Goal: Task Accomplishment & Management: Use online tool/utility

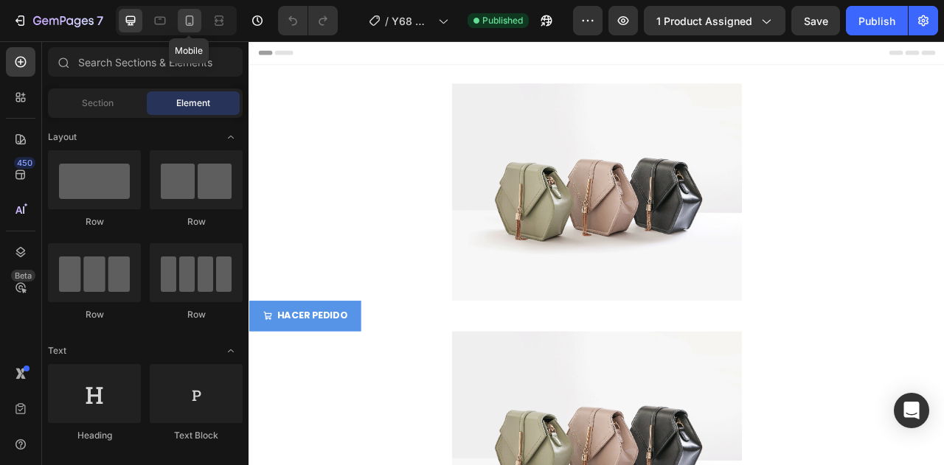
click at [193, 21] on icon at bounding box center [189, 20] width 15 height 15
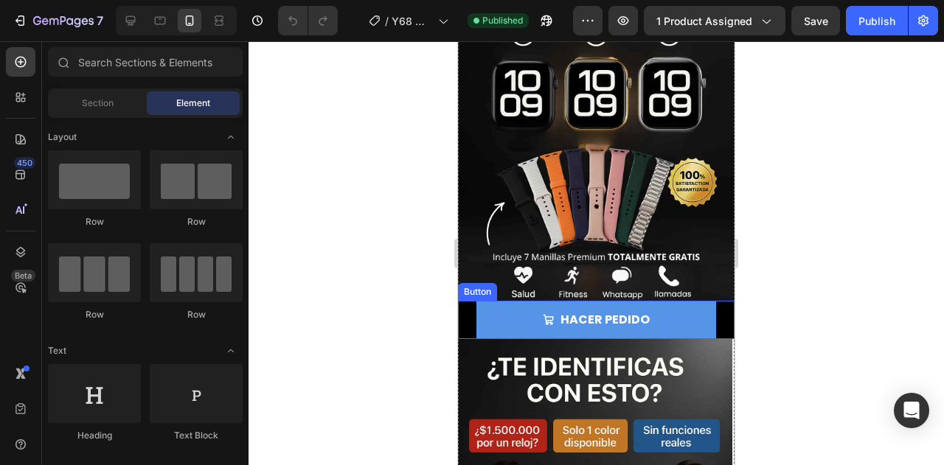
scroll to position [187, 0]
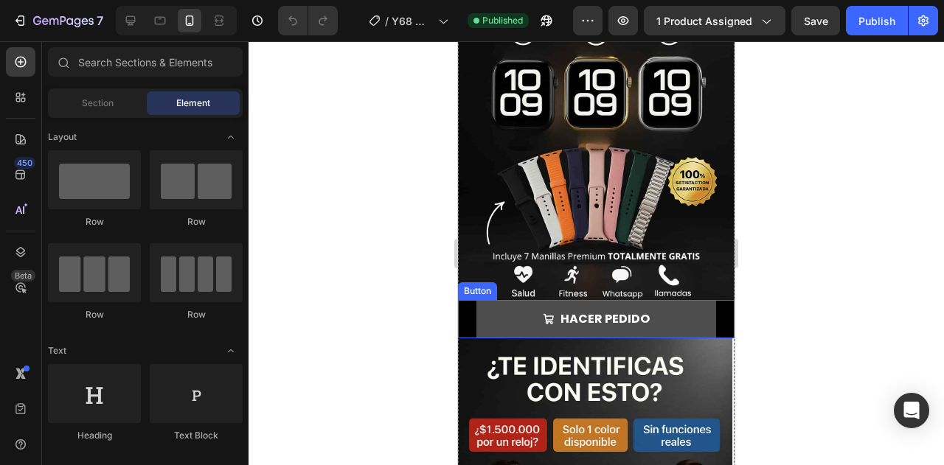
click at [687, 305] on link "HACER PEDIDO" at bounding box center [596, 319] width 240 height 39
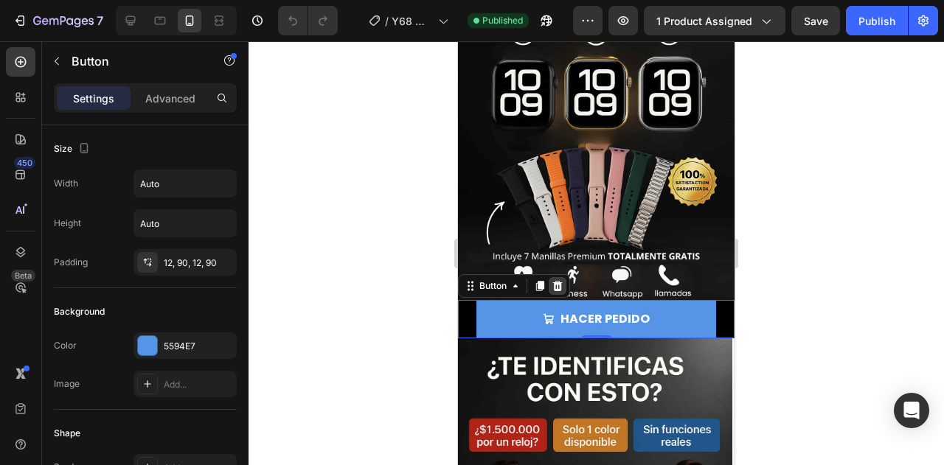
click at [556, 280] on icon at bounding box center [558, 286] width 12 height 12
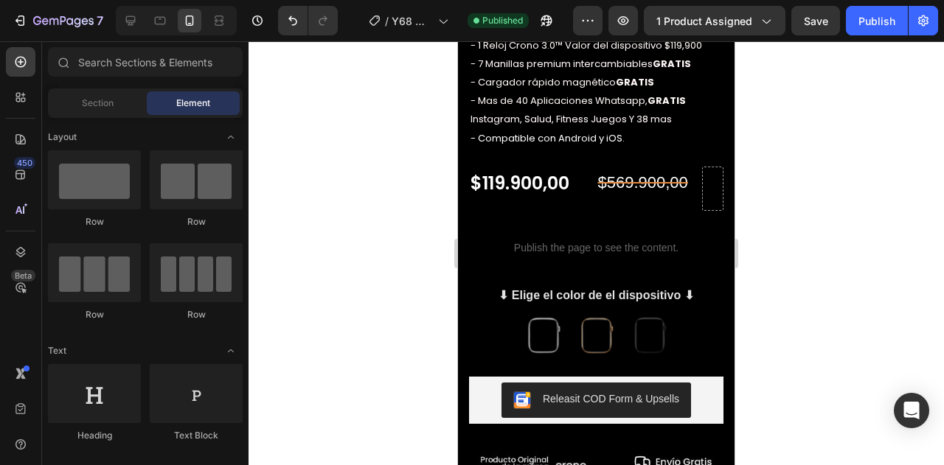
scroll to position [1349, 0]
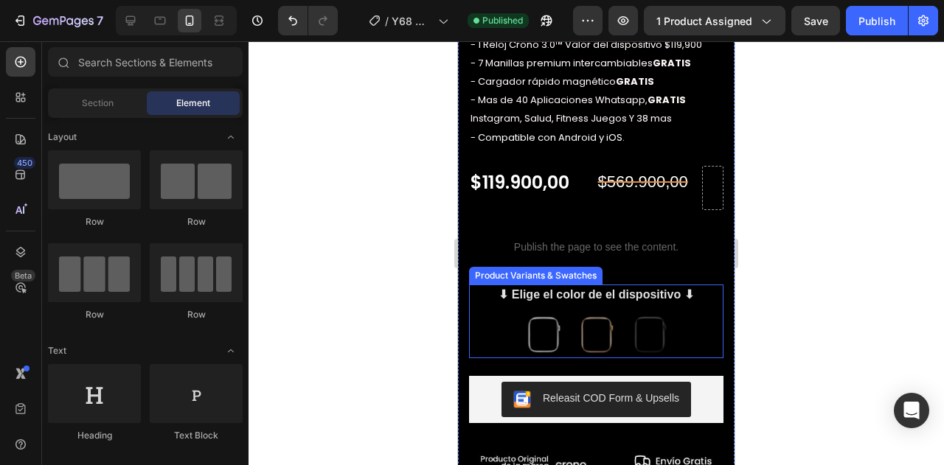
click at [692, 311] on div "PLATEADO PLATEADO DORADO DORADO NEGRO NEGRO" at bounding box center [596, 334] width 254 height 47
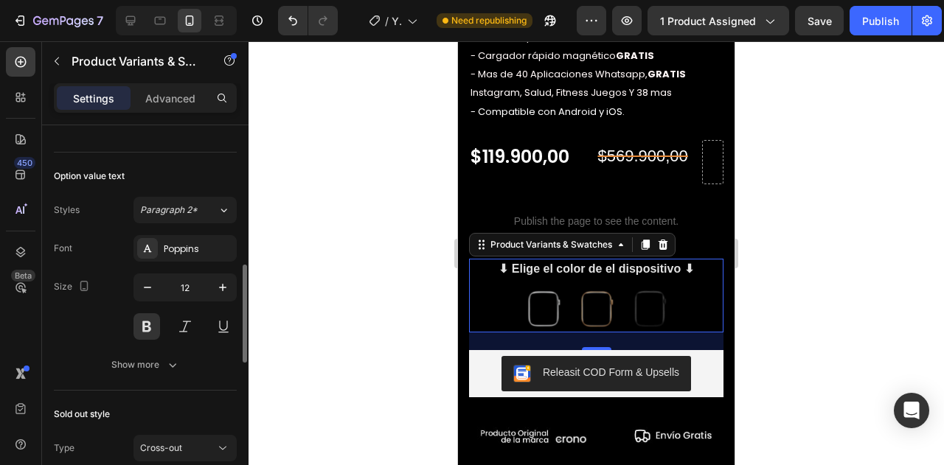
scroll to position [632, 0]
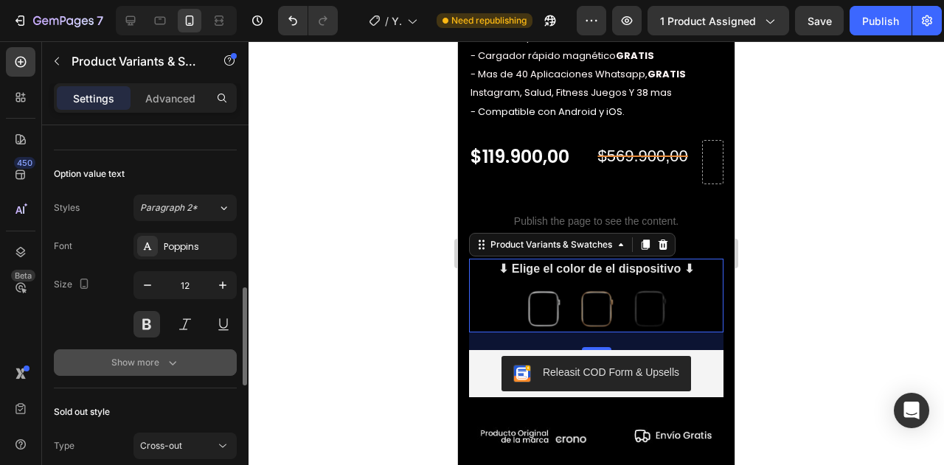
click at [128, 358] on div "Show more" at bounding box center [145, 363] width 69 height 15
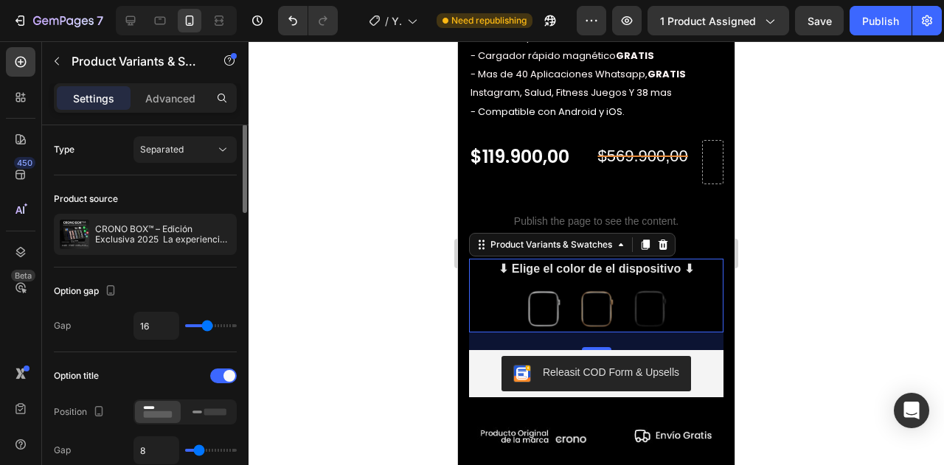
scroll to position [0, 0]
click at [171, 100] on p "Advanced" at bounding box center [170, 98] width 50 height 15
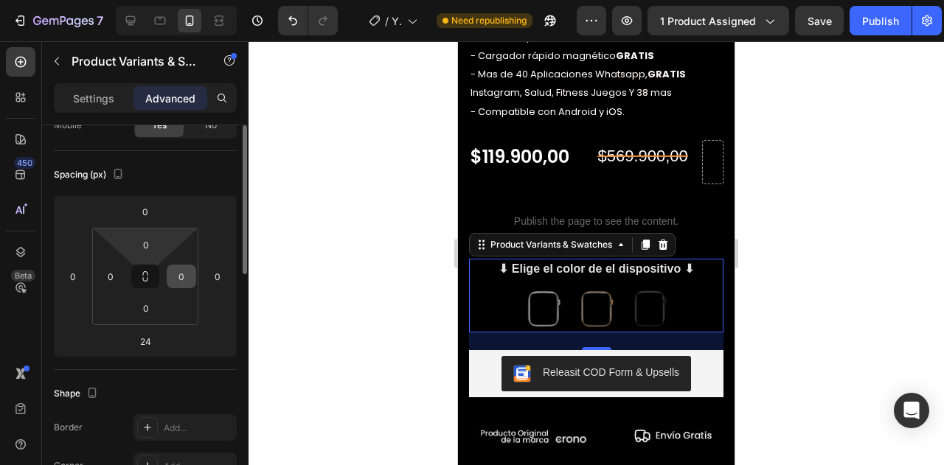
scroll to position [92, 0]
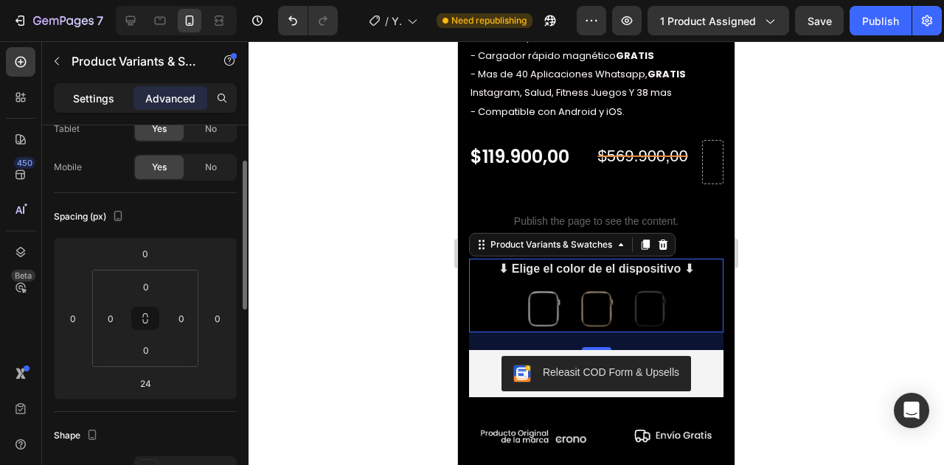
click at [97, 104] on p "Settings" at bounding box center [93, 98] width 41 height 15
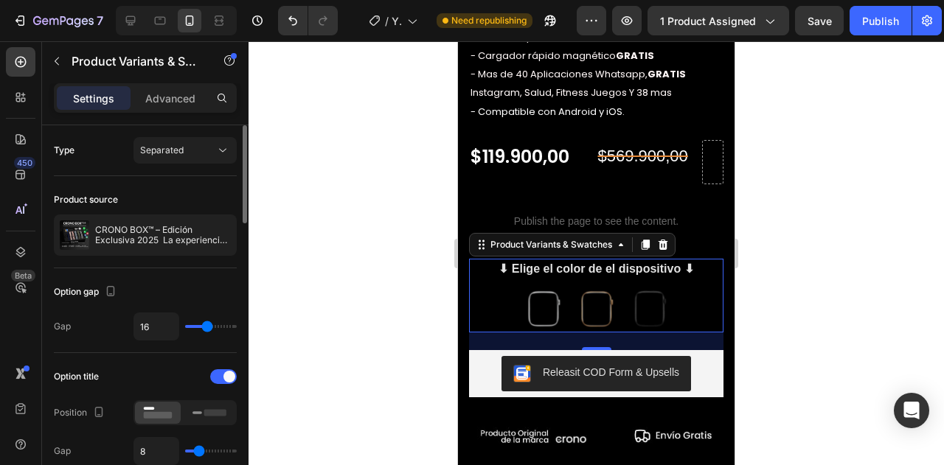
scroll to position [0, 0]
click at [178, 158] on button "Separated" at bounding box center [185, 150] width 103 height 27
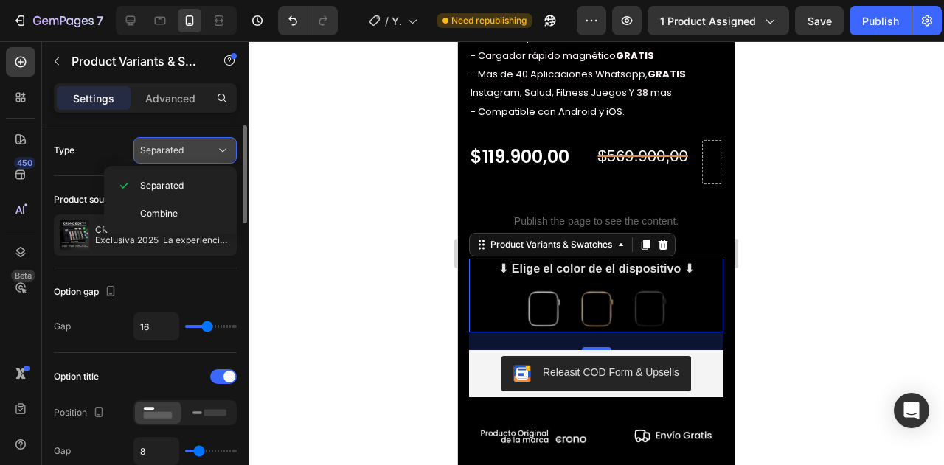
click at [196, 156] on div "Separated" at bounding box center [185, 150] width 90 height 15
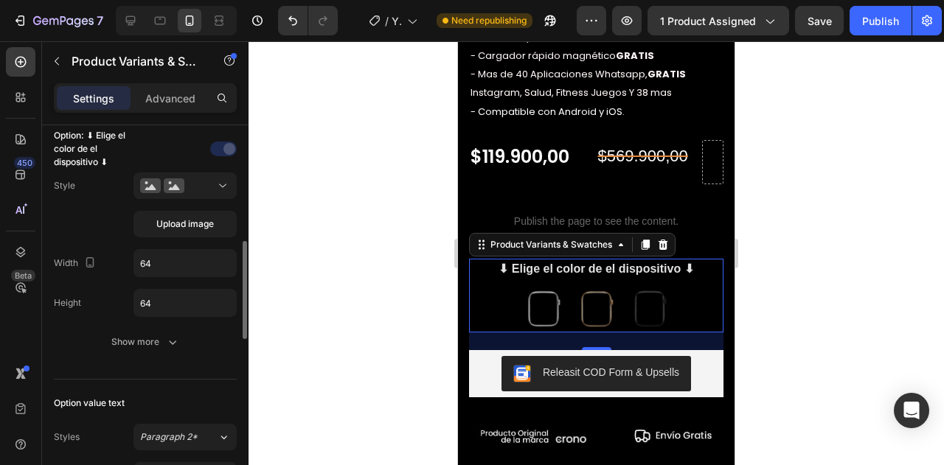
scroll to position [415, 0]
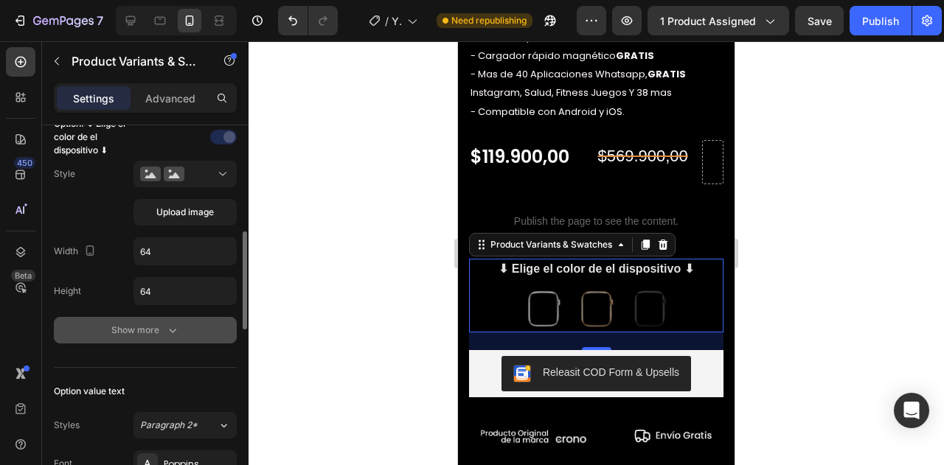
click at [131, 325] on div "Show more" at bounding box center [145, 330] width 69 height 15
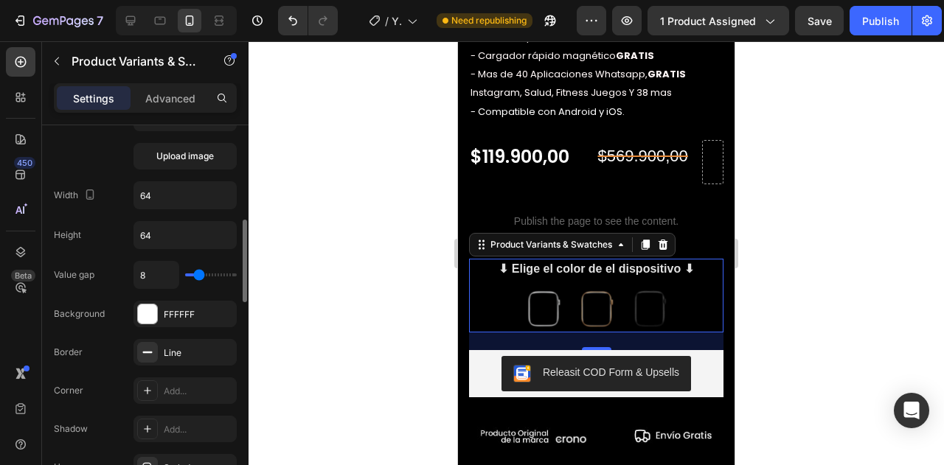
scroll to position [472, 0]
click at [143, 307] on div at bounding box center [147, 312] width 19 height 19
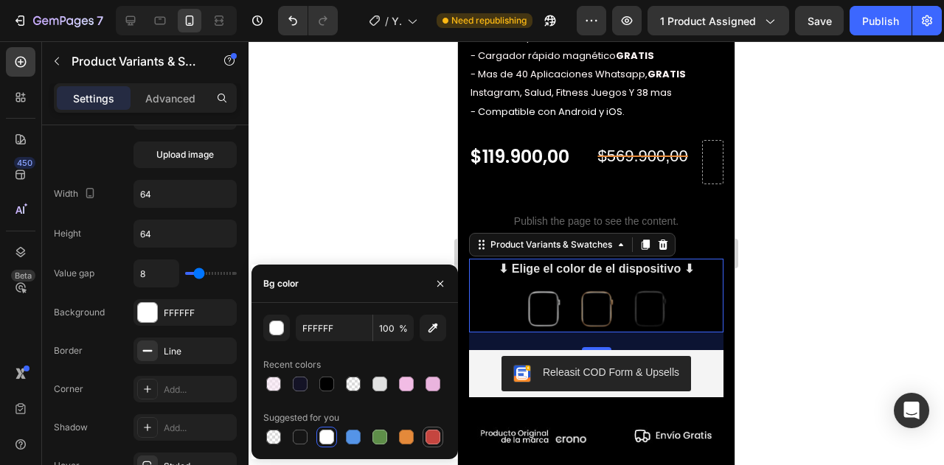
click at [431, 437] on div at bounding box center [433, 437] width 15 height 15
type input "C5453F"
click at [317, 184] on div at bounding box center [597, 253] width 696 height 424
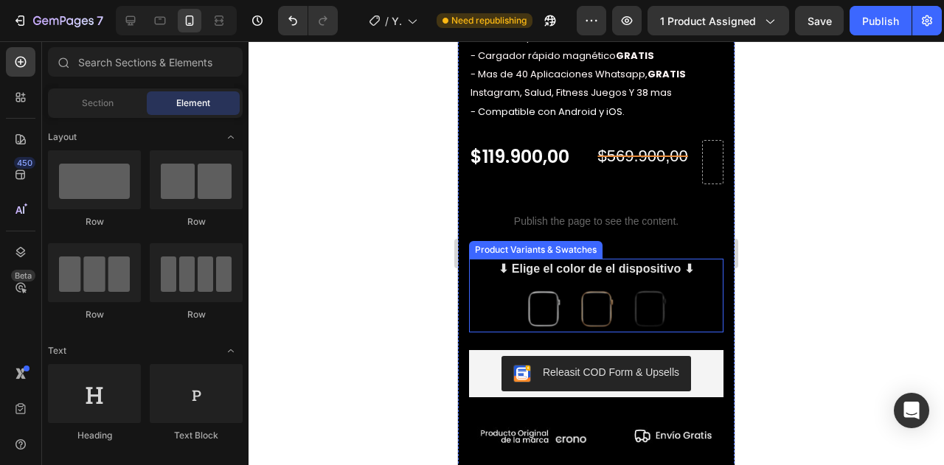
click at [686, 287] on div "PLATEADO PLATEADO DORADO DORADO NEGRO NEGRO" at bounding box center [596, 308] width 254 height 47
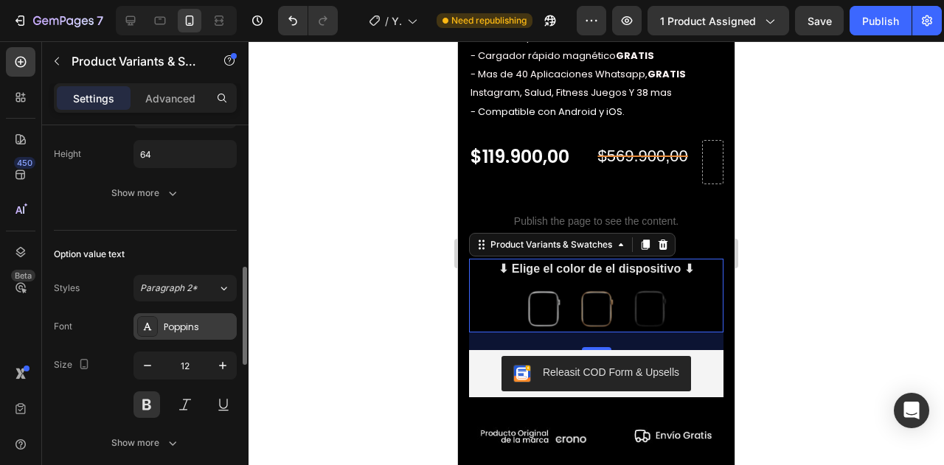
scroll to position [553, 0]
click at [548, 312] on img at bounding box center [544, 309] width 46 height 46
click at [544, 285] on input "PLATEADO PLATEADO" at bounding box center [543, 285] width 1 height 1
radio input "true"
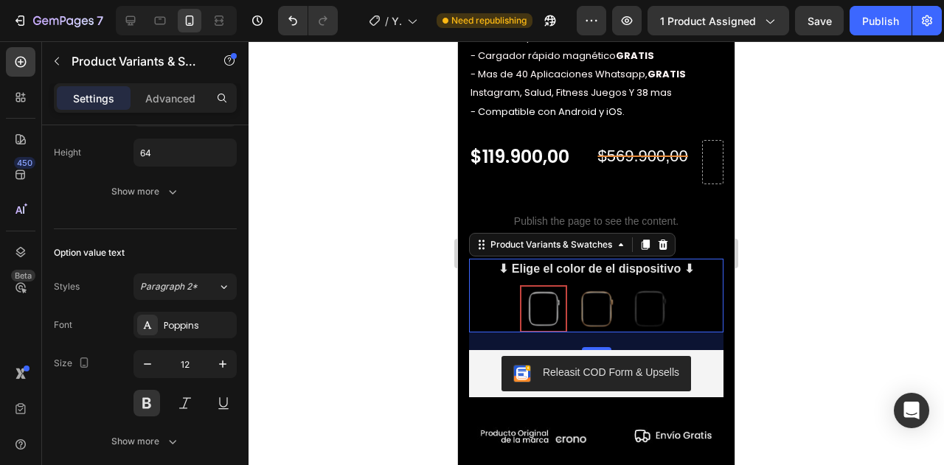
click at [538, 302] on img at bounding box center [543, 309] width 44 height 44
click at [543, 285] on input "PLATEADO PLATEADO" at bounding box center [543, 285] width 1 height 1
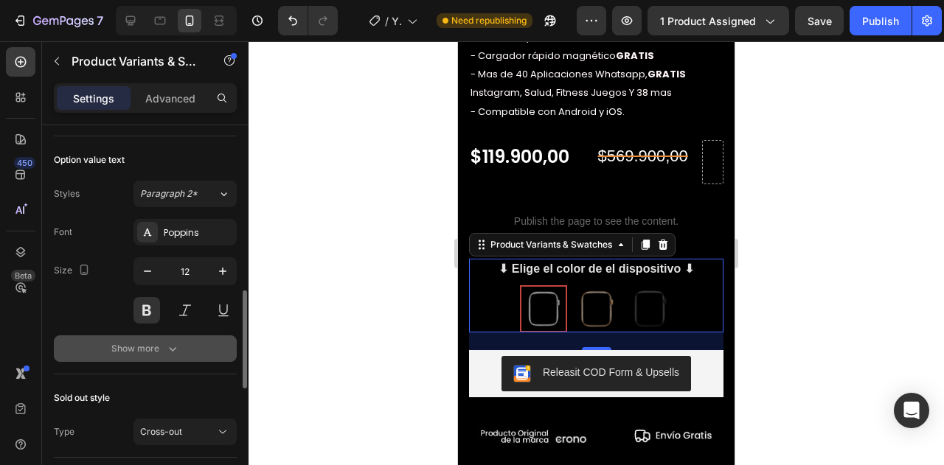
click at [139, 347] on div "Show more" at bounding box center [145, 349] width 69 height 15
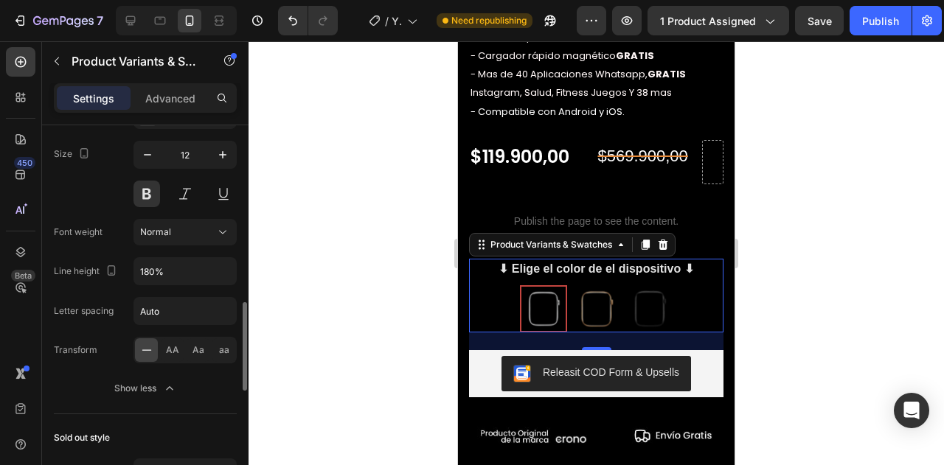
scroll to position [763, 0]
click at [154, 341] on div at bounding box center [146, 350] width 23 height 24
click at [146, 349] on icon at bounding box center [147, 349] width 10 height 1
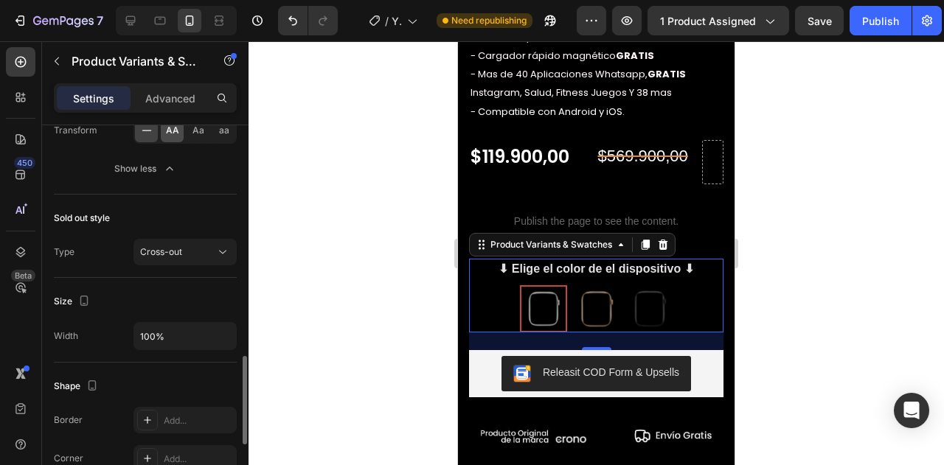
scroll to position [985, 0]
click at [176, 261] on div "Sold out style Type Cross-out" at bounding box center [145, 234] width 183 height 83
click at [176, 250] on span "Cross-out" at bounding box center [161, 249] width 42 height 13
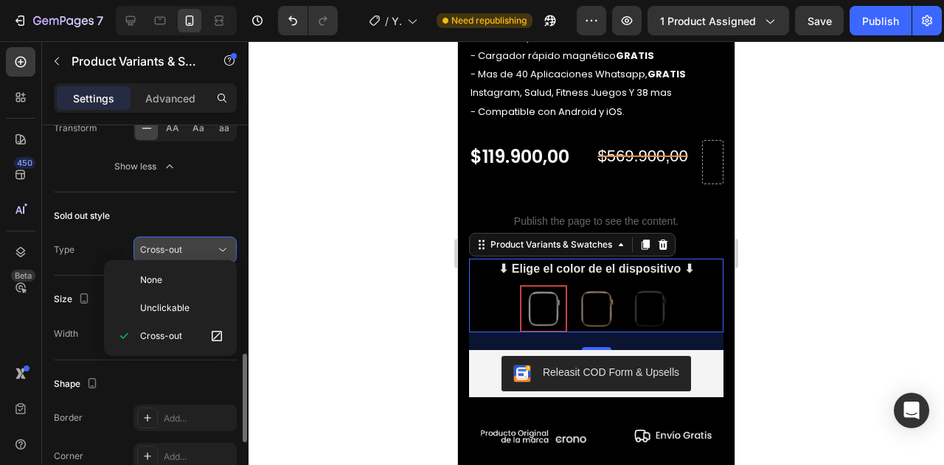
click at [193, 243] on div "Cross-out" at bounding box center [177, 249] width 75 height 13
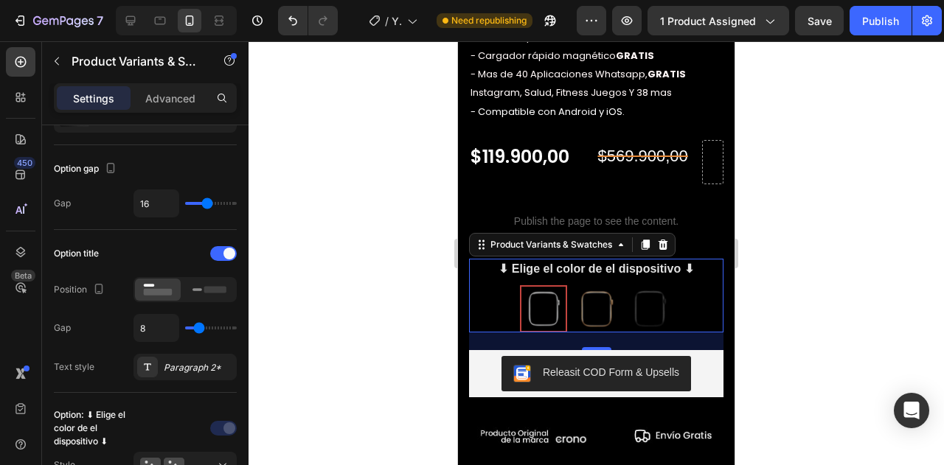
scroll to position [0, 0]
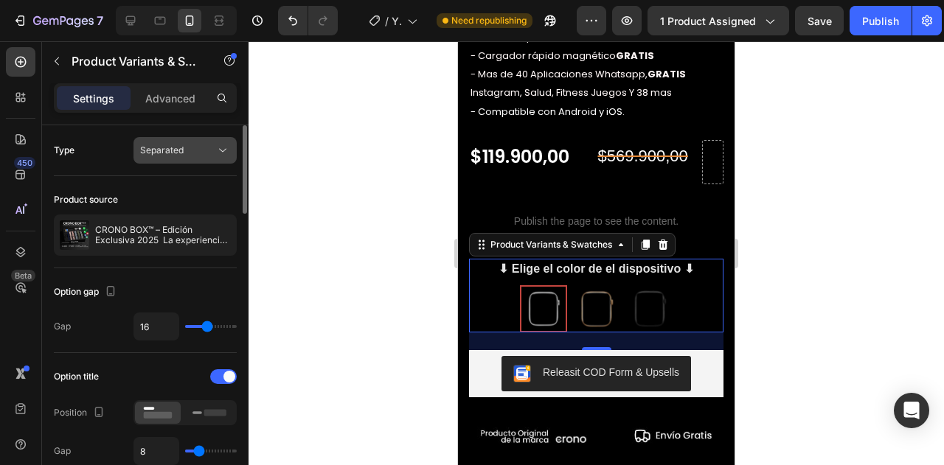
click at [176, 141] on button "Separated" at bounding box center [185, 150] width 103 height 27
click at [162, 97] on p "Advanced" at bounding box center [170, 98] width 50 height 15
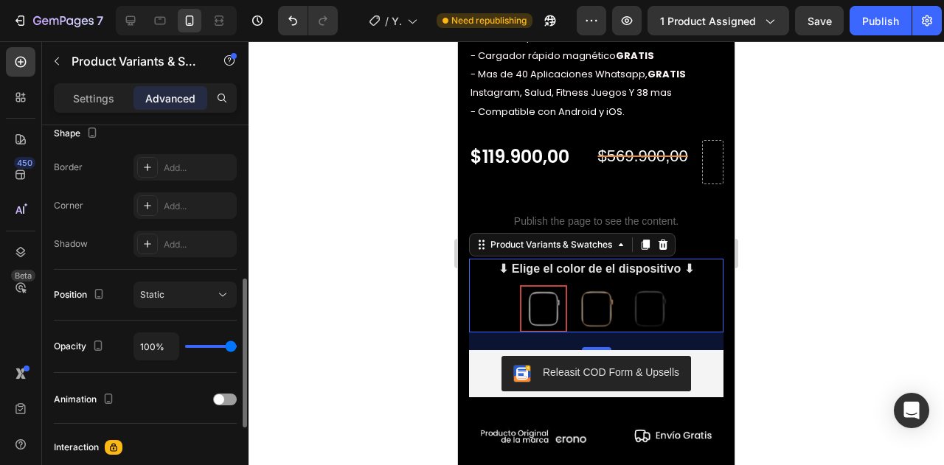
scroll to position [417, 0]
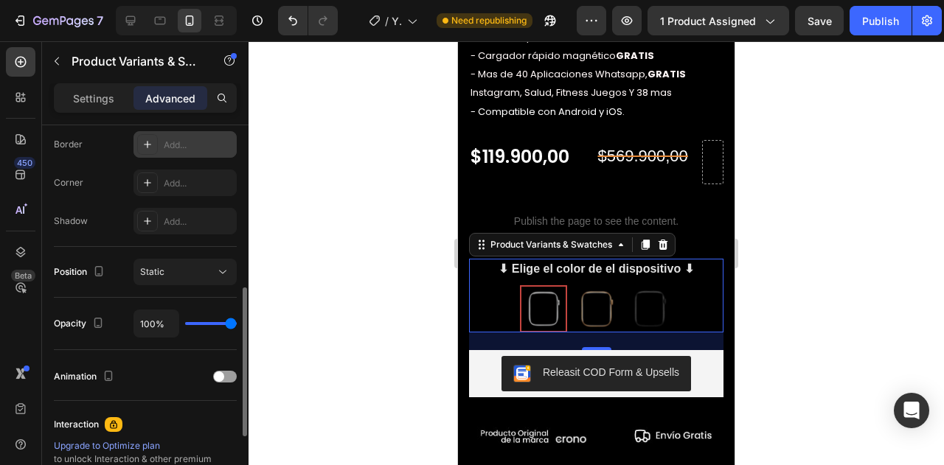
click at [145, 148] on icon at bounding box center [148, 145] width 12 height 12
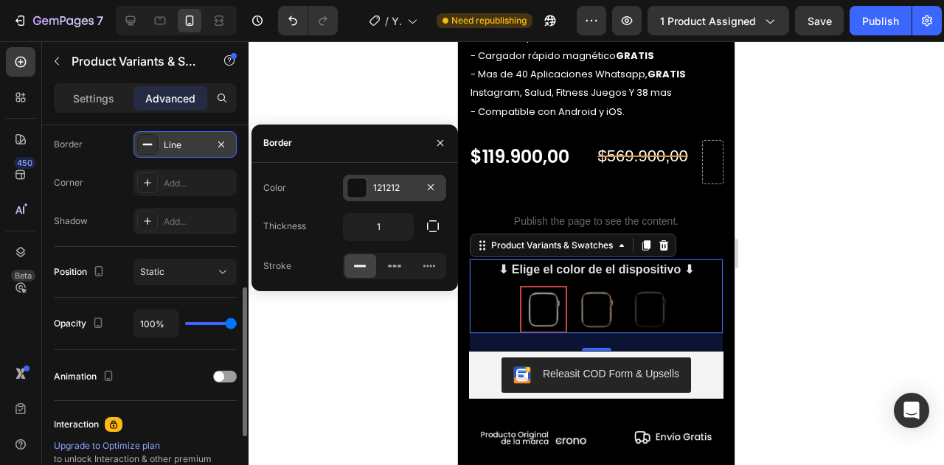
click at [351, 189] on div at bounding box center [356, 188] width 19 height 19
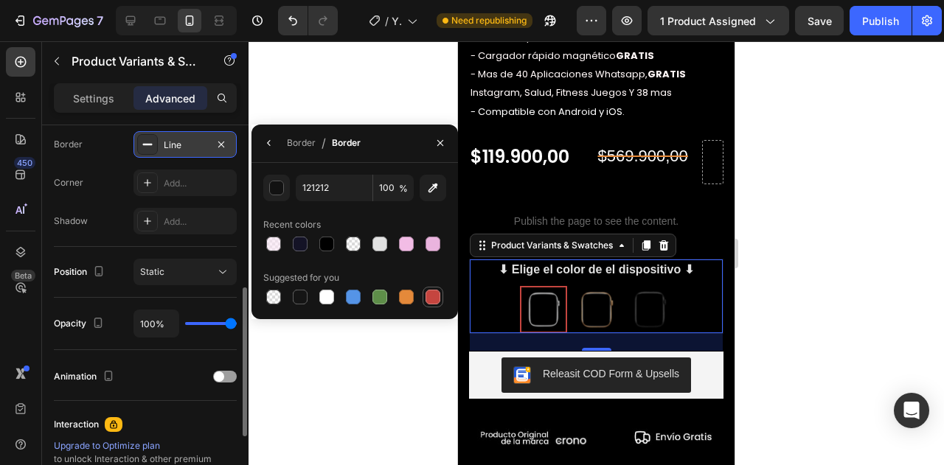
click at [436, 296] on div at bounding box center [433, 297] width 15 height 15
type input "C5453F"
click at [814, 309] on div at bounding box center [597, 253] width 696 height 424
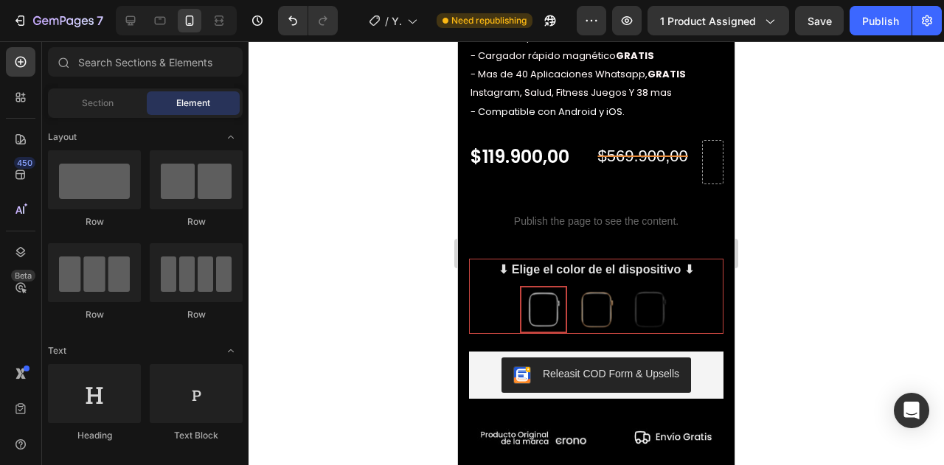
click at [814, 309] on div at bounding box center [597, 253] width 696 height 424
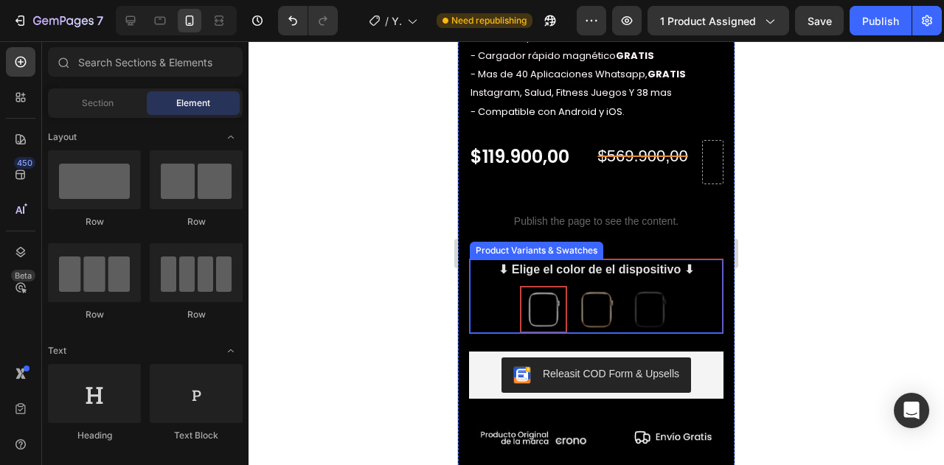
click at [702, 312] on div "PLATEADO PLATEADO DORADO DORADO NEGRO NEGRO" at bounding box center [596, 309] width 253 height 47
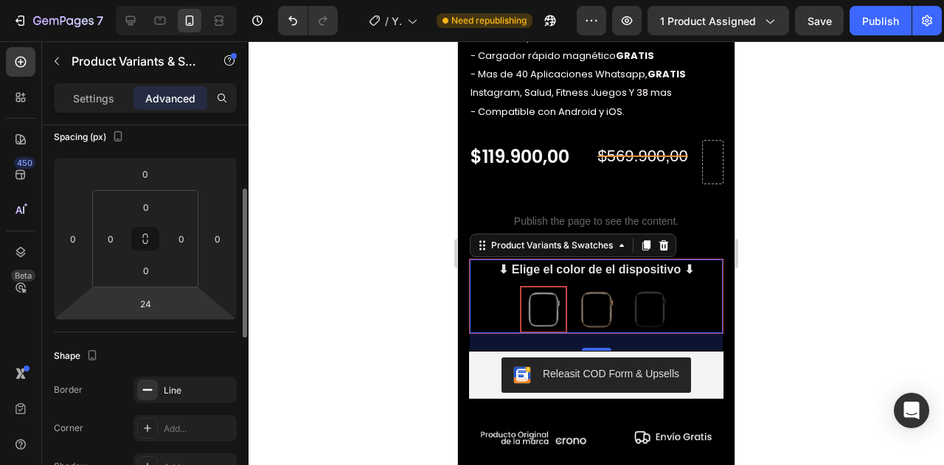
scroll to position [174, 0]
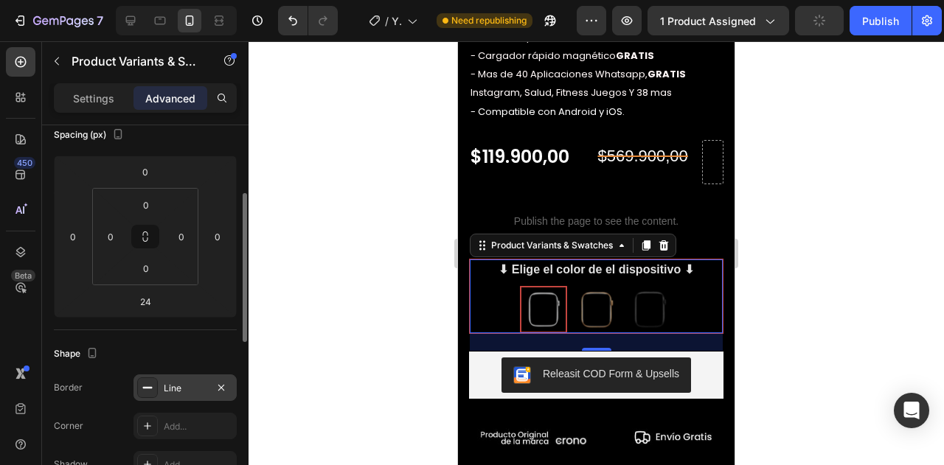
click at [184, 375] on div "Line" at bounding box center [185, 388] width 103 height 27
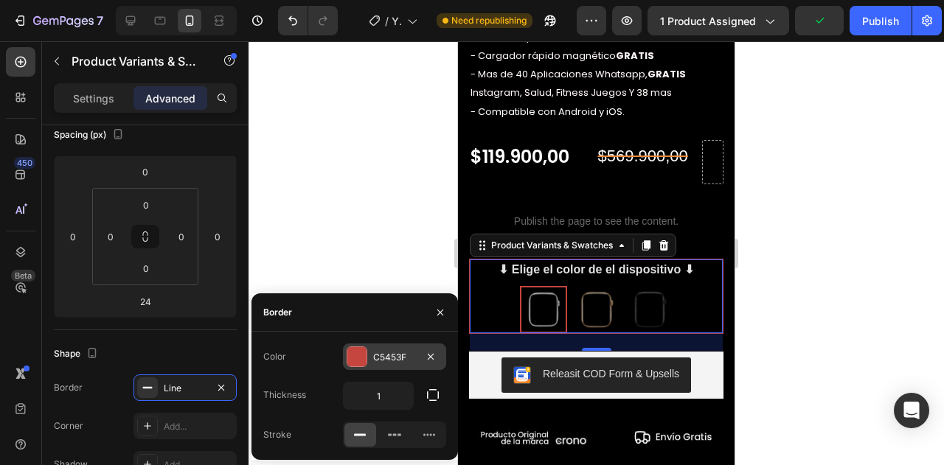
click at [350, 352] on div at bounding box center [356, 356] width 19 height 19
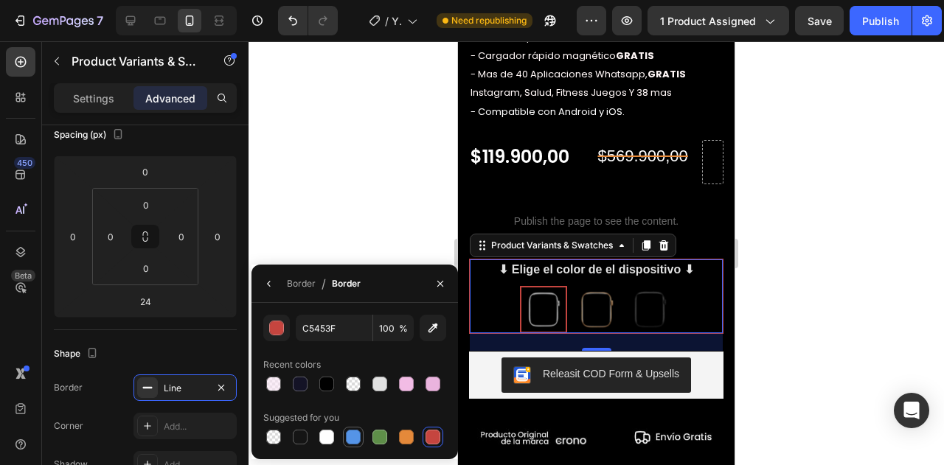
click at [350, 439] on div at bounding box center [353, 437] width 15 height 15
type input "5594E7"
click at [153, 342] on div "Shape" at bounding box center [145, 354] width 183 height 24
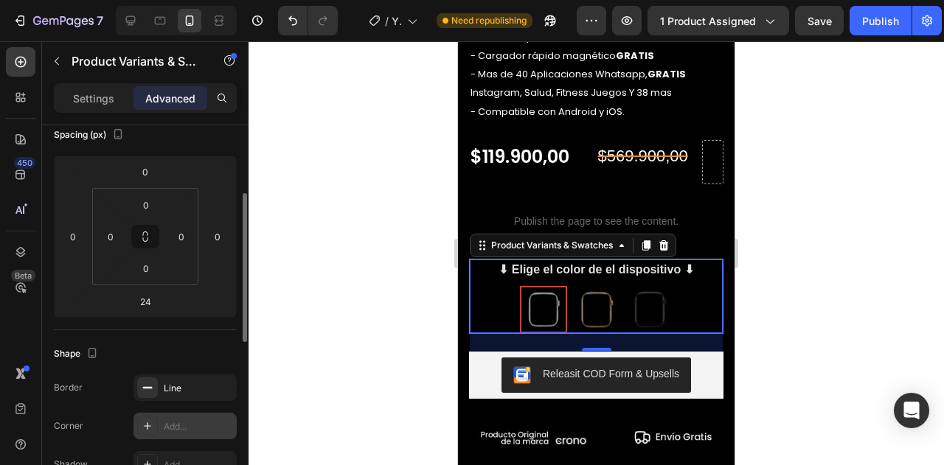
click at [167, 417] on div "Add..." at bounding box center [185, 426] width 103 height 27
click at [158, 457] on div "Add..." at bounding box center [185, 464] width 103 height 27
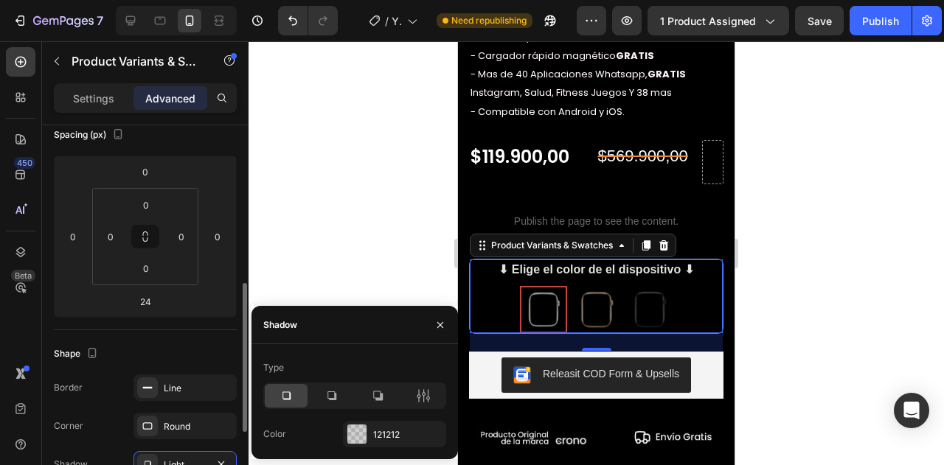
scroll to position [240, 0]
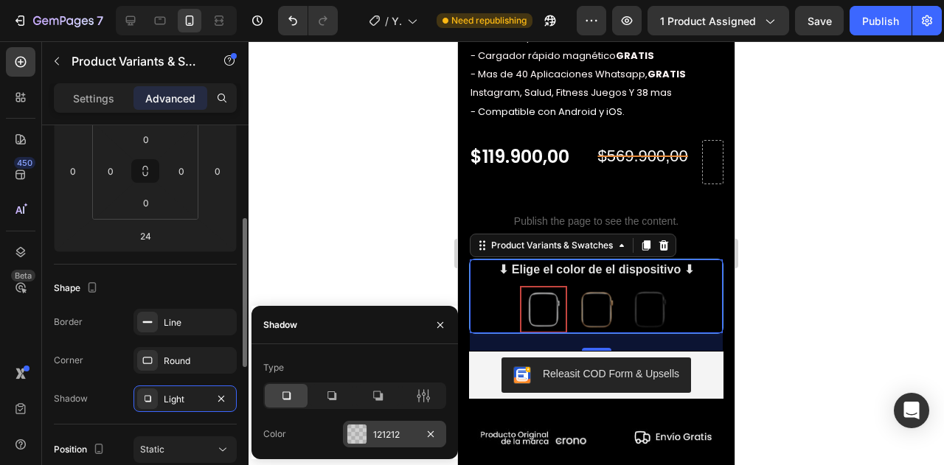
click at [353, 434] on div at bounding box center [356, 434] width 19 height 19
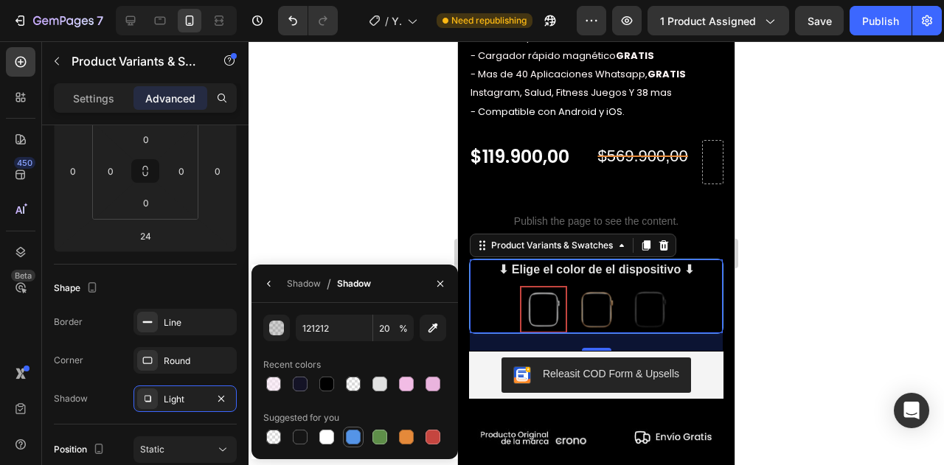
click at [353, 434] on div at bounding box center [353, 437] width 15 height 15
type input "5594E7"
type input "100"
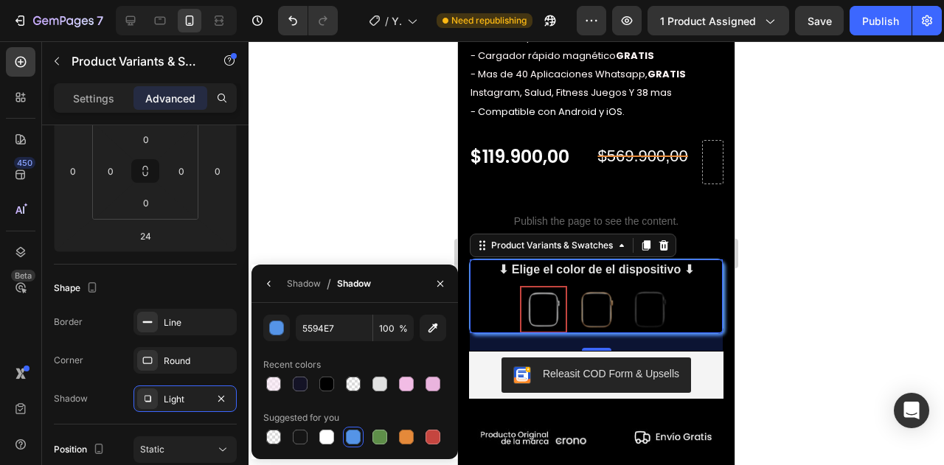
click at [821, 296] on div at bounding box center [597, 253] width 696 height 424
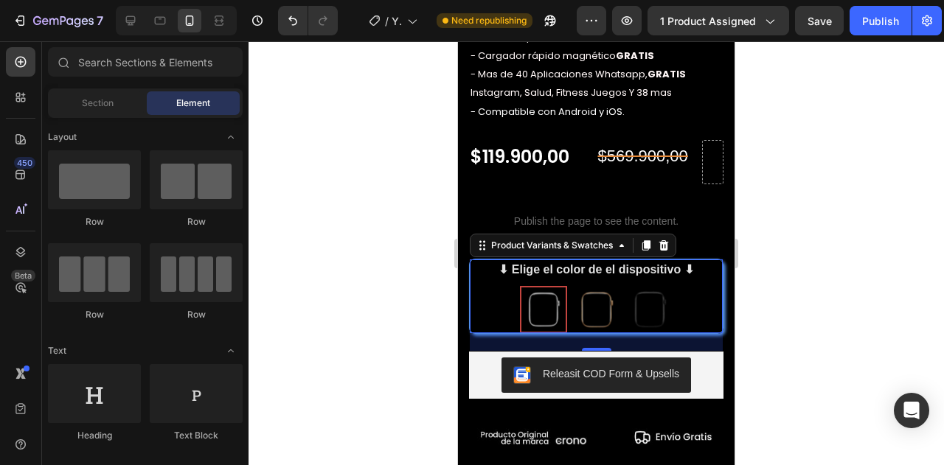
click at [821, 296] on div at bounding box center [597, 253] width 696 height 424
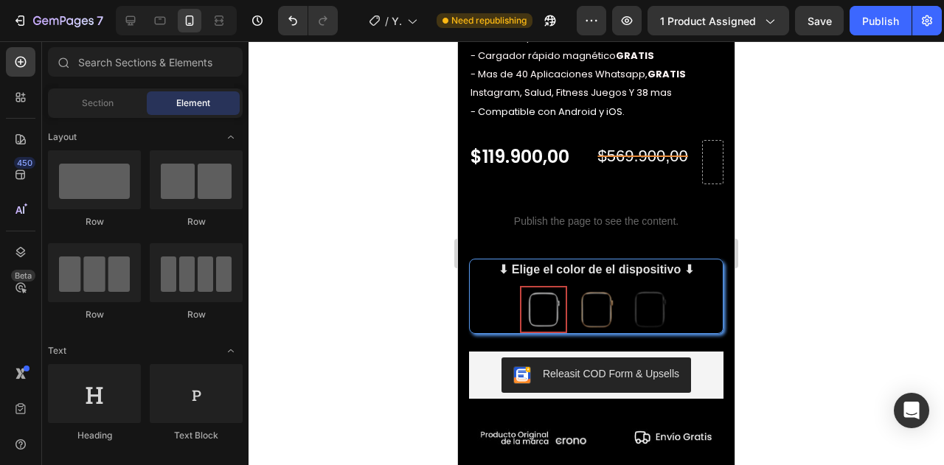
click at [821, 296] on div at bounding box center [597, 253] width 696 height 424
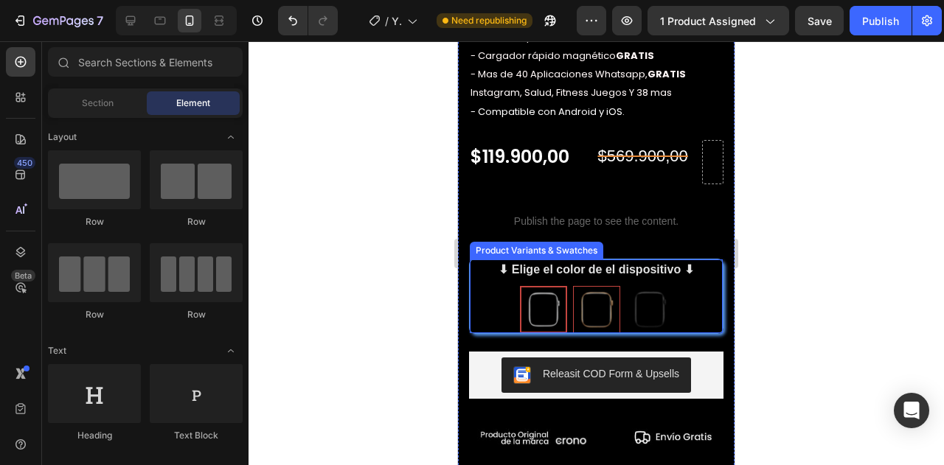
click at [589, 299] on img at bounding box center [597, 310] width 46 height 46
click at [596, 286] on input "DORADO DORADO" at bounding box center [596, 285] width 1 height 1
radio input "true"
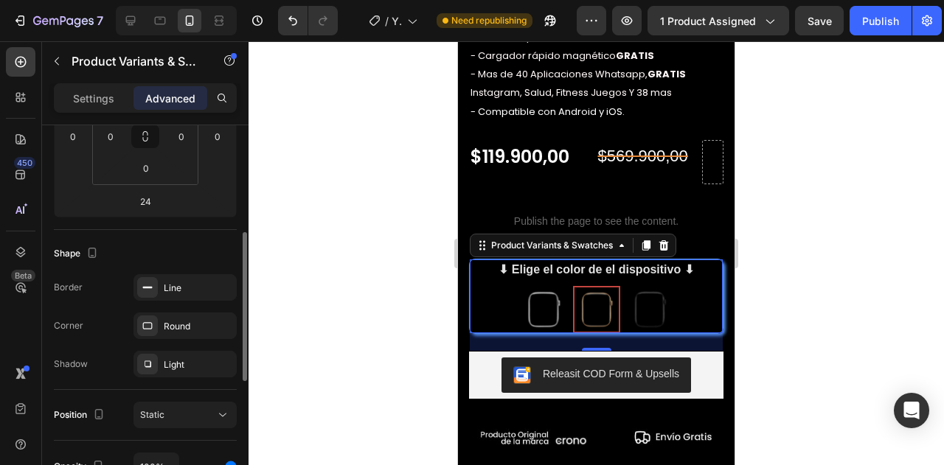
scroll to position [298, 0]
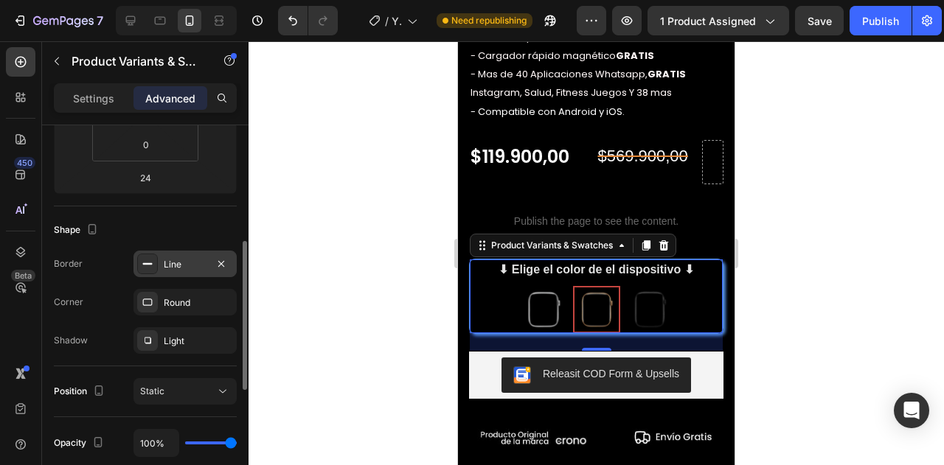
click at [177, 266] on div "Line" at bounding box center [185, 264] width 43 height 13
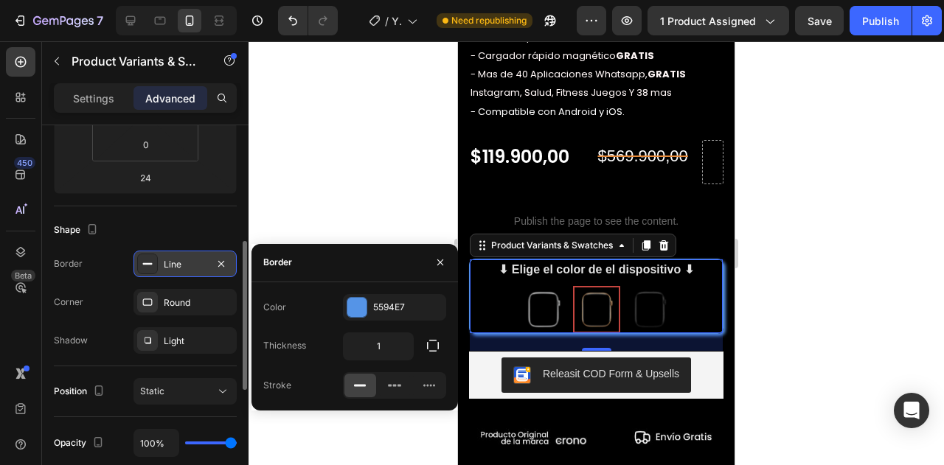
click at [176, 258] on div "Line" at bounding box center [185, 264] width 43 height 13
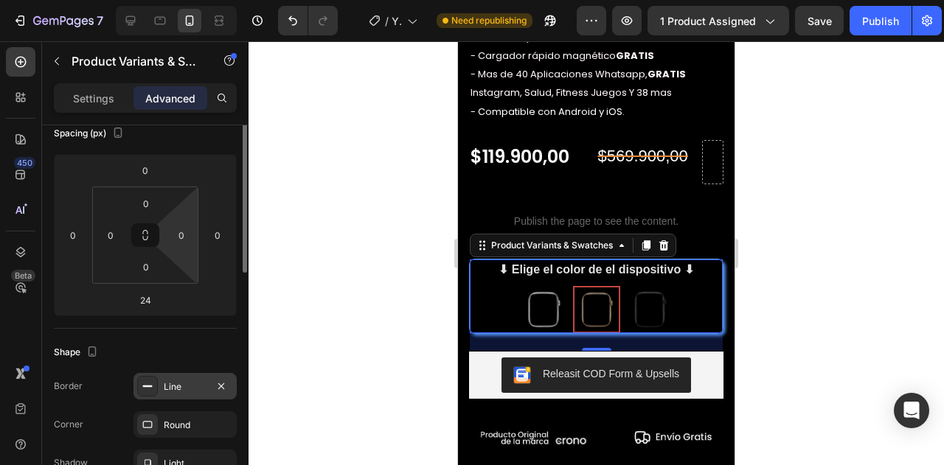
scroll to position [0, 0]
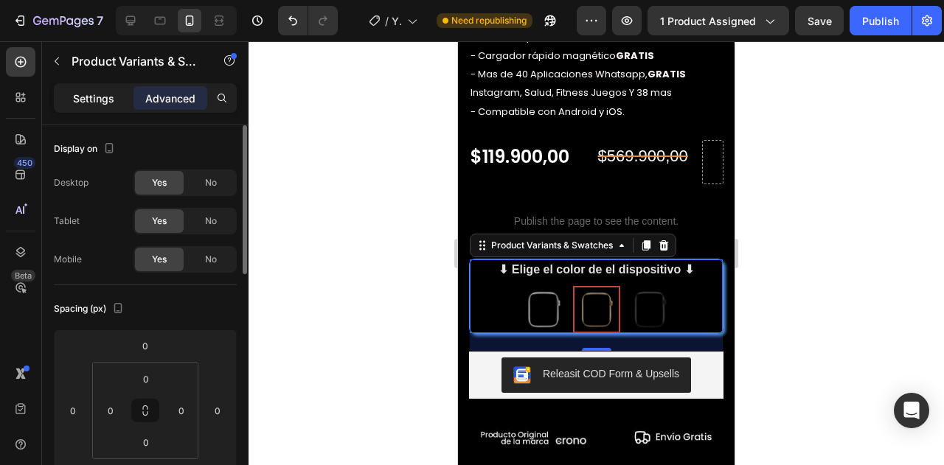
click at [82, 100] on p "Settings" at bounding box center [93, 98] width 41 height 15
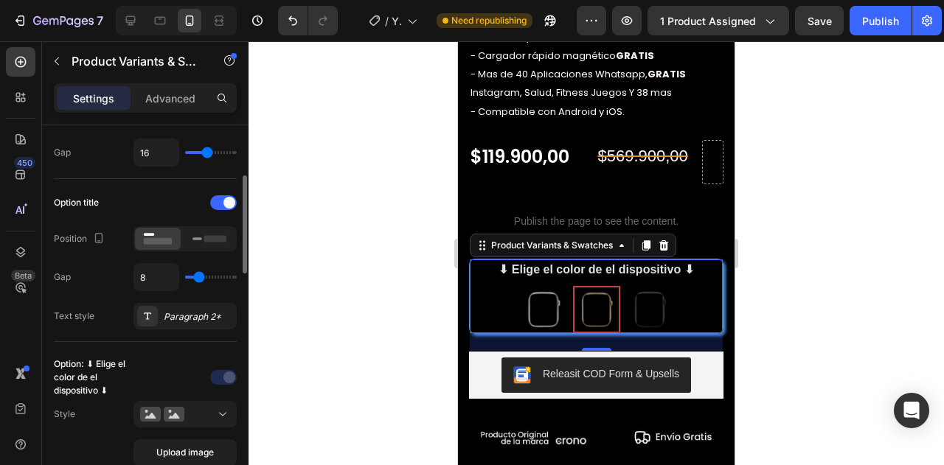
scroll to position [179, 0]
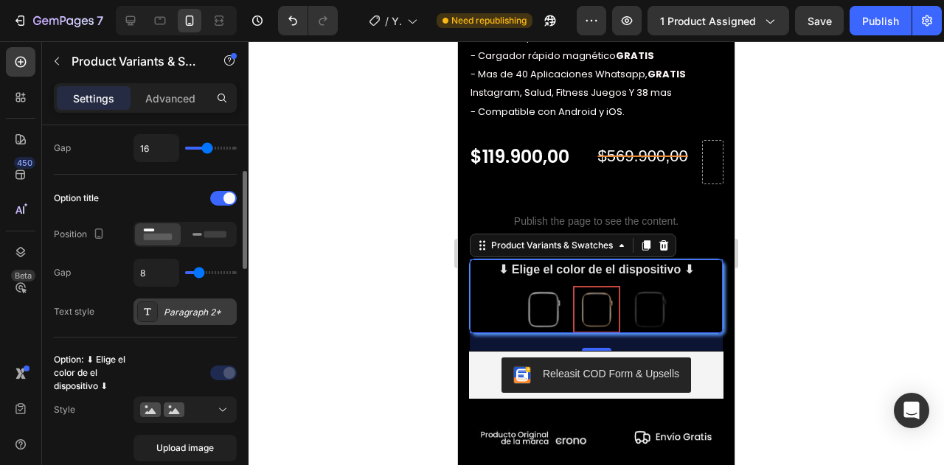
click at [180, 313] on div "Paragraph 2*" at bounding box center [198, 312] width 69 height 13
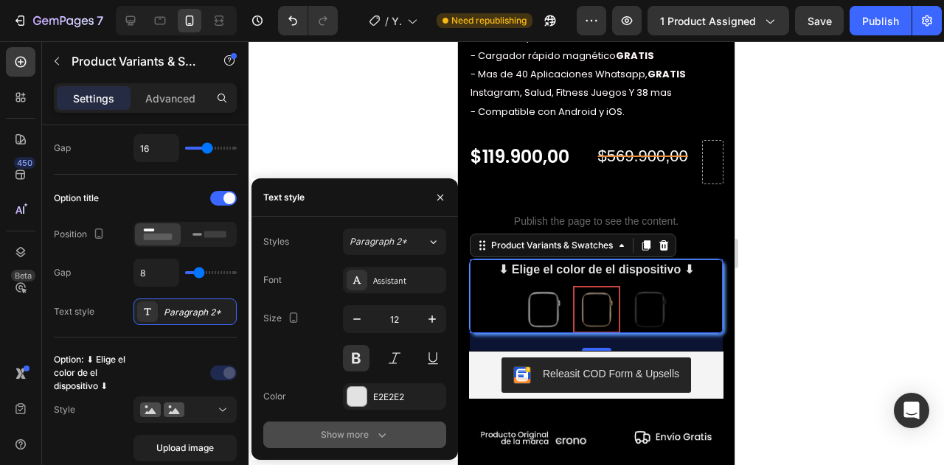
click at [333, 429] on div "Show more" at bounding box center [355, 435] width 69 height 15
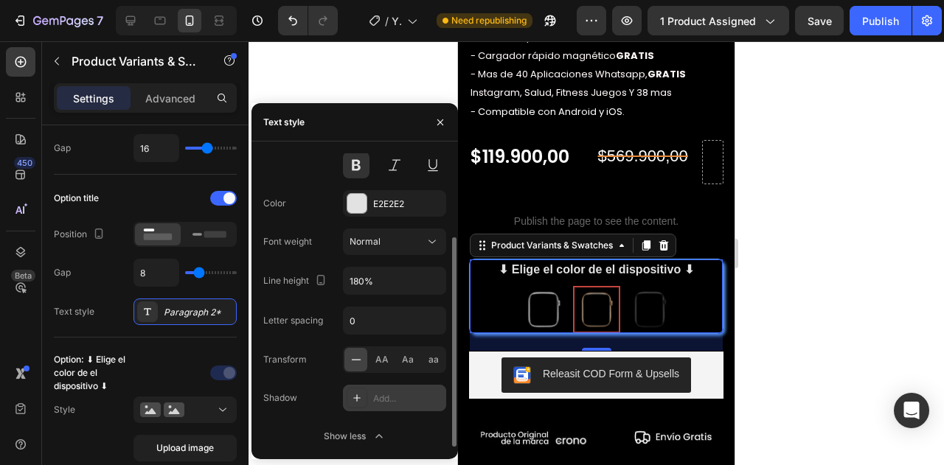
scroll to position [115, 0]
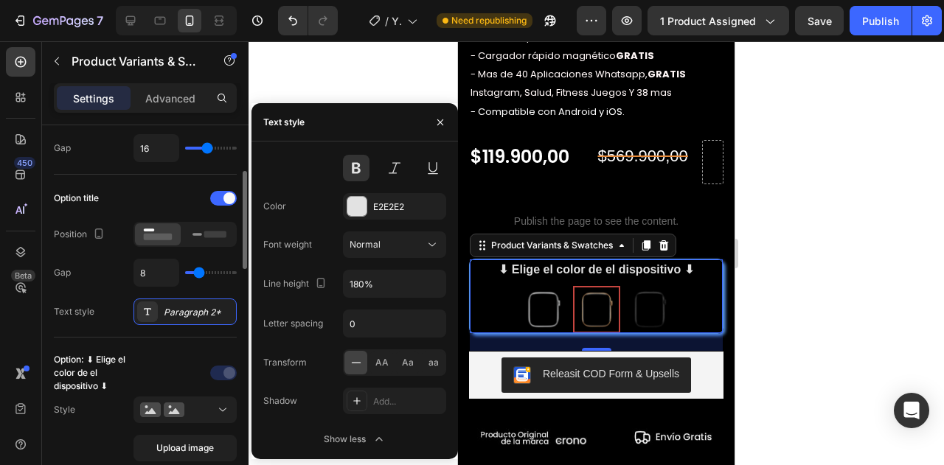
click at [94, 311] on div "Text style" at bounding box center [74, 311] width 41 height 13
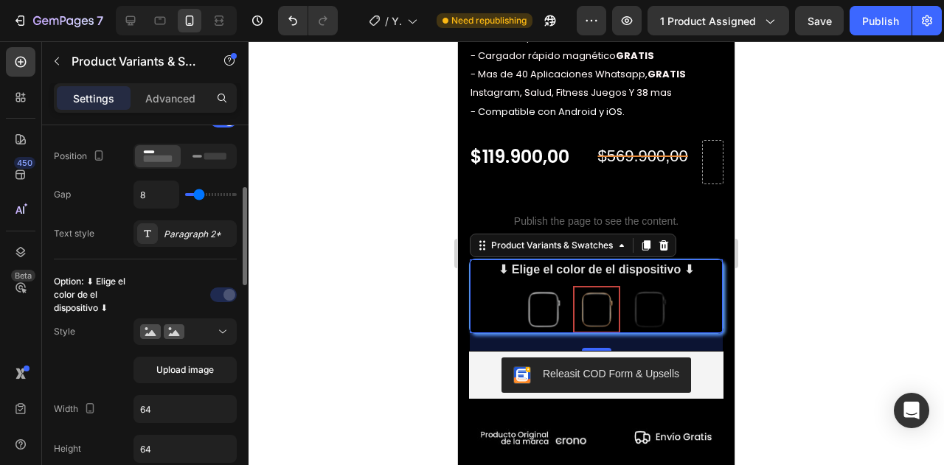
scroll to position [260, 0]
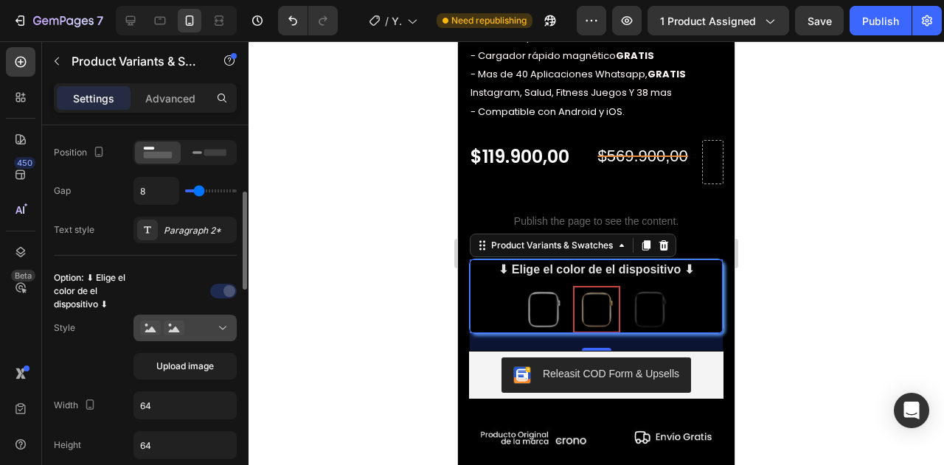
click at [202, 332] on div at bounding box center [185, 328] width 90 height 15
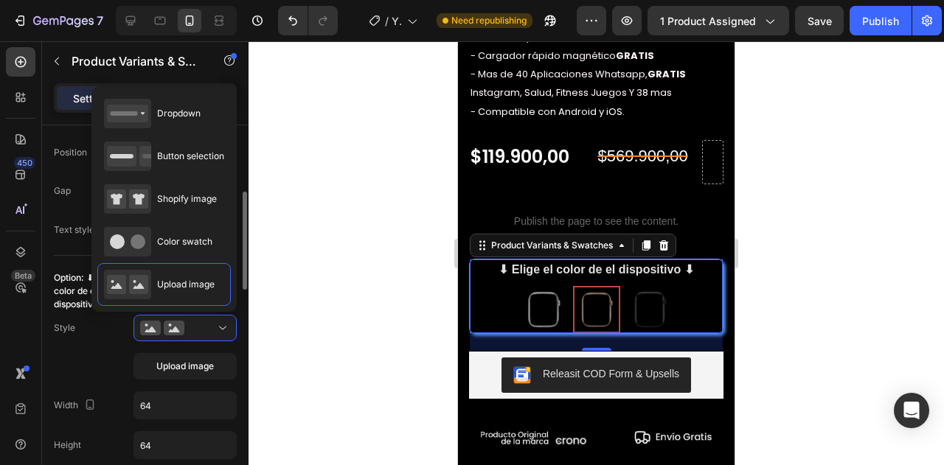
click at [89, 344] on div "Style Upload image" at bounding box center [145, 347] width 183 height 65
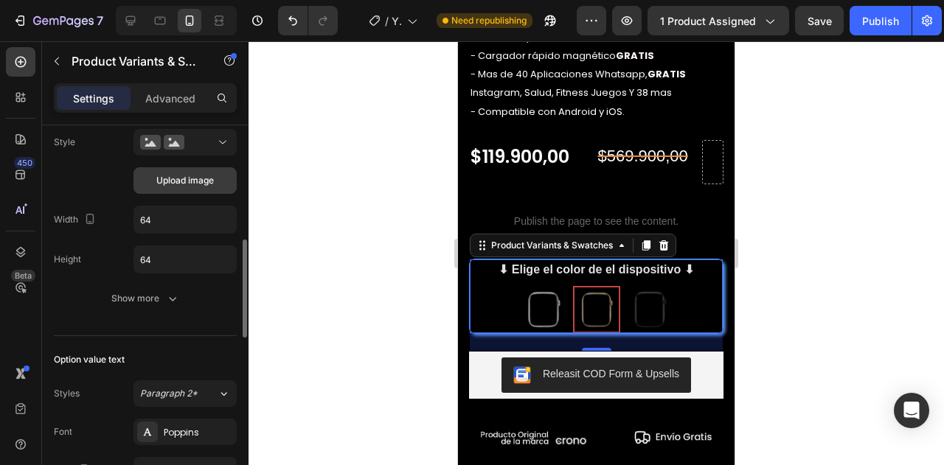
scroll to position [451, 0]
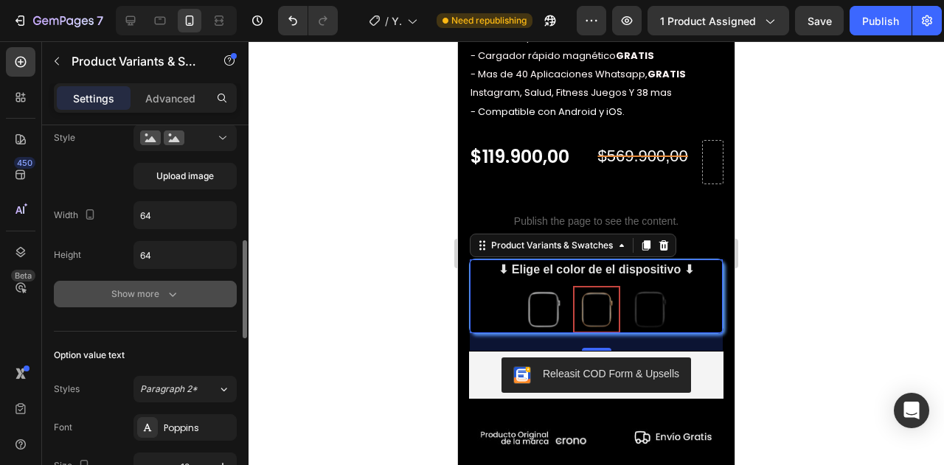
click at [156, 297] on div "Show more" at bounding box center [145, 294] width 69 height 15
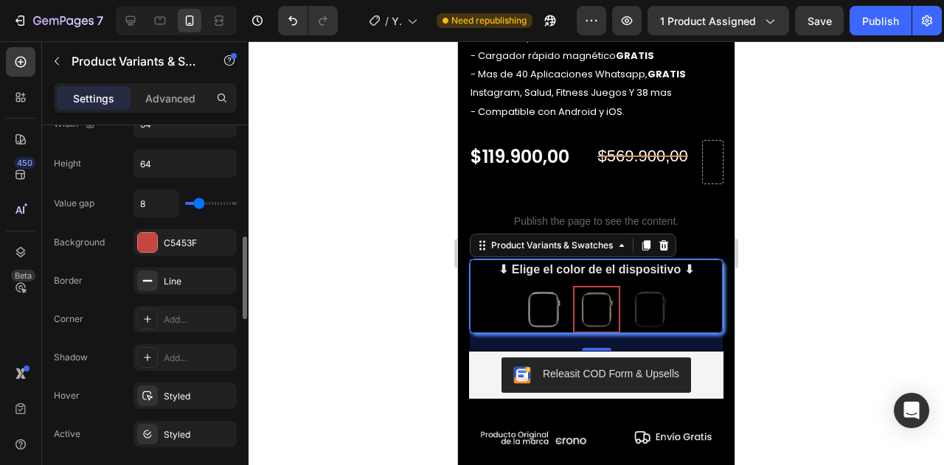
scroll to position [545, 0]
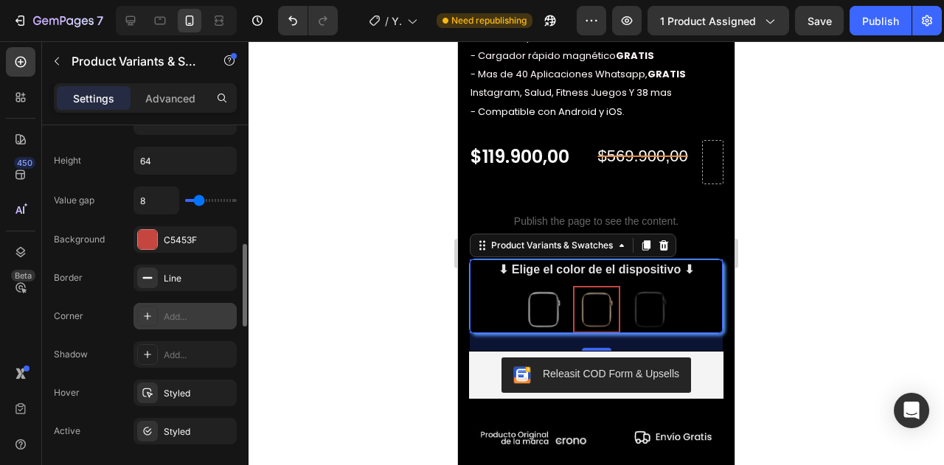
click at [168, 312] on div "Add..." at bounding box center [198, 317] width 69 height 13
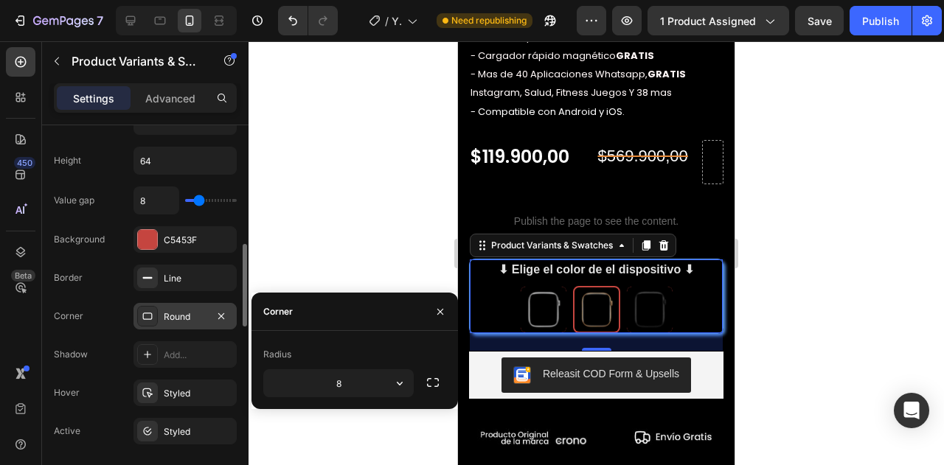
click at [112, 342] on div "Shadow Add..." at bounding box center [145, 355] width 183 height 27
click at [162, 345] on div "Add..." at bounding box center [185, 355] width 103 height 27
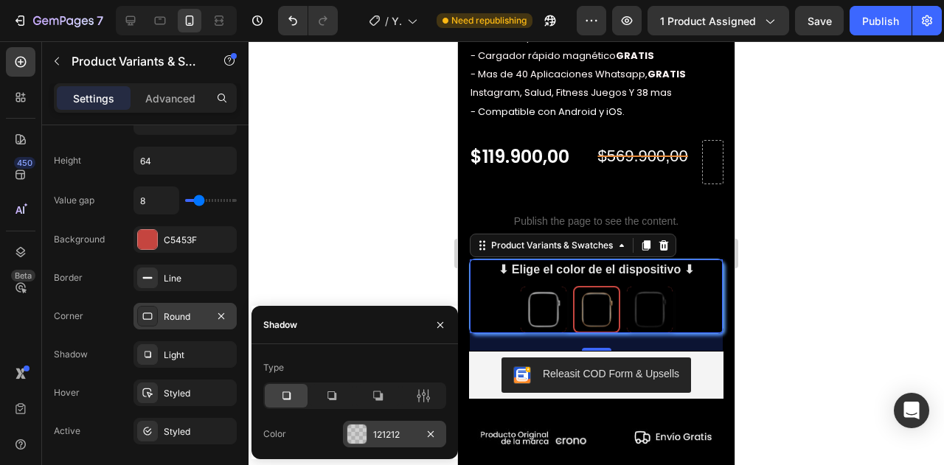
click at [363, 433] on div at bounding box center [356, 434] width 19 height 19
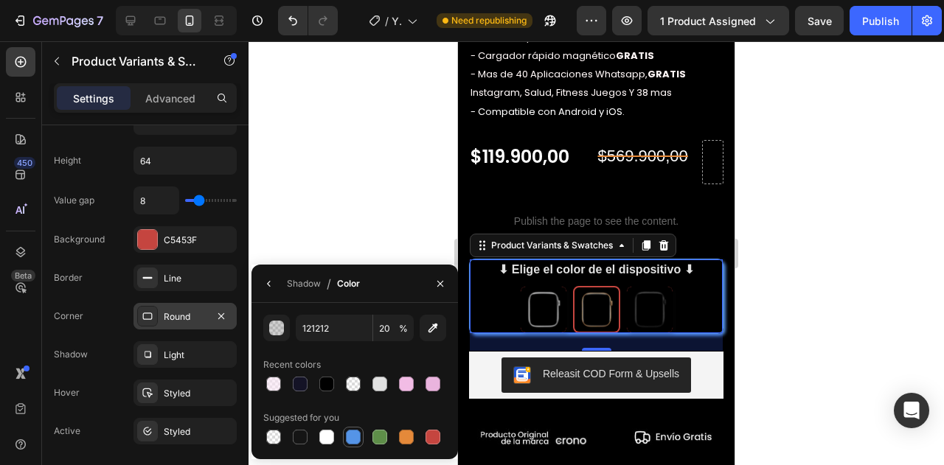
click at [354, 430] on div at bounding box center [353, 437] width 15 height 15
type input "5594E7"
type input "100"
click at [780, 315] on div at bounding box center [597, 253] width 696 height 424
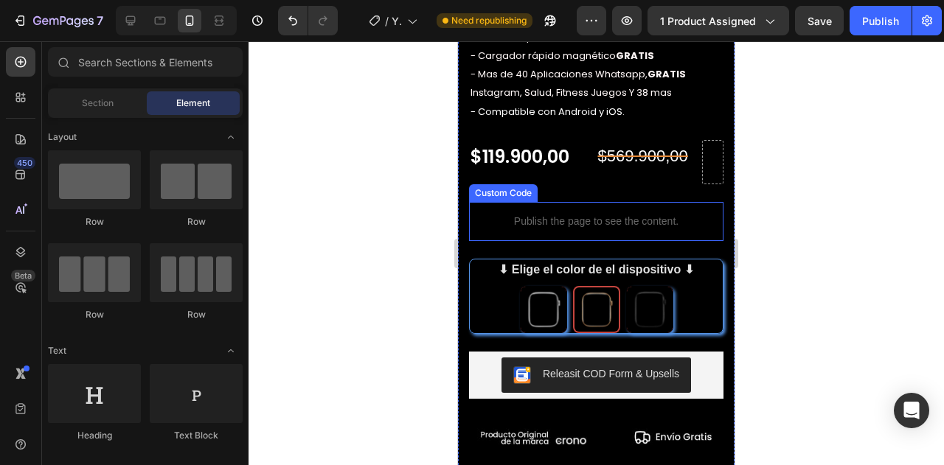
click at [637, 223] on div "Publish the page to see the content." at bounding box center [596, 221] width 254 height 39
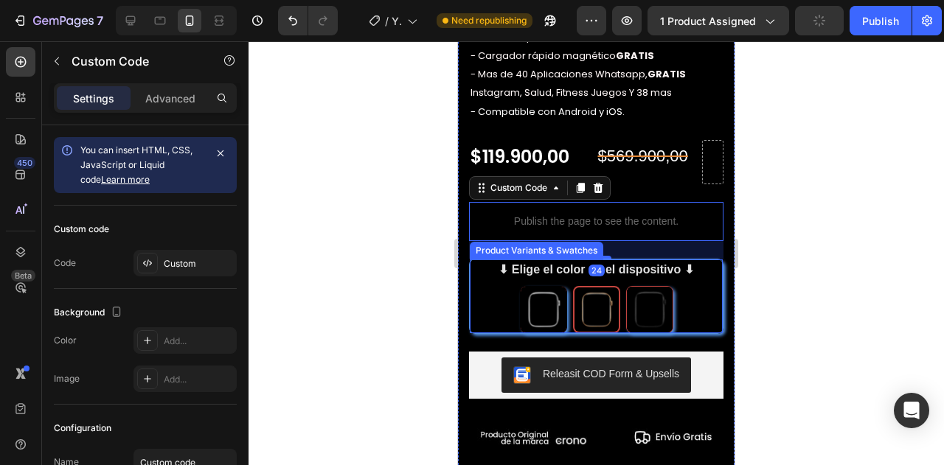
click at [651, 291] on img at bounding box center [650, 310] width 46 height 46
click at [650, 286] on input "NEGRO NEGRO" at bounding box center [649, 285] width 1 height 1
radio input "true"
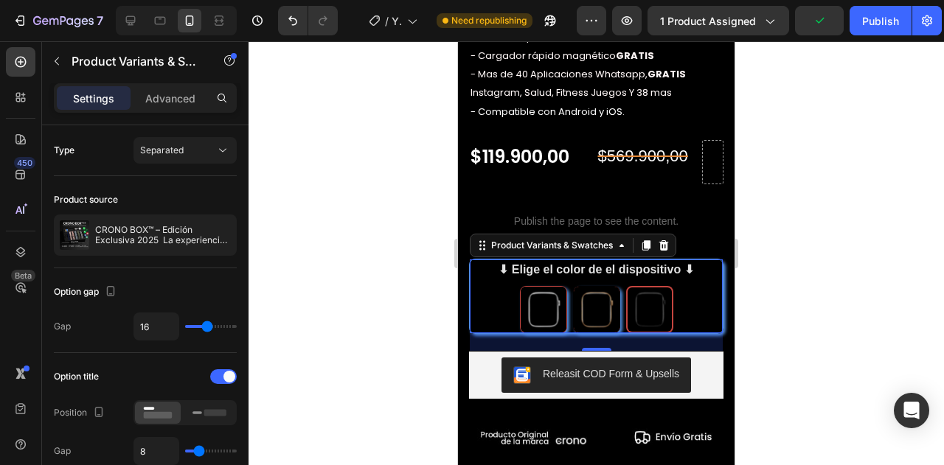
click at [536, 305] on img at bounding box center [544, 310] width 46 height 46
click at [543, 286] on input "PLATEADO PLATEADO" at bounding box center [543, 285] width 1 height 1
radio input "true"
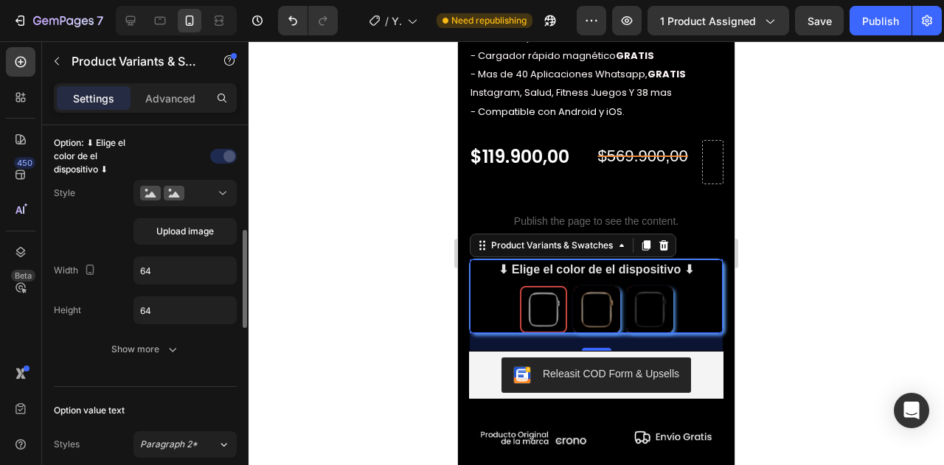
scroll to position [403, 0]
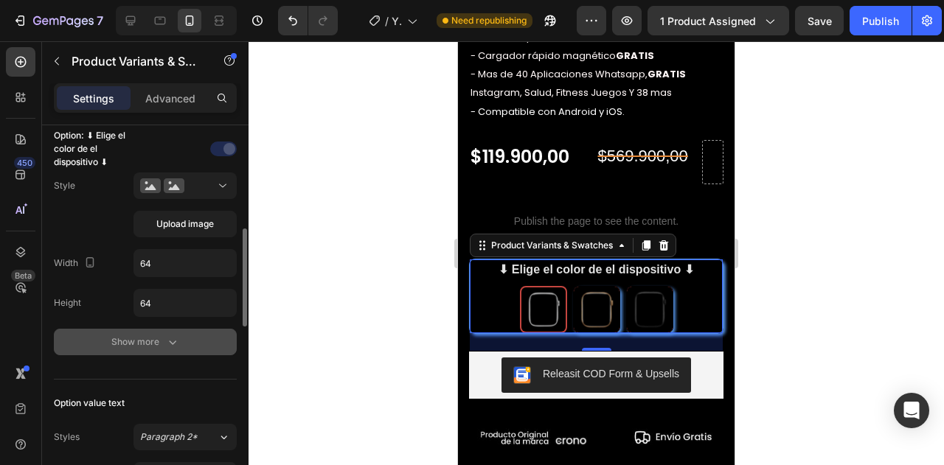
click at [136, 335] on div "Show more" at bounding box center [145, 342] width 69 height 15
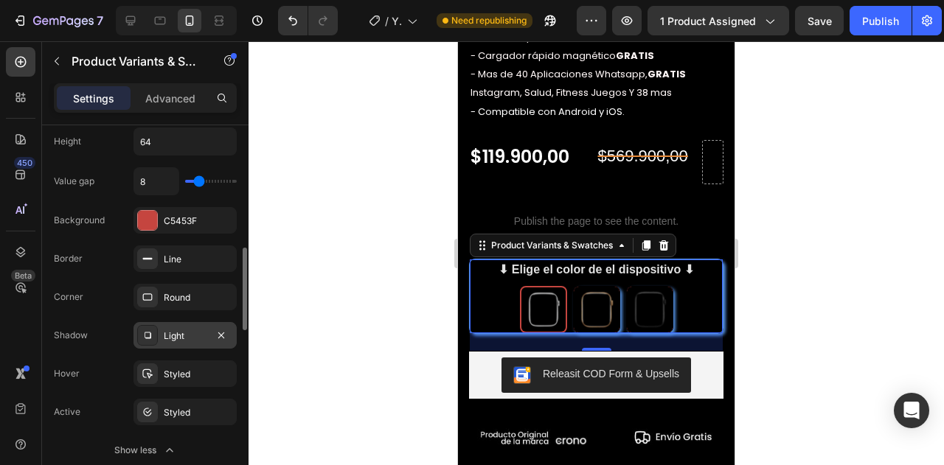
scroll to position [578, 0]
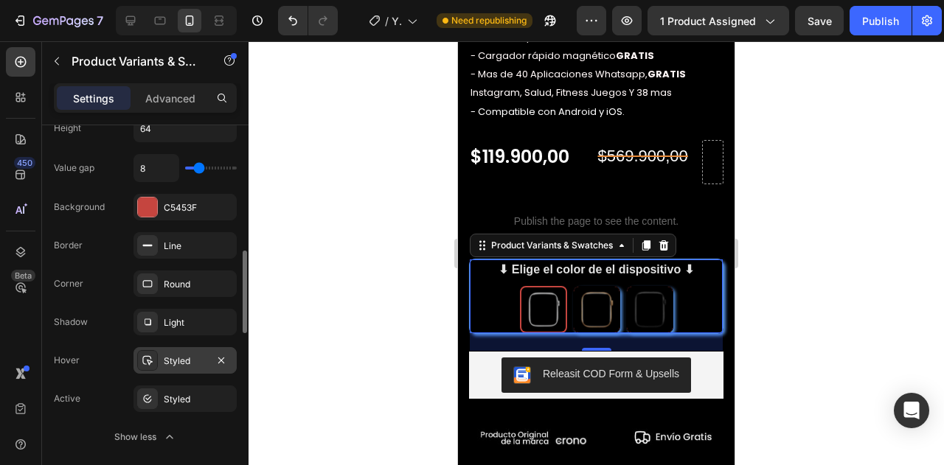
click at [172, 359] on div "Styled" at bounding box center [185, 361] width 43 height 13
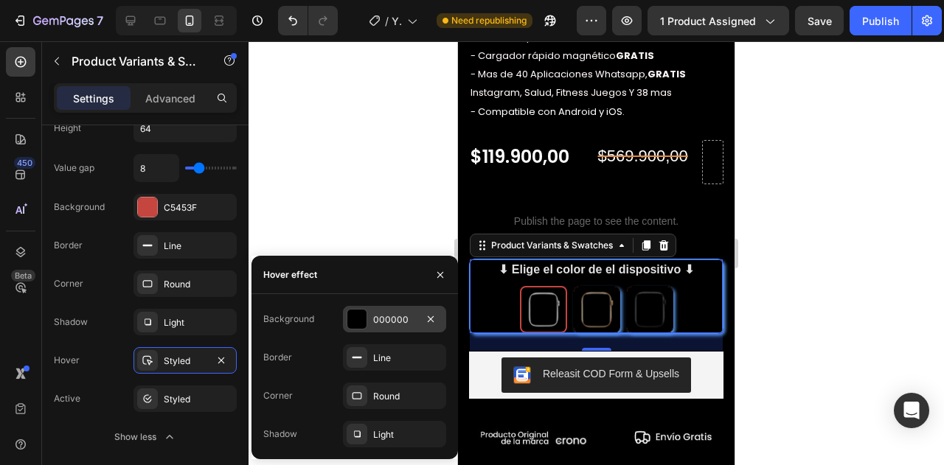
click at [353, 316] on div at bounding box center [356, 319] width 19 height 19
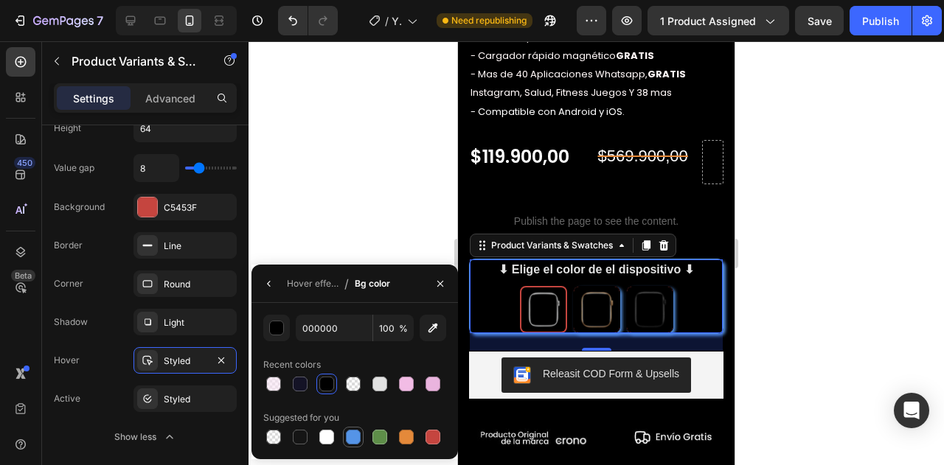
click at [350, 433] on div at bounding box center [353, 437] width 15 height 15
type input "5594E7"
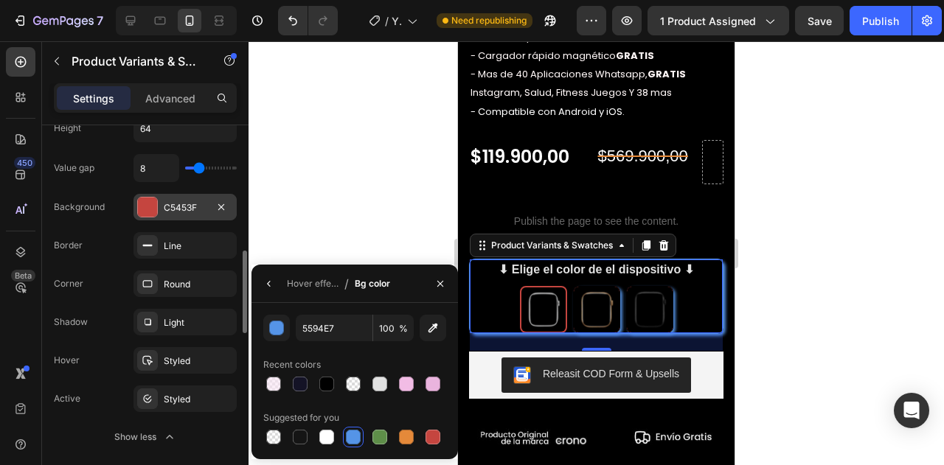
click at [154, 203] on div at bounding box center [147, 207] width 19 height 19
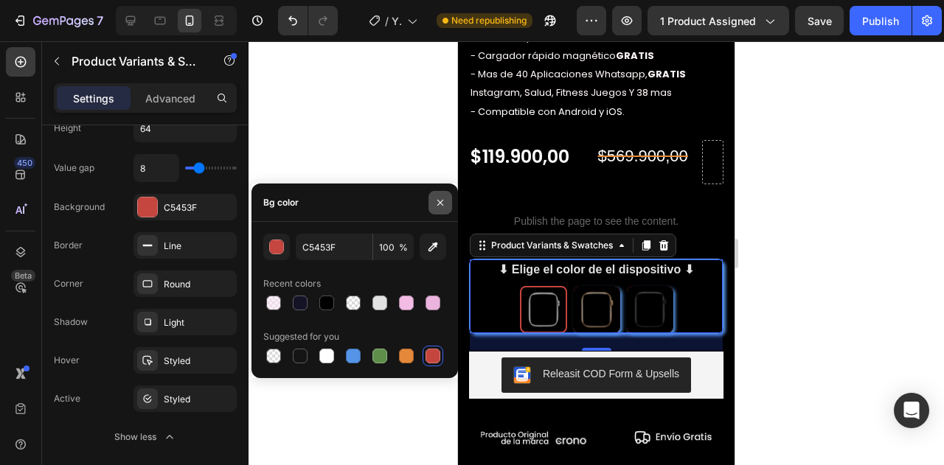
click at [434, 204] on button "button" at bounding box center [441, 203] width 24 height 24
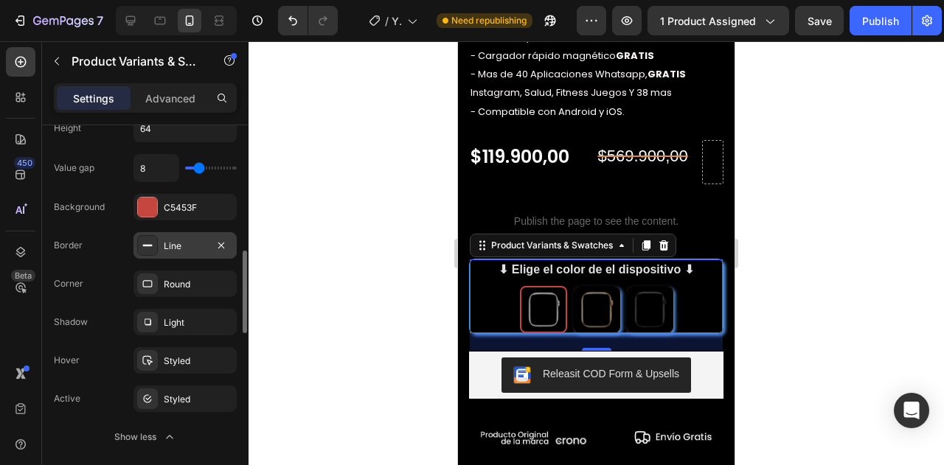
click at [183, 244] on div "Line" at bounding box center [185, 246] width 43 height 13
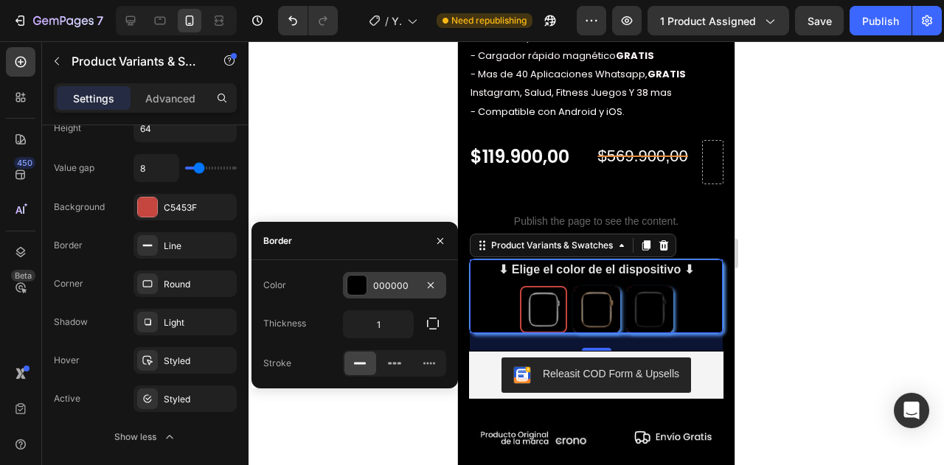
click at [352, 283] on div at bounding box center [356, 285] width 19 height 19
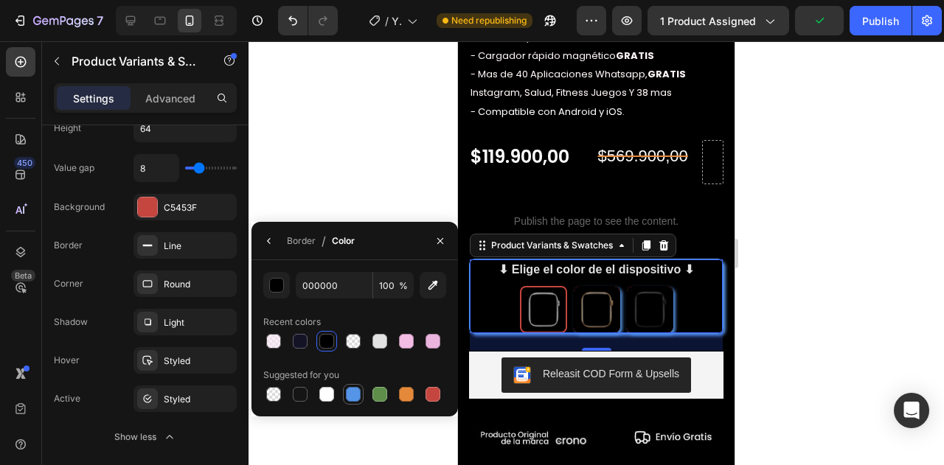
click at [353, 393] on div at bounding box center [353, 394] width 15 height 15
click at [327, 392] on div at bounding box center [326, 394] width 15 height 15
type input "FFFFFF"
click at [813, 280] on div at bounding box center [597, 253] width 696 height 424
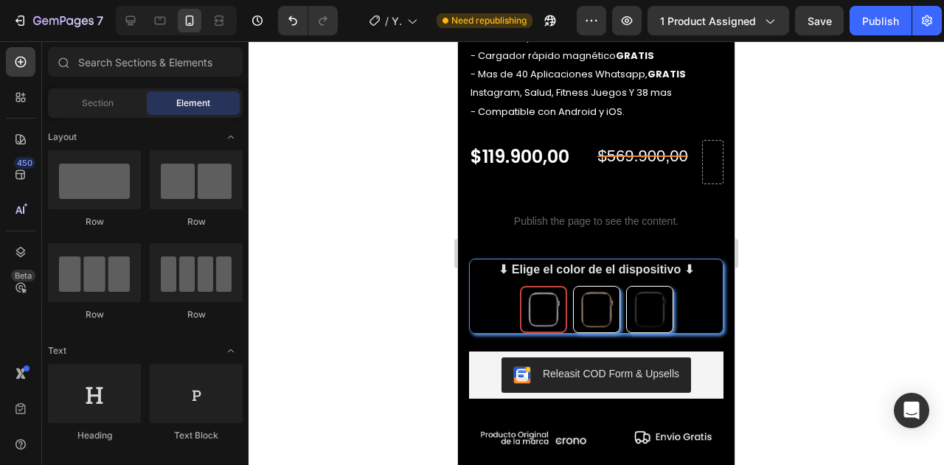
click at [610, 178] on div "Icon Icon Icon Icon Icon Icon List +2000 Clientes satisfechos (Ver Reseñas) Tex…" at bounding box center [596, 183] width 254 height 646
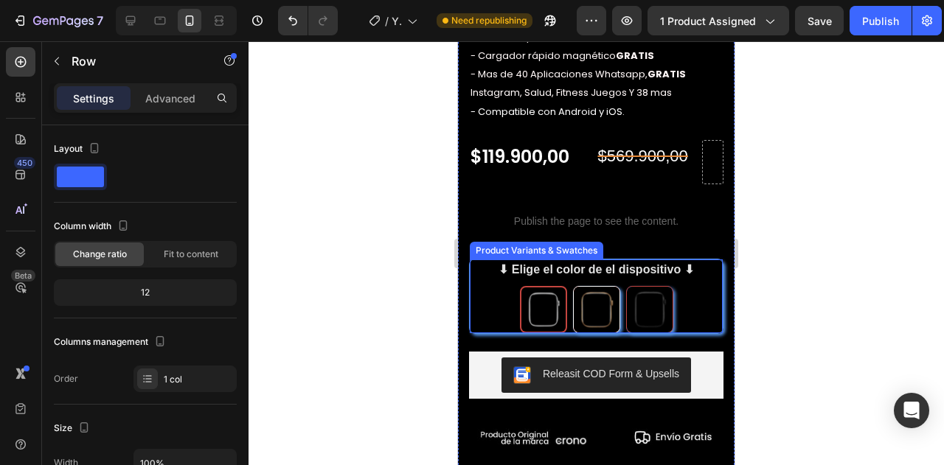
click at [659, 298] on img at bounding box center [650, 310] width 46 height 46
click at [650, 286] on input "NEGRO NEGRO" at bounding box center [649, 285] width 1 height 1
radio input "true"
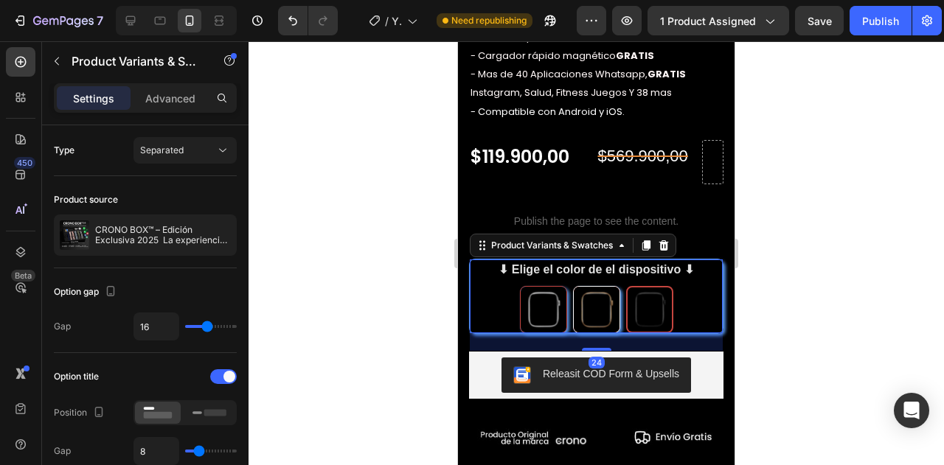
click at [541, 302] on img at bounding box center [544, 310] width 46 height 46
click at [543, 286] on input "PLATEADO PLATEADO" at bounding box center [543, 285] width 1 height 1
radio input "true"
click at [605, 296] on img at bounding box center [597, 310] width 46 height 46
click at [597, 286] on input "DORADO DORADO" at bounding box center [596, 285] width 1 height 1
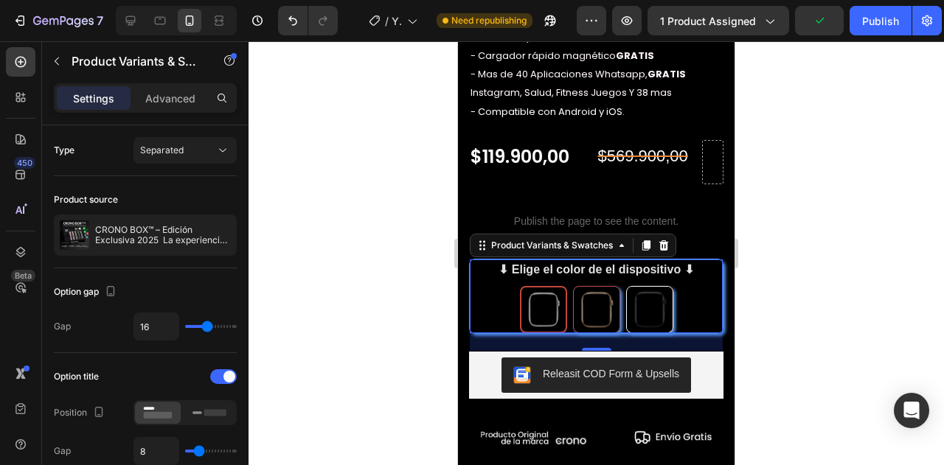
radio input "true"
click at [656, 299] on img at bounding box center [650, 310] width 46 height 46
click at [650, 286] on input "NEGRO NEGRO" at bounding box center [649, 285] width 1 height 1
radio input "true"
click at [577, 299] on img at bounding box center [597, 310] width 46 height 46
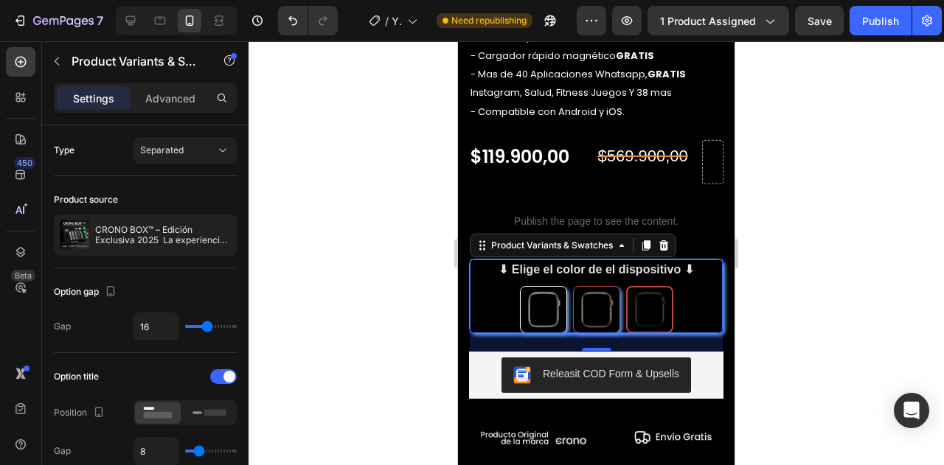
click at [596, 286] on input "DORADO DORADO" at bounding box center [596, 285] width 1 height 1
radio input "true"
click at [635, 293] on img at bounding box center [650, 310] width 46 height 46
click at [649, 286] on input "NEGRO NEGRO" at bounding box center [649, 285] width 1 height 1
radio input "true"
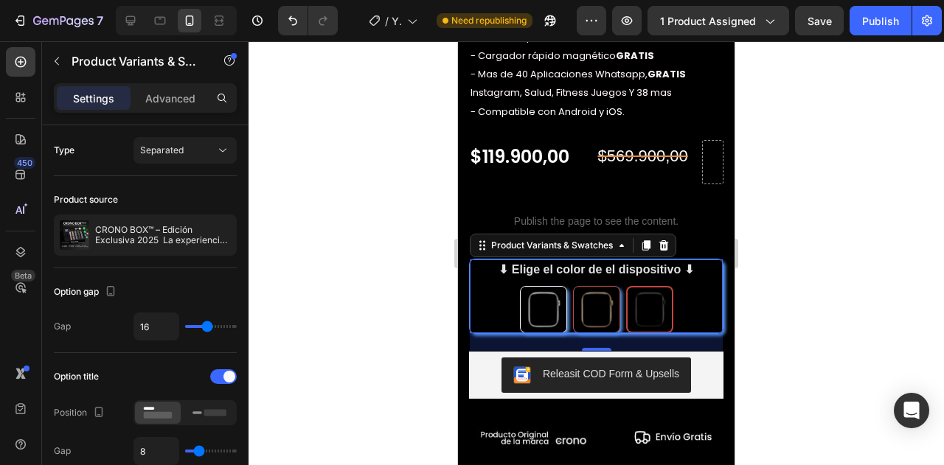
click at [583, 302] on img at bounding box center [597, 310] width 46 height 46
click at [596, 286] on input "DORADO DORADO" at bounding box center [596, 285] width 1 height 1
radio input "true"
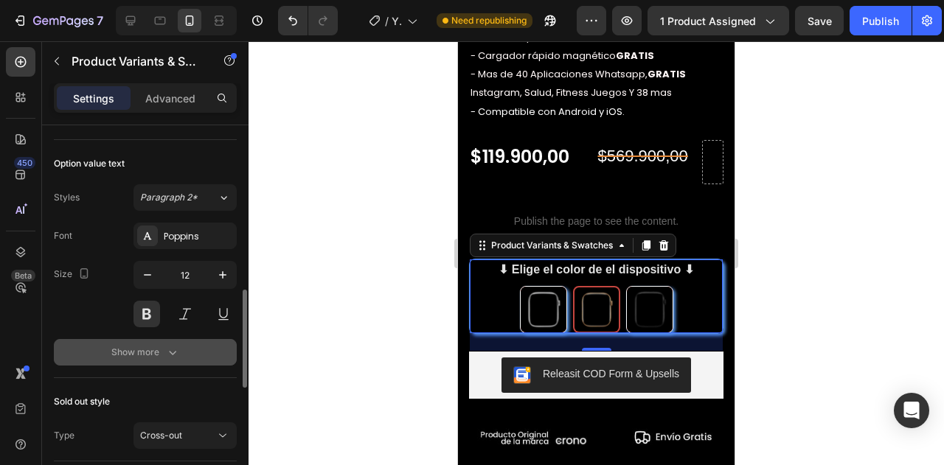
click at [146, 345] on div "Show more" at bounding box center [145, 352] width 69 height 15
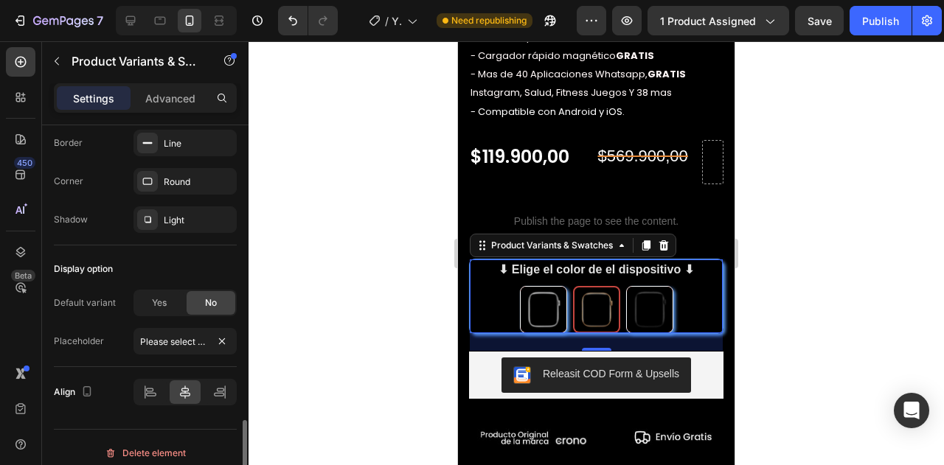
scroll to position [1261, 0]
click at [175, 214] on div "Light" at bounding box center [185, 218] width 43 height 13
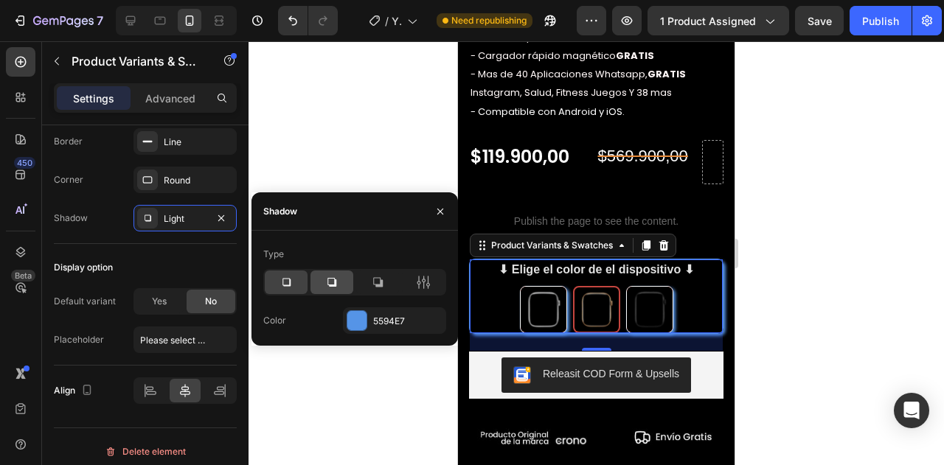
click at [327, 280] on icon at bounding box center [331, 282] width 9 height 9
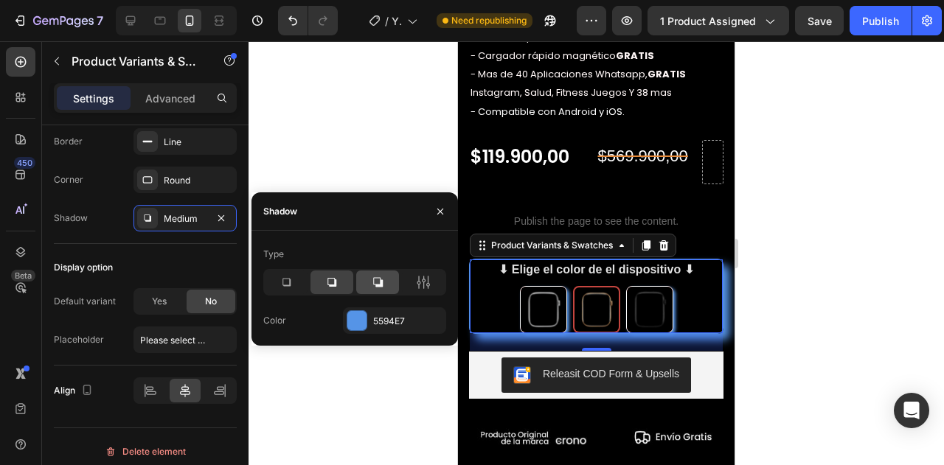
click at [375, 277] on icon at bounding box center [377, 282] width 15 height 15
click at [336, 284] on icon at bounding box center [331, 282] width 9 height 9
click at [288, 283] on icon at bounding box center [286, 282] width 15 height 15
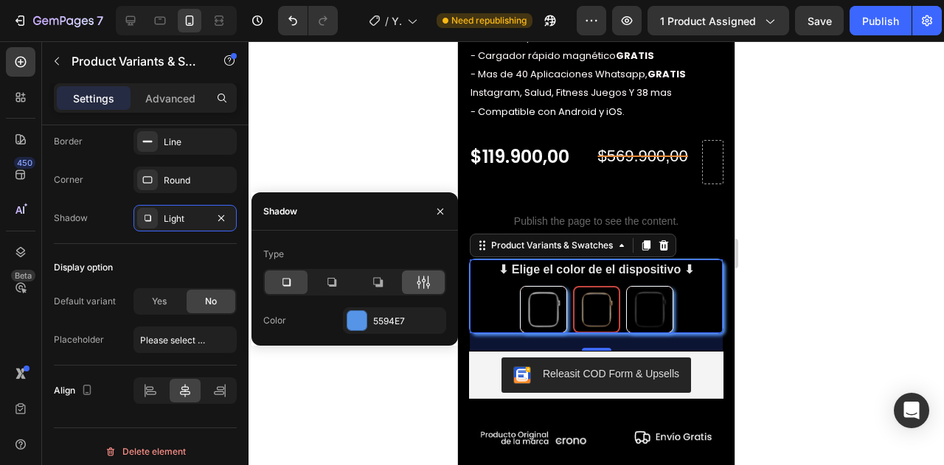
click at [427, 284] on icon at bounding box center [428, 283] width 4 height 13
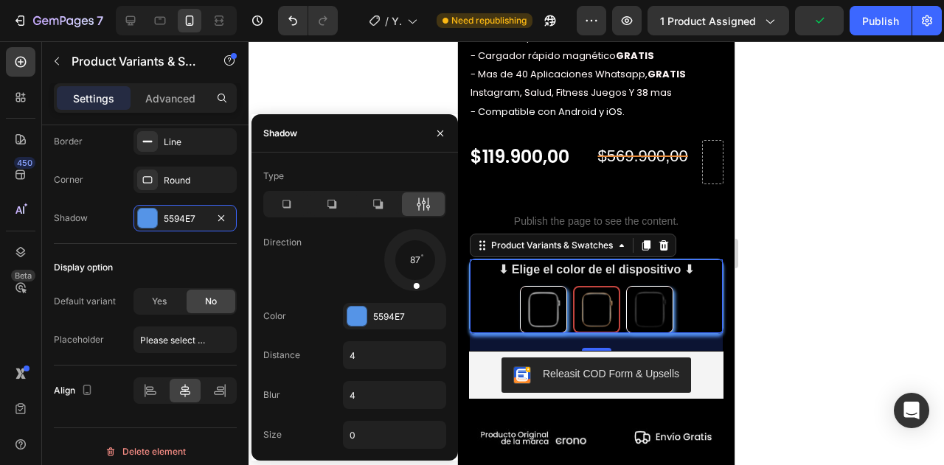
drag, startPoint x: 431, startPoint y: 278, endPoint x: 415, endPoint y: 291, distance: 20.5
click at [415, 291] on div at bounding box center [416, 276] width 10 height 33
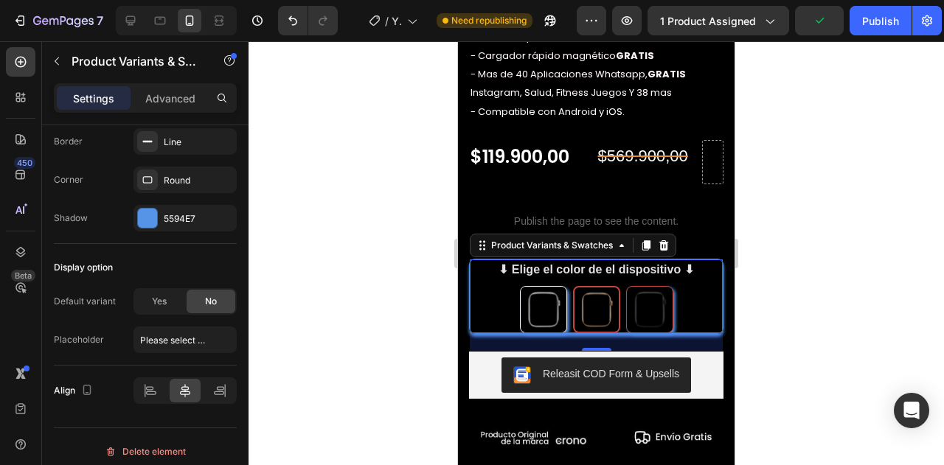
click at [864, 271] on div at bounding box center [597, 253] width 696 height 424
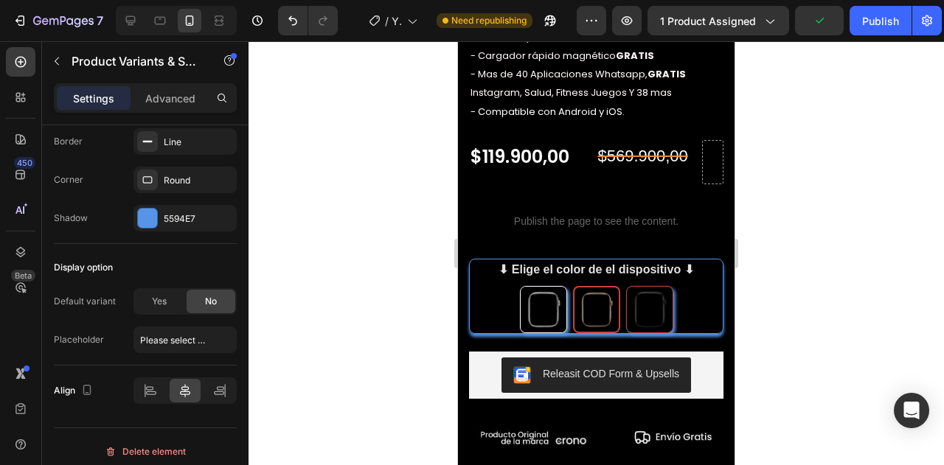
click at [864, 271] on div at bounding box center [597, 253] width 696 height 424
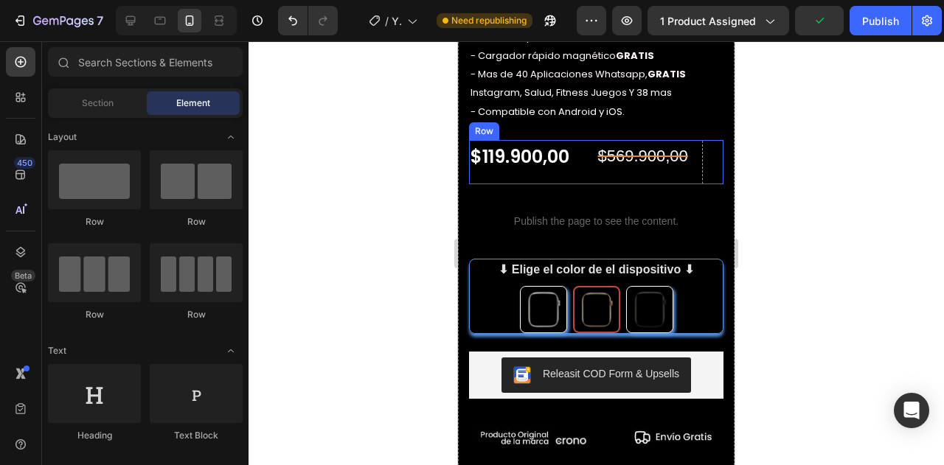
click at [634, 173] on div "$569.900,00 Compare Price Compare Price" at bounding box center [650, 162] width 106 height 44
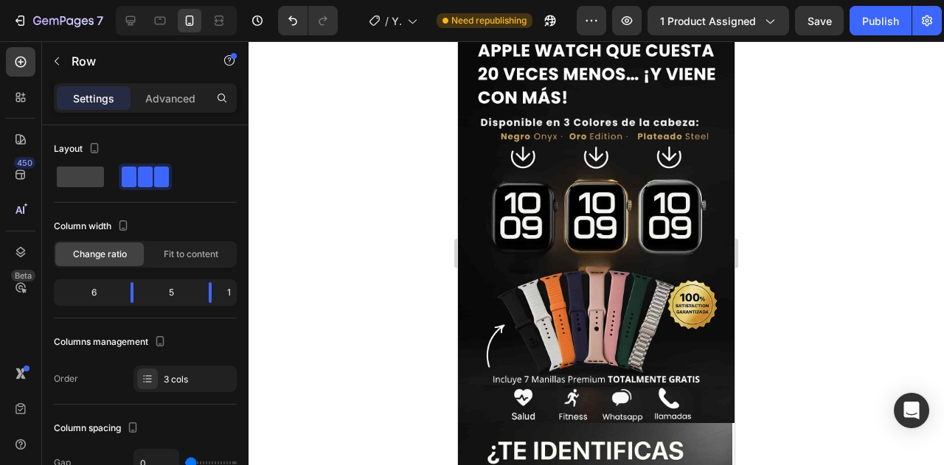
scroll to position [0, 0]
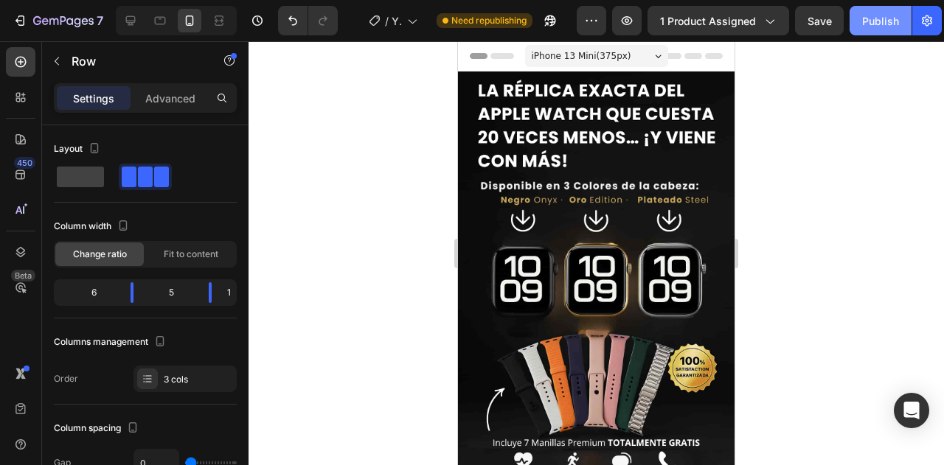
click at [863, 22] on div "Publish" at bounding box center [880, 20] width 37 height 15
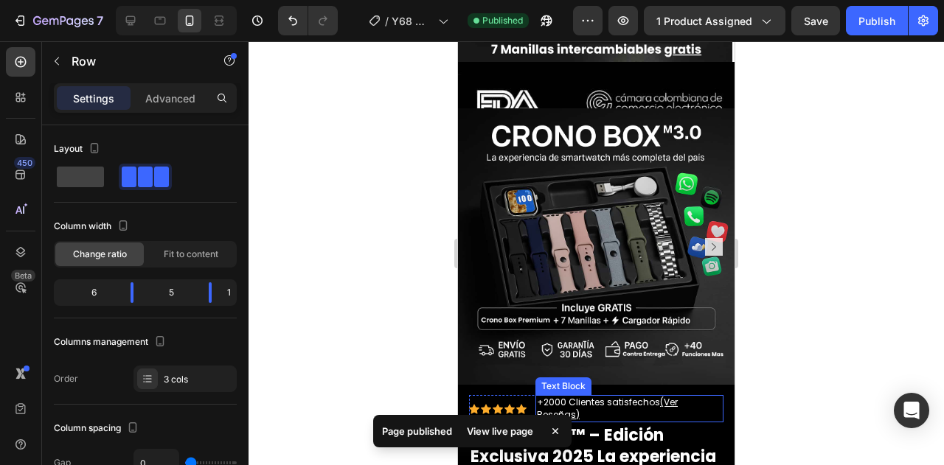
scroll to position [836, 0]
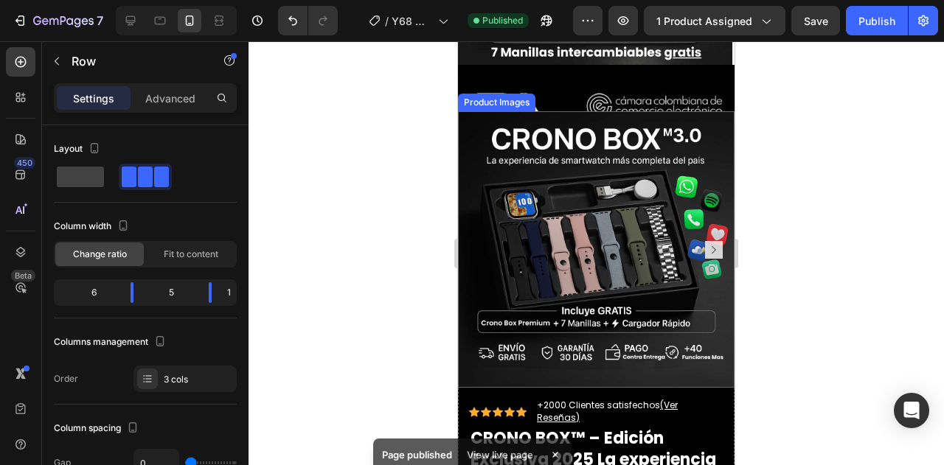
click at [627, 266] on img at bounding box center [596, 249] width 277 height 277
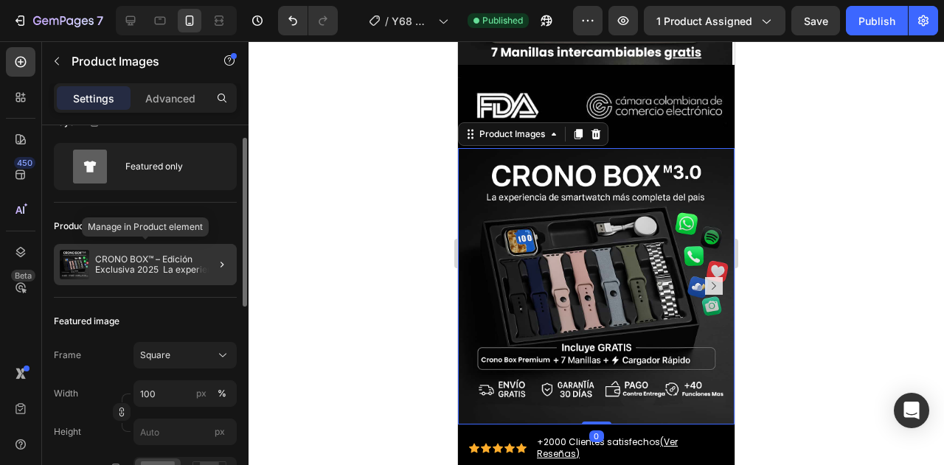
scroll to position [27, 0]
click at [199, 264] on div at bounding box center [215, 263] width 41 height 41
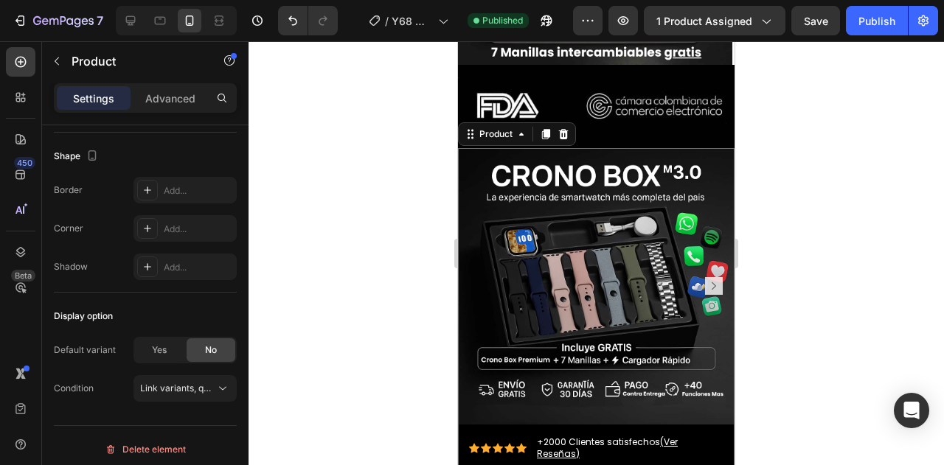
scroll to position [0, 0]
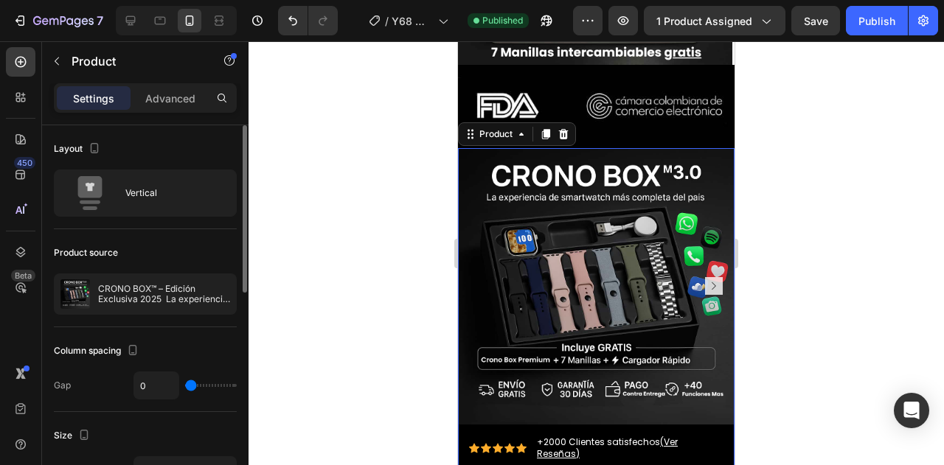
click at [93, 103] on p "Settings" at bounding box center [93, 98] width 41 height 15
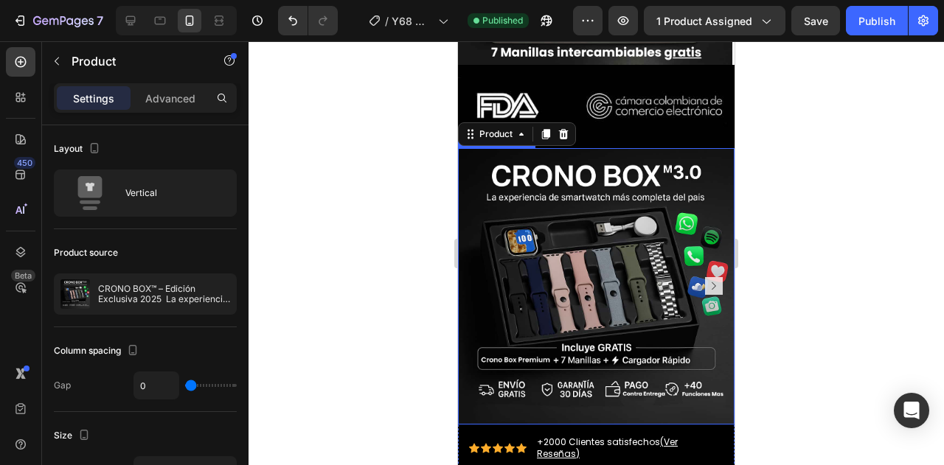
click at [590, 204] on img at bounding box center [596, 286] width 277 height 277
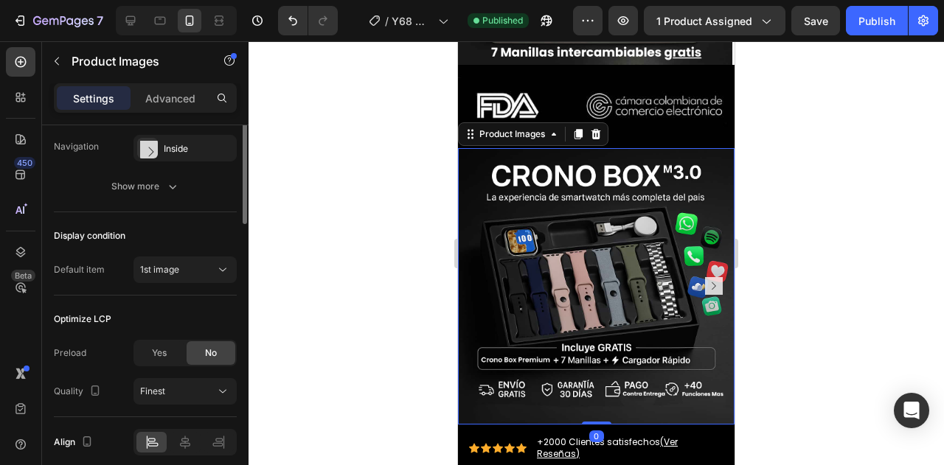
scroll to position [426, 0]
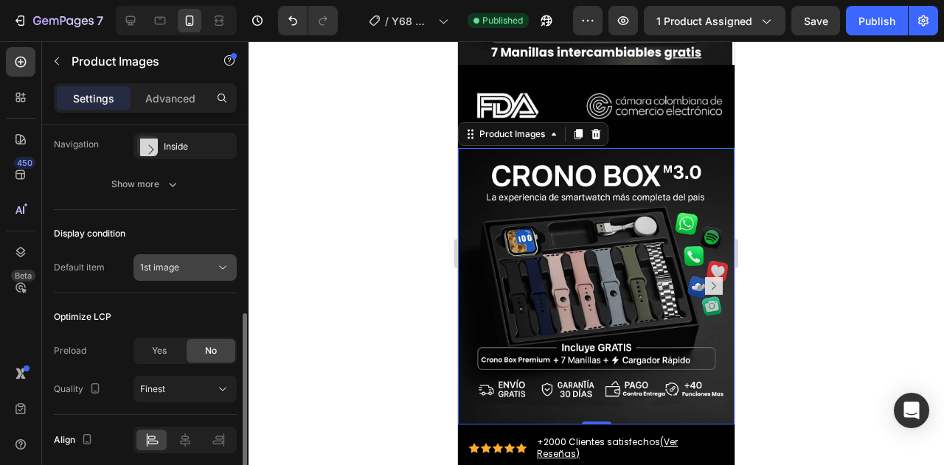
click at [174, 264] on span "1st image" at bounding box center [159, 267] width 39 height 11
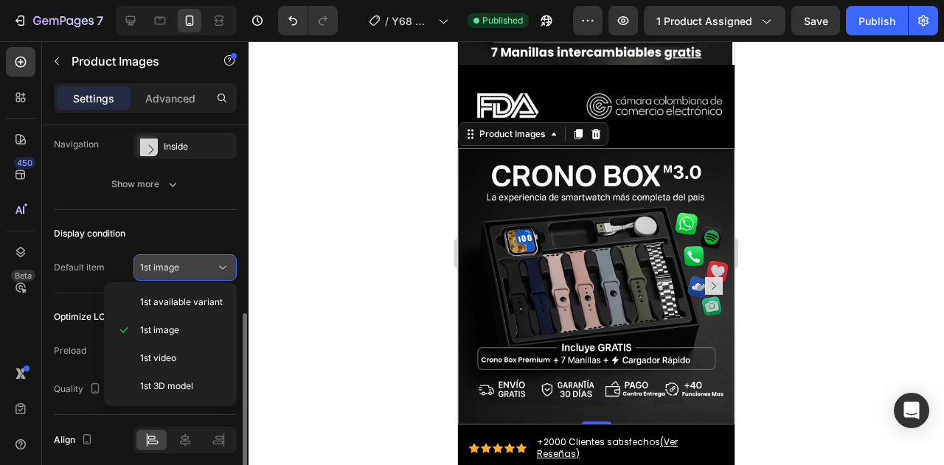
click at [179, 276] on button "1st image" at bounding box center [185, 267] width 103 height 27
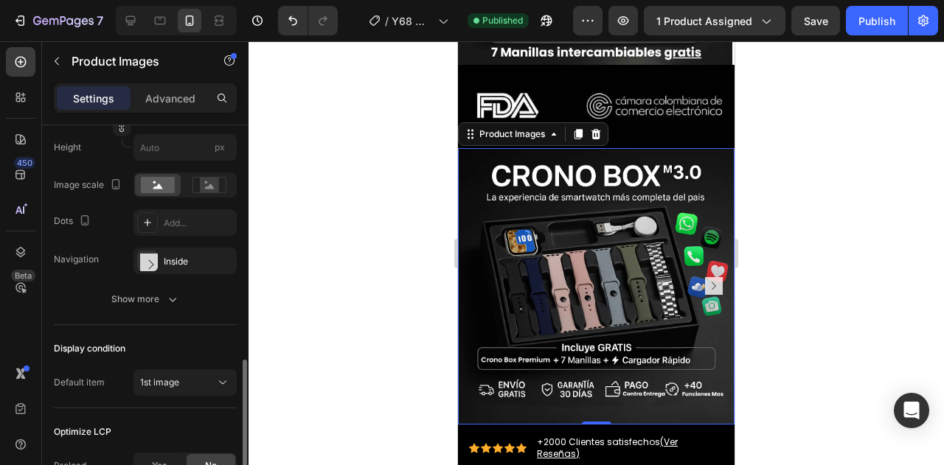
scroll to position [298, 0]
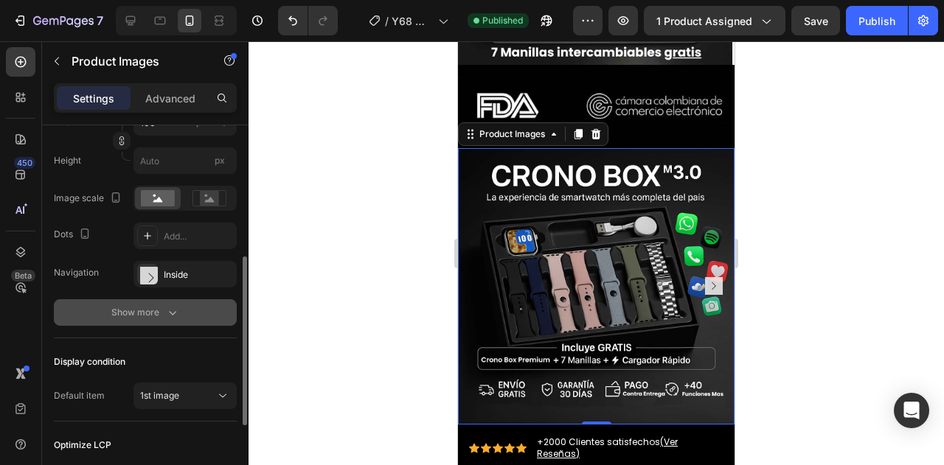
click at [159, 309] on div "Show more" at bounding box center [145, 312] width 69 height 15
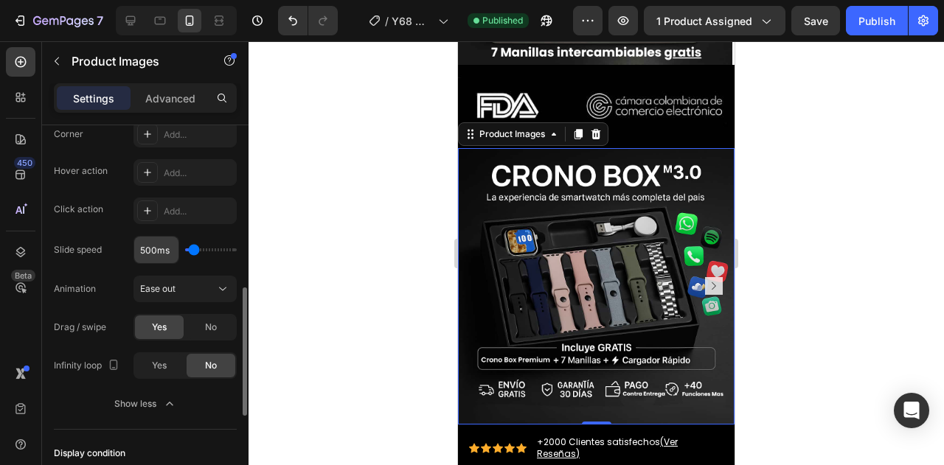
scroll to position [478, 0]
click at [169, 288] on span "Ease out" at bounding box center [157, 287] width 35 height 11
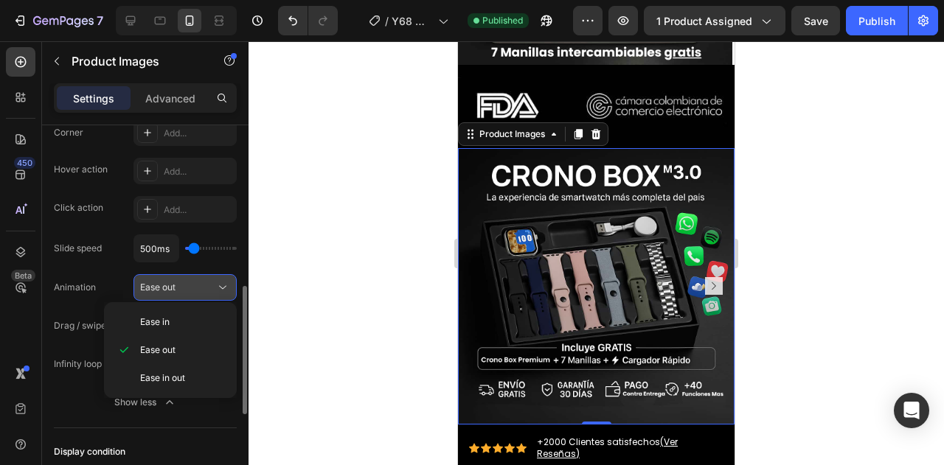
click at [193, 283] on div "Ease out" at bounding box center [177, 287] width 75 height 13
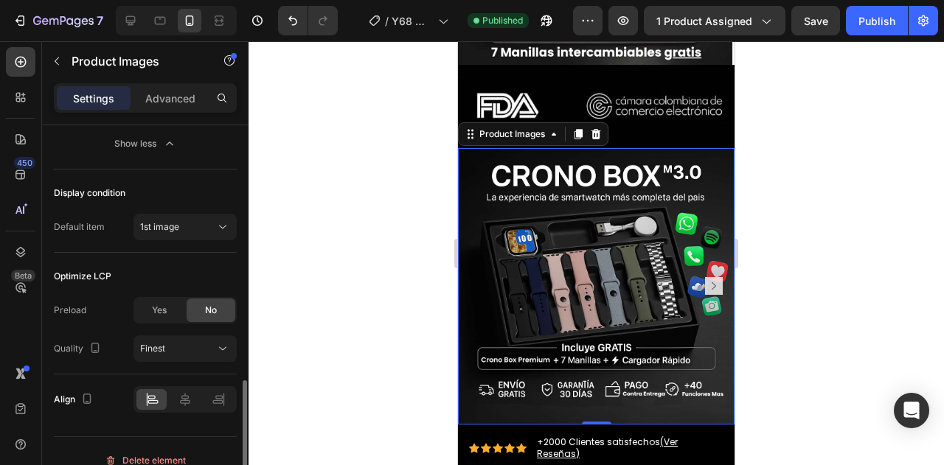
scroll to position [747, 0]
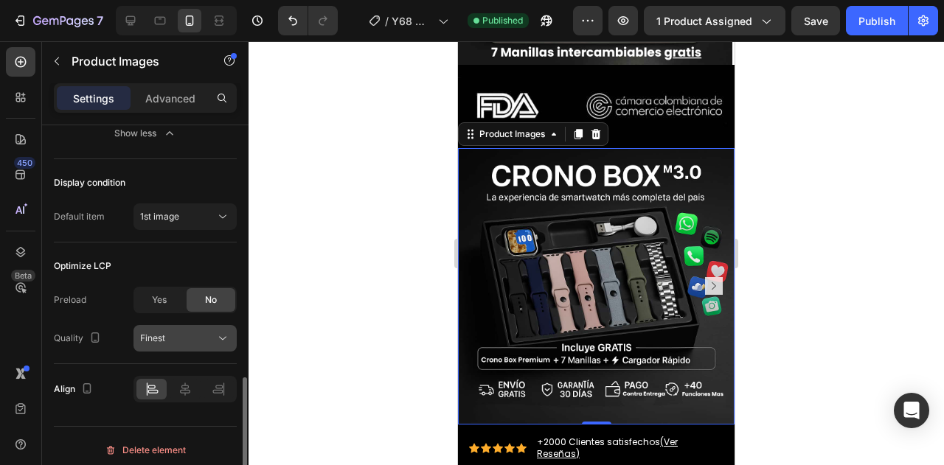
click at [177, 347] on button "Finest" at bounding box center [185, 338] width 103 height 27
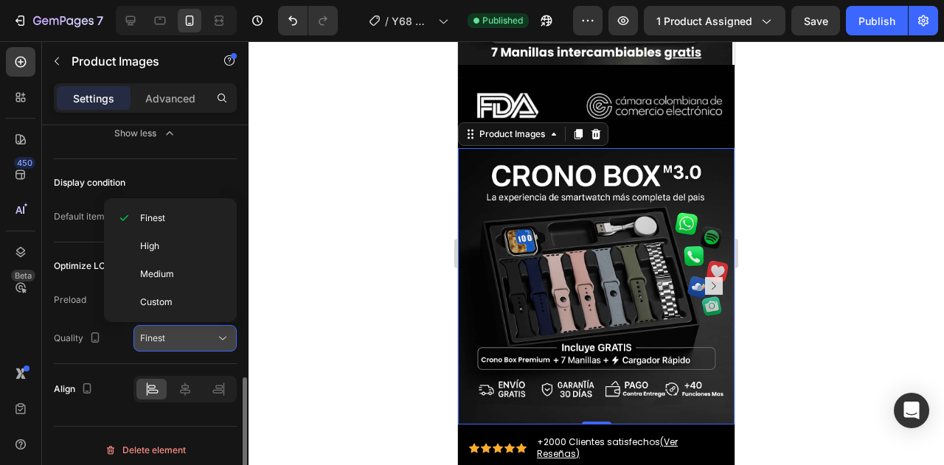
click at [184, 338] on div "Finest" at bounding box center [177, 338] width 75 height 13
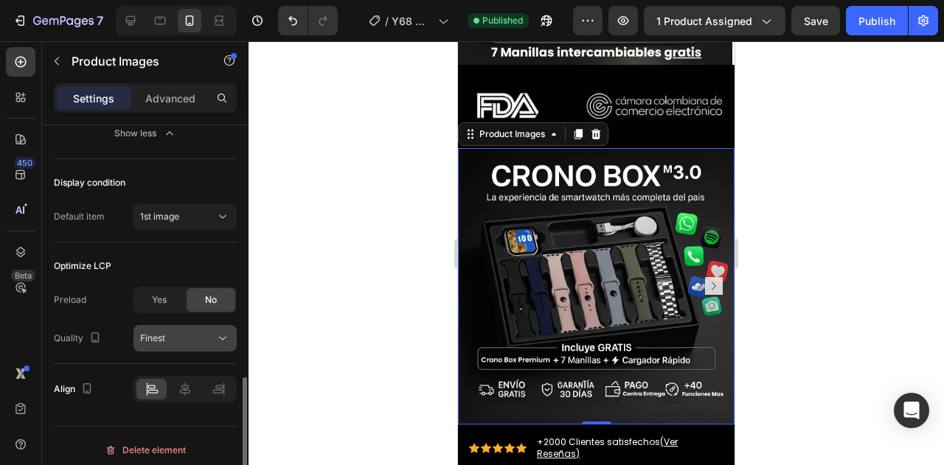
scroll to position [753, 0]
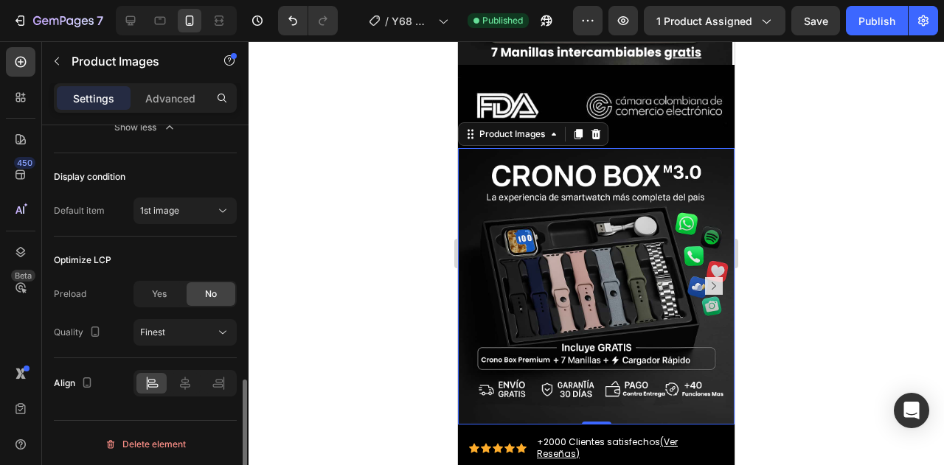
click at [595, 333] on img at bounding box center [596, 286] width 277 height 277
click at [712, 435] on div "+2000 Clientes satisfechos (Ver Reseñas)" at bounding box center [630, 448] width 188 height 27
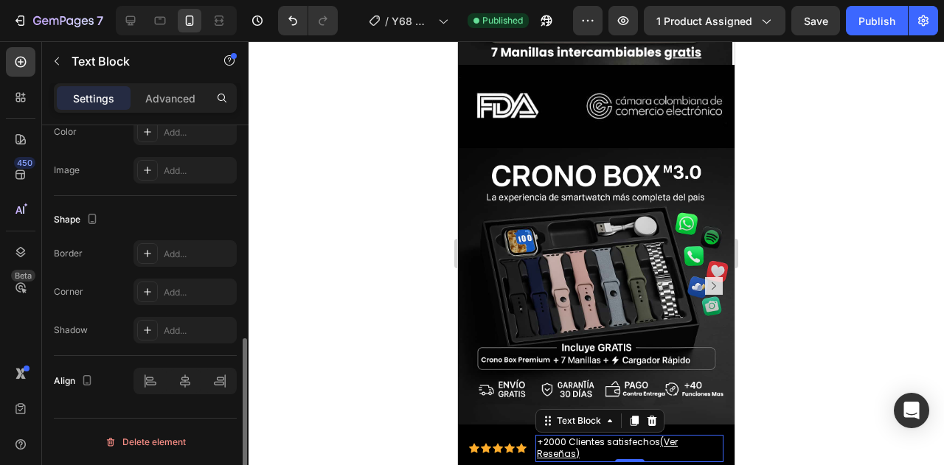
scroll to position [0, 0]
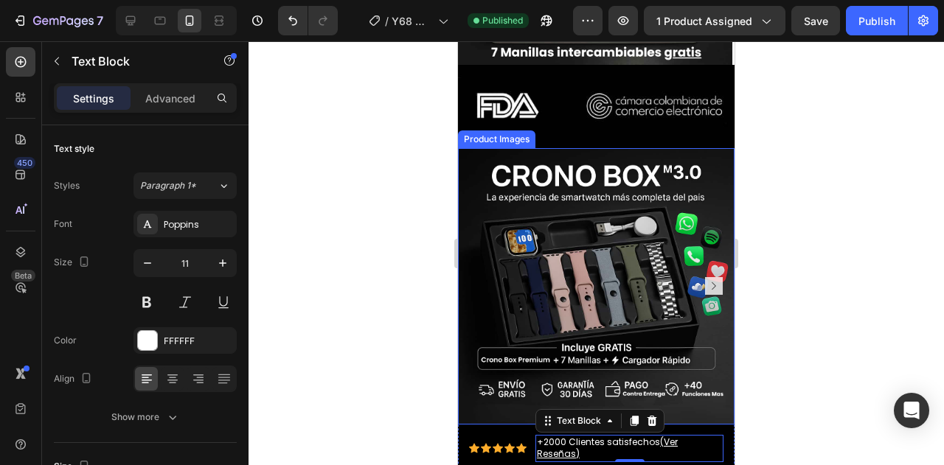
click at [546, 148] on img at bounding box center [596, 286] width 277 height 277
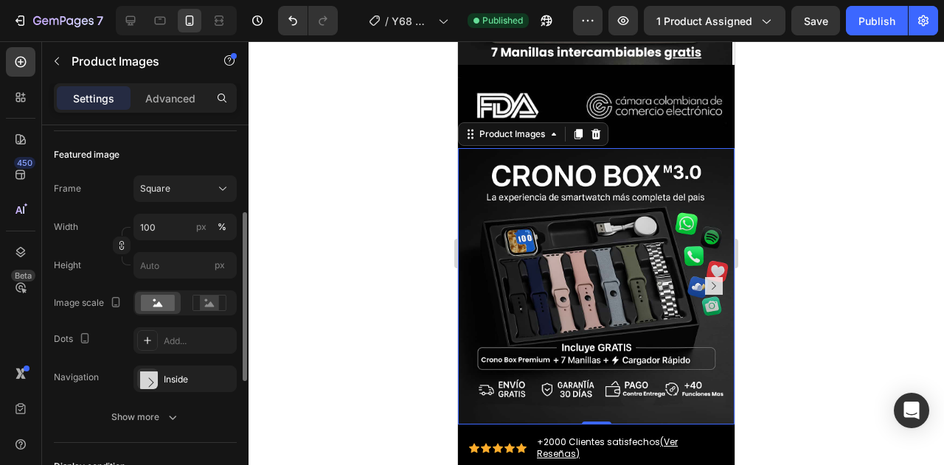
scroll to position [195, 0]
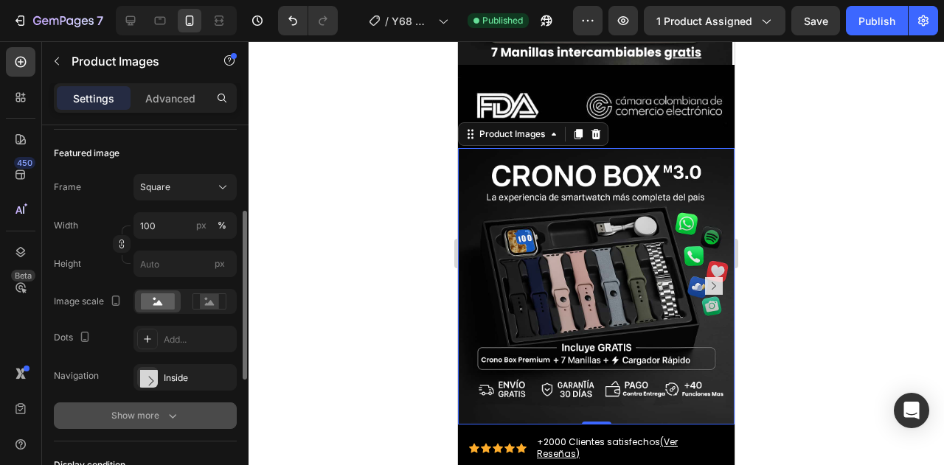
click at [143, 409] on div "Show more" at bounding box center [145, 416] width 69 height 15
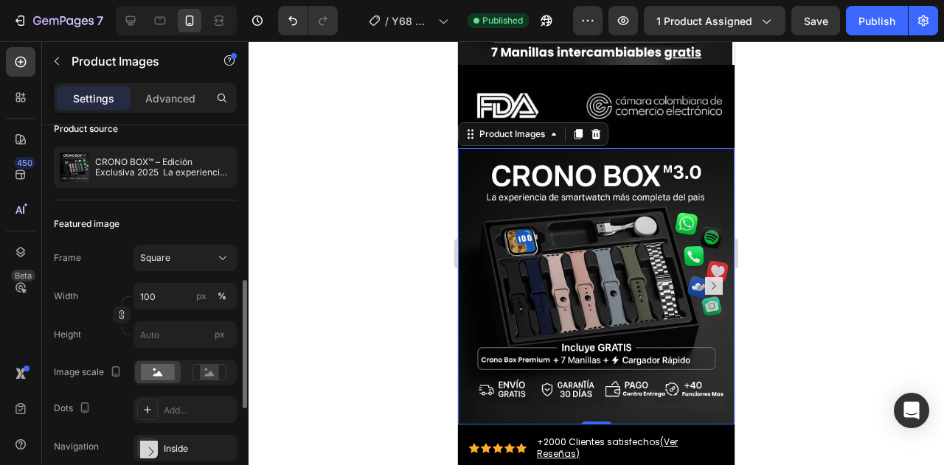
scroll to position [0, 0]
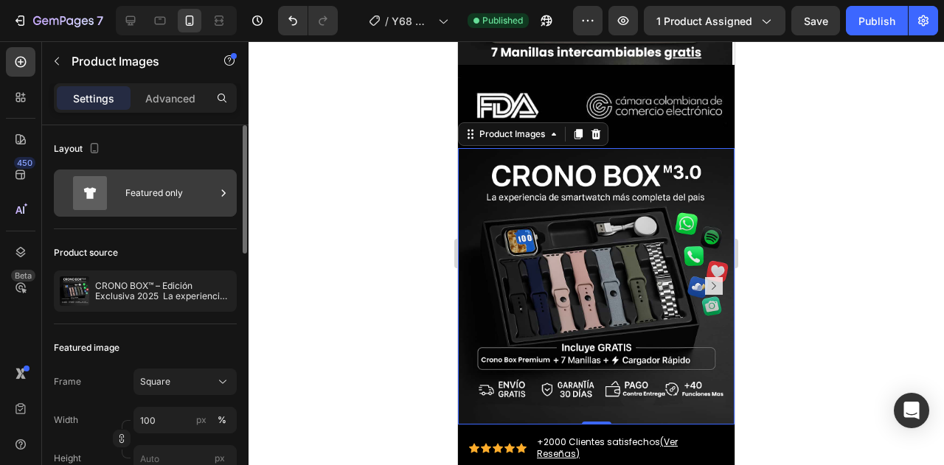
click at [150, 185] on div "Featured only" at bounding box center [170, 193] width 90 height 34
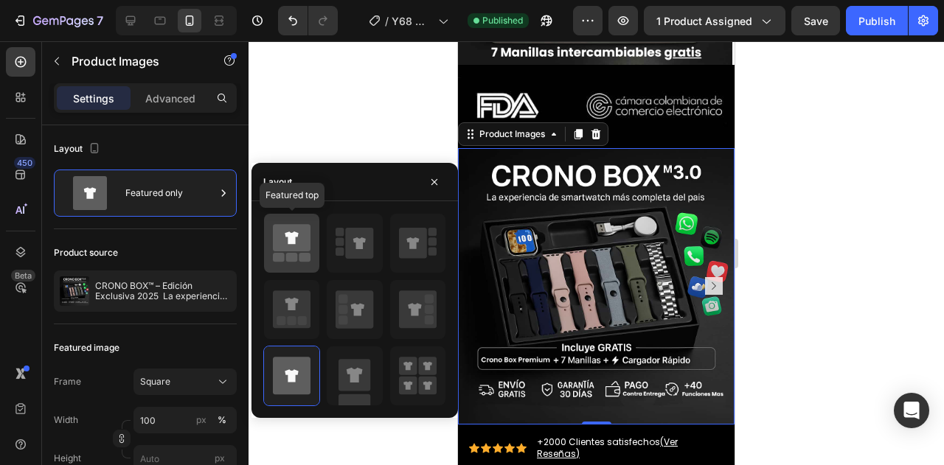
click at [288, 252] on icon at bounding box center [292, 243] width 38 height 41
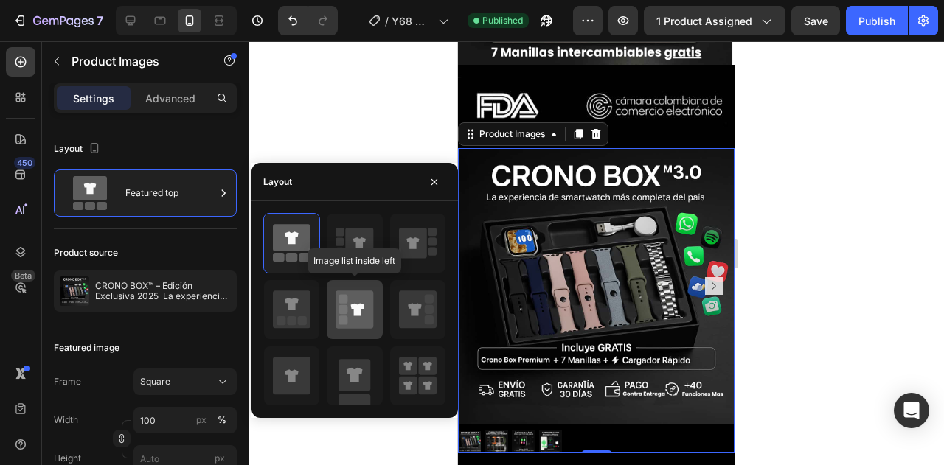
click at [357, 297] on icon at bounding box center [355, 310] width 38 height 38
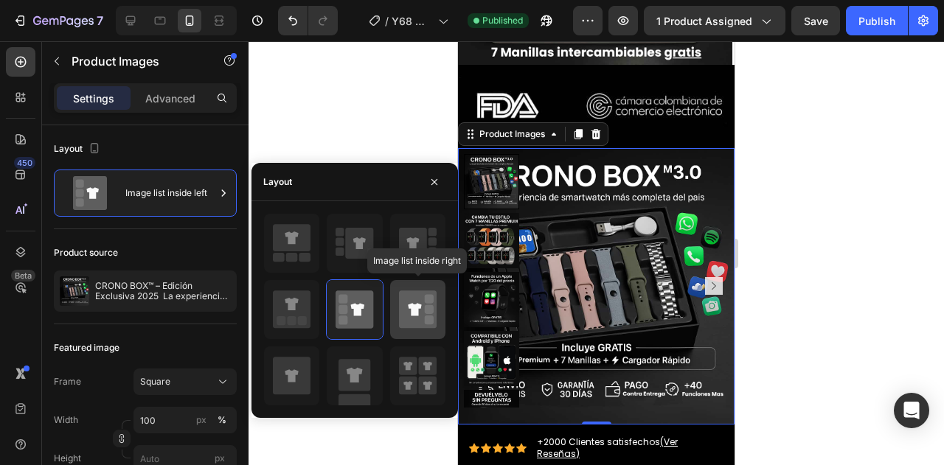
click at [409, 307] on icon at bounding box center [414, 310] width 13 height 13
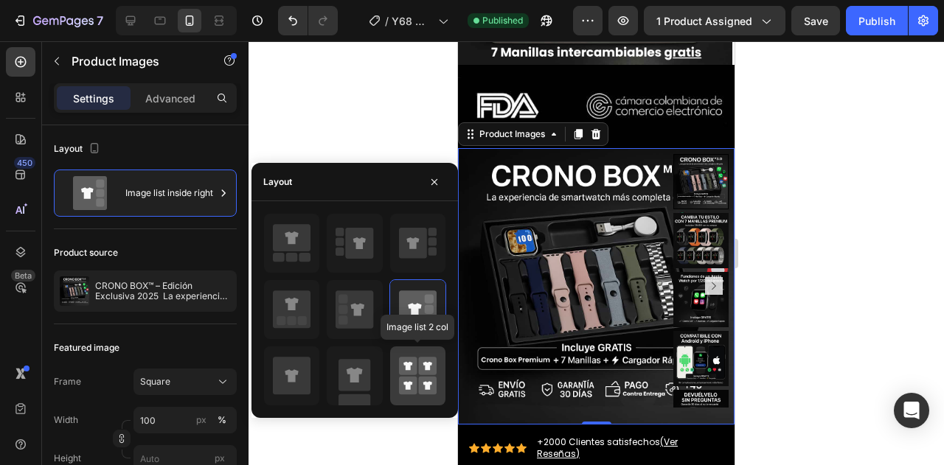
click at [410, 360] on rect at bounding box center [408, 367] width 18 height 18
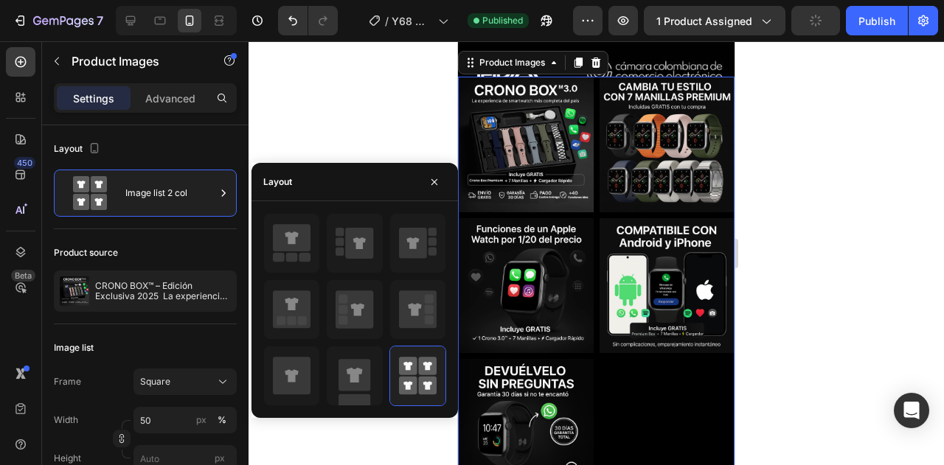
scroll to position [870, 0]
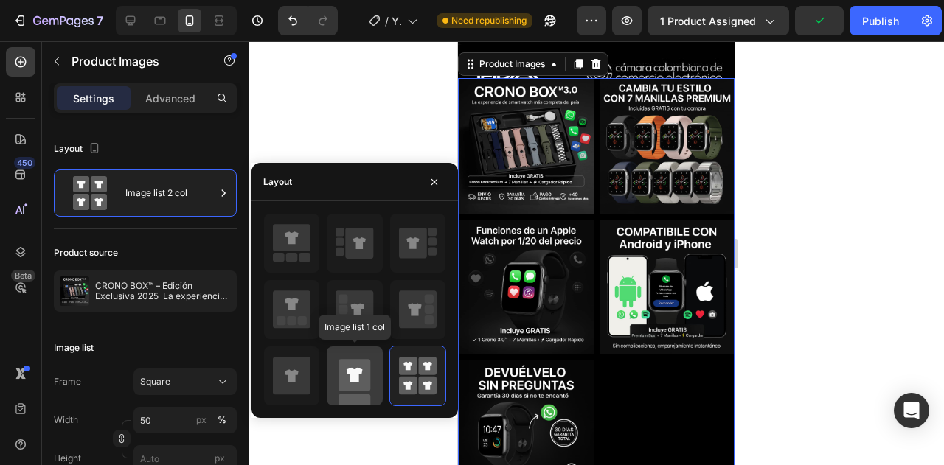
click at [360, 381] on rect at bounding box center [355, 376] width 32 height 32
type input "100"
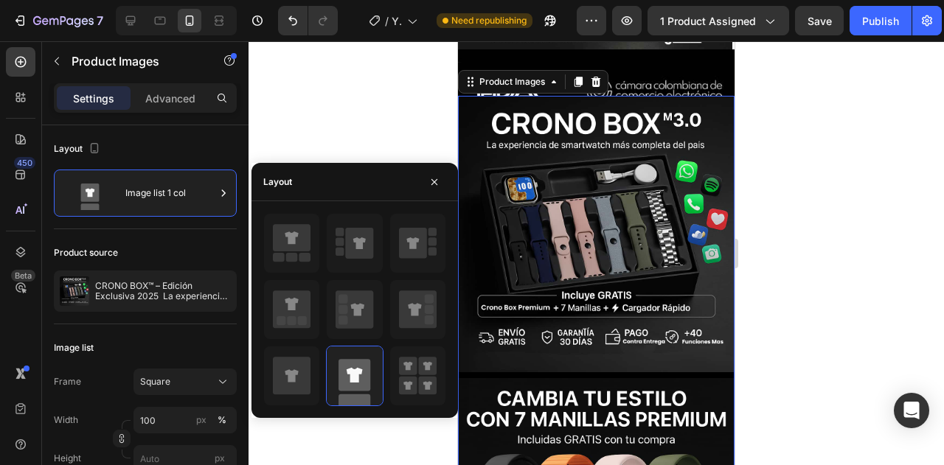
scroll to position [851, 0]
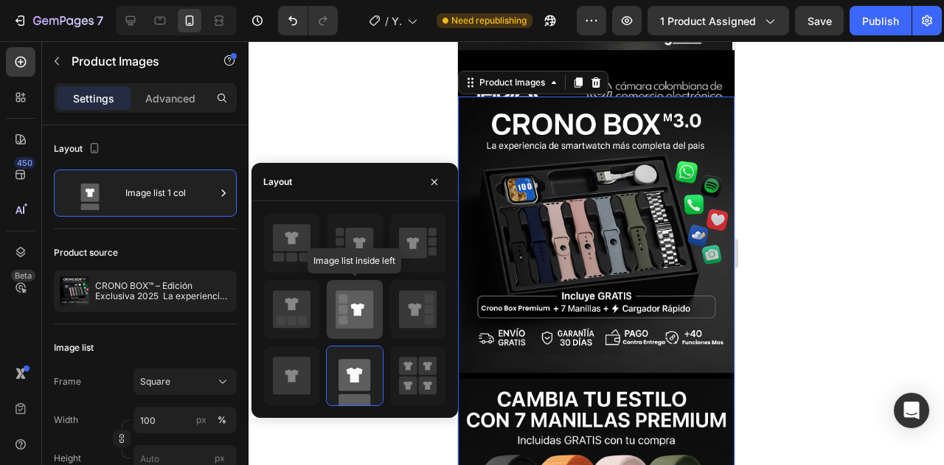
click at [360, 319] on icon at bounding box center [355, 310] width 38 height 38
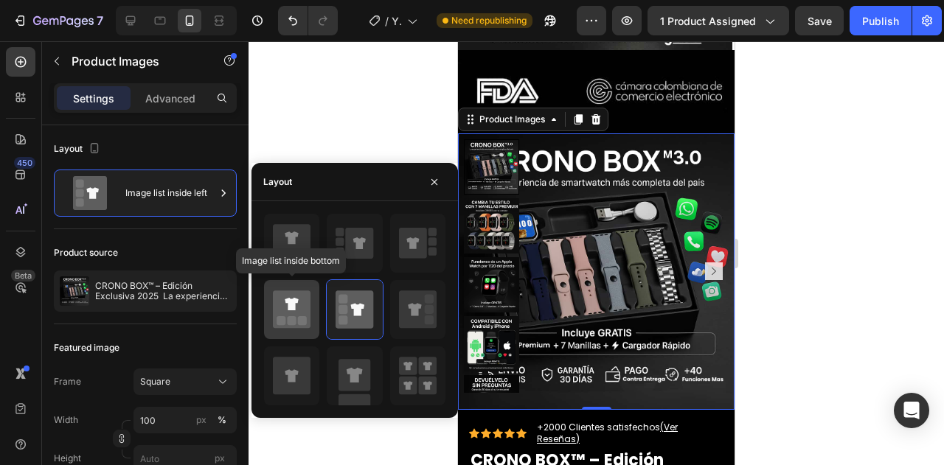
click at [291, 322] on rect at bounding box center [292, 321] width 9 height 9
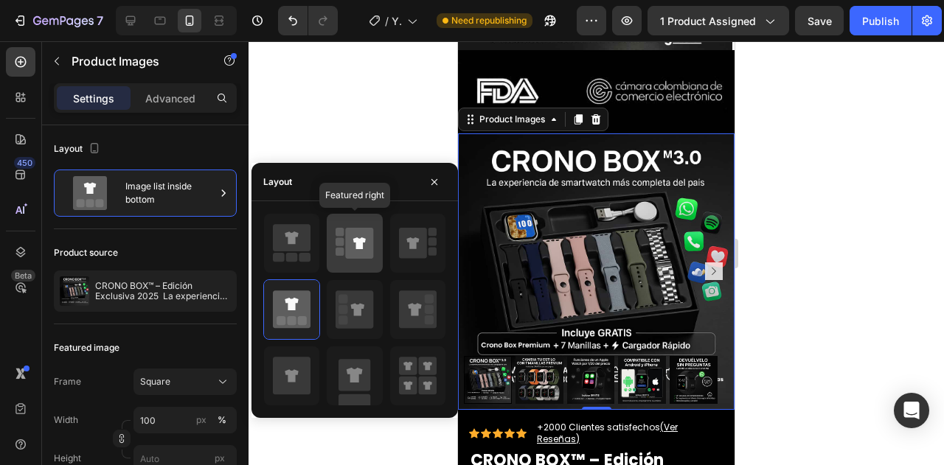
click at [342, 253] on rect at bounding box center [340, 252] width 8 height 8
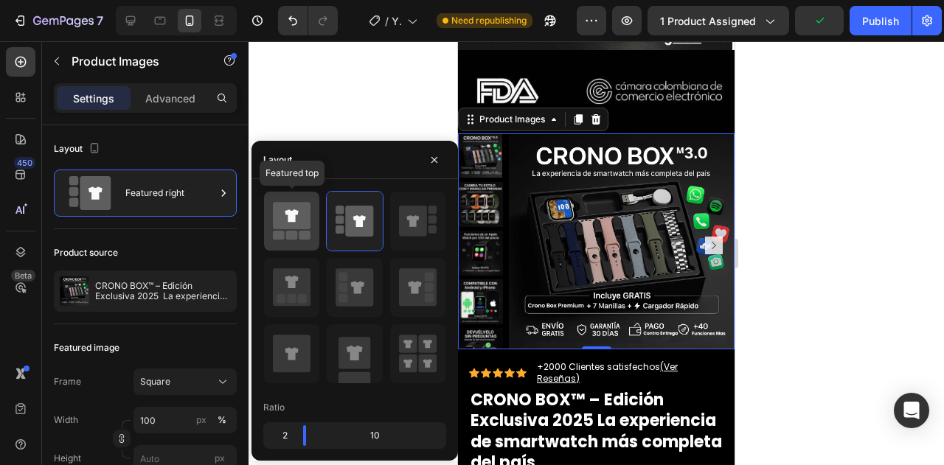
click at [292, 245] on div at bounding box center [291, 221] width 55 height 59
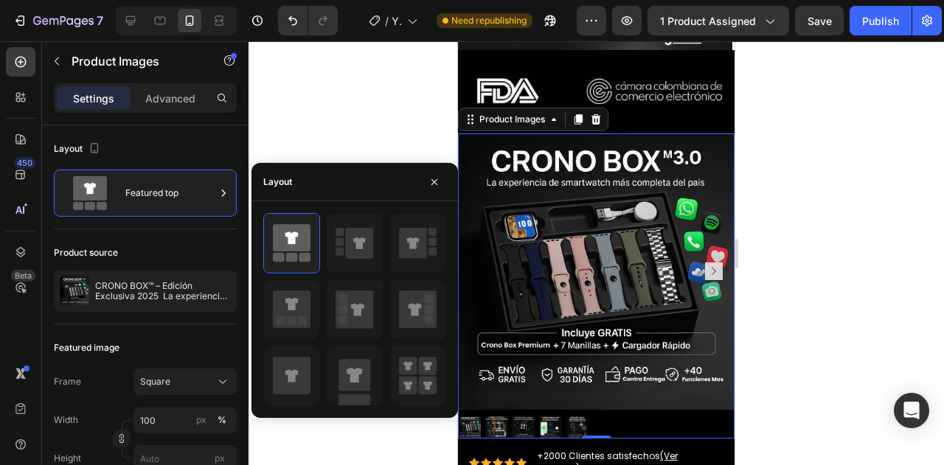
click at [312, 122] on div at bounding box center [597, 253] width 696 height 424
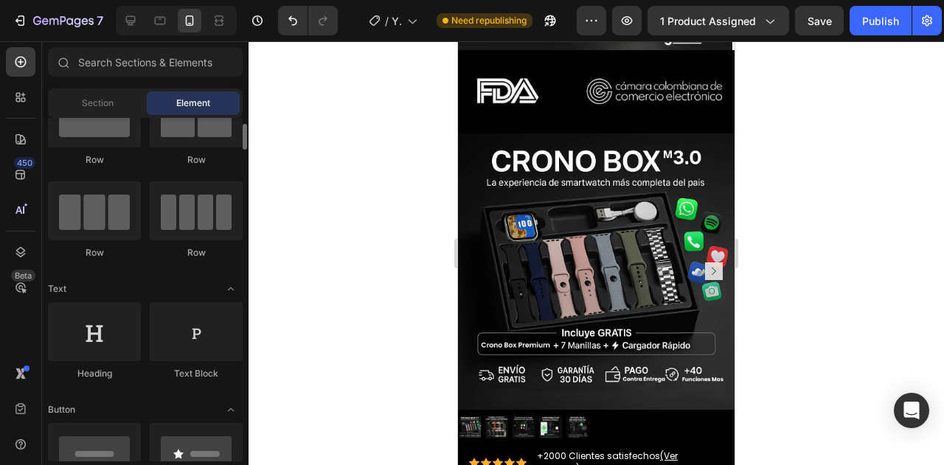
scroll to position [63, 0]
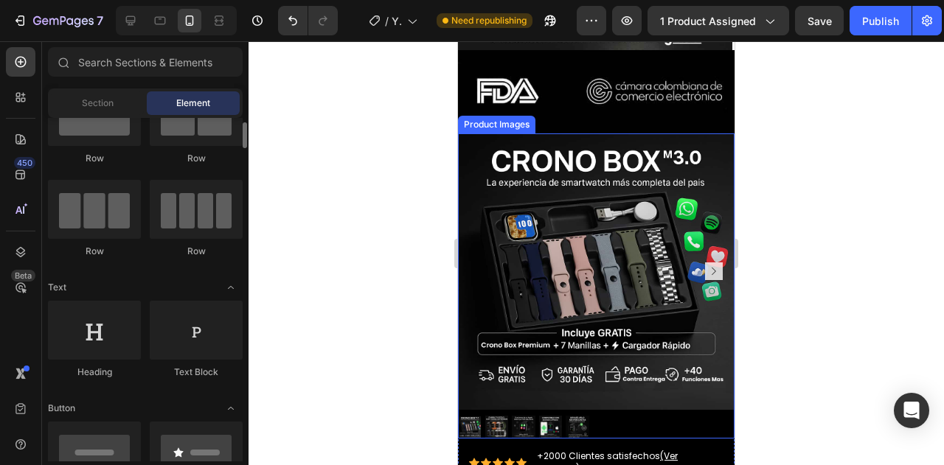
click at [544, 278] on img at bounding box center [596, 272] width 277 height 277
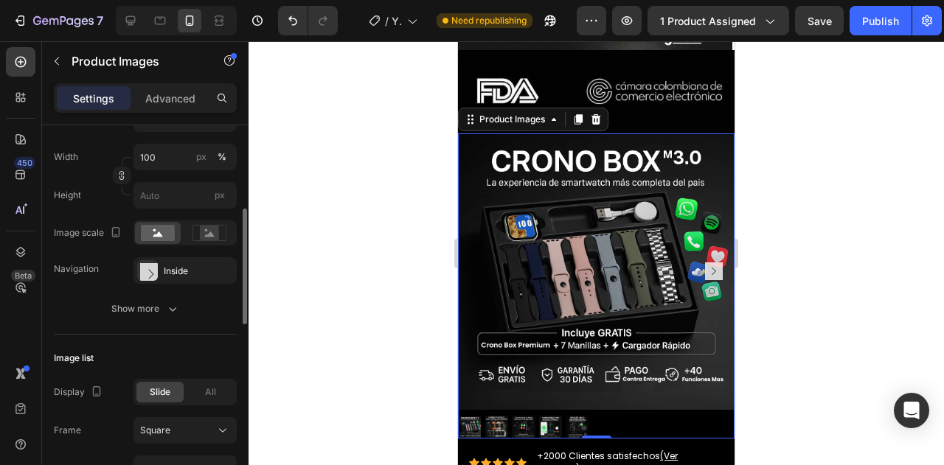
scroll to position [266, 0]
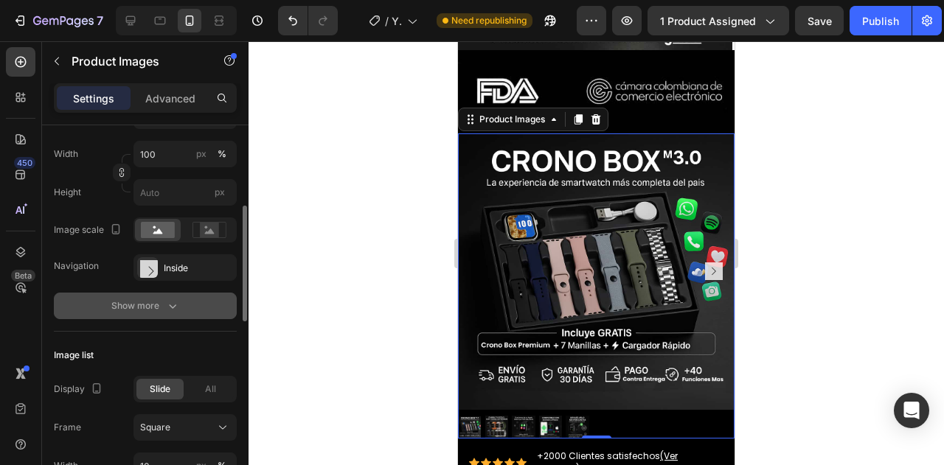
click at [158, 299] on div "Show more" at bounding box center [145, 306] width 69 height 15
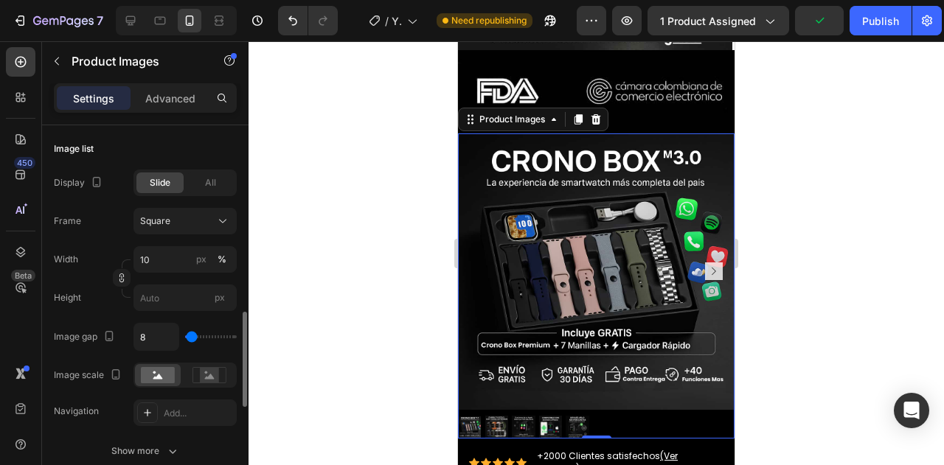
scroll to position [744, 0]
type input "0"
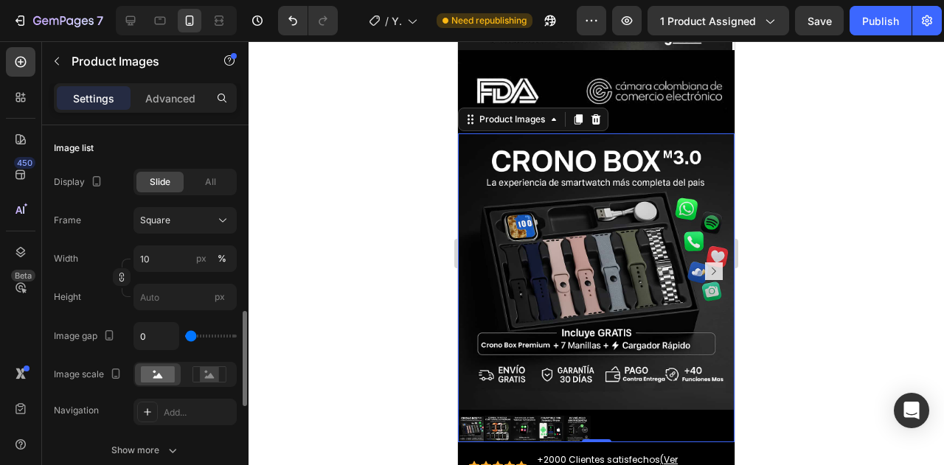
type input "22"
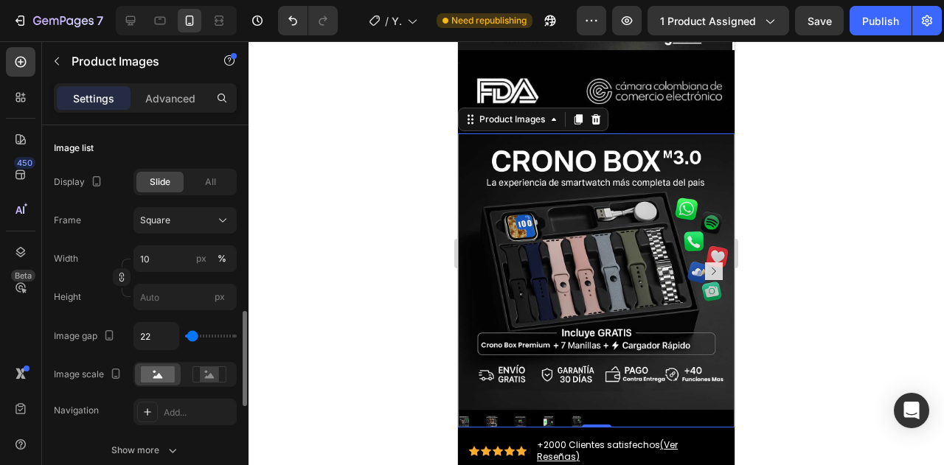
type input "0"
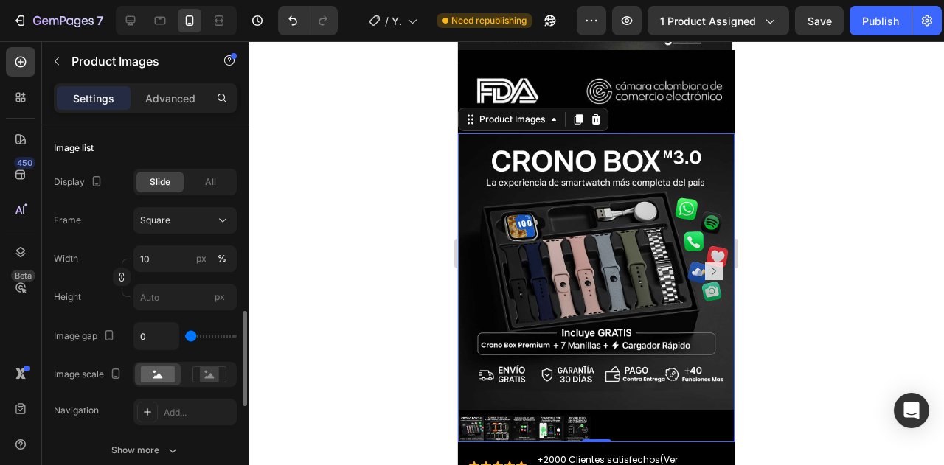
drag, startPoint x: 190, startPoint y: 333, endPoint x: 177, endPoint y: 330, distance: 13.6
type input "0"
click at [185, 335] on input "range" at bounding box center [211, 336] width 52 height 3
type input "145"
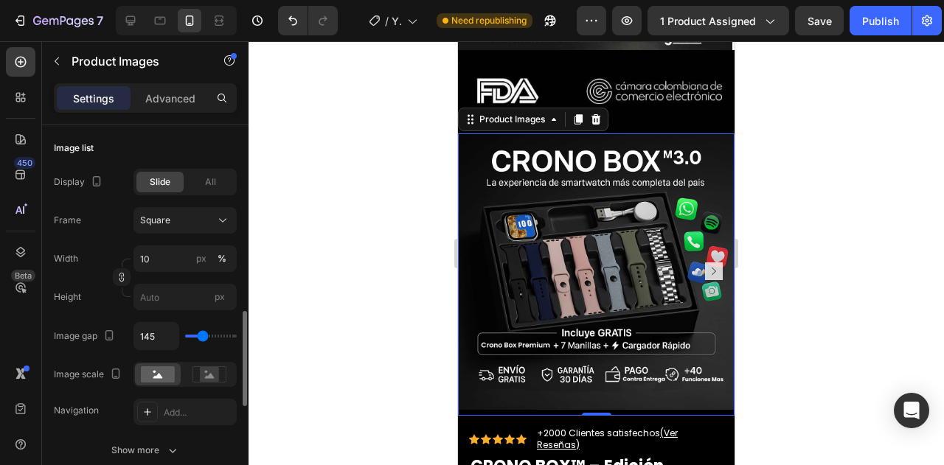
type input "157"
type input "164"
type input "127"
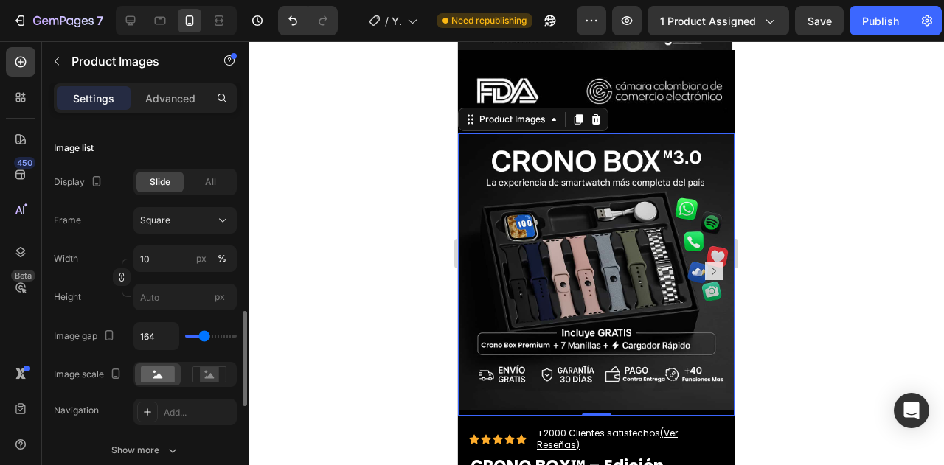
type input "127"
type input "83"
type input "77"
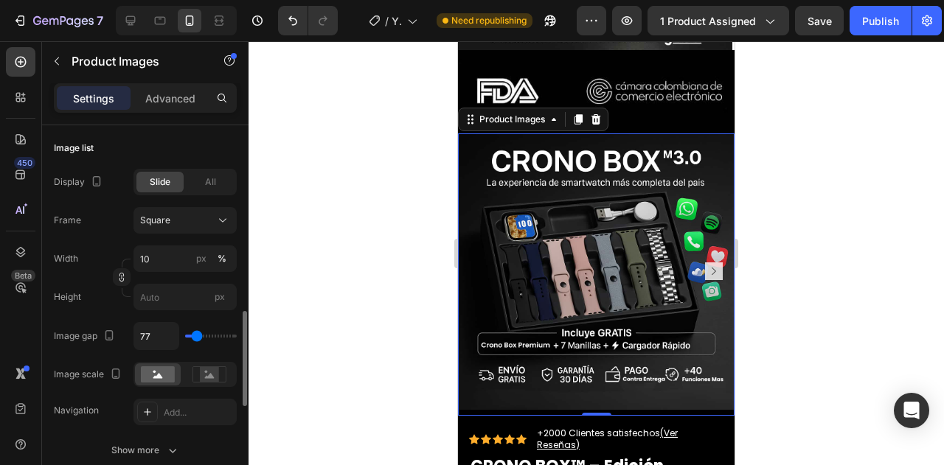
type input "52"
type input "59"
click at [195, 335] on input "range" at bounding box center [211, 336] width 52 height 3
type input "0"
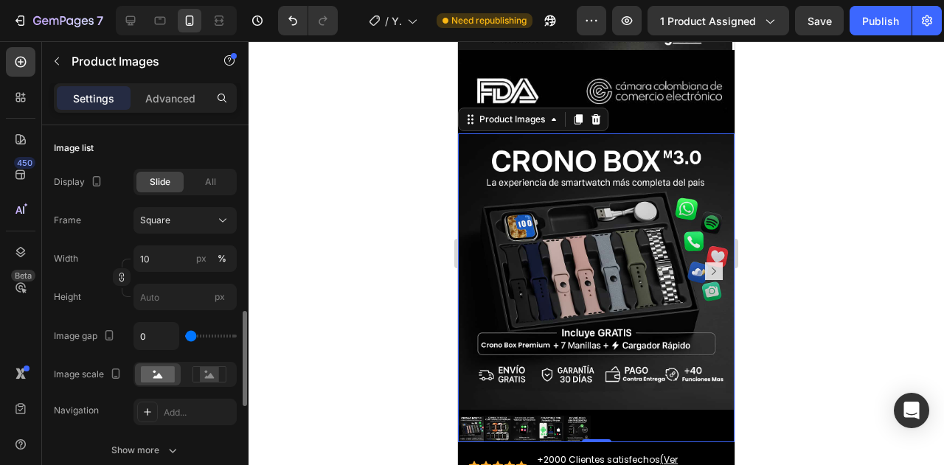
drag, startPoint x: 195, startPoint y: 330, endPoint x: 186, endPoint y: 329, distance: 9.7
type input "0"
click at [186, 335] on input "range" at bounding box center [211, 336] width 52 height 3
click at [156, 333] on input "0" at bounding box center [156, 336] width 44 height 27
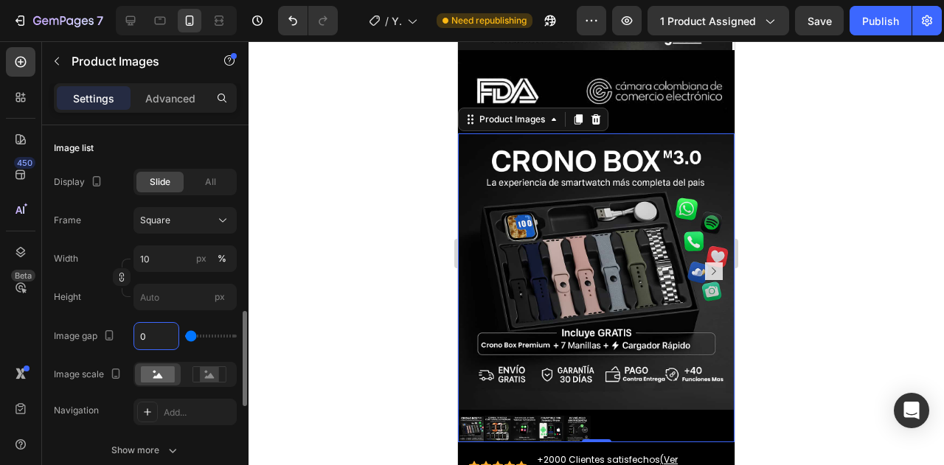
type input "6"
click at [153, 330] on input "6" at bounding box center [156, 336] width 44 height 27
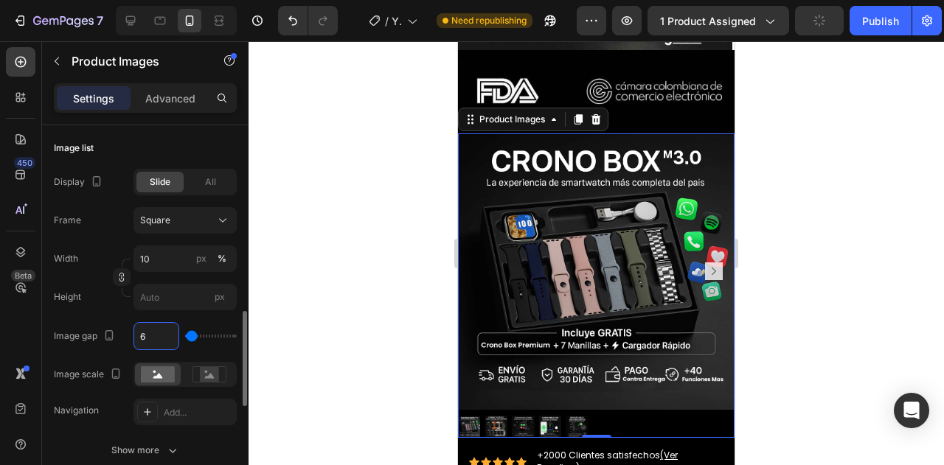
type input "1"
type input "10"
type input "1"
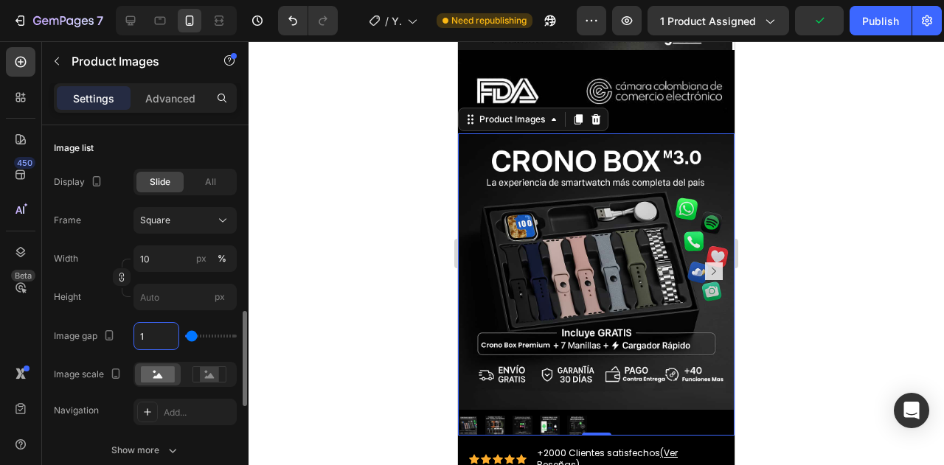
type input "1"
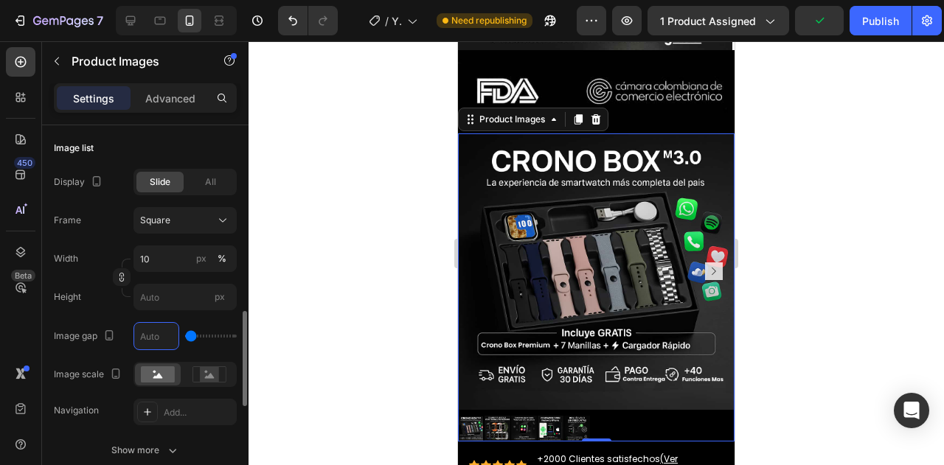
type input "0"
type input "1"
click at [169, 313] on div "Display Slide All Frame Square Width 10 px % Height px Image gap 1 Image scale …" at bounding box center [145, 297] width 183 height 257
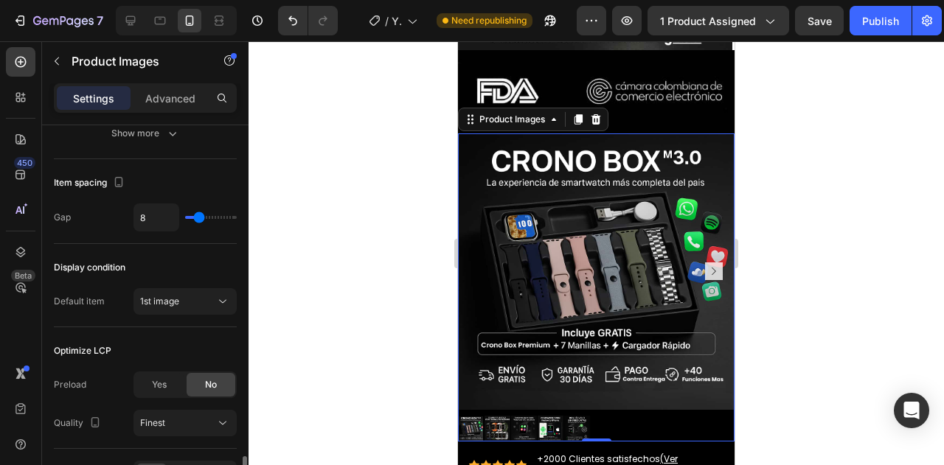
scroll to position [1150, 0]
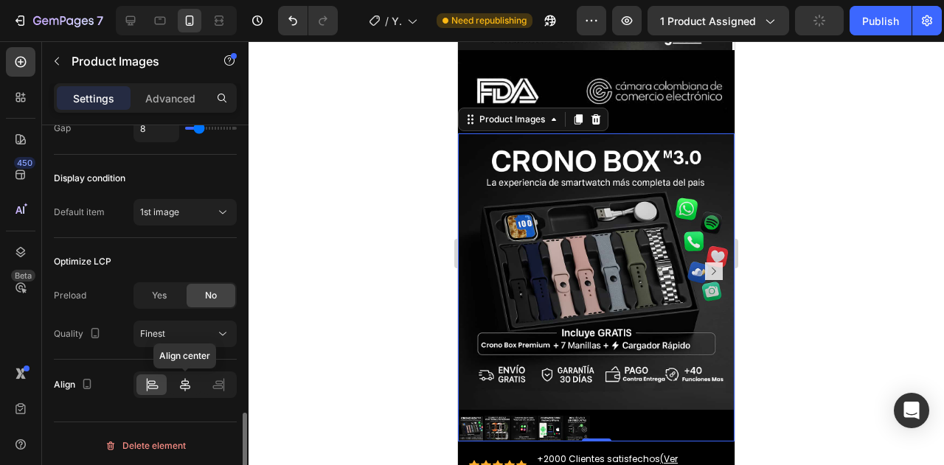
click at [180, 383] on icon at bounding box center [185, 385] width 15 height 15
click at [140, 377] on div at bounding box center [151, 385] width 30 height 21
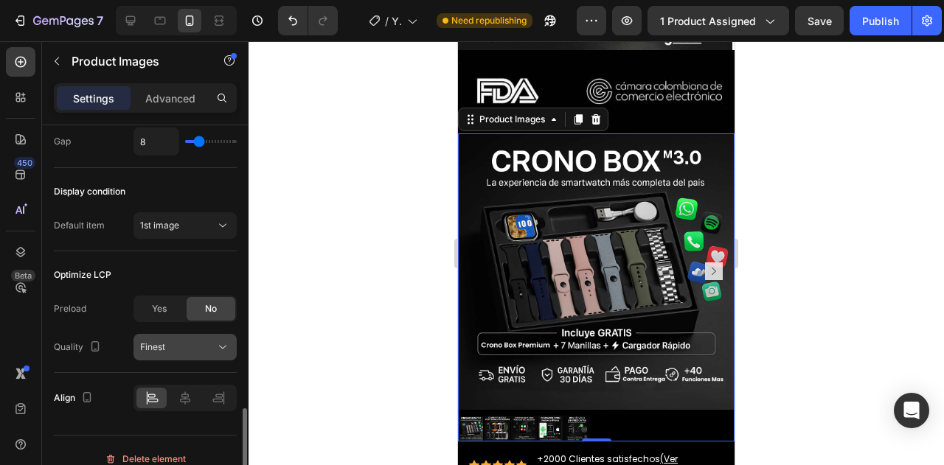
scroll to position [1136, 0]
click at [181, 342] on div "Finest" at bounding box center [177, 348] width 75 height 13
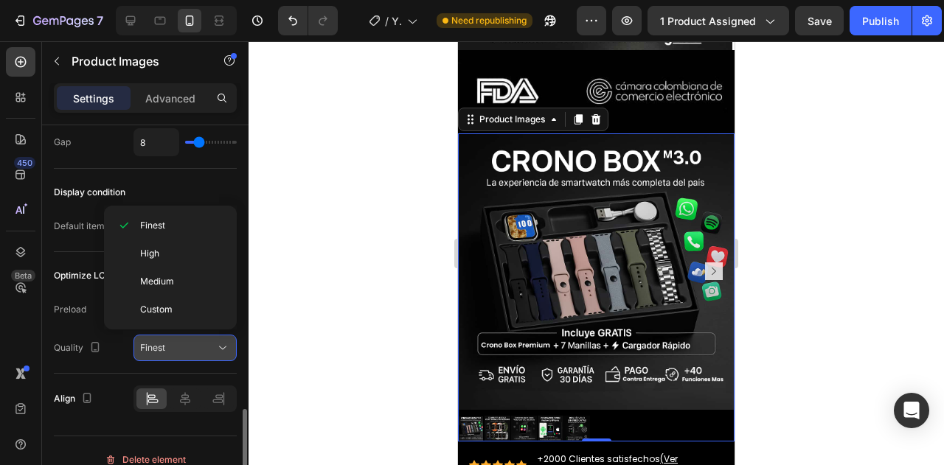
click at [195, 342] on div "Finest" at bounding box center [177, 348] width 75 height 13
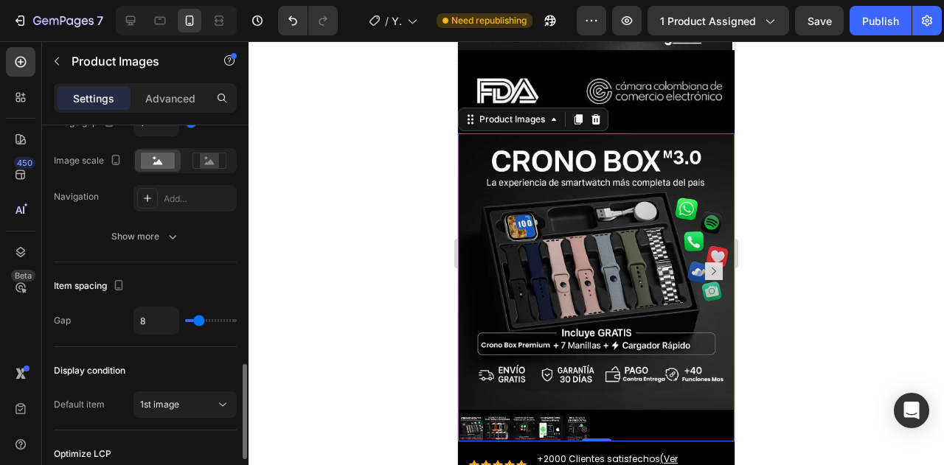
scroll to position [937, 0]
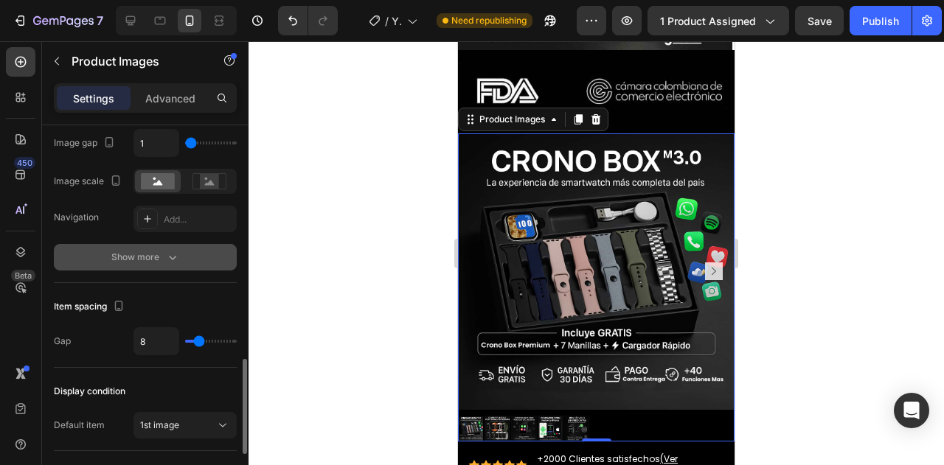
click at [149, 251] on div "Show more" at bounding box center [145, 257] width 69 height 15
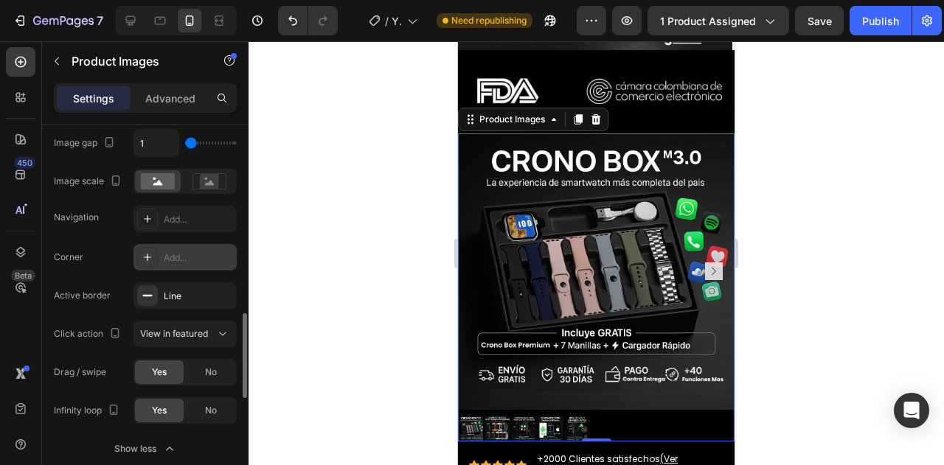
scroll to position [919, 0]
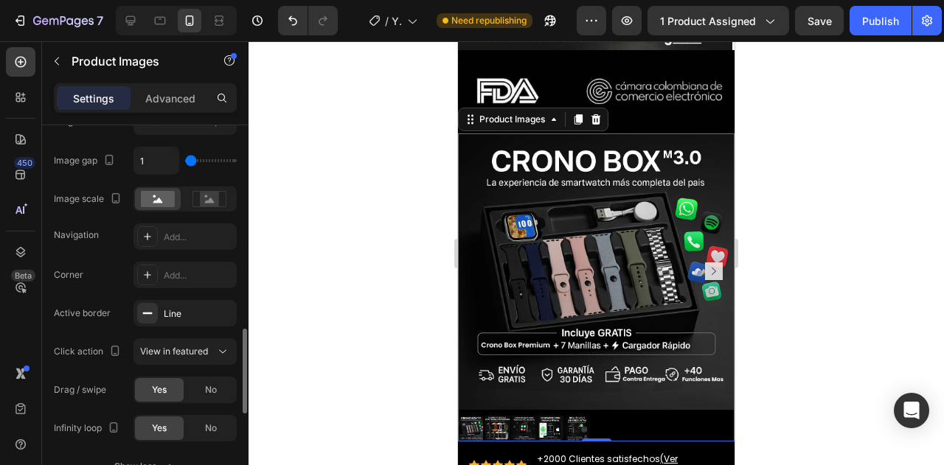
type input "102"
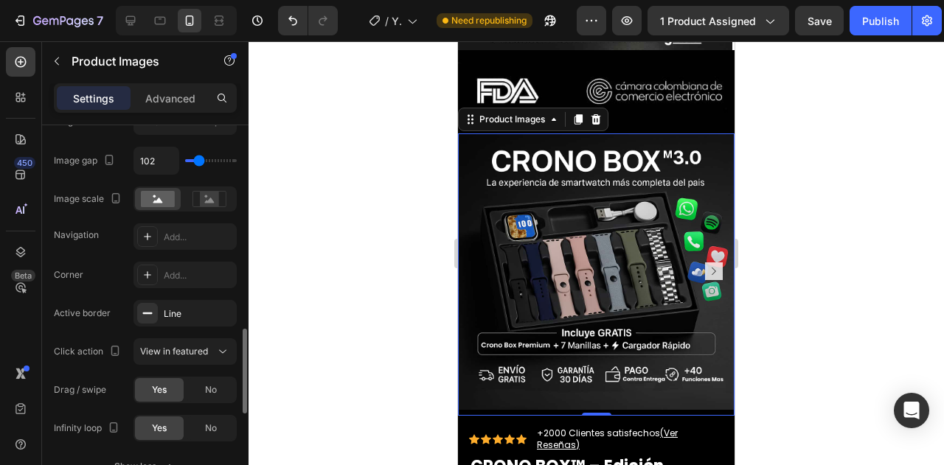
type input "151"
type input "120"
type input "96"
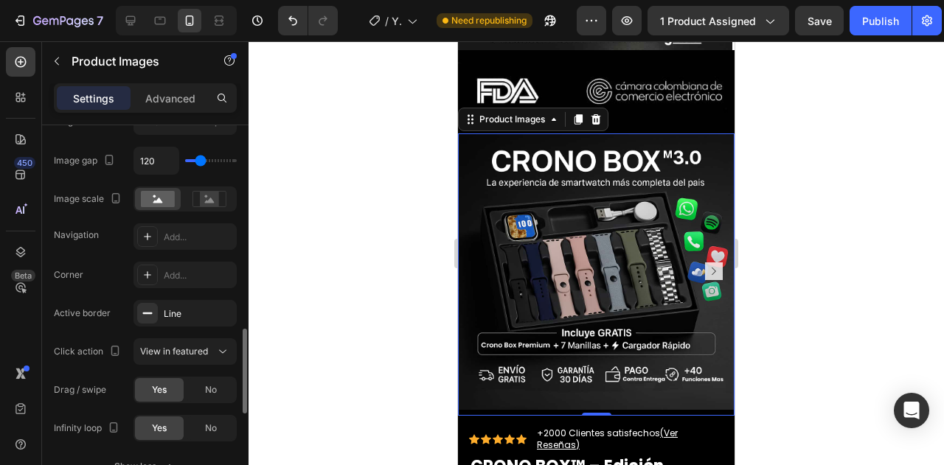
type input "96"
type input "77"
type input "46"
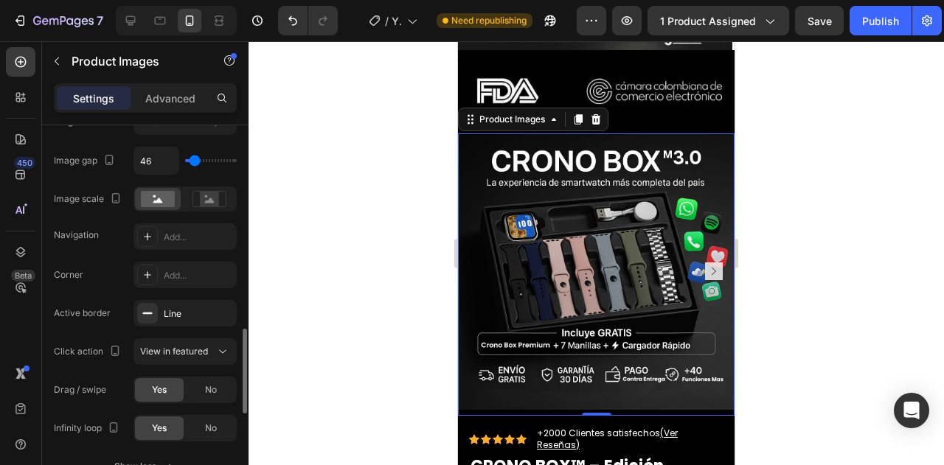
type input "15"
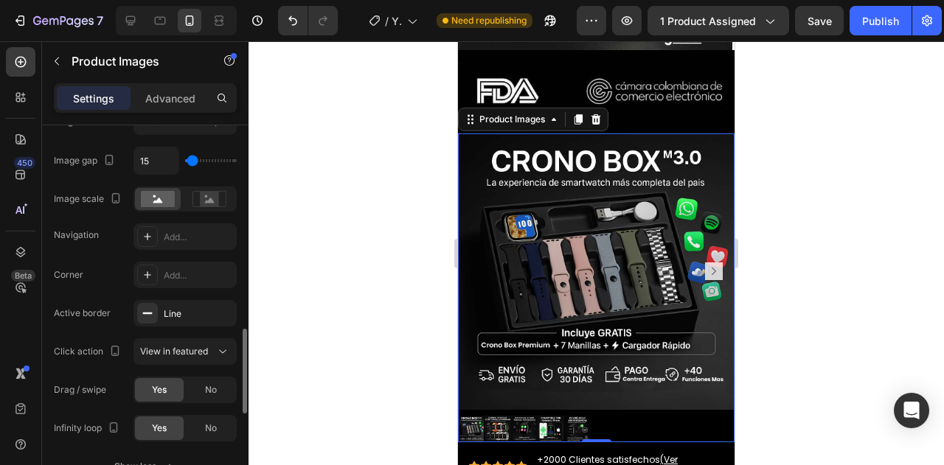
type input "0"
drag, startPoint x: 192, startPoint y: 158, endPoint x: 167, endPoint y: 158, distance: 24.3
type input "0"
click at [185, 159] on input "range" at bounding box center [211, 160] width 52 height 3
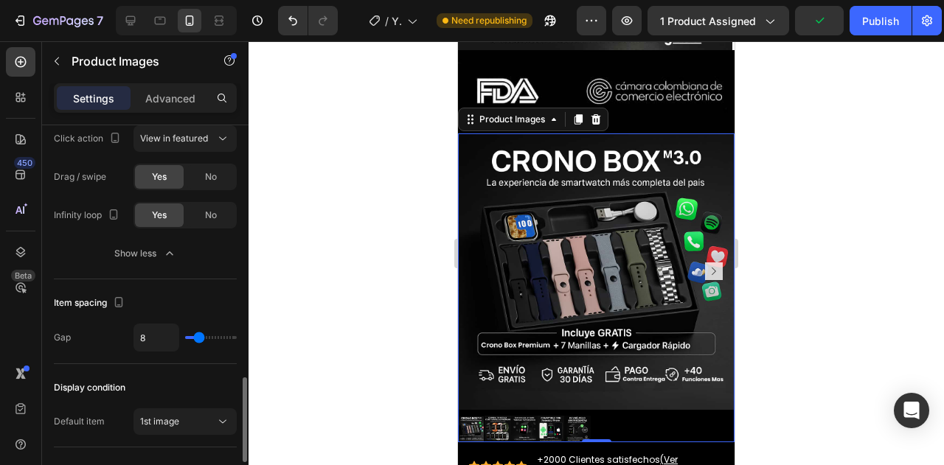
scroll to position [1133, 0]
type input "0"
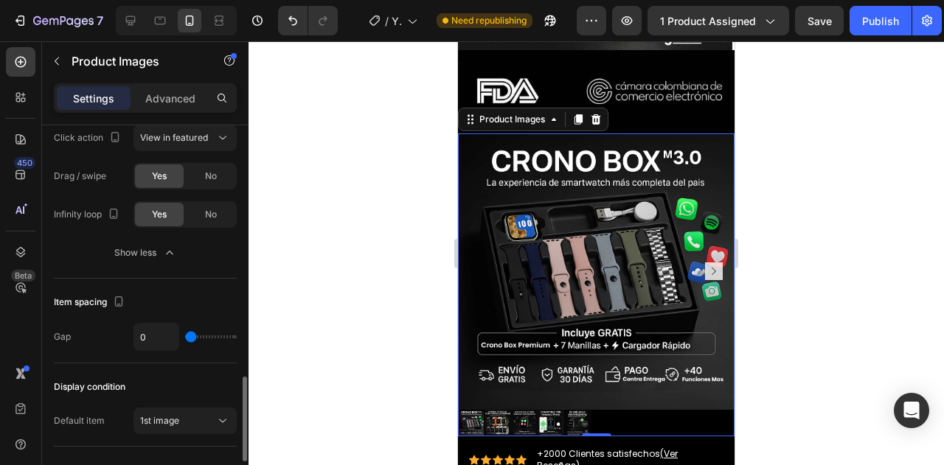
type input "6"
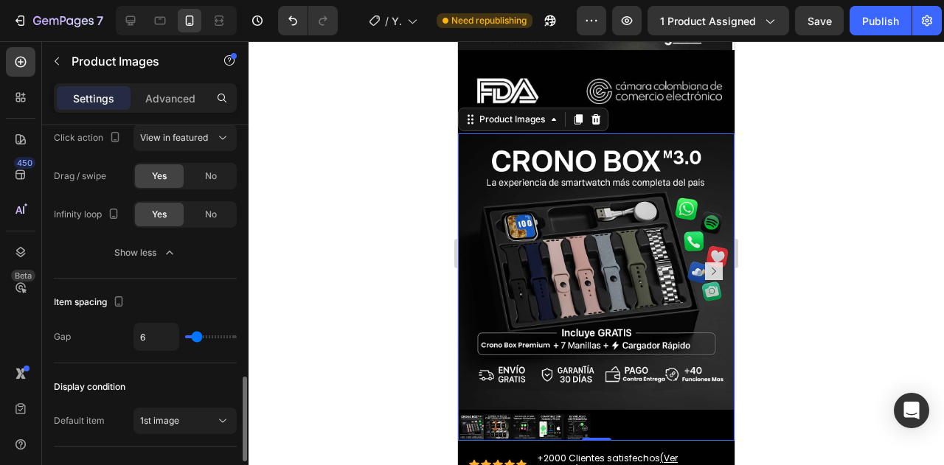
type input "16"
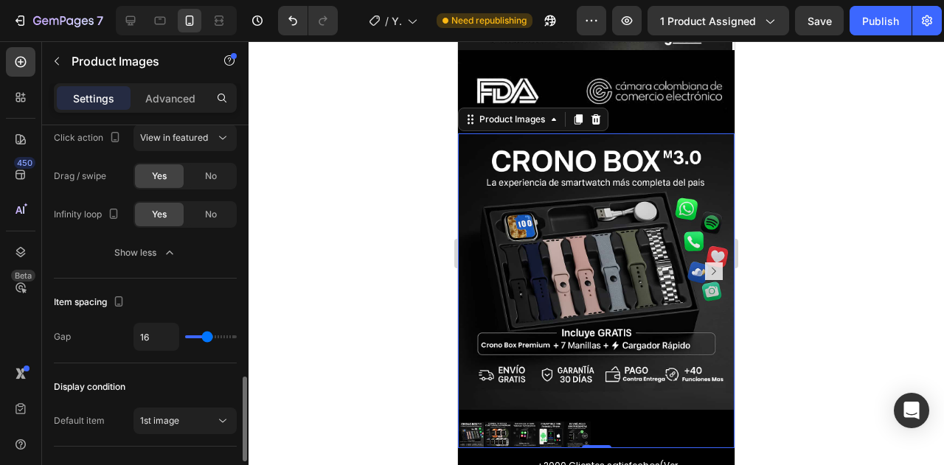
type input "13"
type input "11"
type input "9"
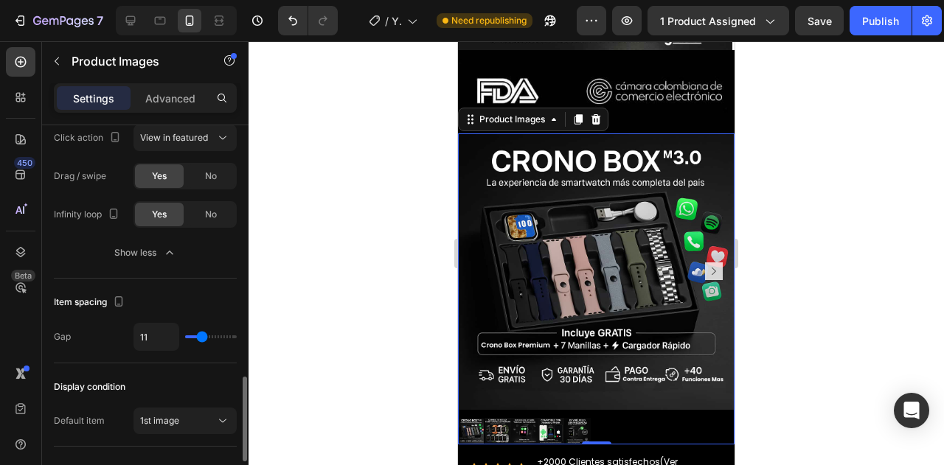
type input "9"
type input "7"
type input "6"
drag, startPoint x: 198, startPoint y: 334, endPoint x: 196, endPoint y: 325, distance: 9.1
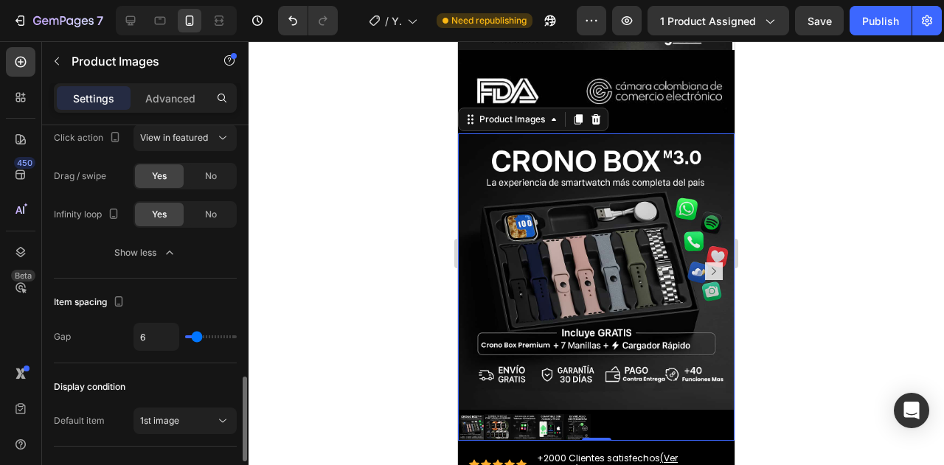
type input "6"
click at [196, 336] on input "range" at bounding box center [211, 337] width 52 height 3
click at [182, 291] on div "Item spacing" at bounding box center [145, 303] width 183 height 24
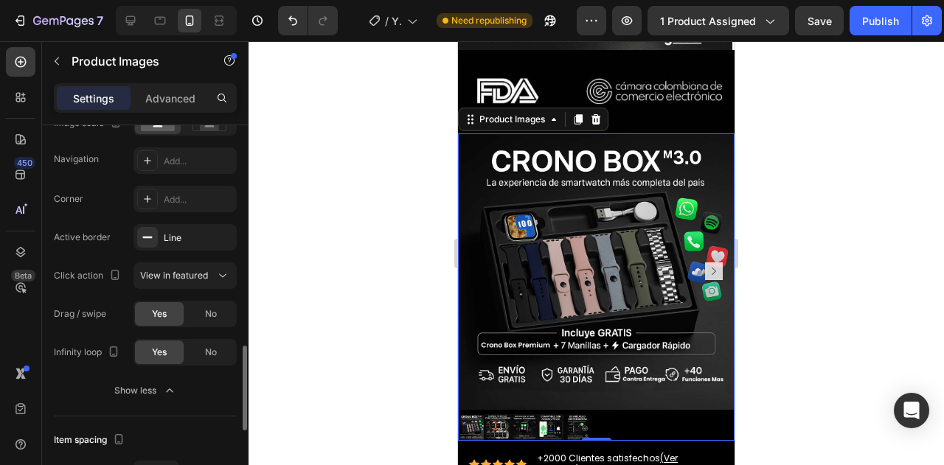
scroll to position [933, 0]
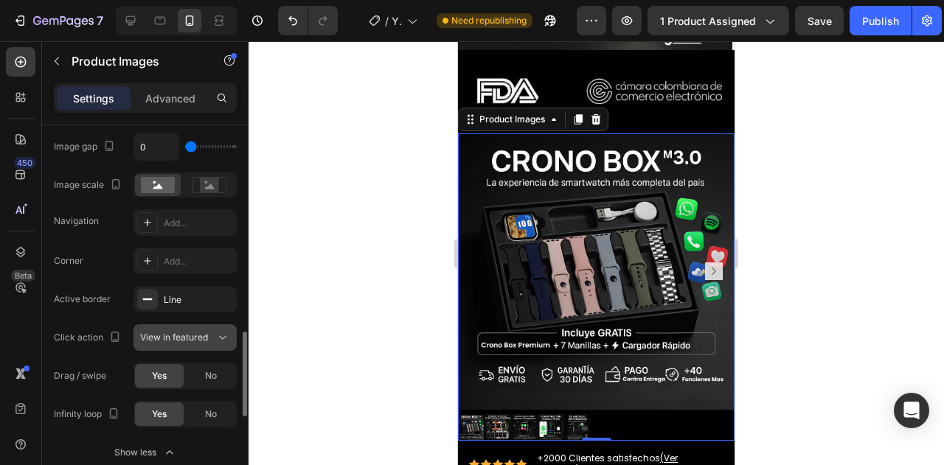
click at [193, 345] on button "View in featured" at bounding box center [185, 338] width 103 height 27
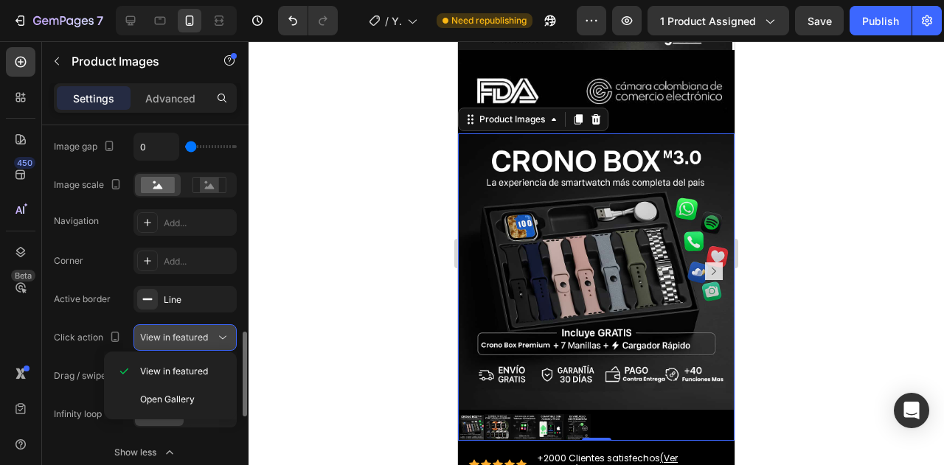
click at [201, 337] on span "View in featured" at bounding box center [174, 337] width 68 height 11
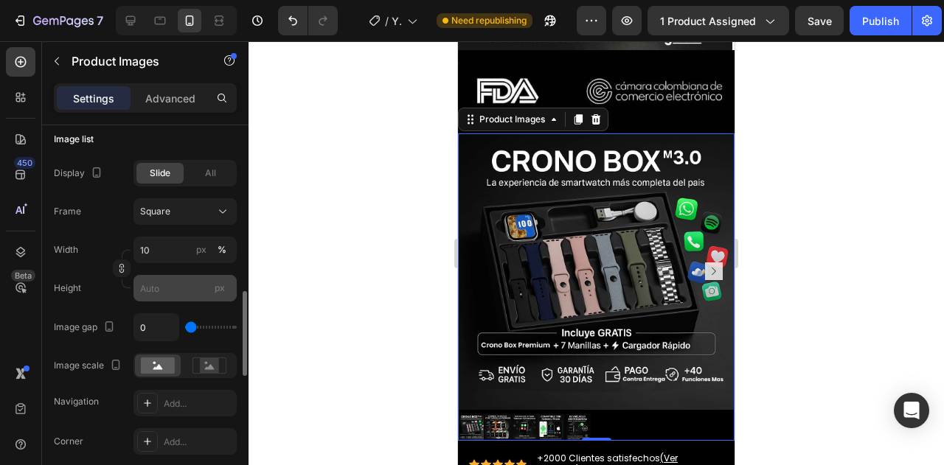
scroll to position [752, 0]
click at [168, 252] on input "10" at bounding box center [185, 251] width 103 height 27
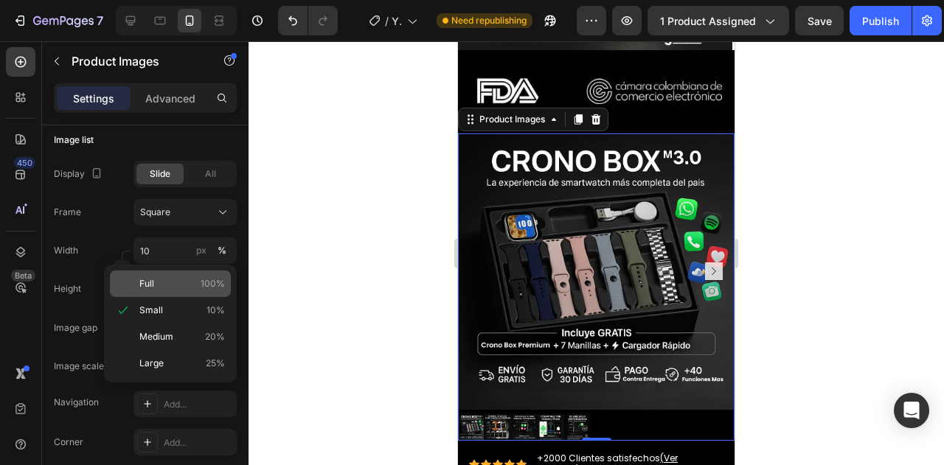
click at [167, 280] on p "Full 100%" at bounding box center [182, 283] width 86 height 13
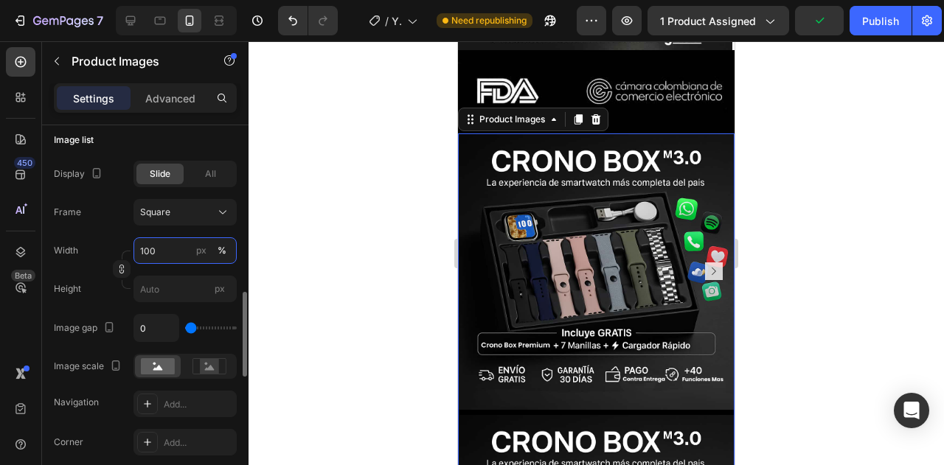
click at [164, 252] on input "100" at bounding box center [185, 251] width 103 height 27
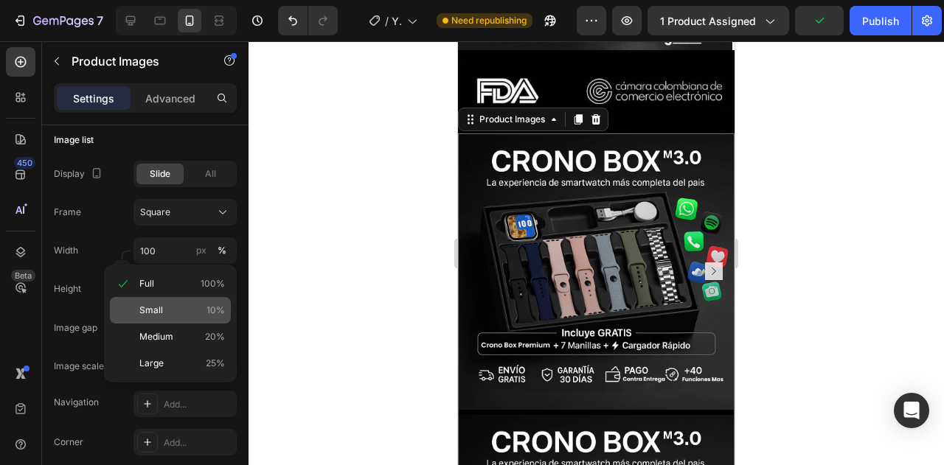
click at [168, 307] on p "Small 10%" at bounding box center [182, 310] width 86 height 13
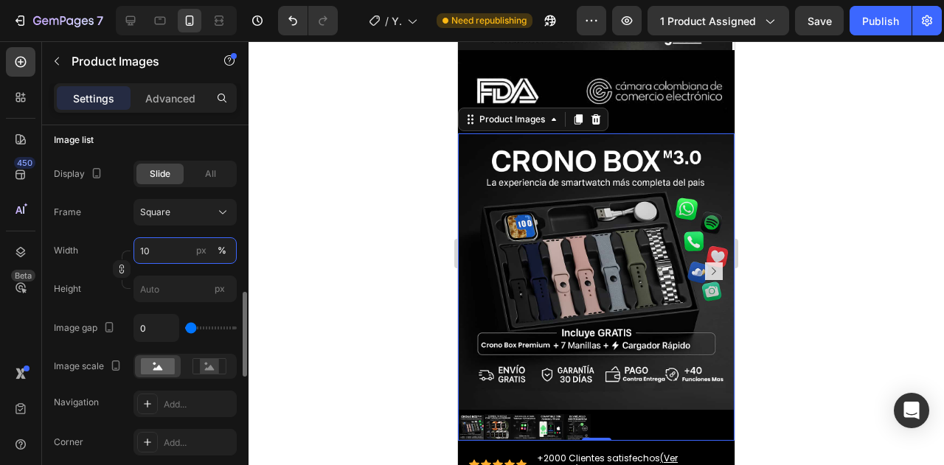
click at [164, 245] on input "10" at bounding box center [185, 251] width 103 height 27
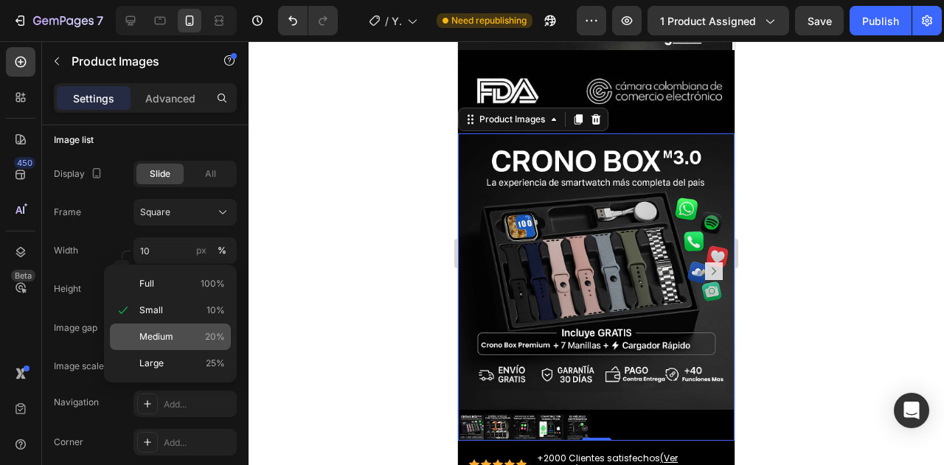
click at [164, 336] on span "Medium" at bounding box center [156, 336] width 34 height 13
type input "20"
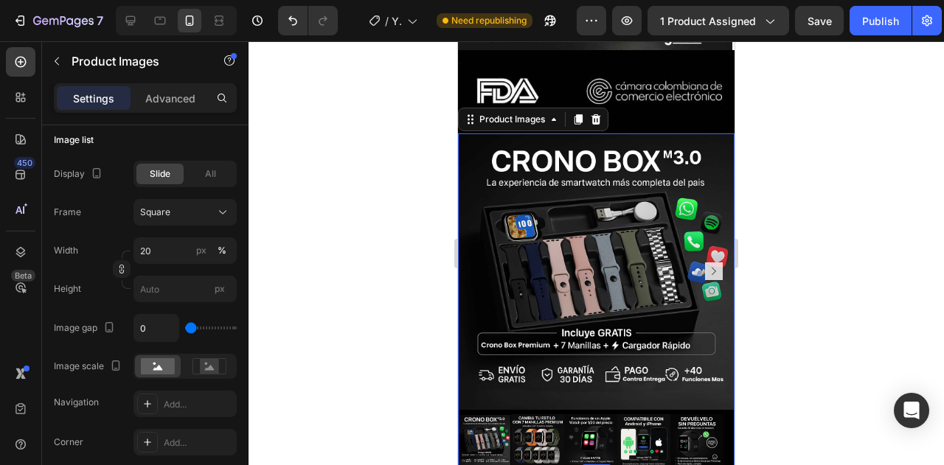
click at [769, 210] on div at bounding box center [597, 253] width 696 height 424
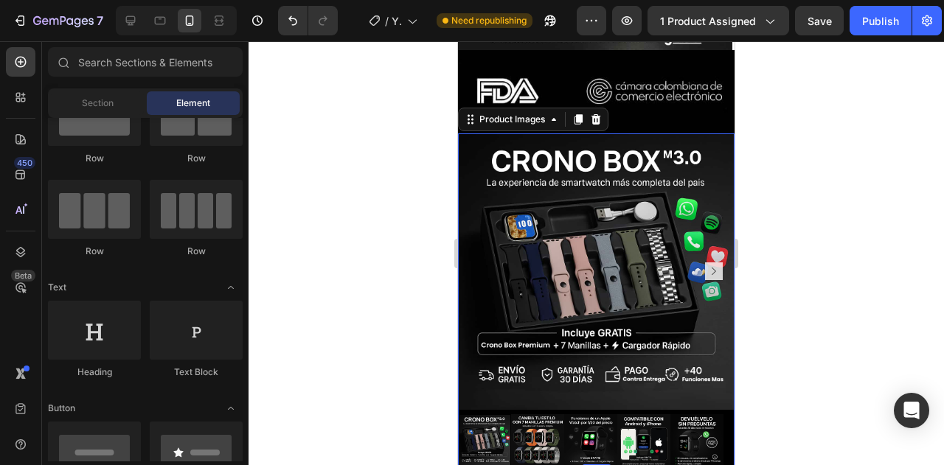
click at [769, 210] on div at bounding box center [597, 253] width 696 height 424
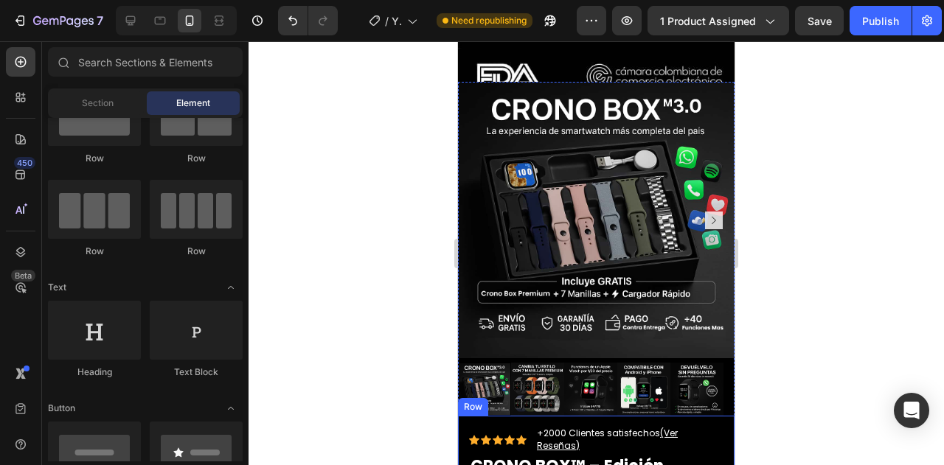
scroll to position [870, 0]
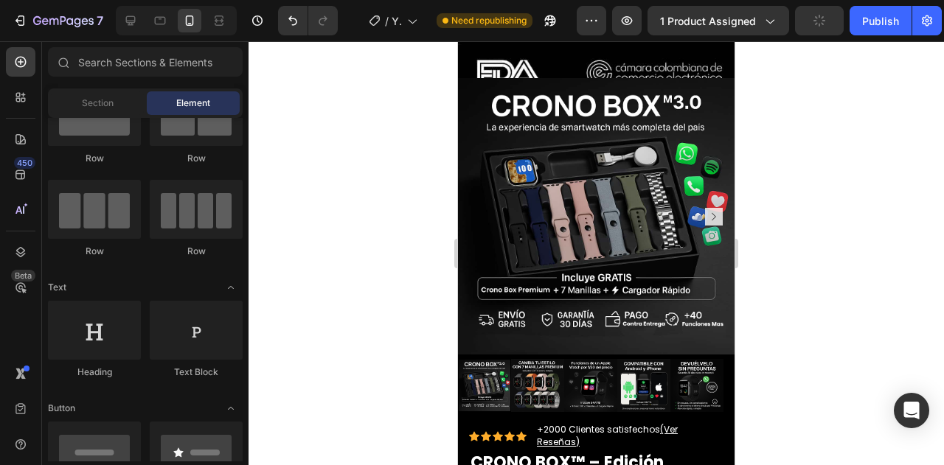
click at [768, 188] on div at bounding box center [597, 253] width 696 height 424
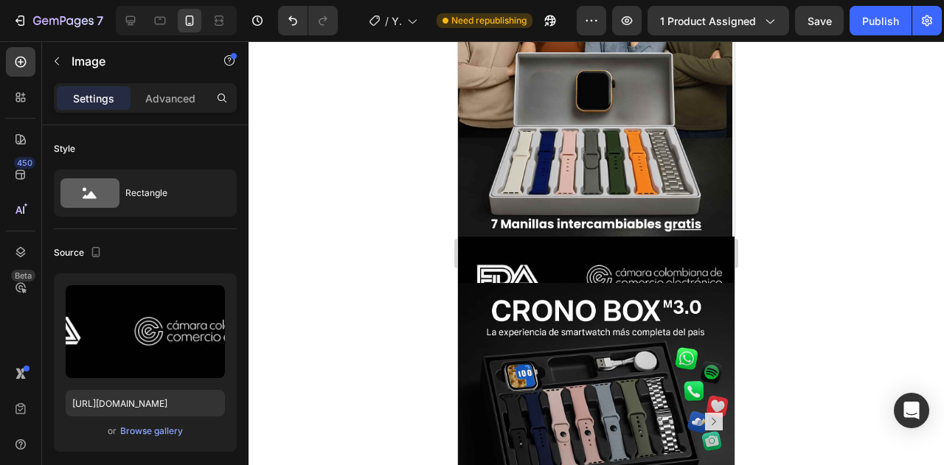
scroll to position [1036, 0]
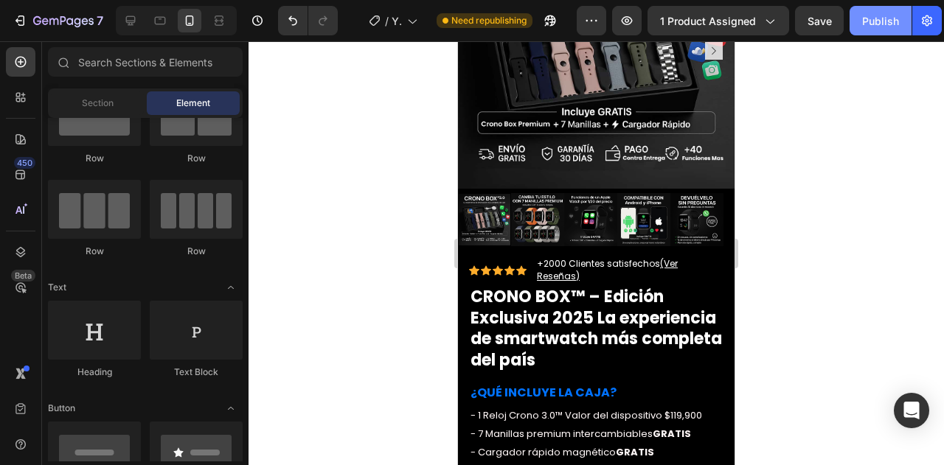
click at [881, 18] on div "Publish" at bounding box center [880, 20] width 37 height 15
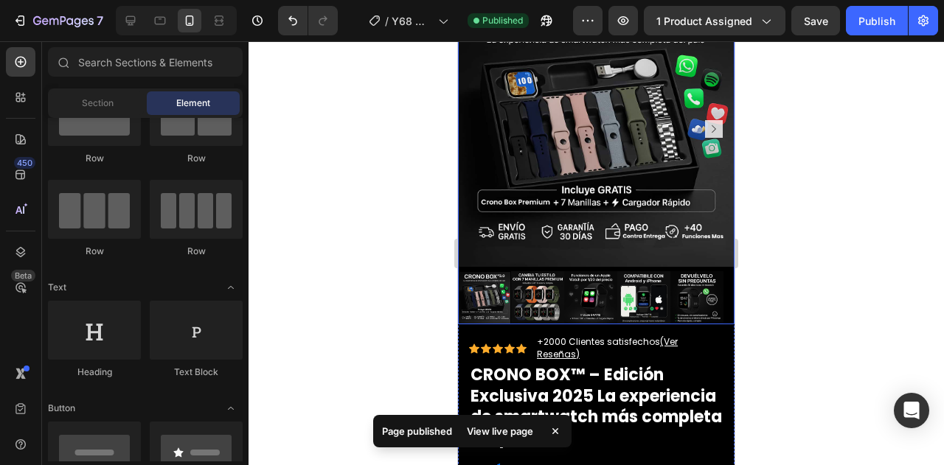
scroll to position [950, 0]
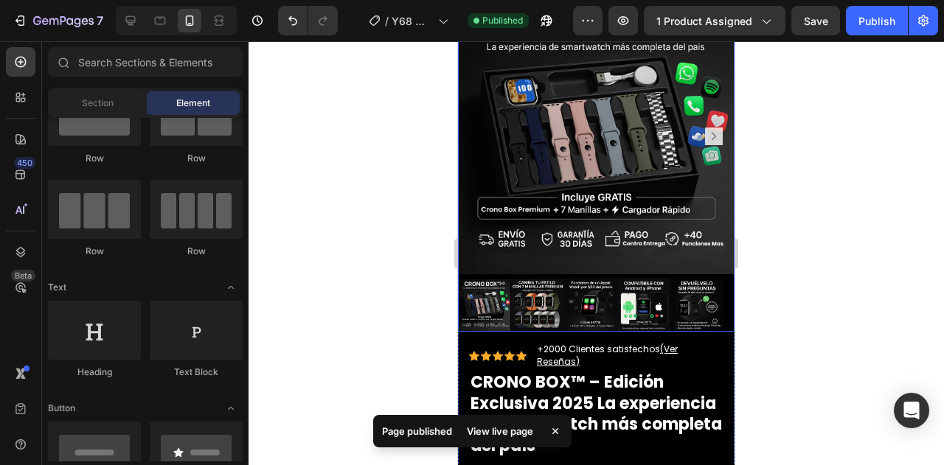
click at [779, 190] on div at bounding box center [597, 253] width 696 height 424
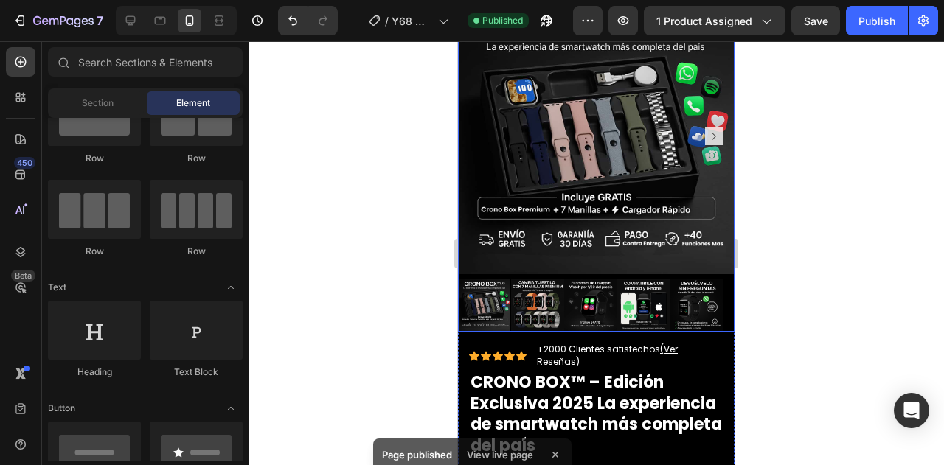
click at [580, 287] on img at bounding box center [590, 305] width 53 height 53
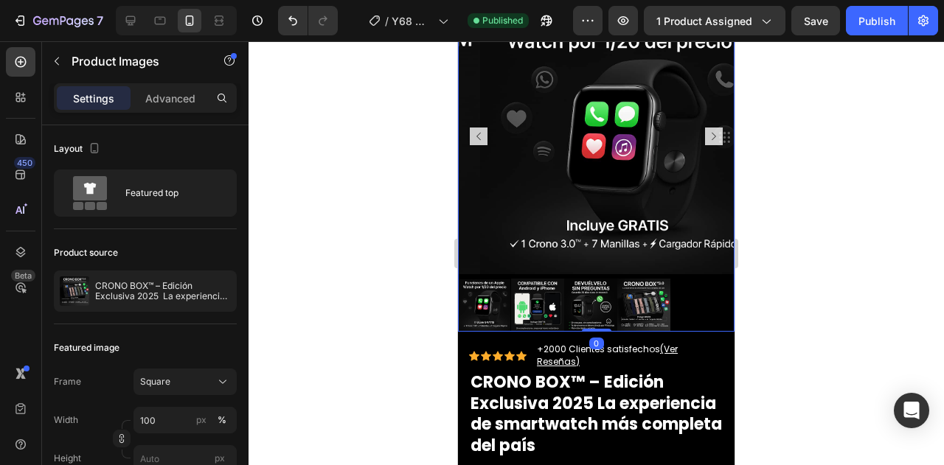
click at [636, 291] on img at bounding box center [643, 305] width 53 height 53
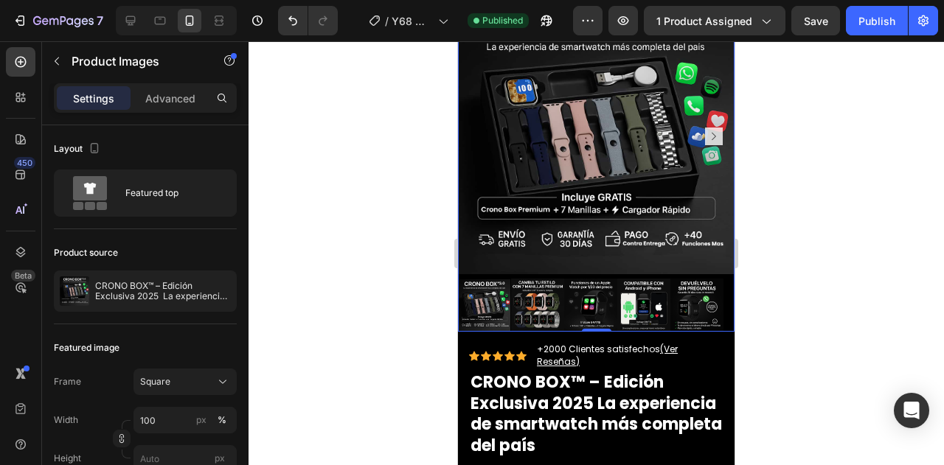
click at [485, 294] on div at bounding box center [484, 305] width 53 height 53
click at [693, 284] on img at bounding box center [696, 305] width 53 height 53
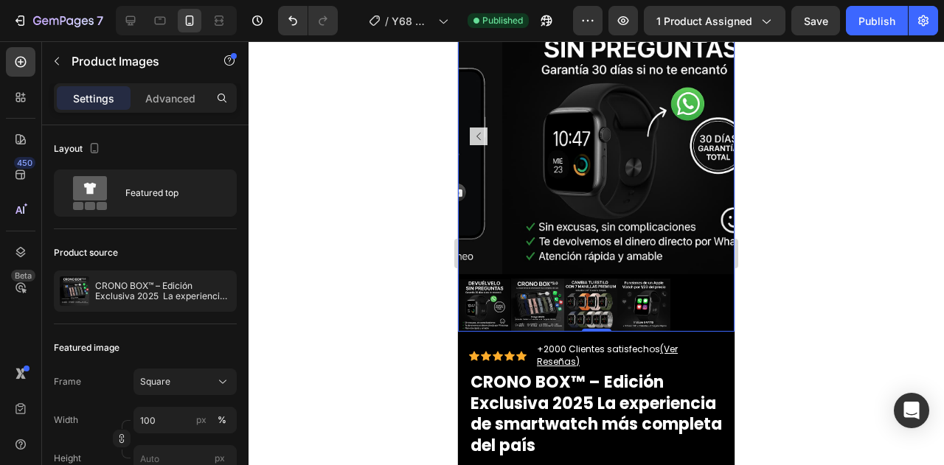
click at [491, 289] on div at bounding box center [484, 305] width 53 height 53
click at [485, 288] on div at bounding box center [484, 305] width 53 height 53
click at [547, 290] on img at bounding box center [537, 305] width 53 height 53
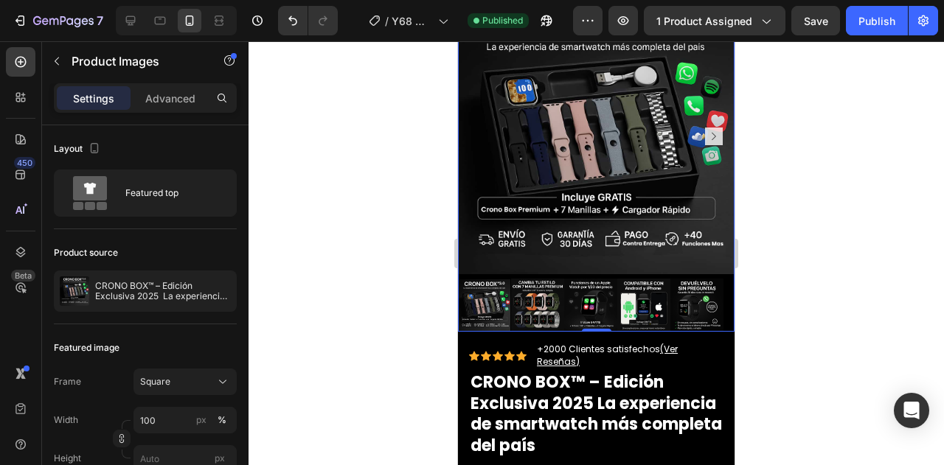
click at [769, 243] on div at bounding box center [597, 253] width 696 height 424
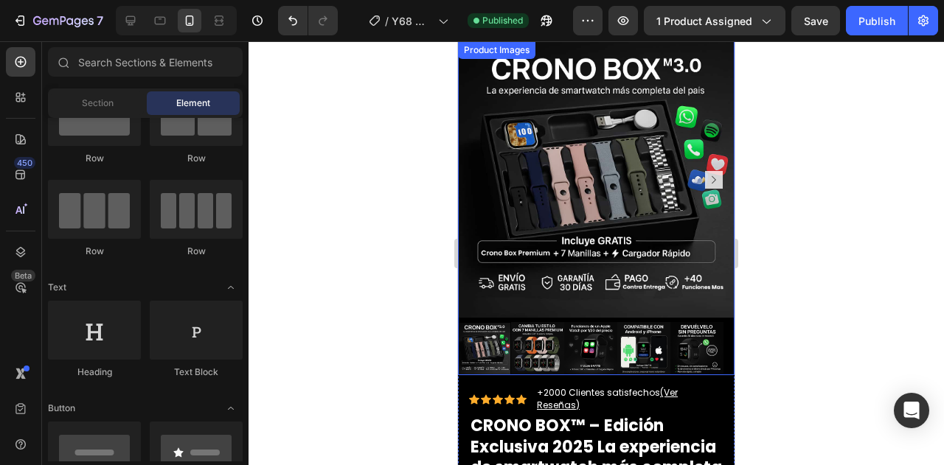
scroll to position [904, 0]
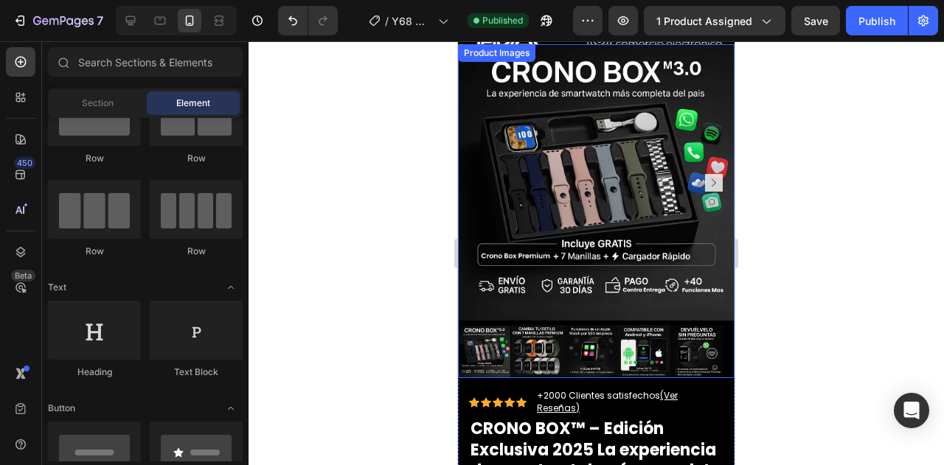
click at [504, 334] on div at bounding box center [484, 351] width 53 height 53
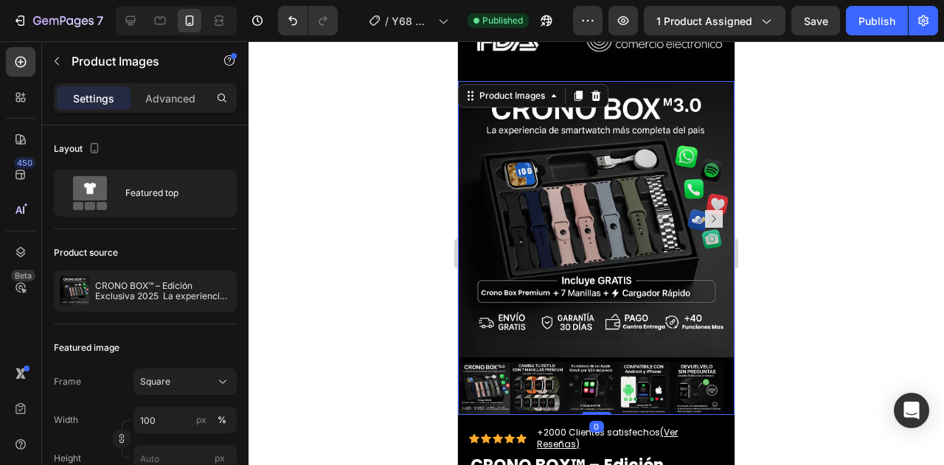
click at [534, 294] on img at bounding box center [596, 219] width 277 height 277
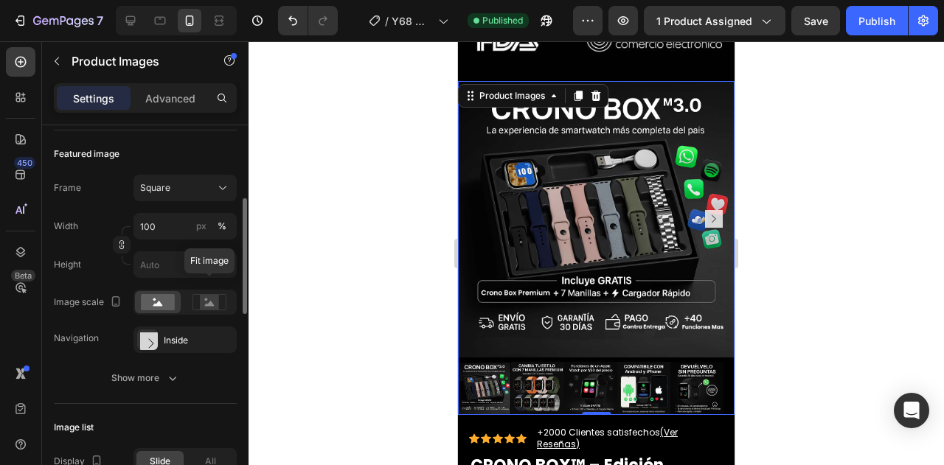
scroll to position [209, 0]
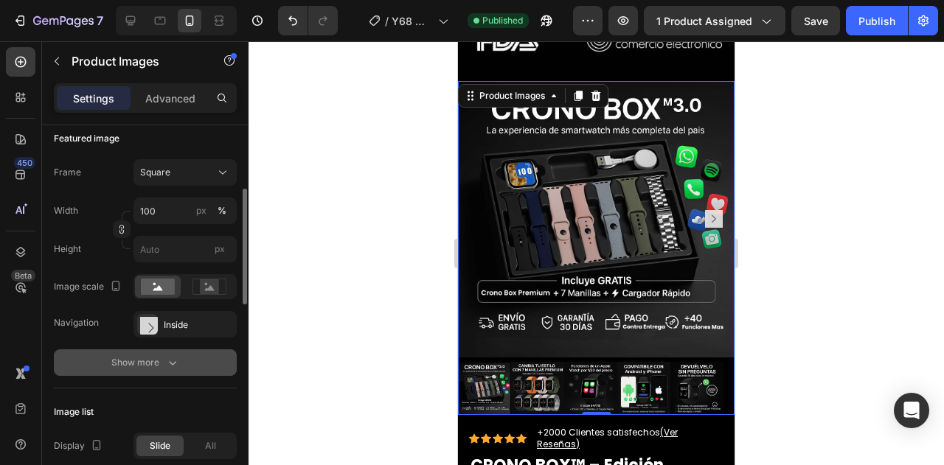
click at [128, 359] on div "Show more" at bounding box center [145, 363] width 69 height 15
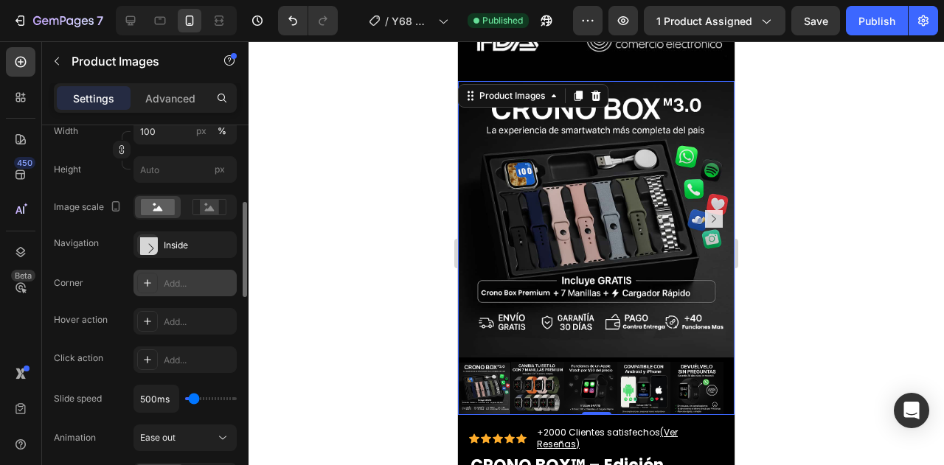
scroll to position [295, 0]
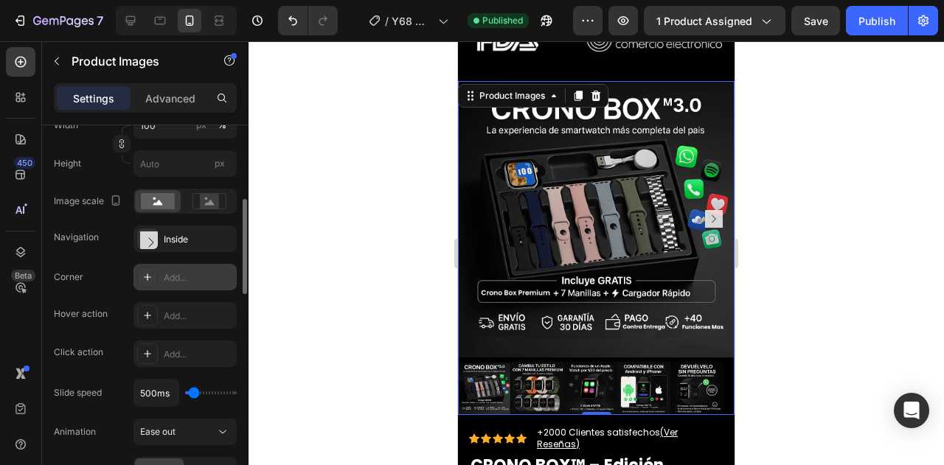
click at [165, 282] on div "Add..." at bounding box center [198, 277] width 69 height 13
click at [128, 299] on div "Corner Round Hover action Add... Click action Add... Slide speed 500ms Animatio…" at bounding box center [145, 393] width 183 height 258
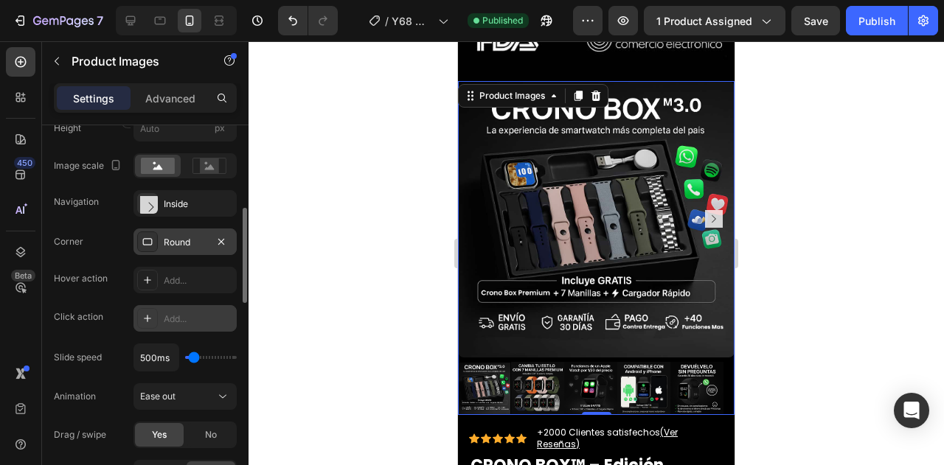
scroll to position [415, 0]
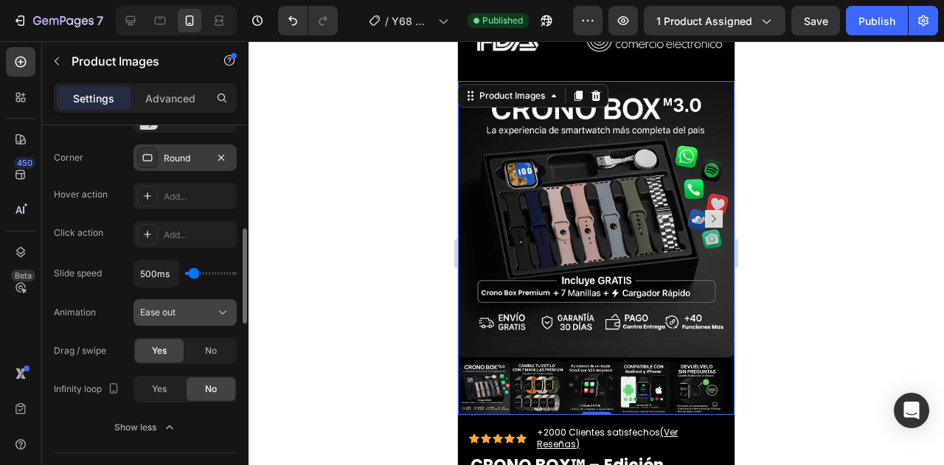
click at [174, 311] on span "Ease out" at bounding box center [157, 312] width 35 height 11
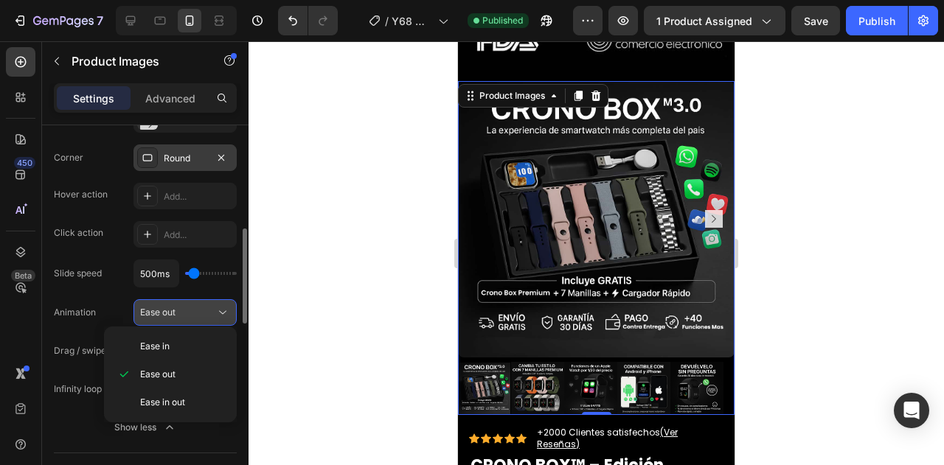
click at [179, 308] on div "Ease out" at bounding box center [177, 312] width 75 height 13
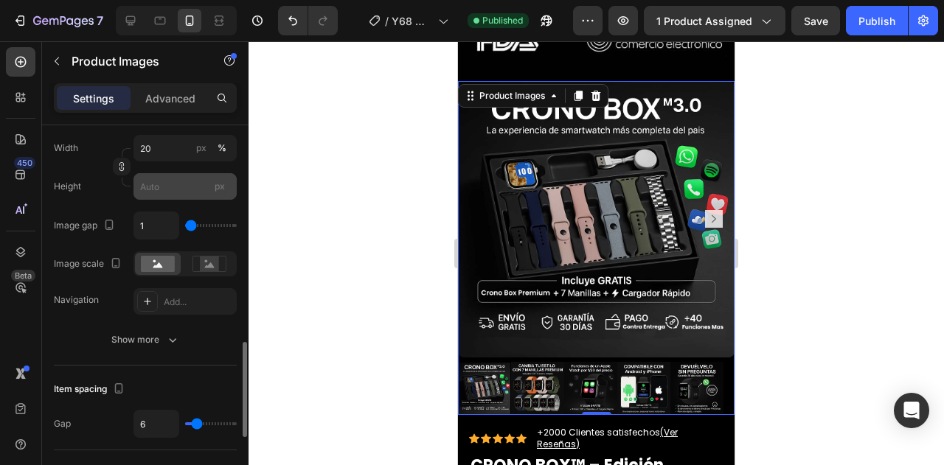
scroll to position [862, 0]
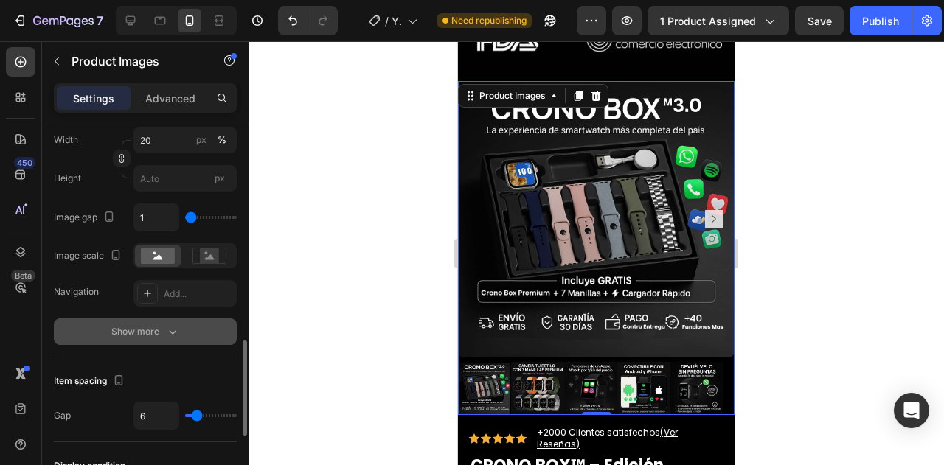
click at [159, 332] on div "Show more" at bounding box center [145, 332] width 69 height 15
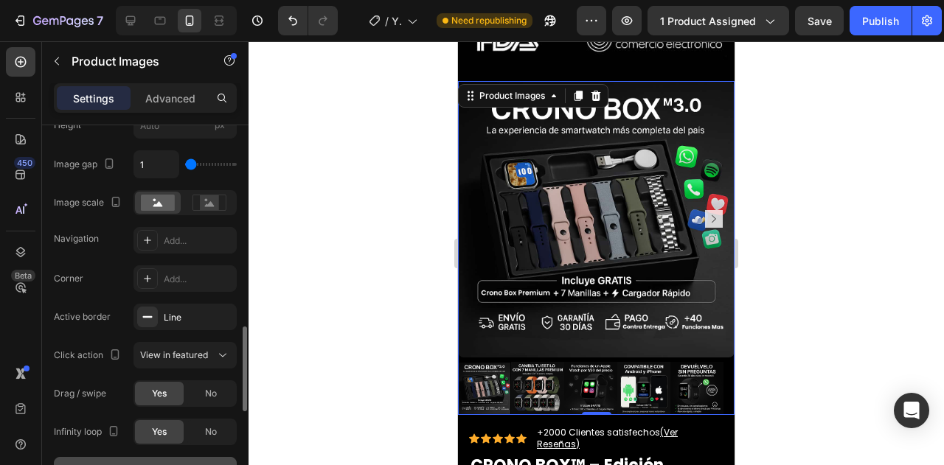
scroll to position [918, 0]
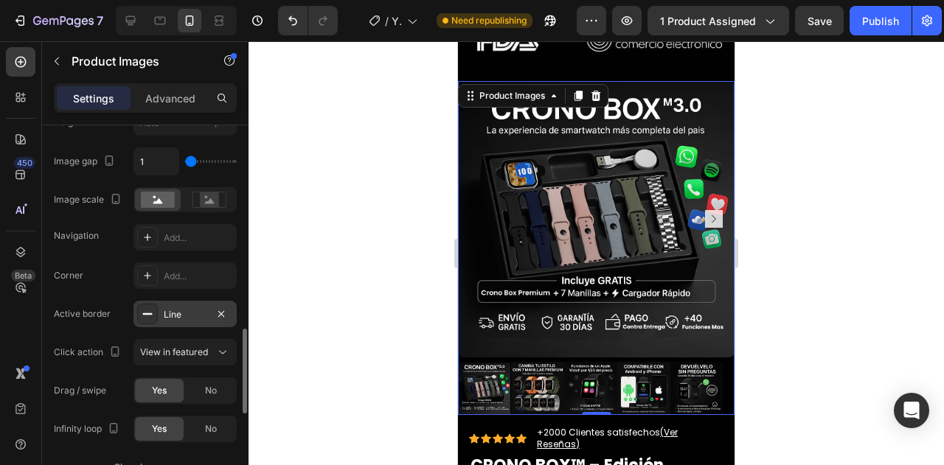
click at [167, 305] on div "Line" at bounding box center [185, 314] width 103 height 27
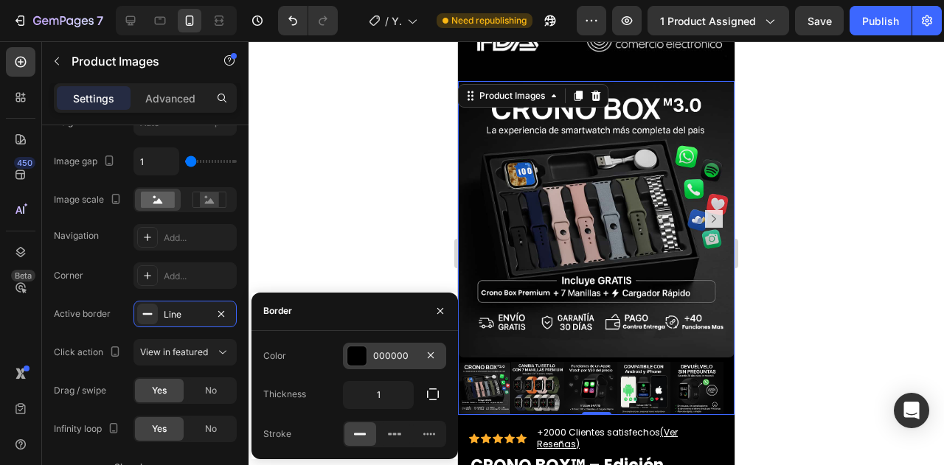
click at [349, 353] on div at bounding box center [356, 356] width 19 height 19
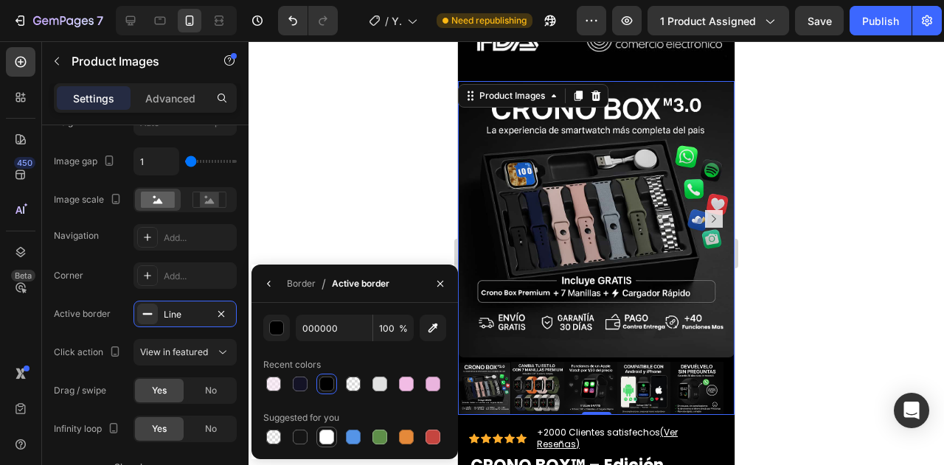
click at [320, 439] on div at bounding box center [326, 437] width 15 height 15
type input "FFFFFF"
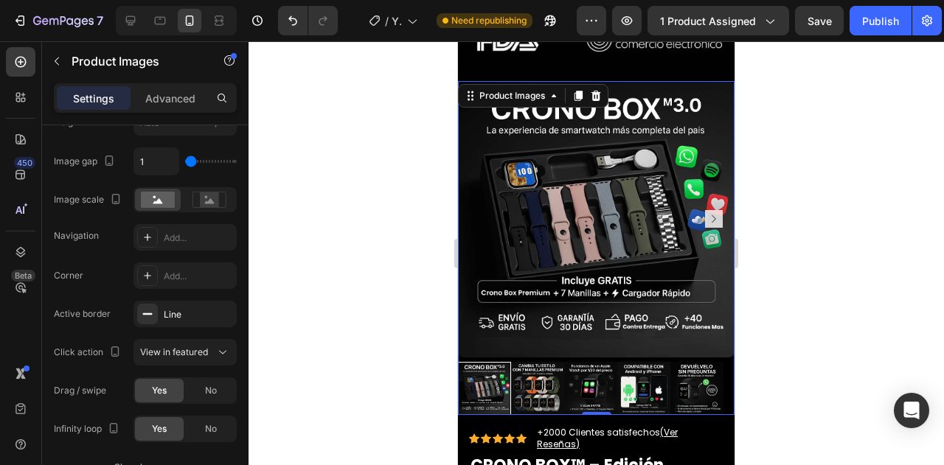
click at [829, 277] on div at bounding box center [597, 253] width 696 height 424
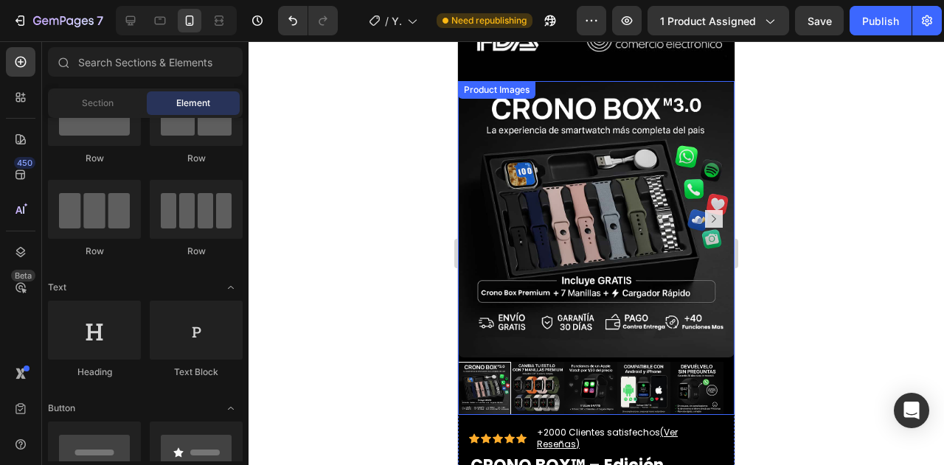
click at [488, 362] on div at bounding box center [484, 388] width 53 height 53
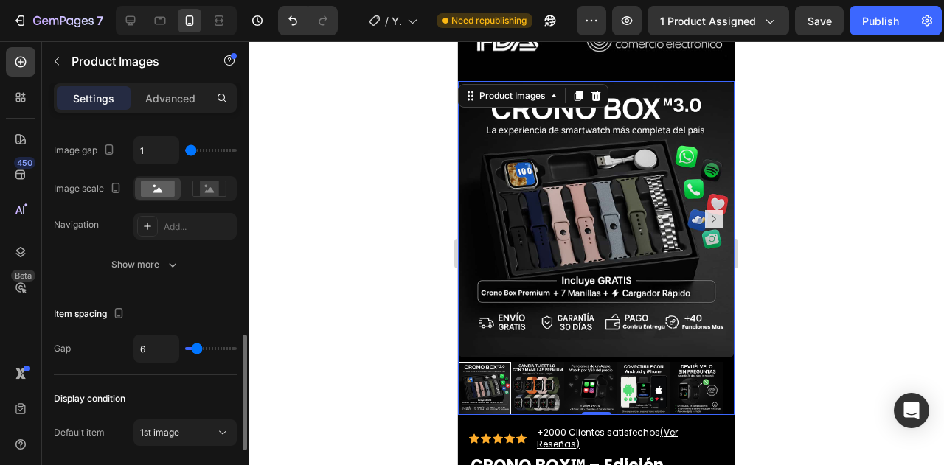
scroll to position [667, 0]
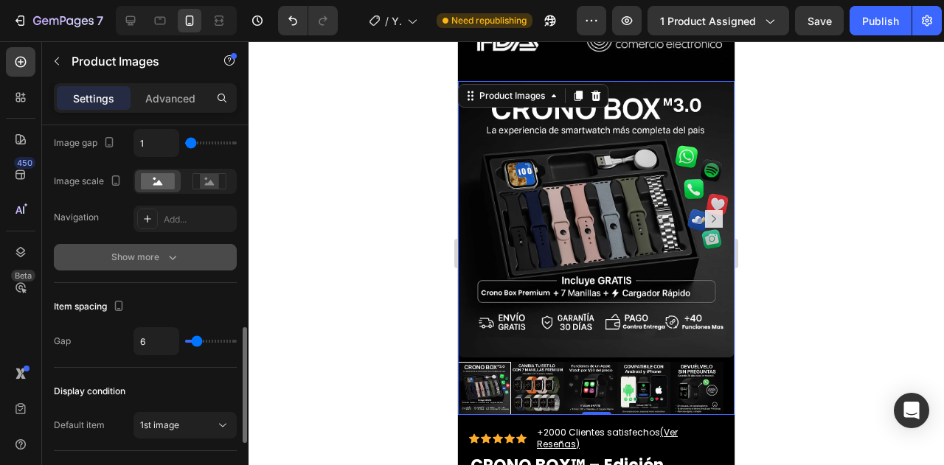
click at [161, 262] on div "Show more" at bounding box center [145, 257] width 69 height 15
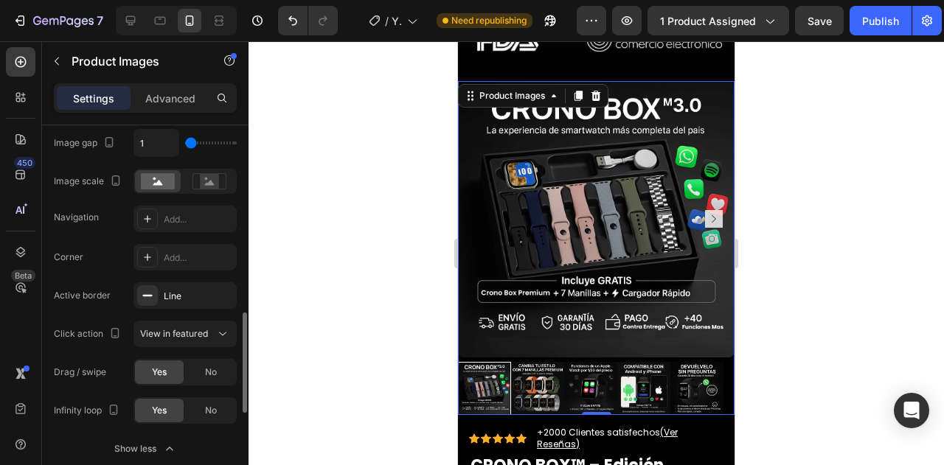
scroll to position [732, 0]
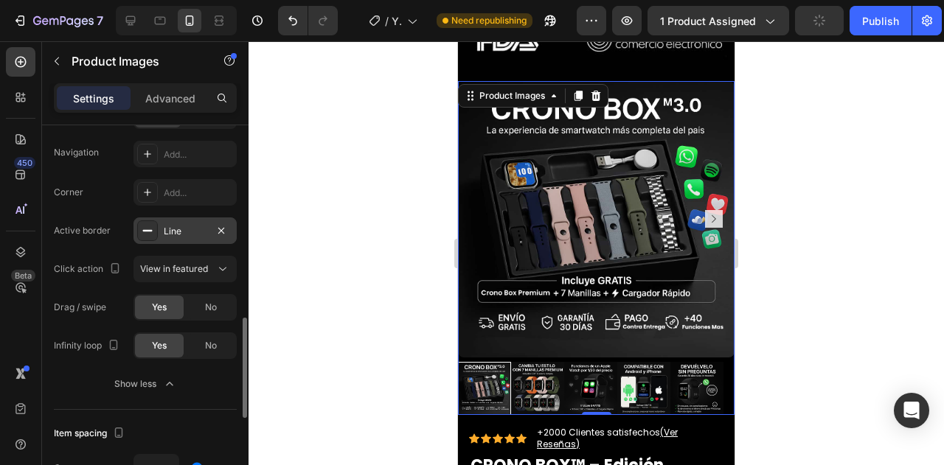
click at [171, 234] on div "Line" at bounding box center [185, 231] width 43 height 13
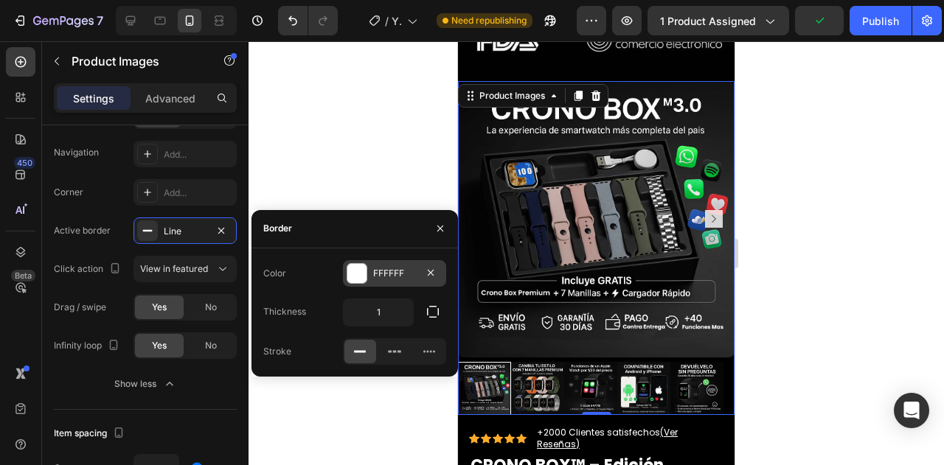
click at [343, 278] on div "FFFFFF" at bounding box center [394, 273] width 103 height 27
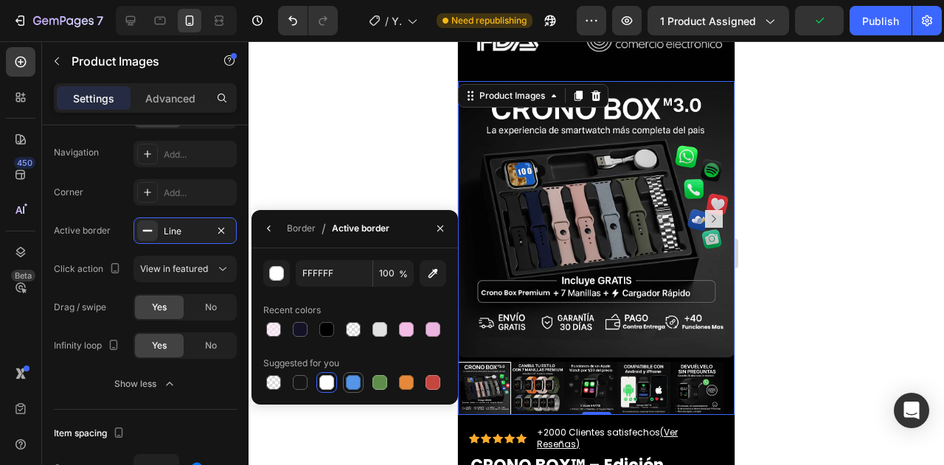
click at [353, 383] on div at bounding box center [353, 382] width 15 height 15
type input "5594E7"
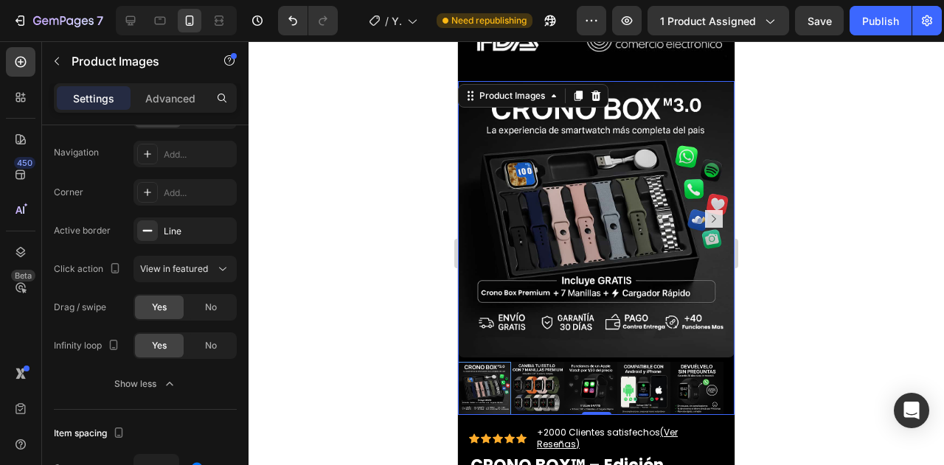
click at [786, 285] on div at bounding box center [597, 253] width 696 height 424
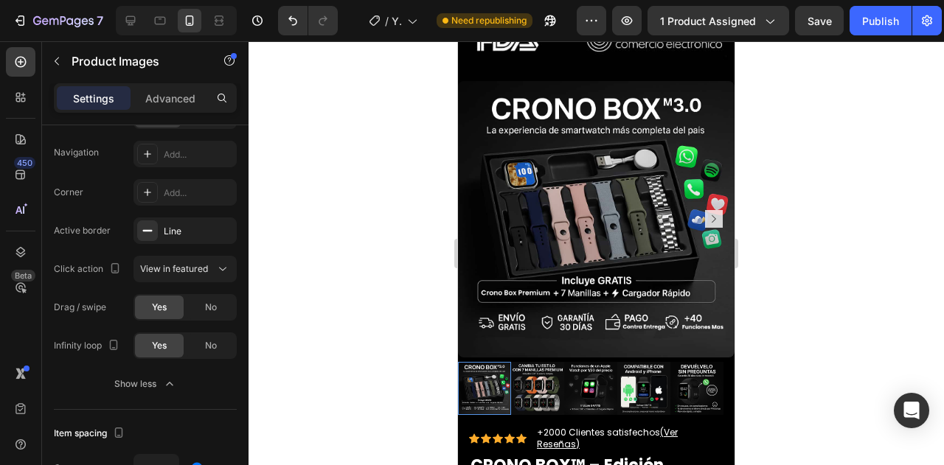
click at [786, 285] on div at bounding box center [597, 253] width 696 height 424
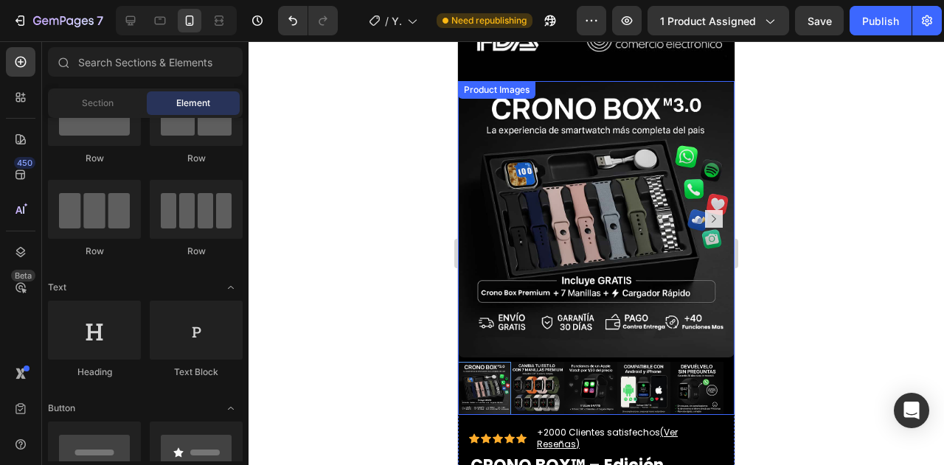
click at [679, 311] on div at bounding box center [596, 248] width 277 height 334
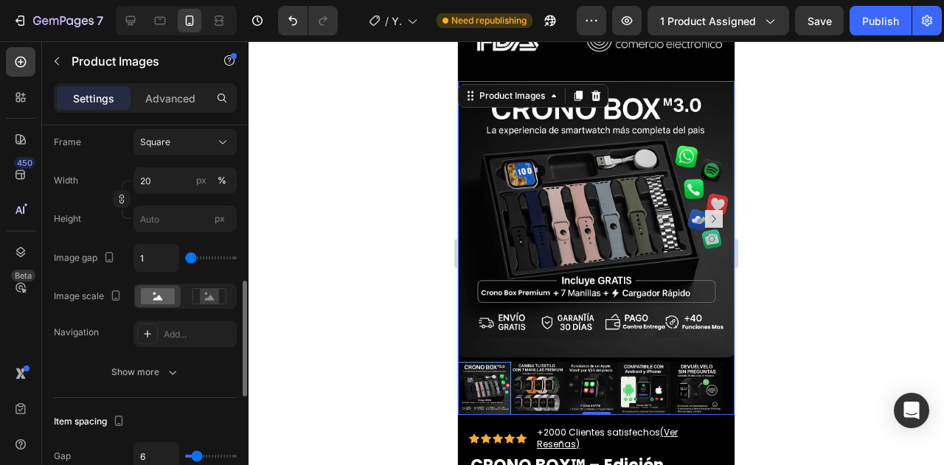
scroll to position [516, 0]
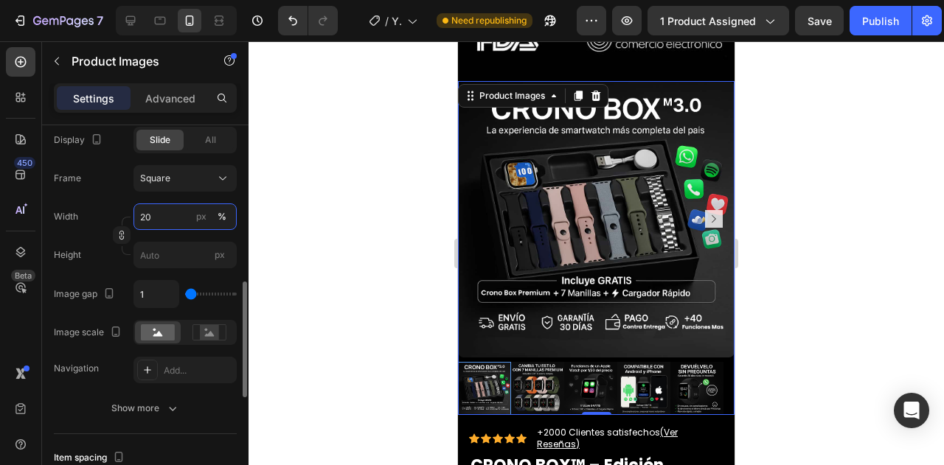
click at [157, 221] on input "20" at bounding box center [185, 217] width 103 height 27
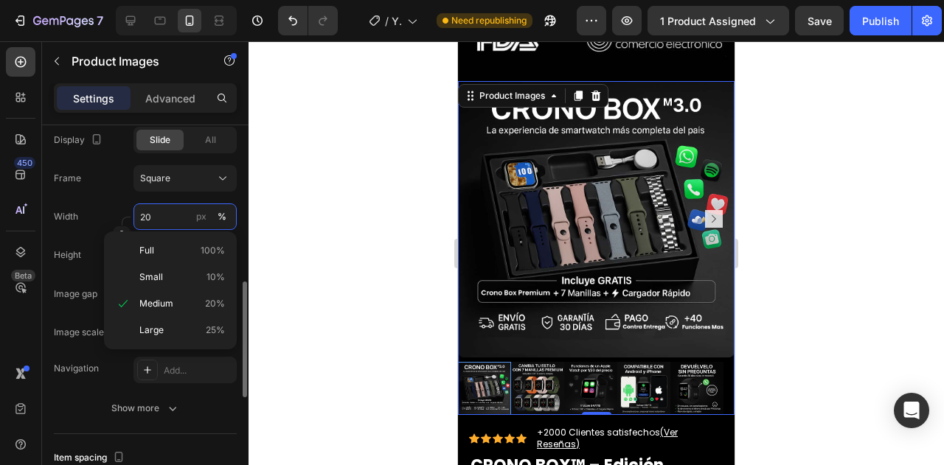
click at [157, 221] on input "20" at bounding box center [185, 217] width 103 height 27
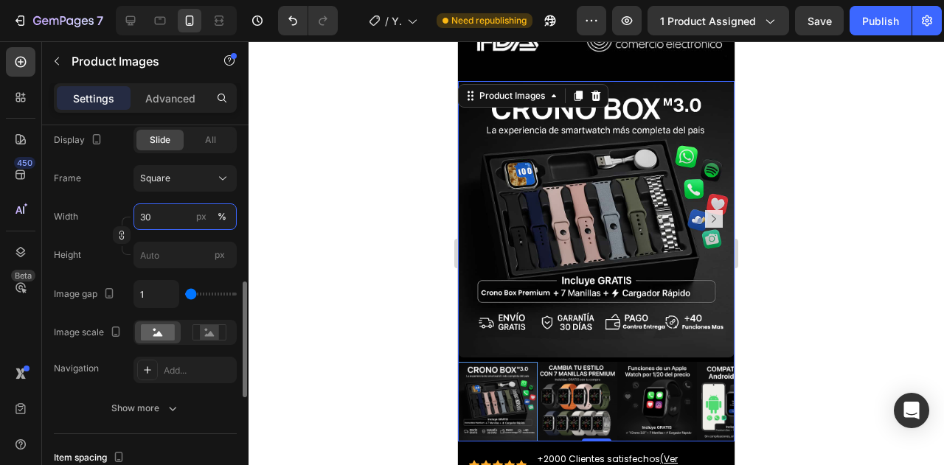
click at [173, 218] on input "30" at bounding box center [185, 217] width 103 height 27
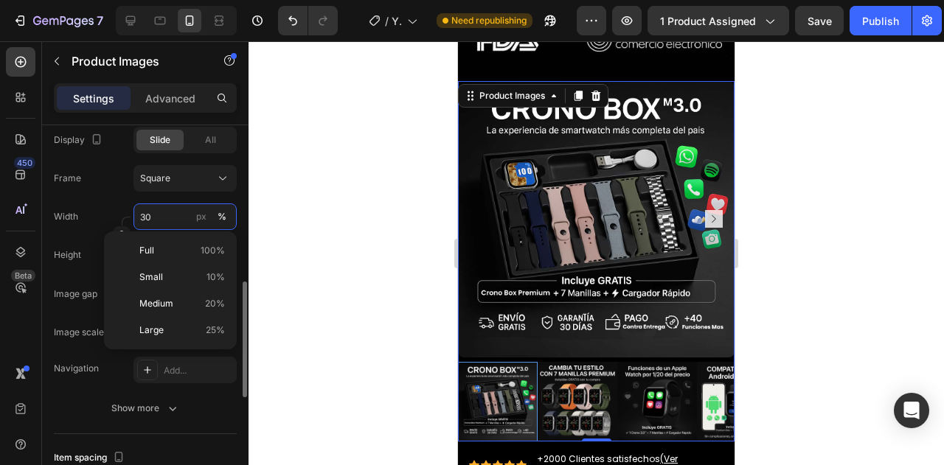
click at [173, 218] on input "30" at bounding box center [185, 217] width 103 height 27
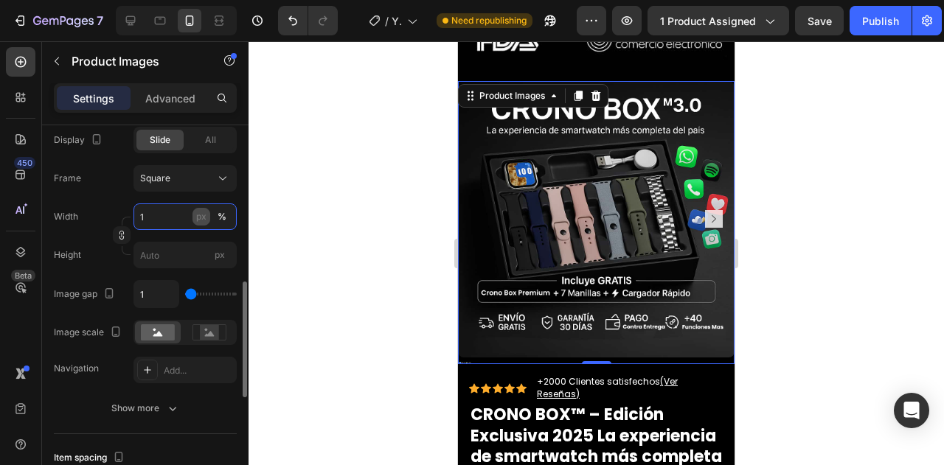
type input "19"
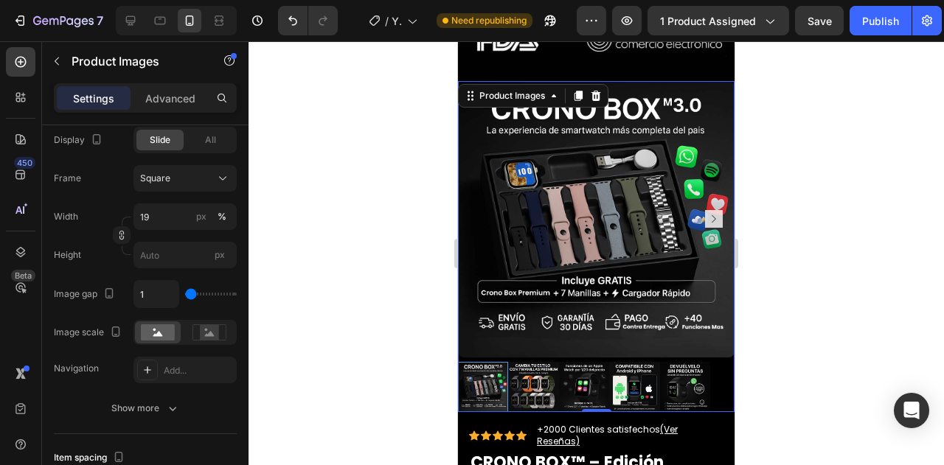
click at [398, 240] on div at bounding box center [597, 253] width 696 height 424
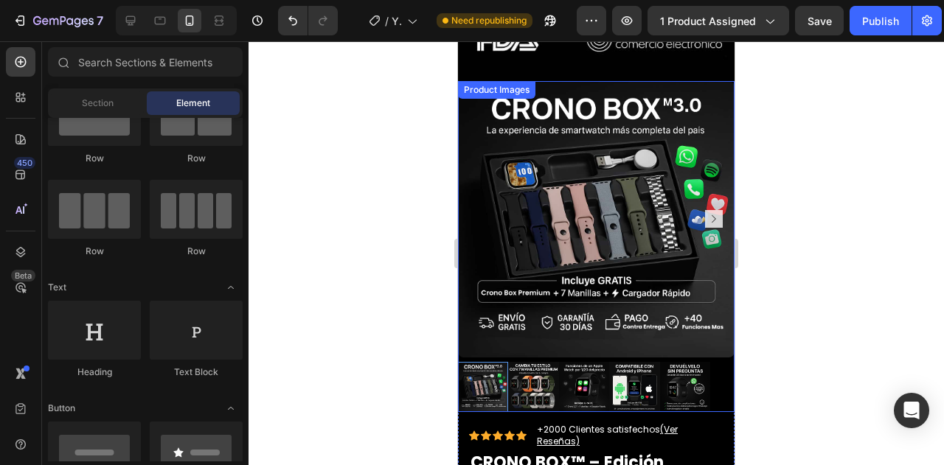
click at [582, 362] on img at bounding box center [584, 387] width 50 height 50
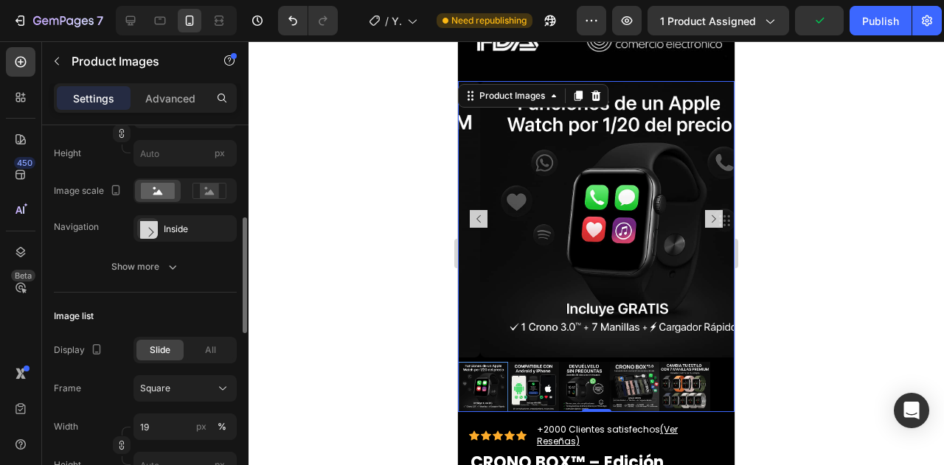
scroll to position [386, 0]
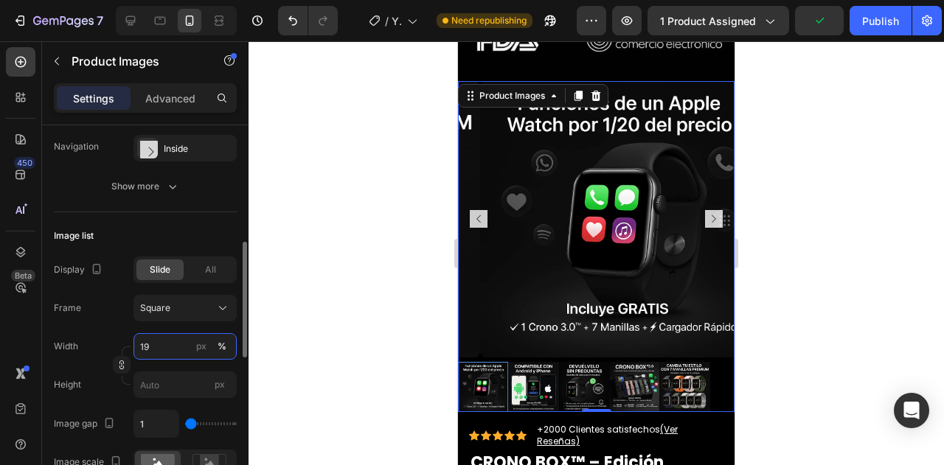
click at [177, 342] on input "19" at bounding box center [185, 346] width 103 height 27
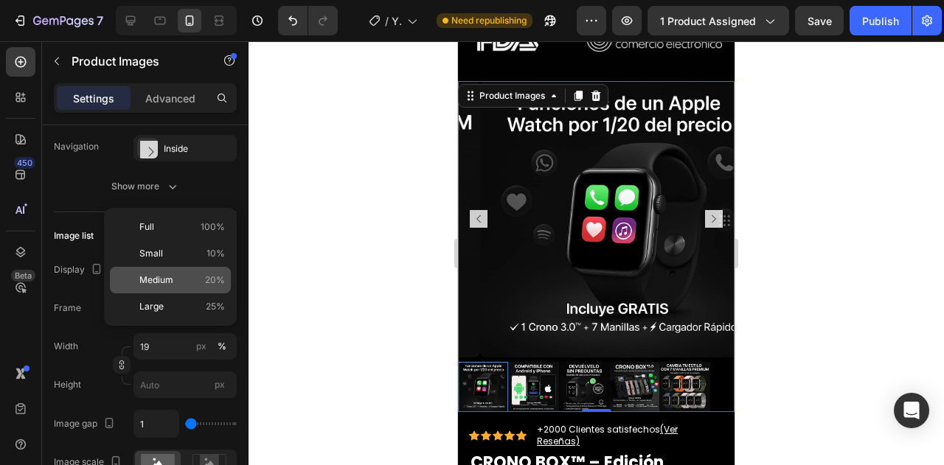
click at [186, 285] on p "Medium 20%" at bounding box center [182, 280] width 86 height 13
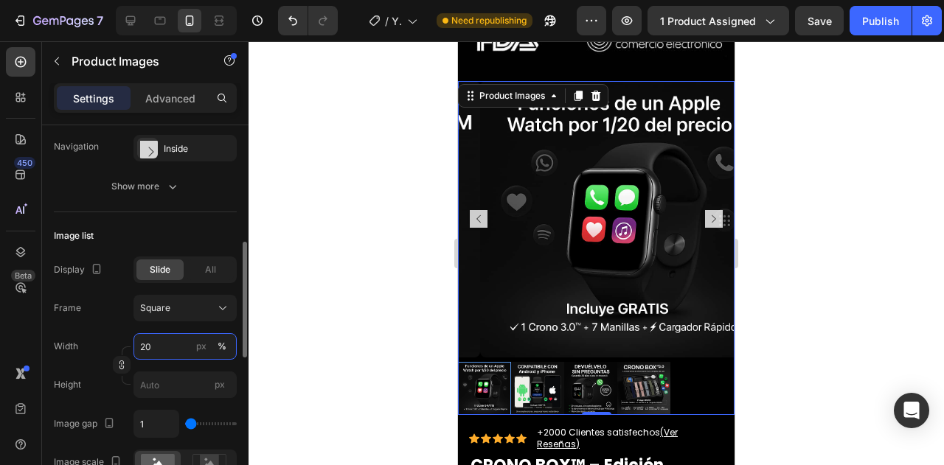
click at [180, 345] on input "20" at bounding box center [185, 346] width 103 height 27
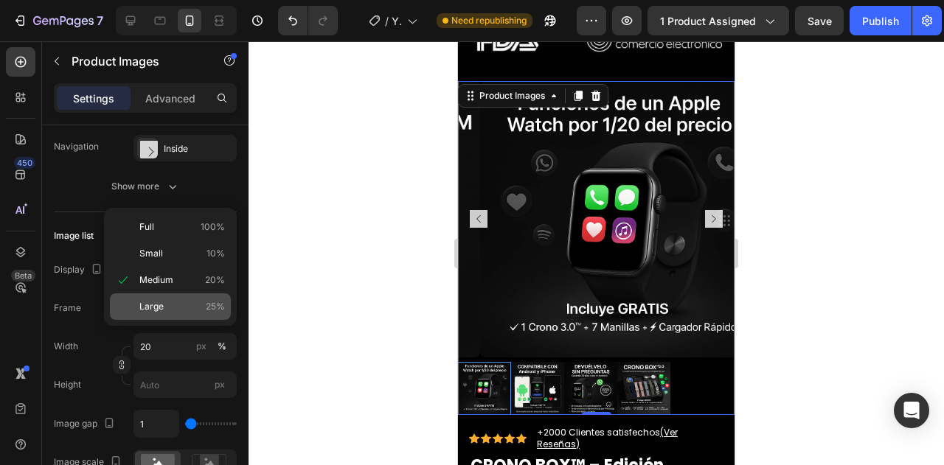
click at [179, 303] on p "Large 25%" at bounding box center [182, 306] width 86 height 13
type input "25"
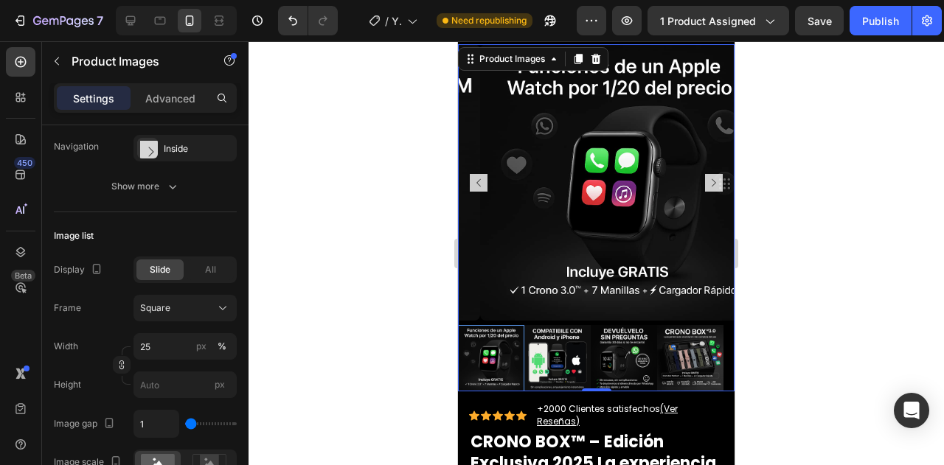
scroll to position [917, 0]
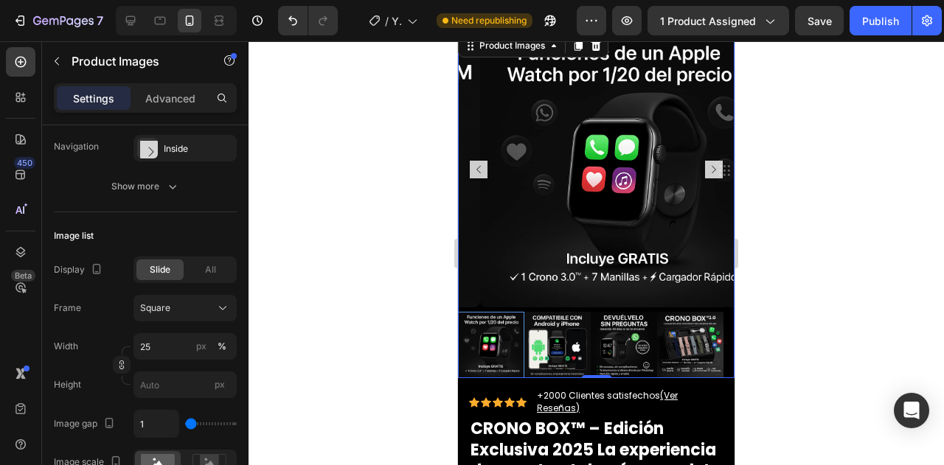
click at [676, 339] on img at bounding box center [690, 345] width 66 height 66
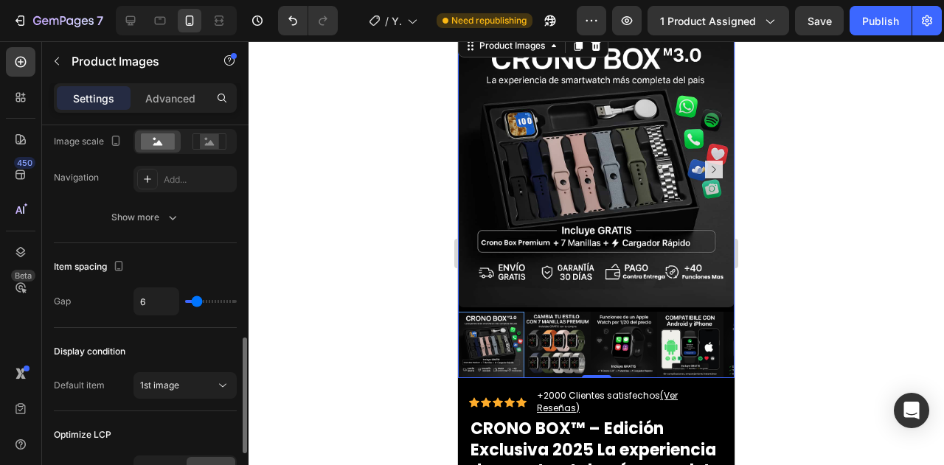
scroll to position [703, 0]
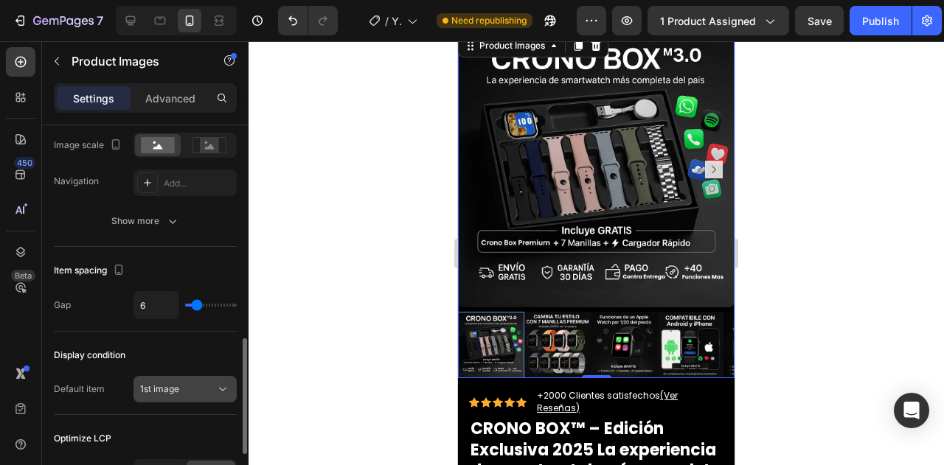
click at [184, 384] on div "1st image" at bounding box center [177, 389] width 75 height 13
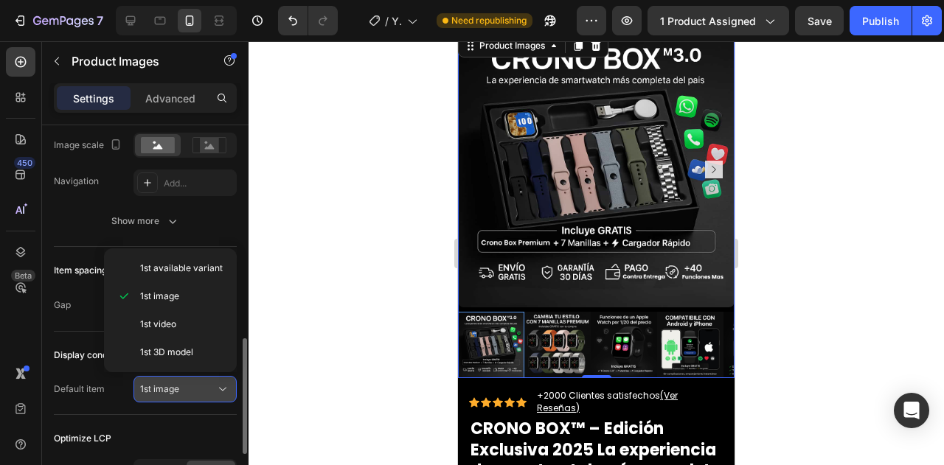
click at [195, 383] on div "1st image" at bounding box center [177, 389] width 75 height 13
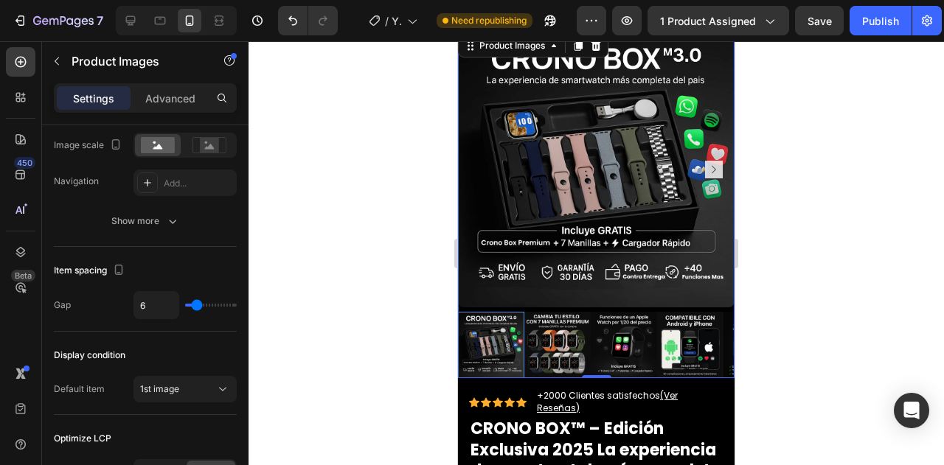
click at [839, 174] on div at bounding box center [597, 253] width 696 height 424
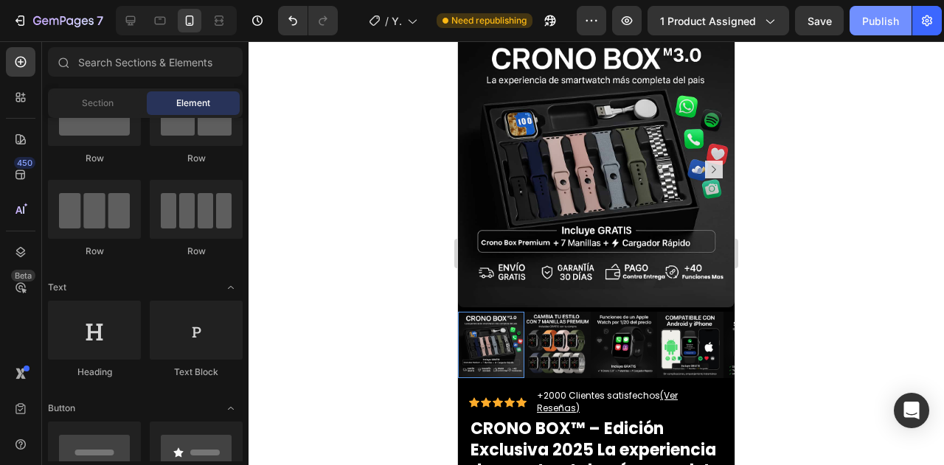
click at [863, 26] on div "Publish" at bounding box center [880, 20] width 37 height 15
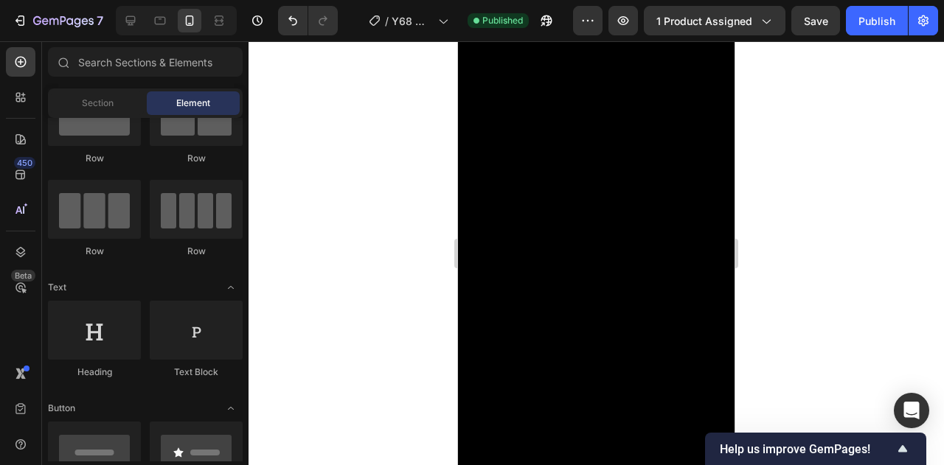
scroll to position [955, 0]
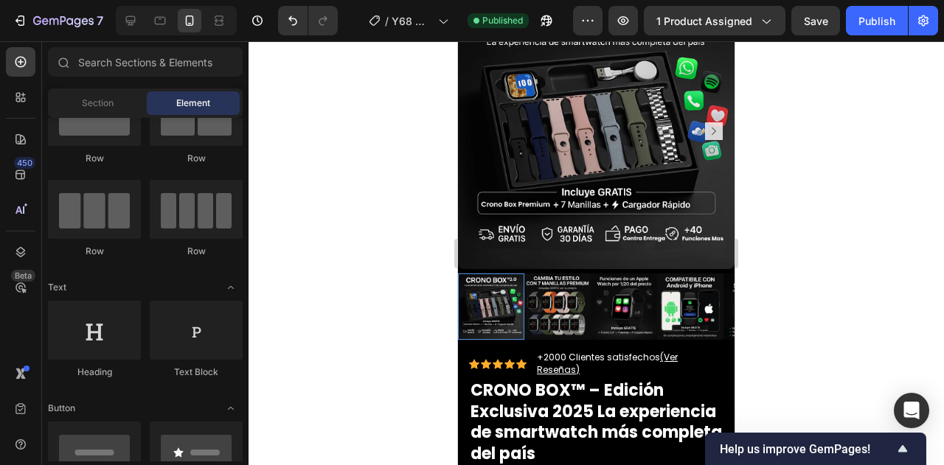
click at [786, 291] on div at bounding box center [597, 253] width 696 height 424
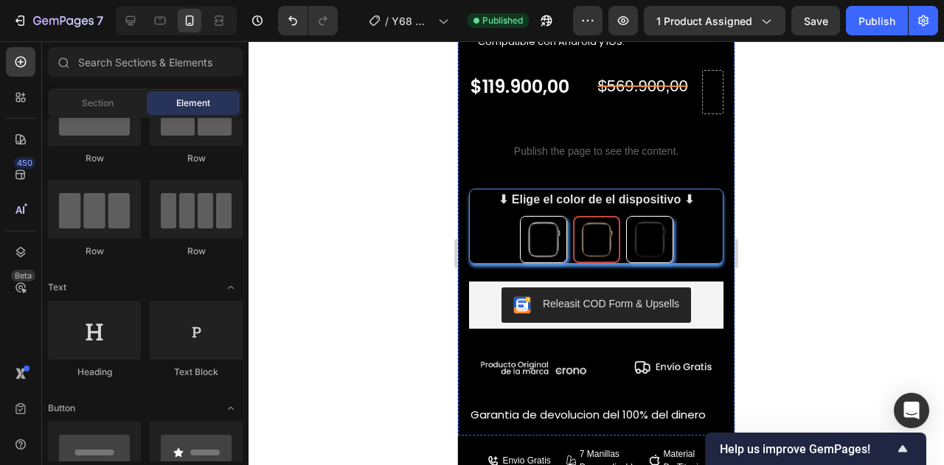
scroll to position [1520, 0]
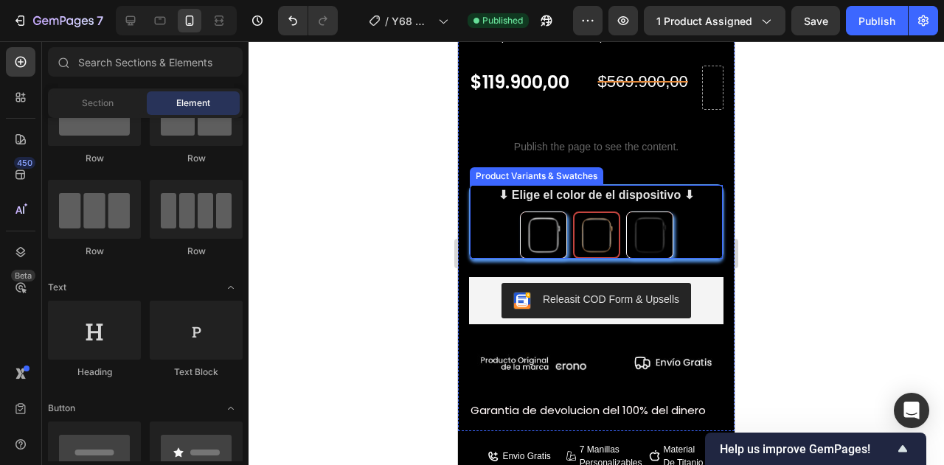
click at [696, 226] on div "PLATEADO PLATEADO DORADO DORADO NEGRO NEGRO" at bounding box center [596, 235] width 253 height 47
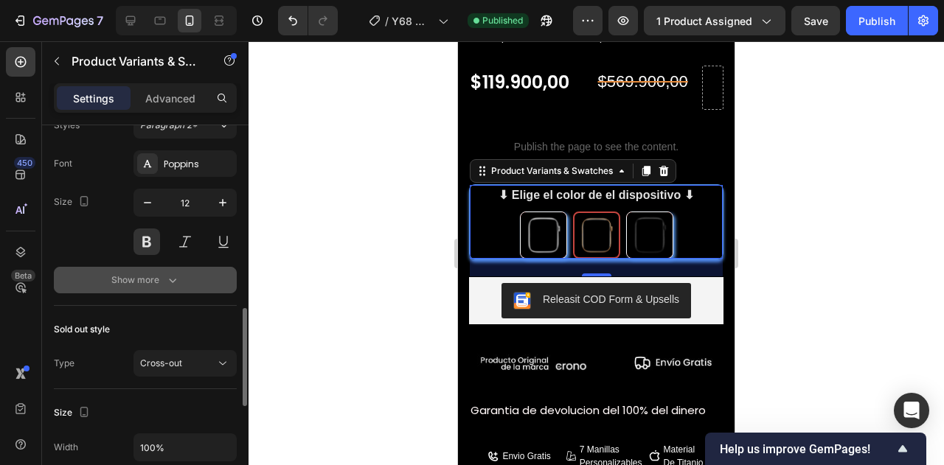
click at [152, 279] on div "Show more" at bounding box center [145, 280] width 69 height 15
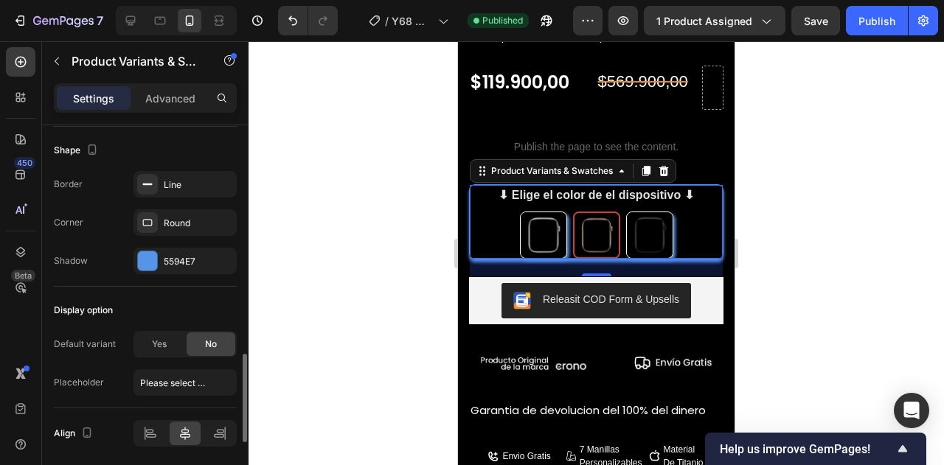
scroll to position [1228, 0]
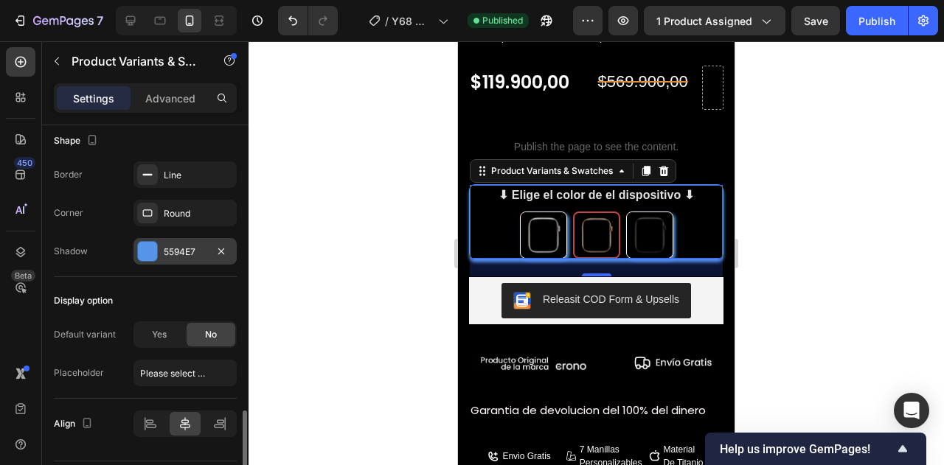
click at [150, 244] on div at bounding box center [147, 251] width 19 height 19
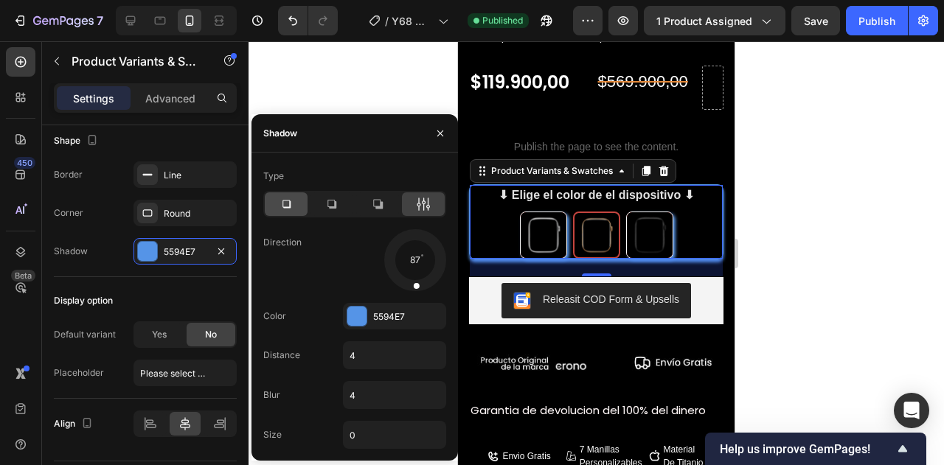
click at [295, 207] on div at bounding box center [286, 205] width 43 height 24
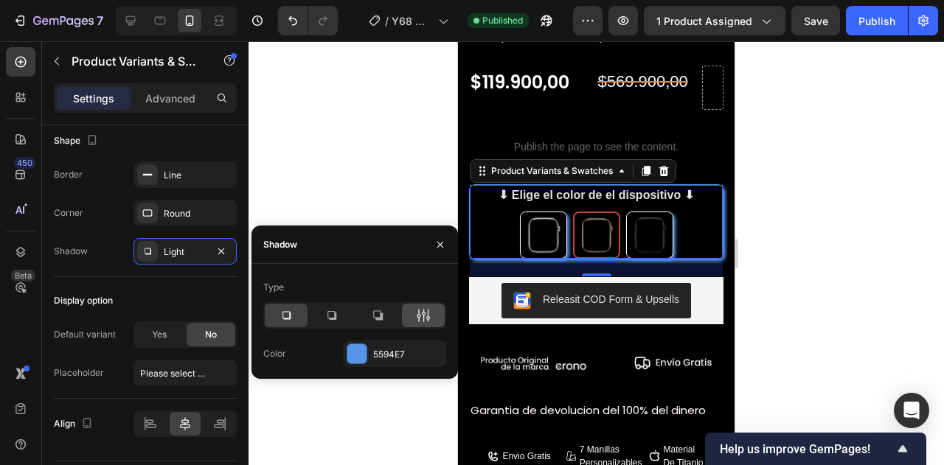
click at [410, 311] on div at bounding box center [423, 316] width 43 height 24
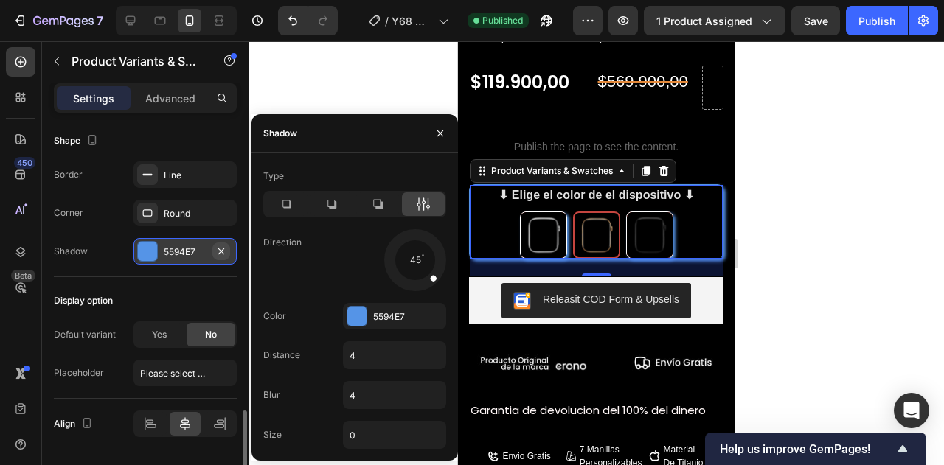
click at [220, 246] on icon "button" at bounding box center [221, 252] width 12 height 12
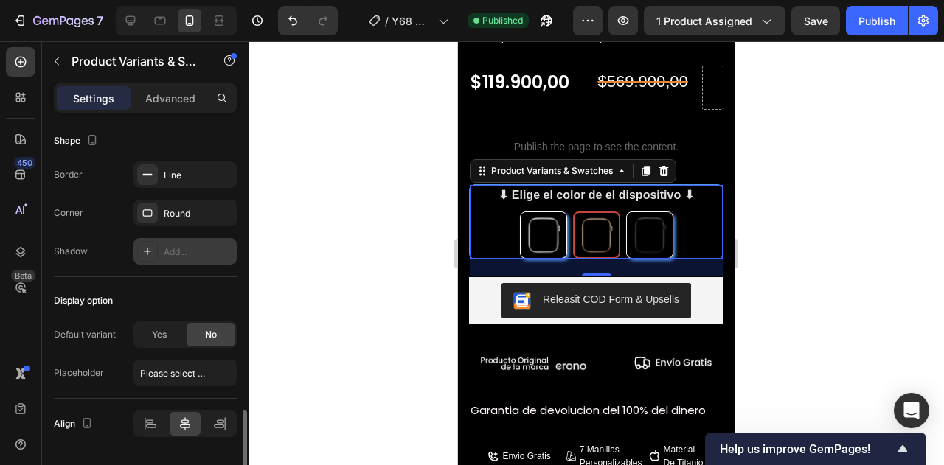
click at [111, 249] on div "Shadow Add..." at bounding box center [145, 251] width 183 height 27
click at [838, 217] on div at bounding box center [597, 253] width 696 height 424
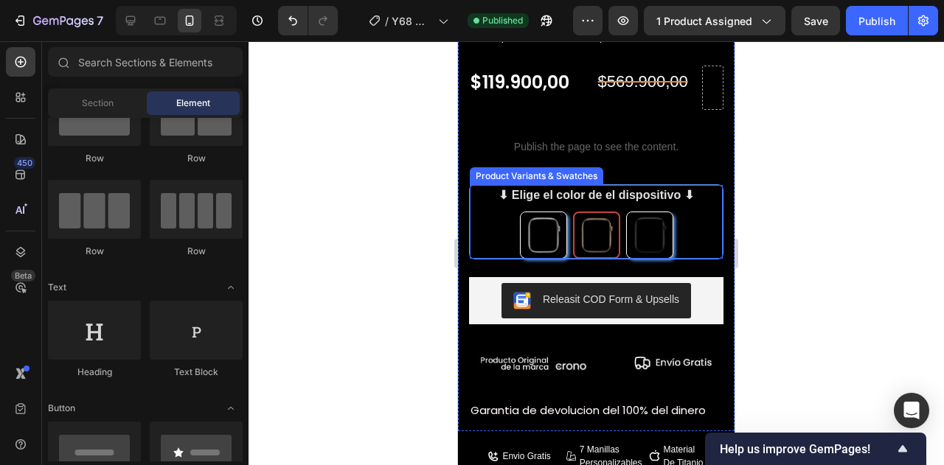
click at [680, 228] on div "PLATEADO PLATEADO DORADO DORADO NEGRO NEGRO" at bounding box center [596, 235] width 253 height 47
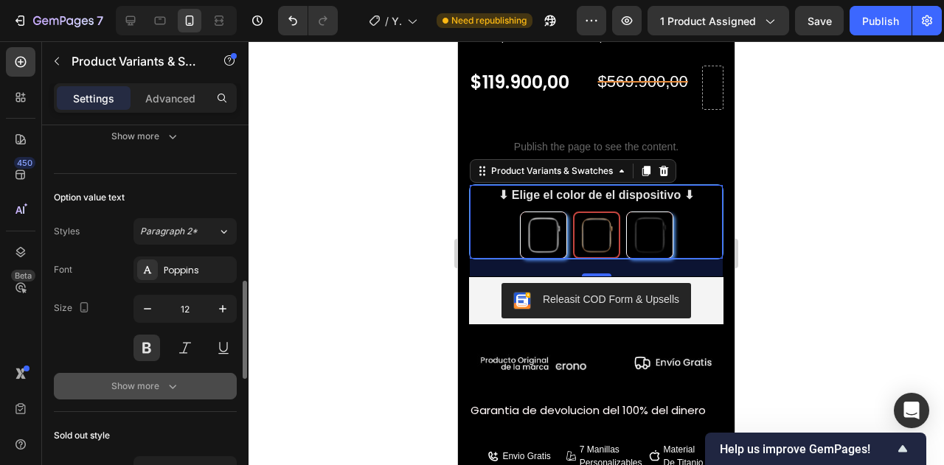
click at [145, 380] on div "Show more" at bounding box center [145, 386] width 69 height 15
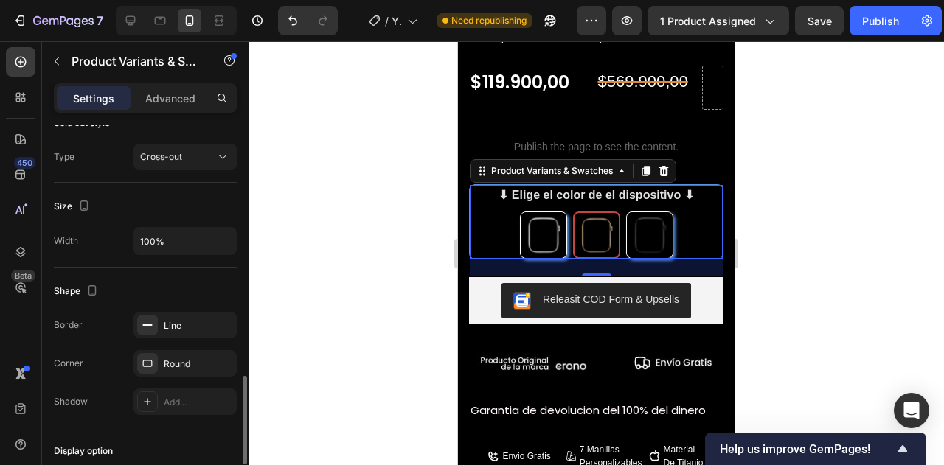
scroll to position [1119, 0]
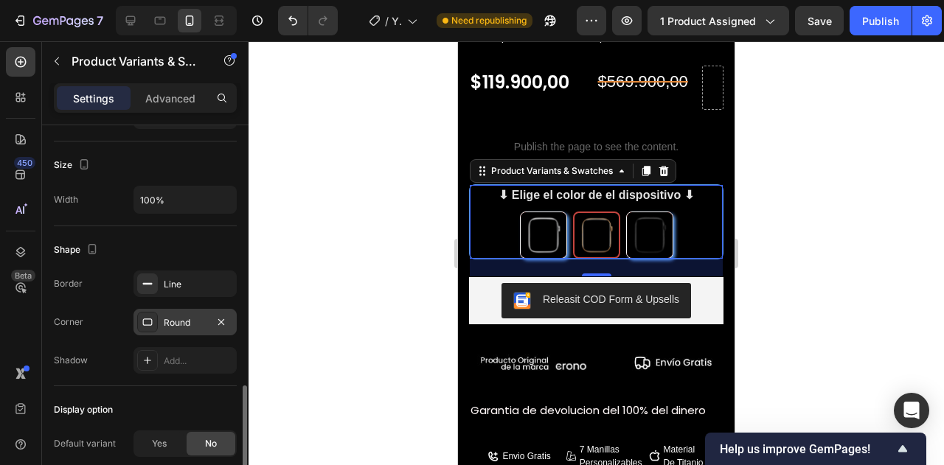
click at [176, 318] on div "Round" at bounding box center [185, 322] width 43 height 13
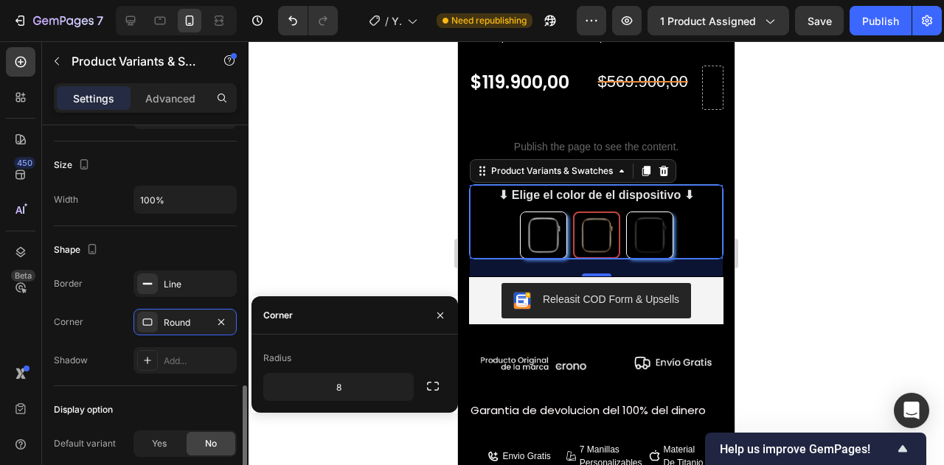
click at [111, 339] on div "Border Line Corner Round Shadow Add..." at bounding box center [145, 322] width 183 height 103
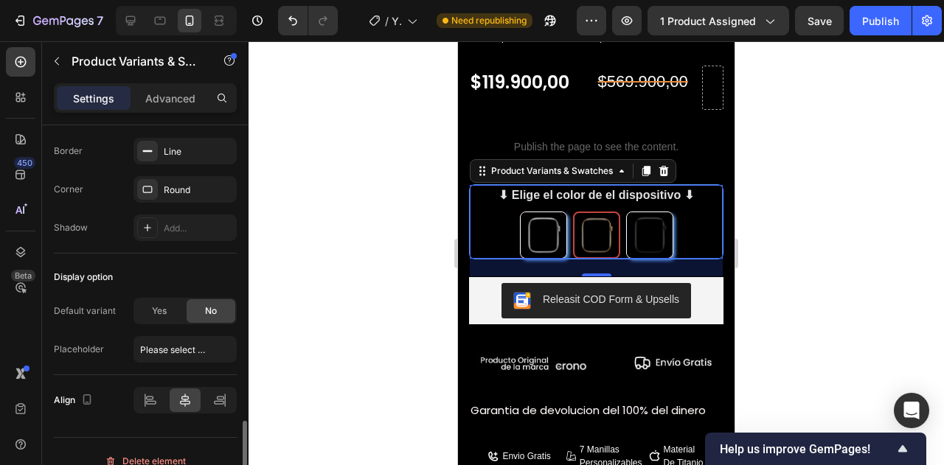
scroll to position [1264, 0]
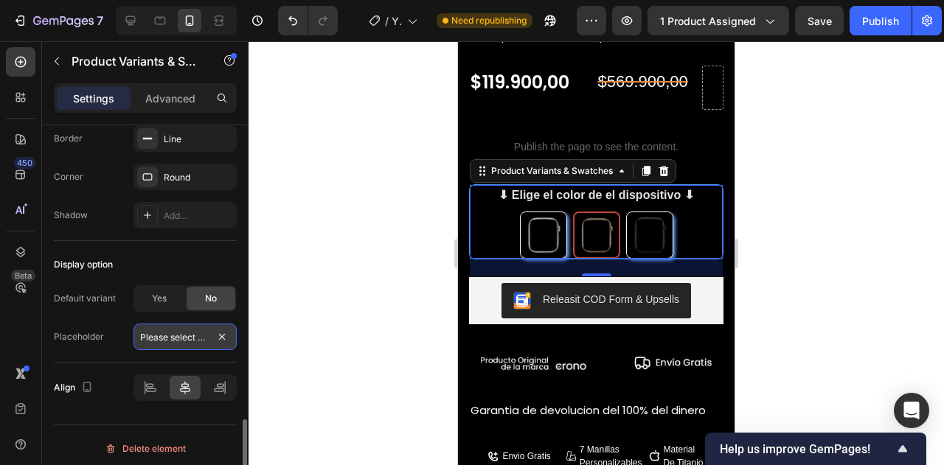
click at [184, 324] on input "Please select an option" at bounding box center [185, 337] width 103 height 27
click at [106, 324] on div "Placeholder Please select an option" at bounding box center [145, 337] width 183 height 27
click at [175, 327] on input "Please select an option" at bounding box center [185, 337] width 103 height 27
click at [201, 290] on div "No" at bounding box center [211, 299] width 49 height 24
click at [170, 337] on input "Please select an option" at bounding box center [185, 337] width 103 height 27
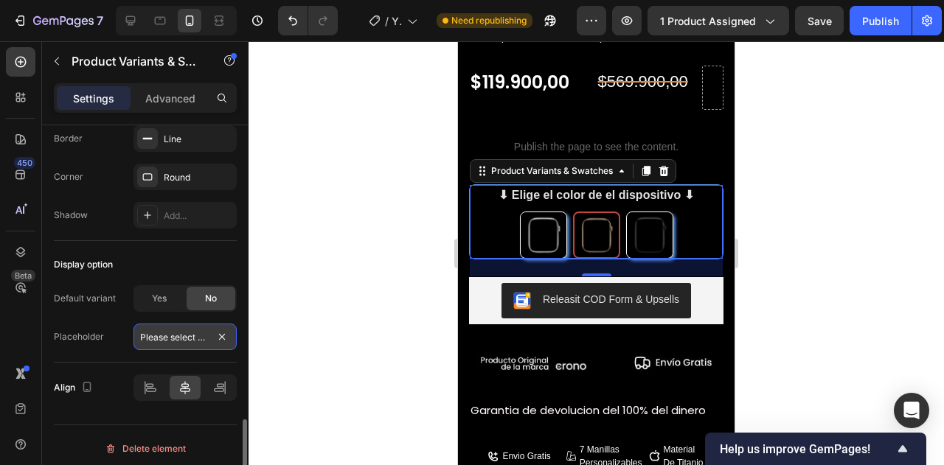
click at [179, 331] on input "Please select an option" at bounding box center [185, 337] width 103 height 27
click at [109, 330] on div "Placeholder Please select an option" at bounding box center [145, 337] width 183 height 27
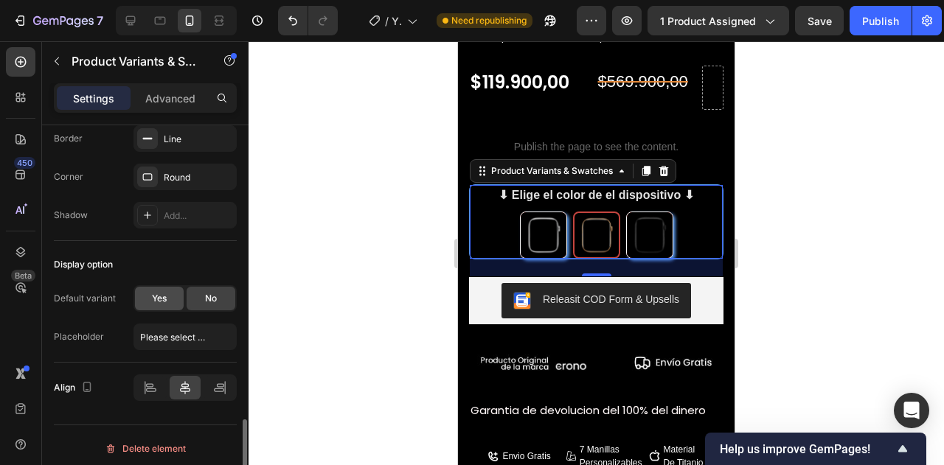
click at [169, 293] on div "Yes" at bounding box center [159, 299] width 49 height 24
radio input "true"
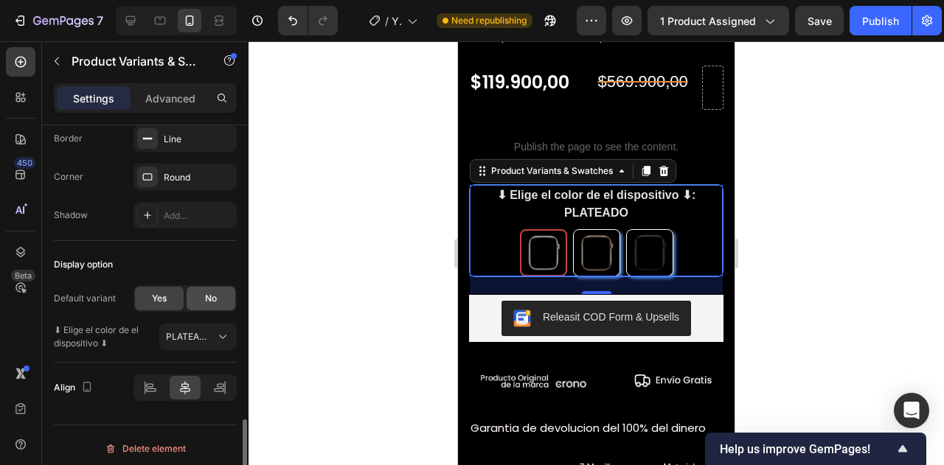
scroll to position [1264, 0]
click at [221, 287] on div "No" at bounding box center [211, 299] width 49 height 24
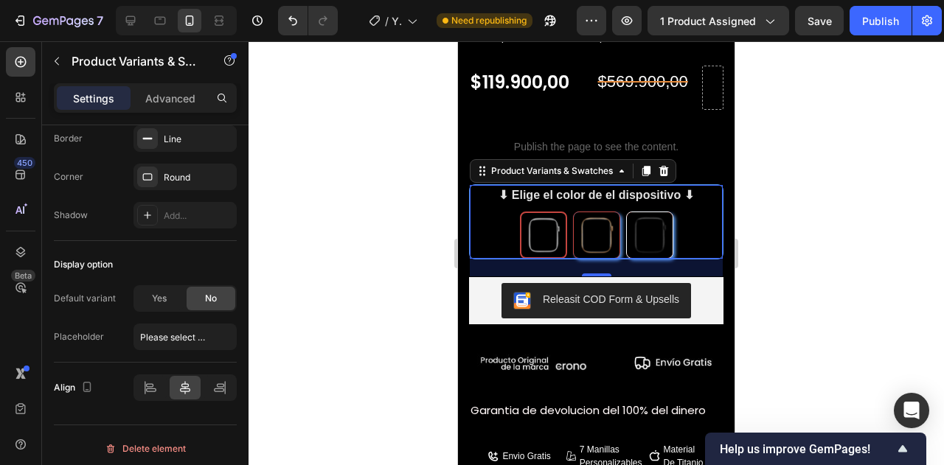
click at [589, 223] on img at bounding box center [597, 235] width 46 height 46
click at [596, 212] on input "DORADO DORADO" at bounding box center [596, 211] width 1 height 1
radio input "true"
click at [544, 230] on img at bounding box center [544, 235] width 46 height 46
click at [544, 212] on input "PLATEADO PLATEADO" at bounding box center [543, 211] width 1 height 1
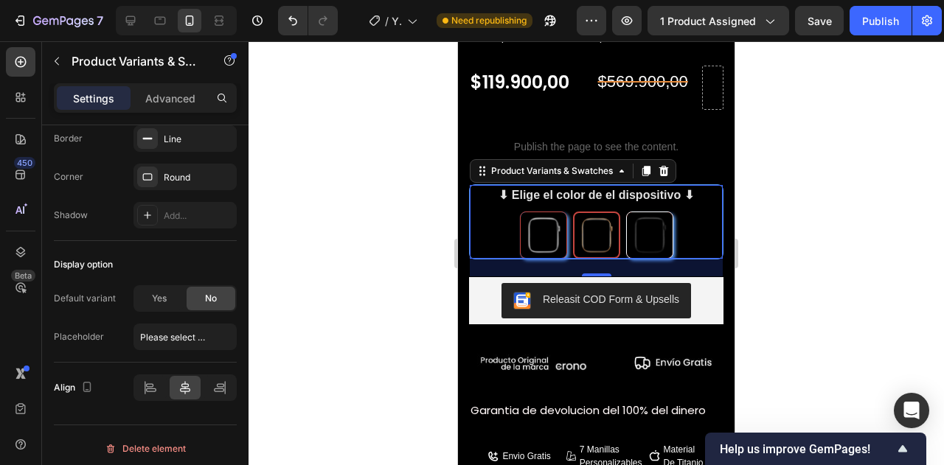
radio input "true"
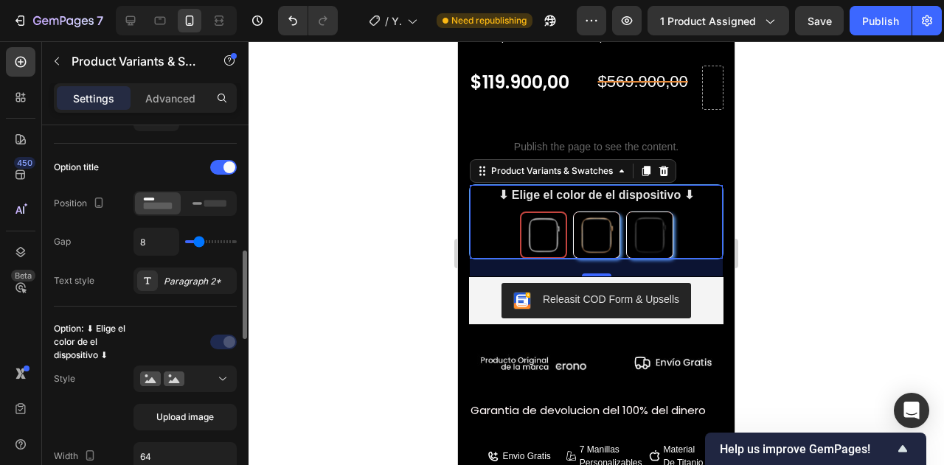
scroll to position [292, 0]
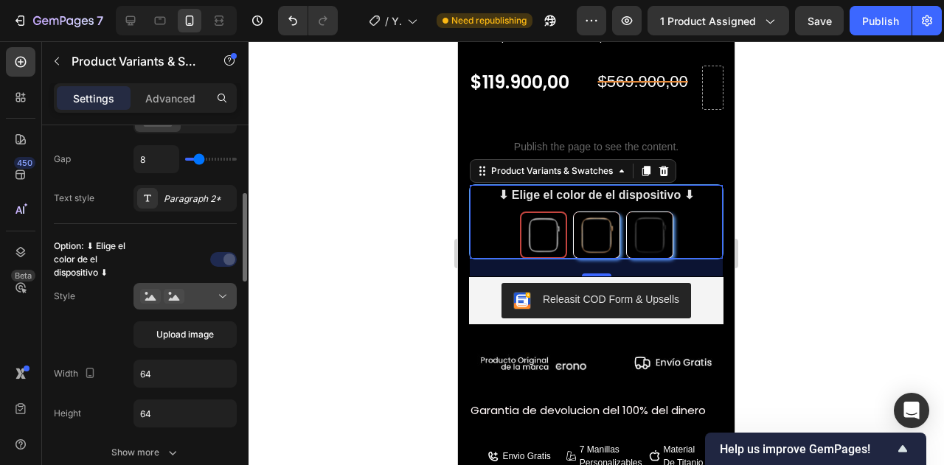
click at [182, 297] on icon at bounding box center [174, 296] width 21 height 15
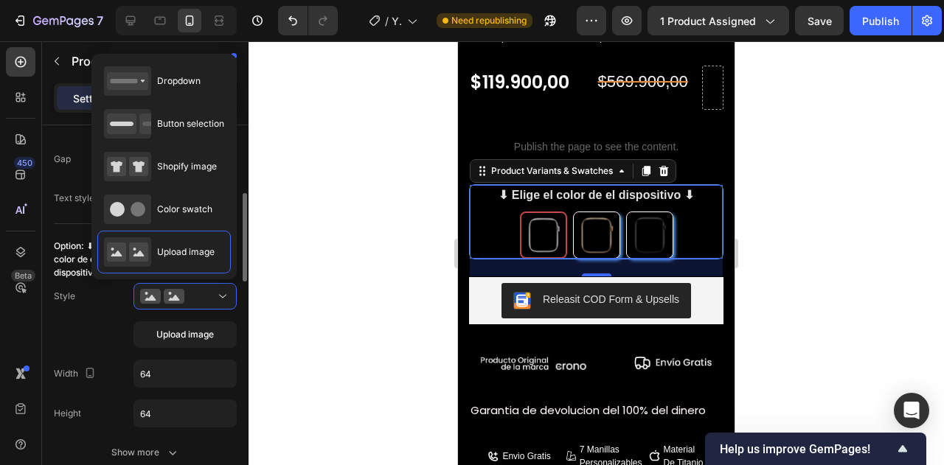
click at [80, 299] on div "Style Upload image" at bounding box center [145, 315] width 183 height 65
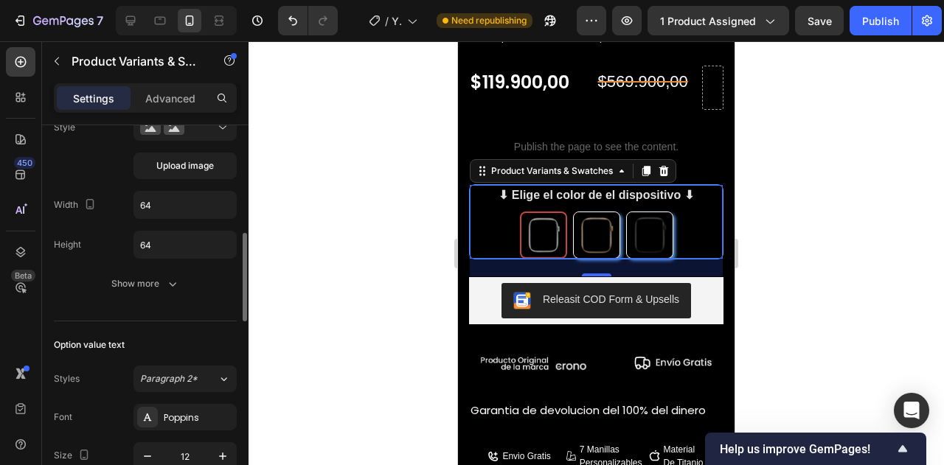
scroll to position [462, 0]
click at [145, 278] on div "Show more" at bounding box center [145, 283] width 69 height 15
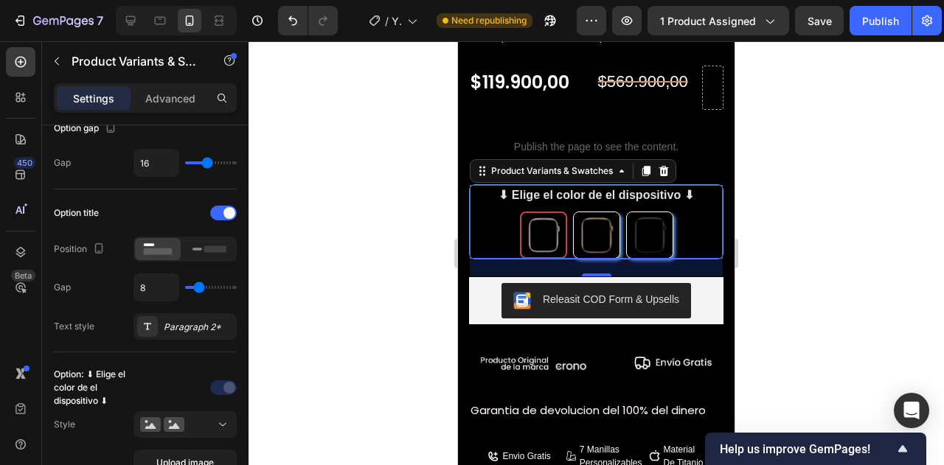
scroll to position [0, 0]
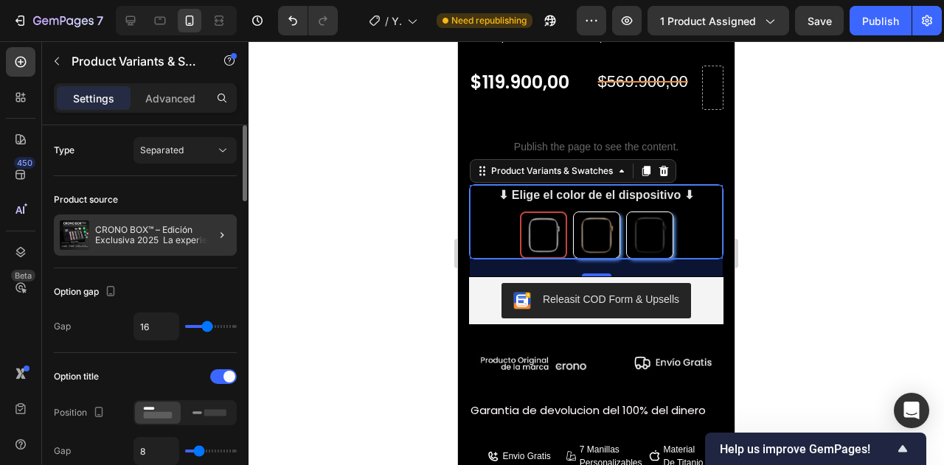
click at [184, 225] on p "CRONO BOX™ – Edición Exclusiva 2025 La experiencia de smartwatch más completa d…" at bounding box center [163, 235] width 136 height 21
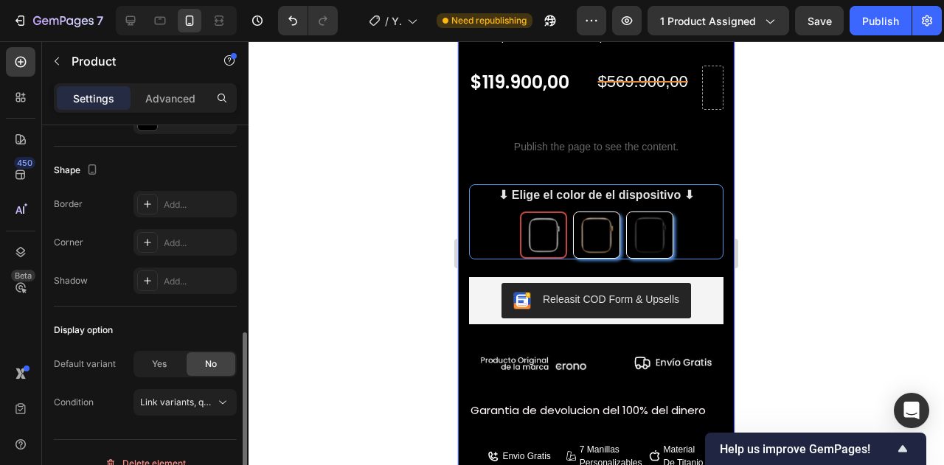
scroll to position [491, 0]
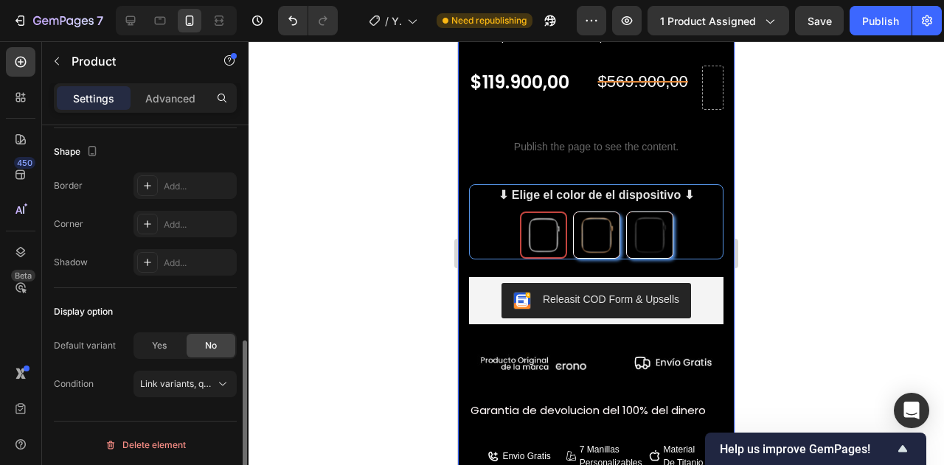
click at [186, 364] on div "Default variant Yes No Condition Link variants, quantity <br> between same prod…" at bounding box center [145, 365] width 183 height 65
click at [873, 21] on div "Publish" at bounding box center [880, 20] width 37 height 15
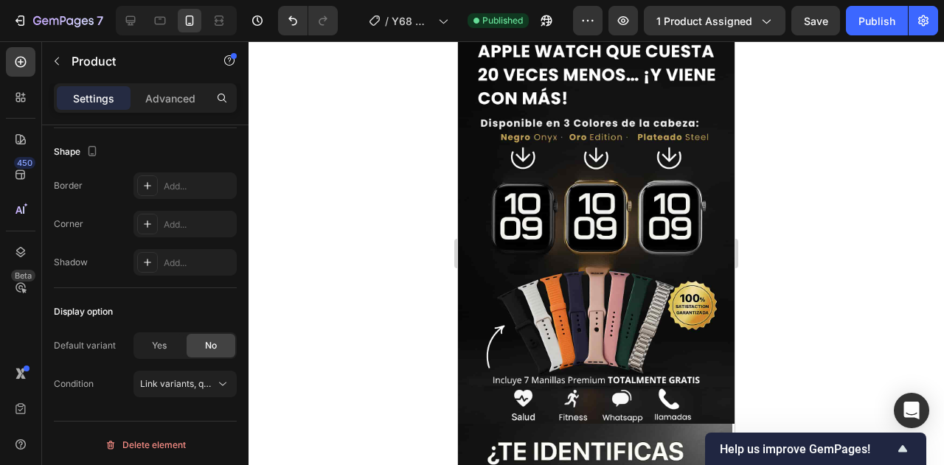
scroll to position [63, 0]
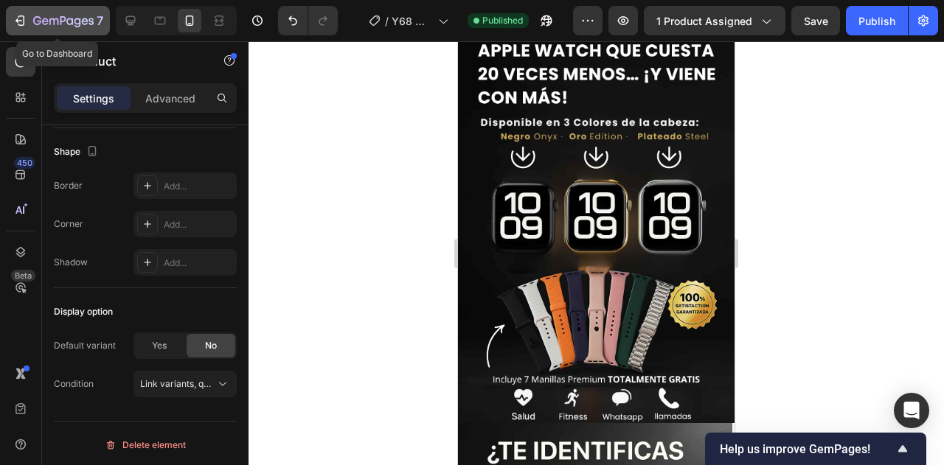
click at [27, 26] on icon "button" at bounding box center [20, 20] width 15 height 15
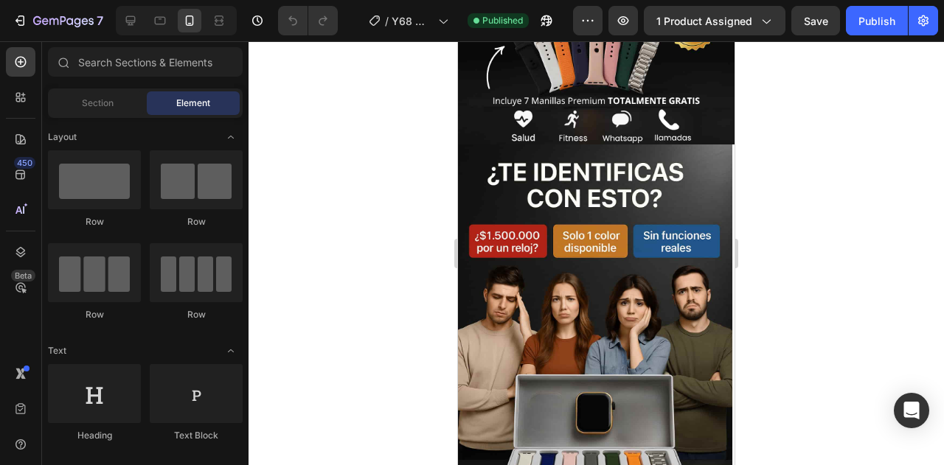
scroll to position [772, 0]
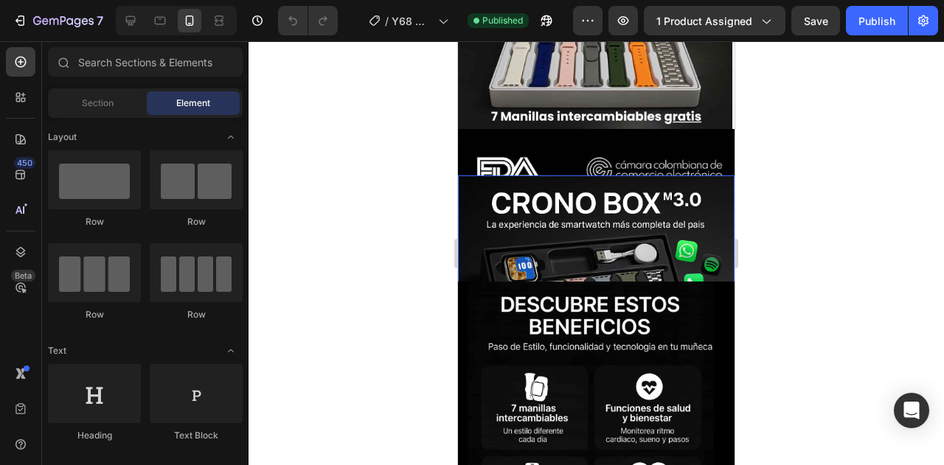
click at [567, 234] on img at bounding box center [596, 314] width 277 height 277
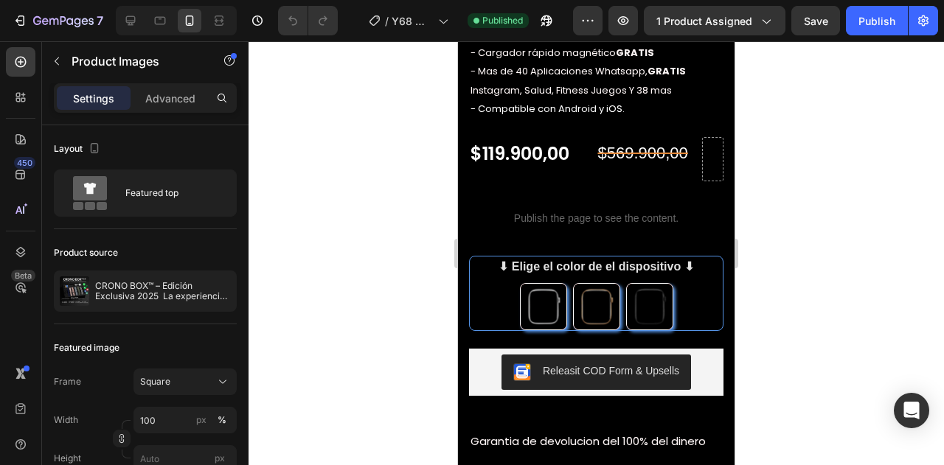
scroll to position [1449, 0]
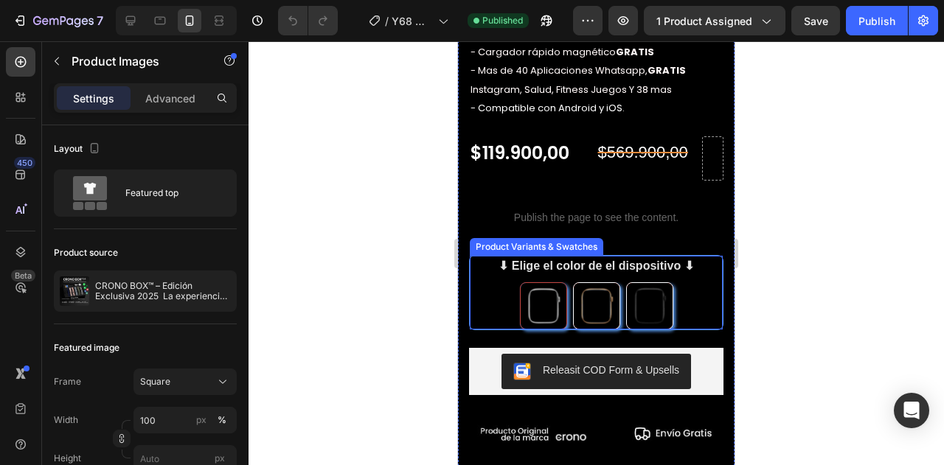
click at [546, 294] on img at bounding box center [544, 306] width 46 height 46
click at [544, 283] on input "PLATEADO PLATEADO" at bounding box center [543, 282] width 1 height 1
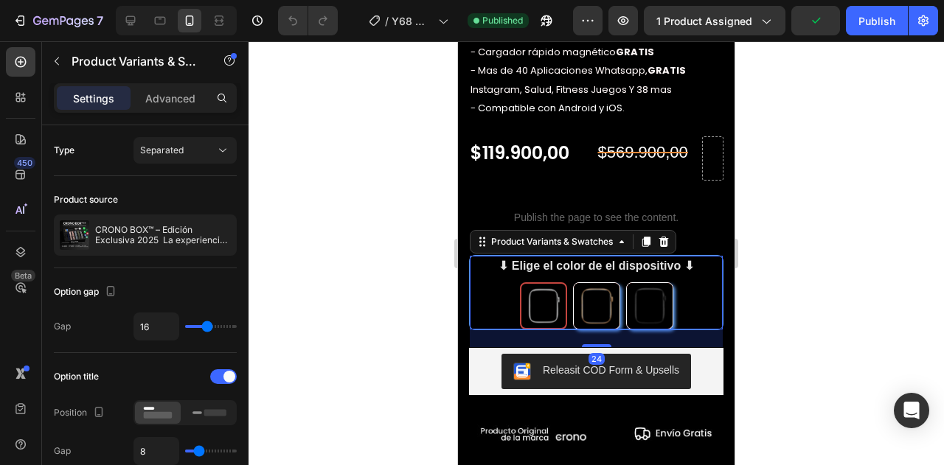
radio input "false"
click at [870, 27] on div "Publish" at bounding box center [877, 20] width 37 height 15
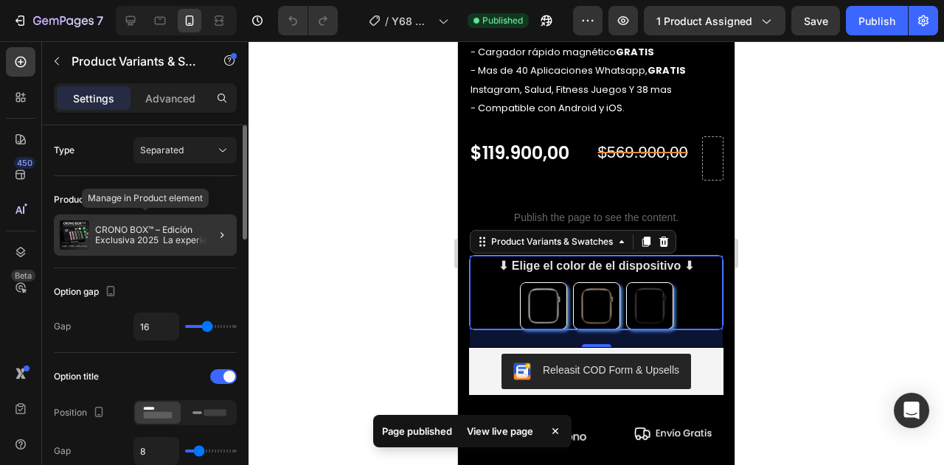
click at [170, 235] on p "CRONO BOX™ – Edición Exclusiva 2025 La experiencia de smartwatch más completa d…" at bounding box center [163, 235] width 136 height 21
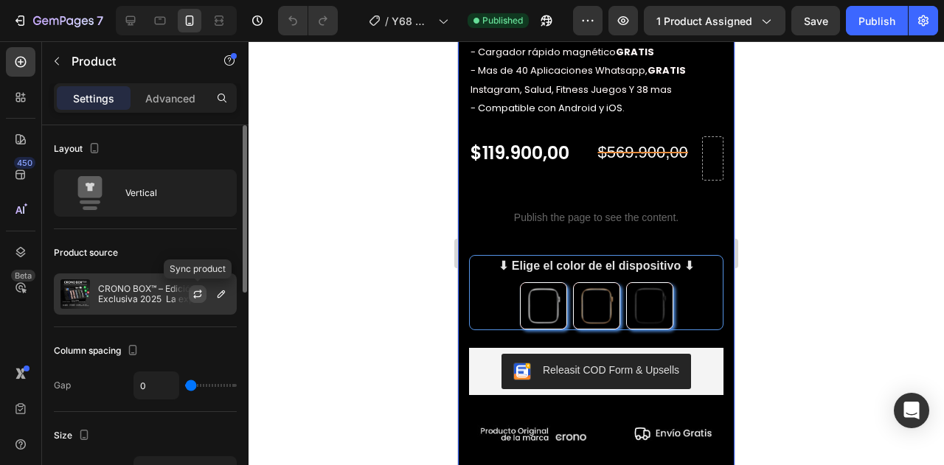
click at [196, 294] on icon "button" at bounding box center [198, 294] width 12 height 12
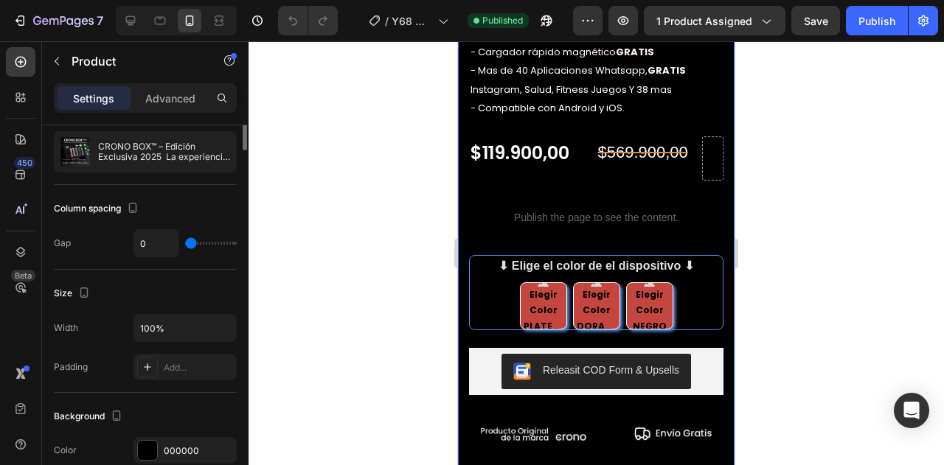
scroll to position [0, 0]
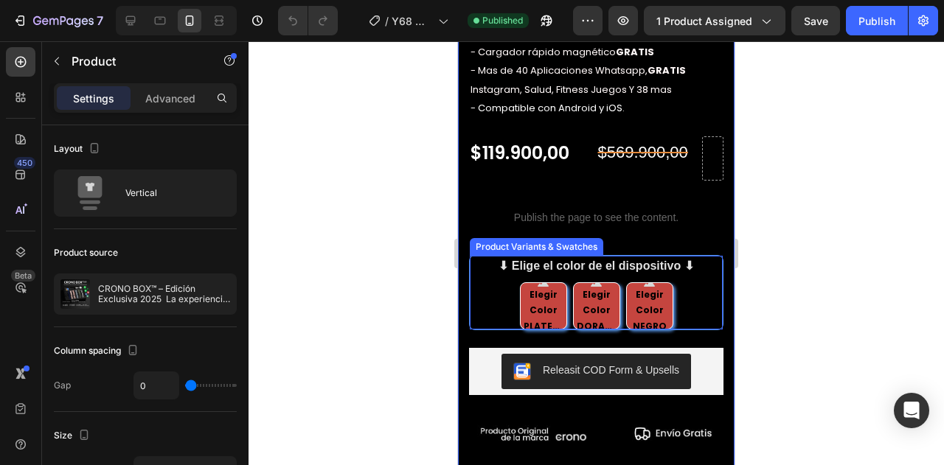
click at [674, 298] on div "Elegir Color PLATEADO Elegir Color PLATEADO Elegir Color PLATEADO Elegir Color …" at bounding box center [596, 306] width 253 height 47
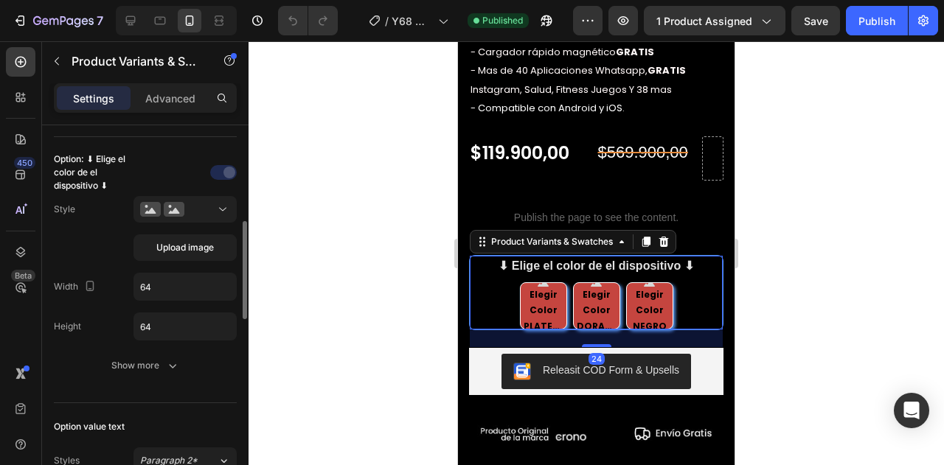
scroll to position [378, 0]
click at [175, 204] on icon at bounding box center [174, 210] width 21 height 15
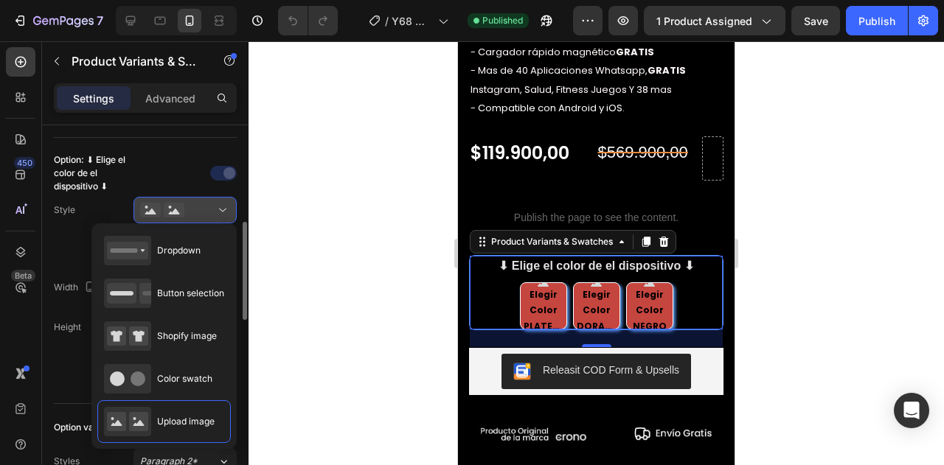
click at [214, 203] on div at bounding box center [185, 210] width 90 height 15
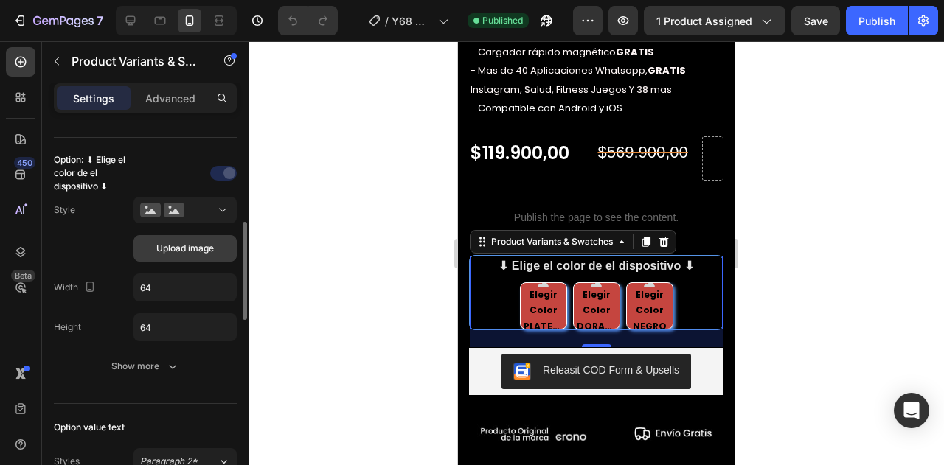
click at [193, 235] on button "Upload image" at bounding box center [185, 248] width 103 height 27
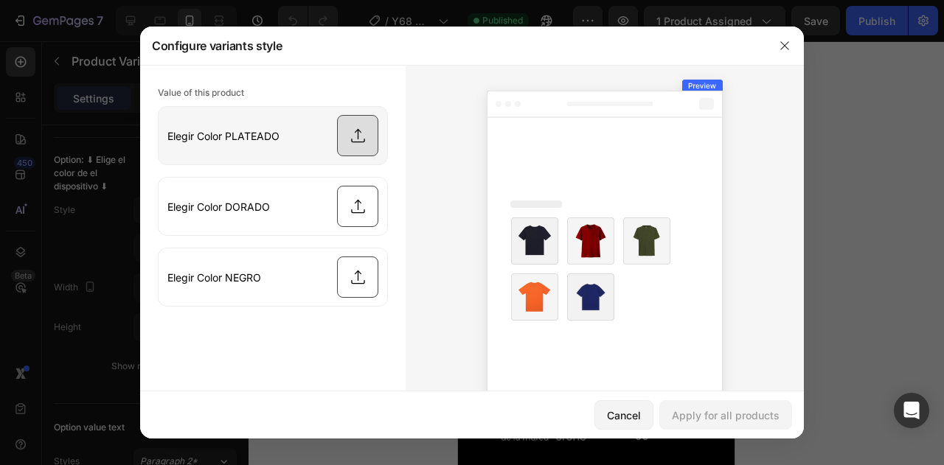
click at [344, 136] on input "file" at bounding box center [273, 136] width 229 height 58
click at [363, 141] on input "file" at bounding box center [273, 136] width 229 height 58
type input "C:\fakepath\ChatGPT Image Sep 27, 2025, 10_15_37 AM.png"
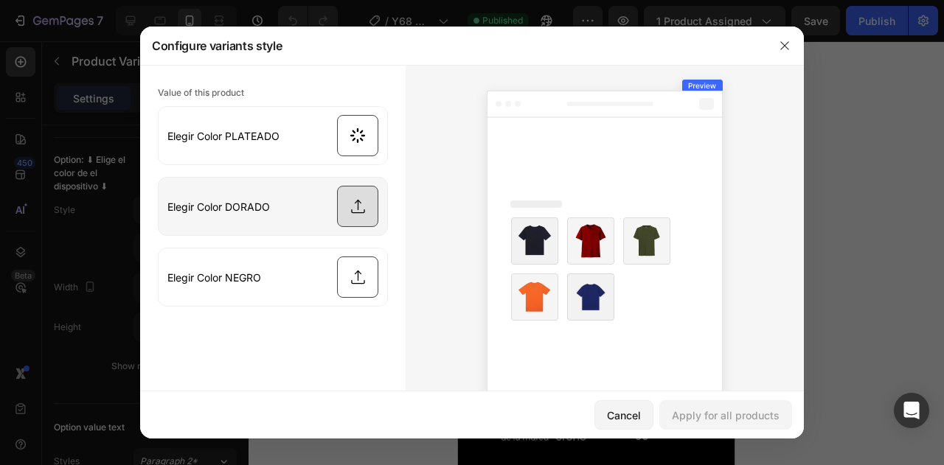
click at [356, 212] on input "file" at bounding box center [273, 207] width 229 height 58
type input "C:\fakepath\ChatGPT Image Sep 27, 2025, 10_15_31 AM.png"
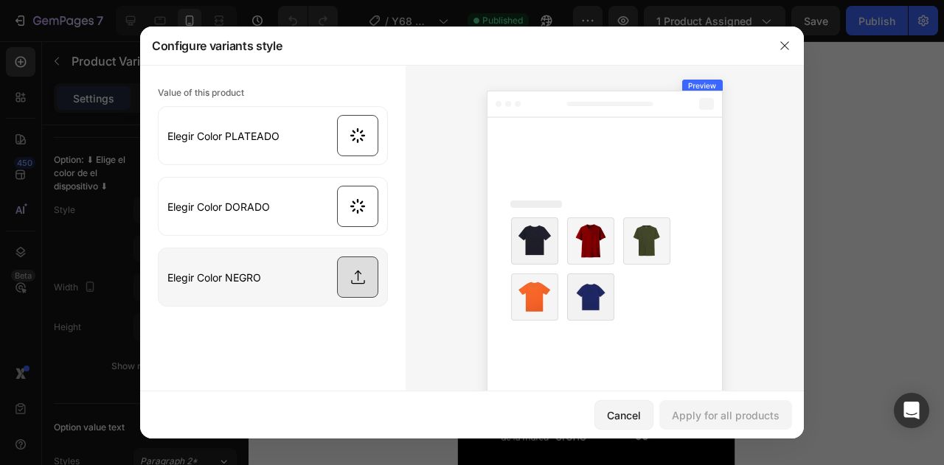
click at [354, 278] on input "file" at bounding box center [273, 278] width 229 height 58
type input "C:\fakepath\ChatGPT Image Sep 27, 2025, 10_15_40 AM.png"
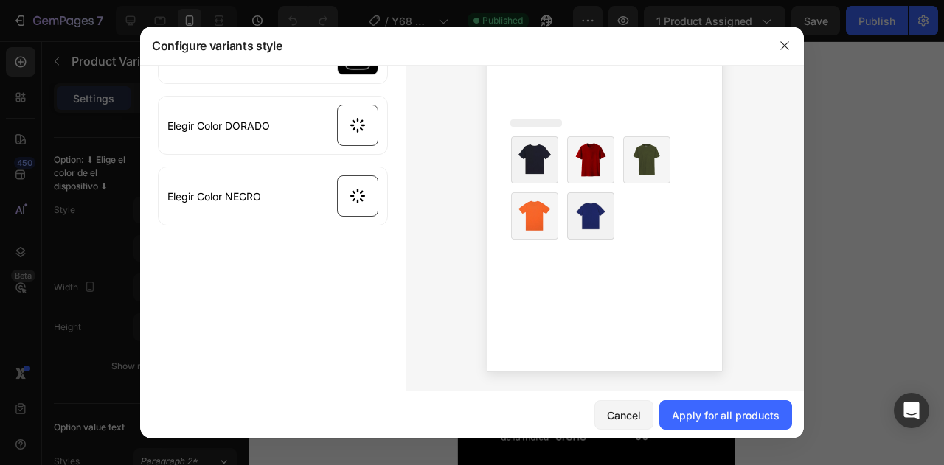
scroll to position [0, 0]
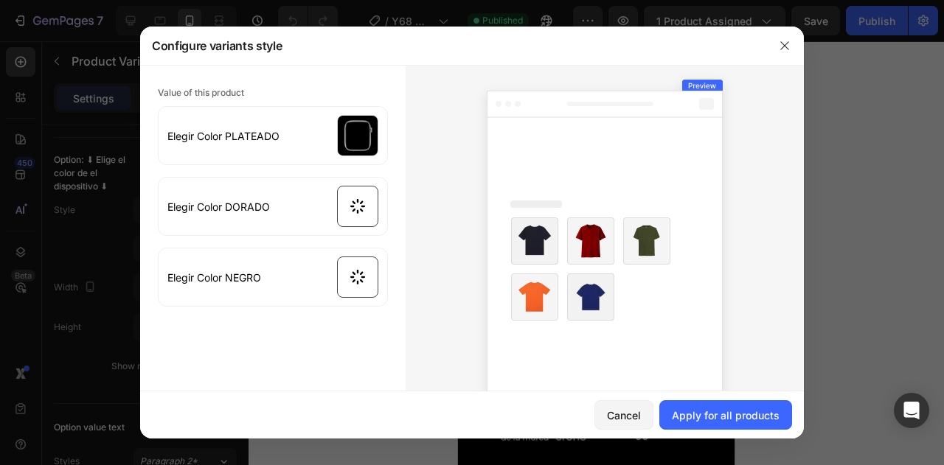
click at [306, 94] on div "Value of this product Elegir Color PLATEADO Elegir Color DORADO Elegir Color NE…" at bounding box center [273, 195] width 230 height 224
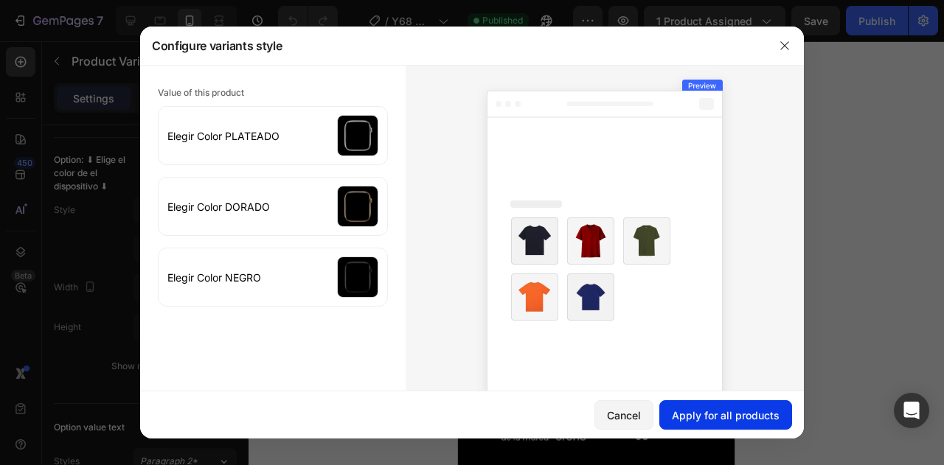
click at [720, 410] on div "Apply for all products" at bounding box center [726, 415] width 108 height 15
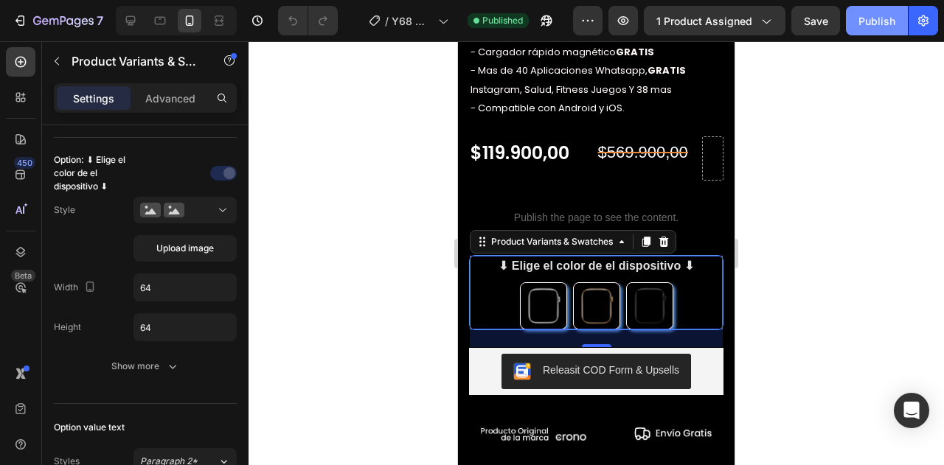
click at [865, 25] on div "Publish" at bounding box center [877, 20] width 37 height 15
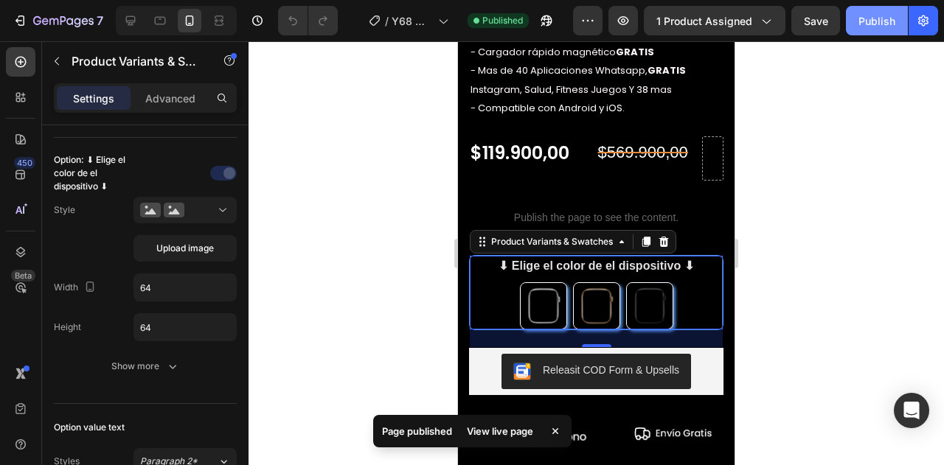
click at [875, 24] on div "Publish" at bounding box center [877, 20] width 37 height 15
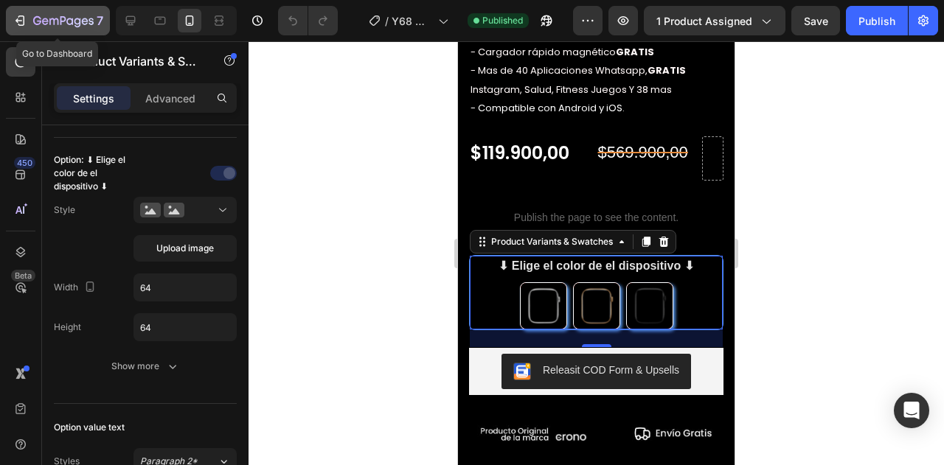
click at [25, 29] on div "7" at bounding box center [58, 21] width 91 height 18
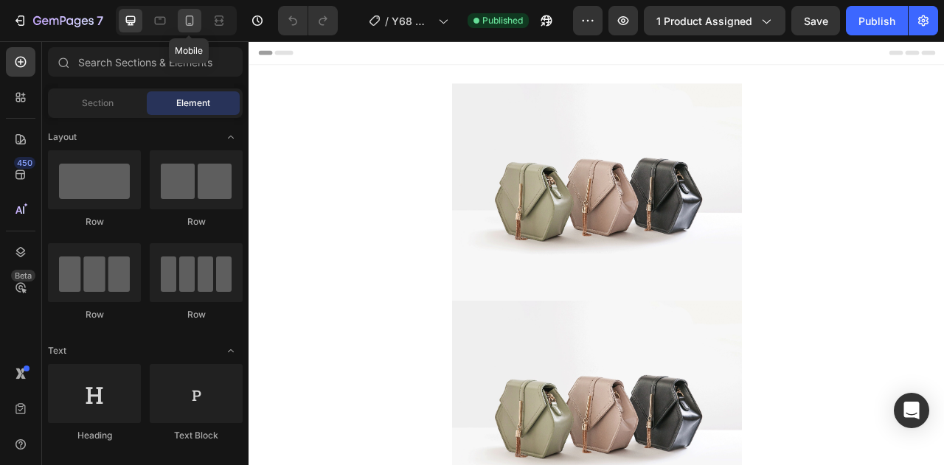
click at [184, 14] on icon at bounding box center [189, 20] width 15 height 15
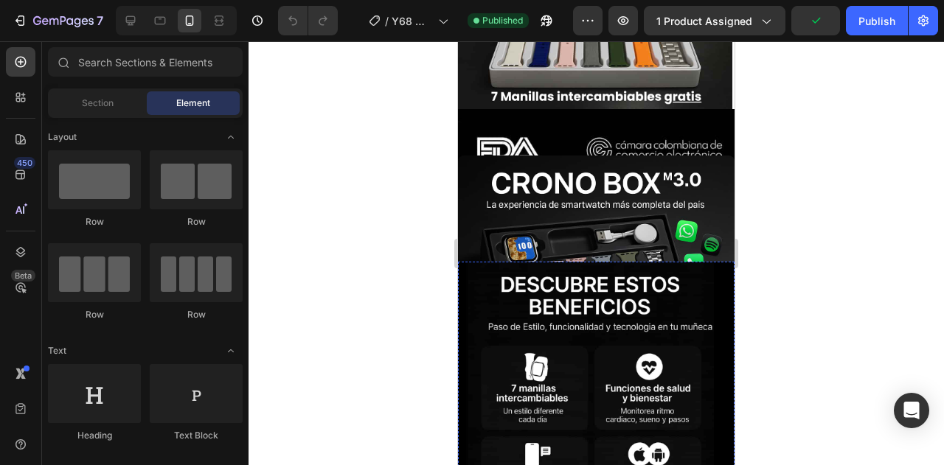
scroll to position [791, 0]
click at [620, 220] on img at bounding box center [596, 294] width 277 height 277
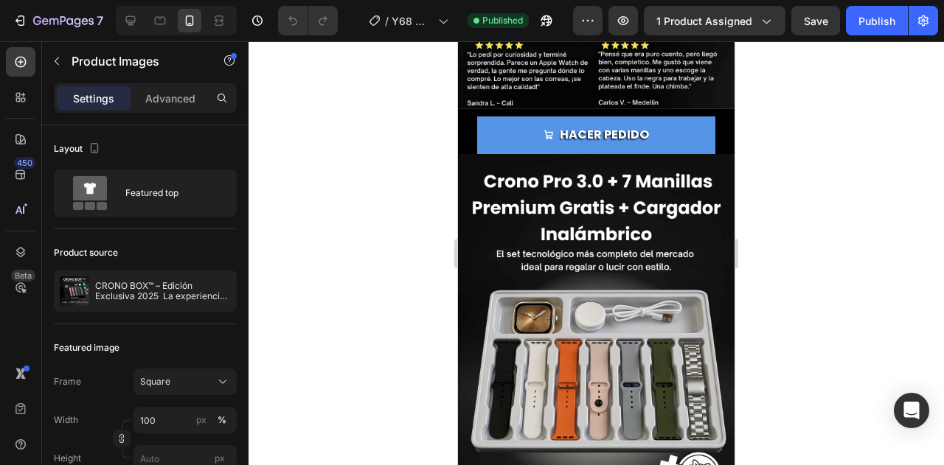
scroll to position [2591, 0]
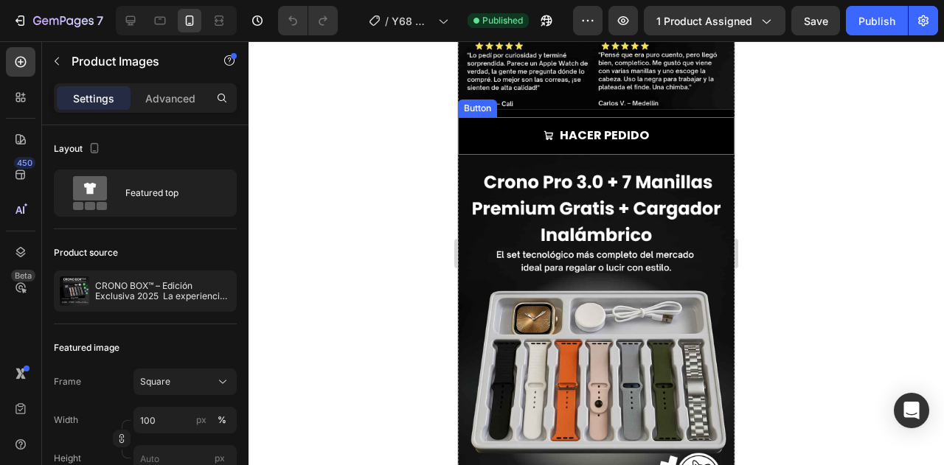
click at [679, 117] on link "HACER PEDIDO" at bounding box center [596, 135] width 238 height 37
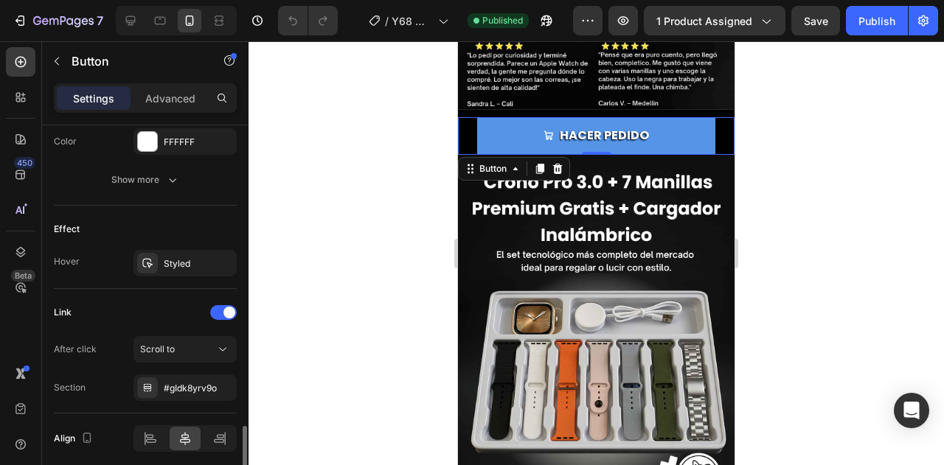
scroll to position [864, 0]
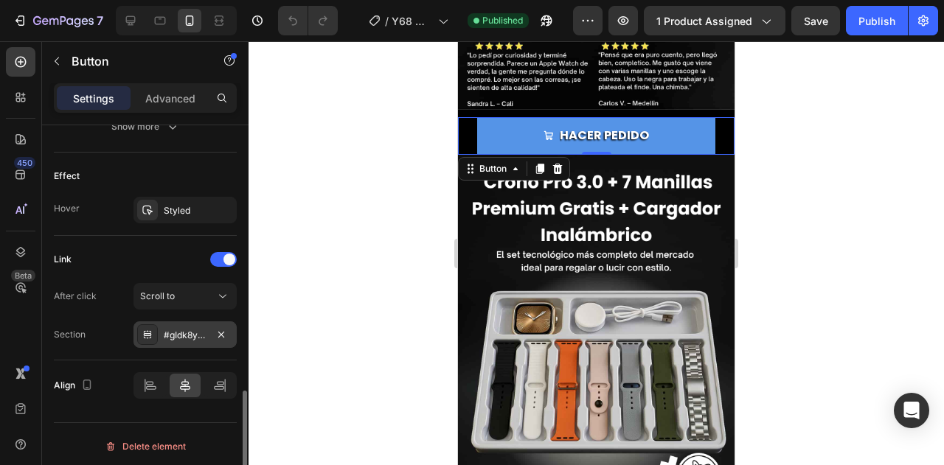
click at [184, 329] on div "#gIdk8yrv9o" at bounding box center [185, 335] width 43 height 13
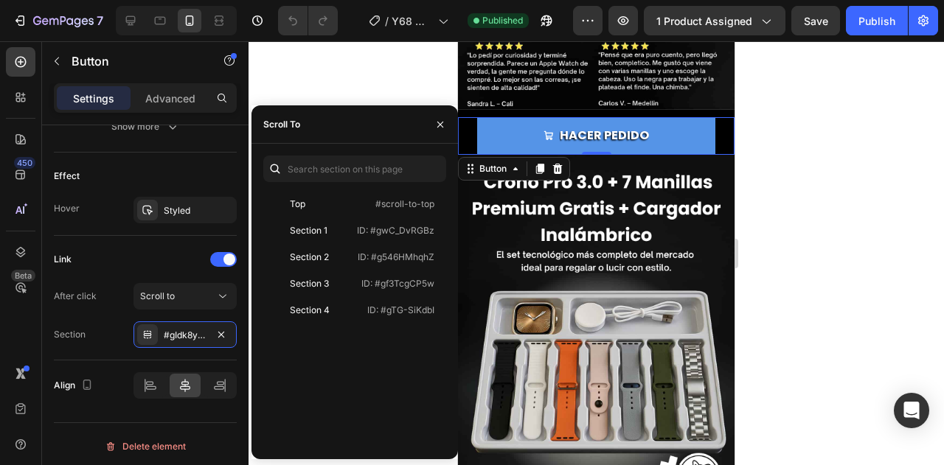
click at [823, 268] on div at bounding box center [597, 253] width 696 height 424
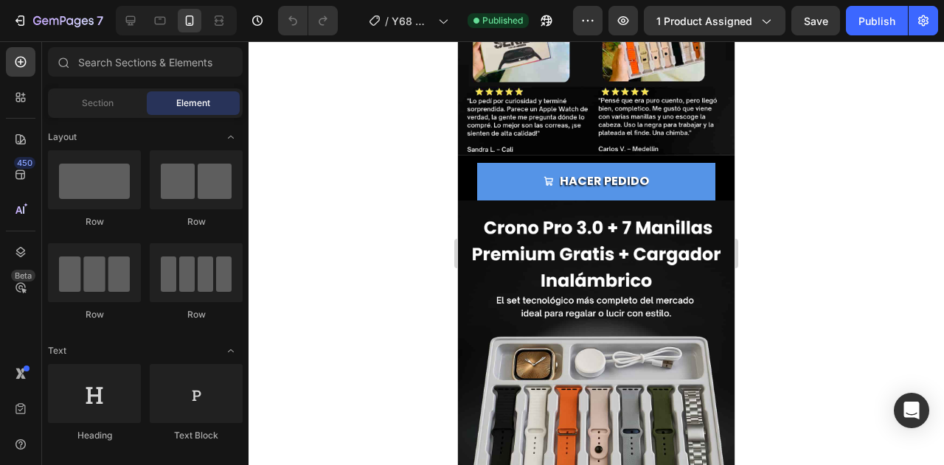
scroll to position [2546, 0]
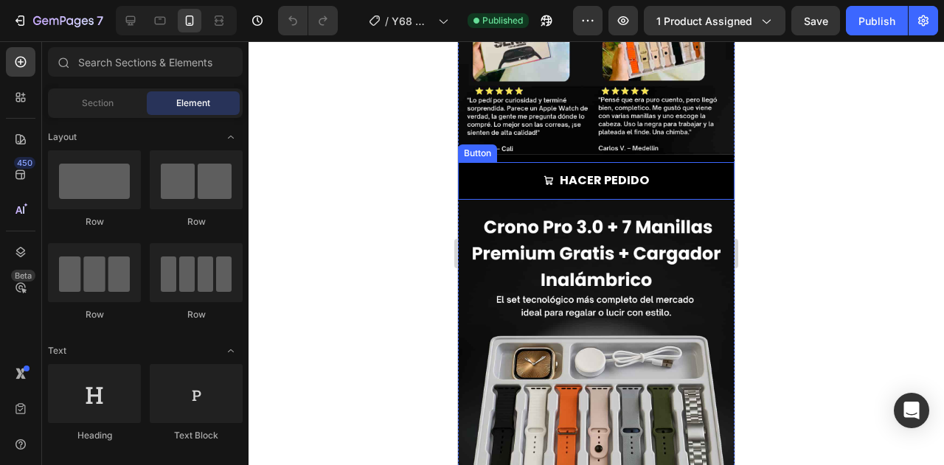
click at [682, 162] on link "HACER PEDIDO" at bounding box center [596, 180] width 238 height 37
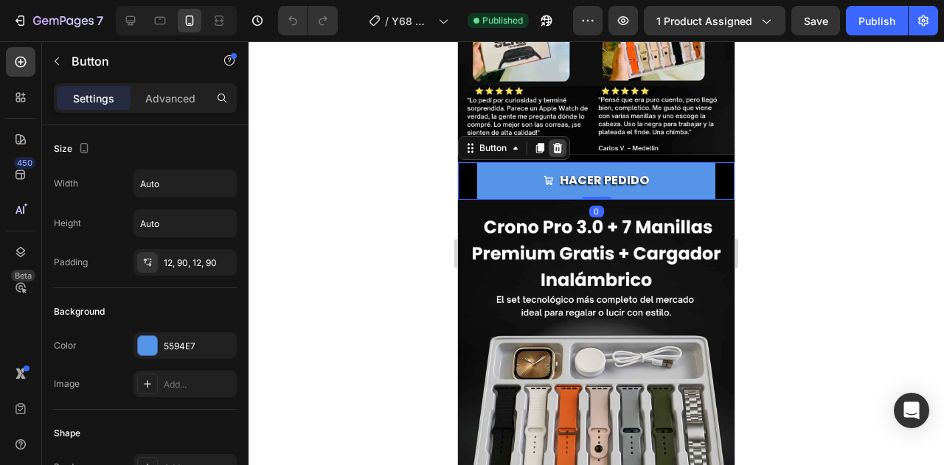
click at [560, 142] on icon at bounding box center [558, 148] width 12 height 12
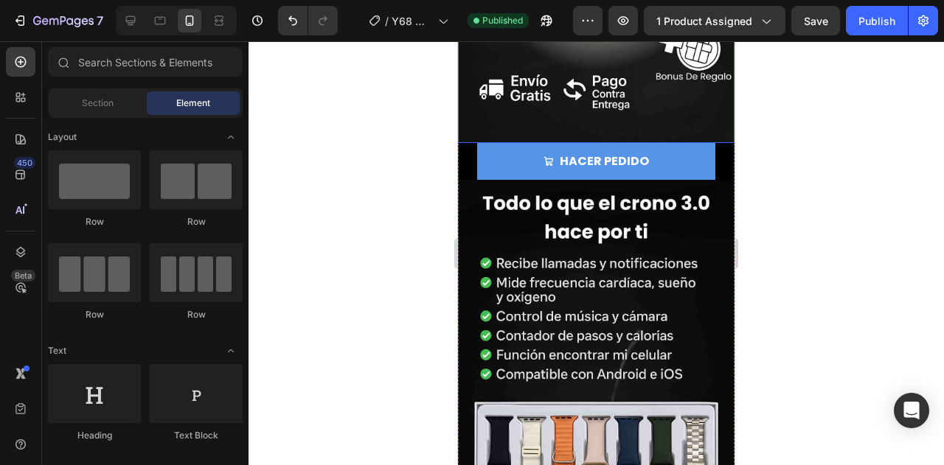
scroll to position [2985, 0]
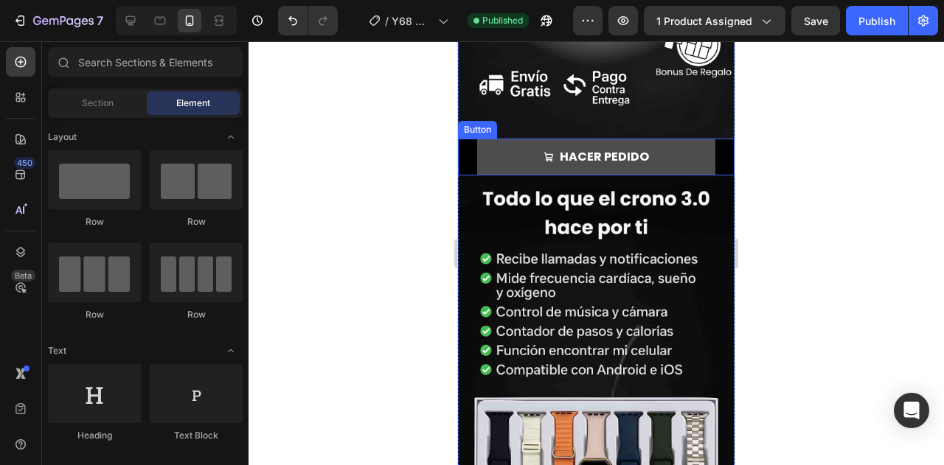
click at [673, 139] on link "HACER PEDIDO" at bounding box center [596, 157] width 238 height 37
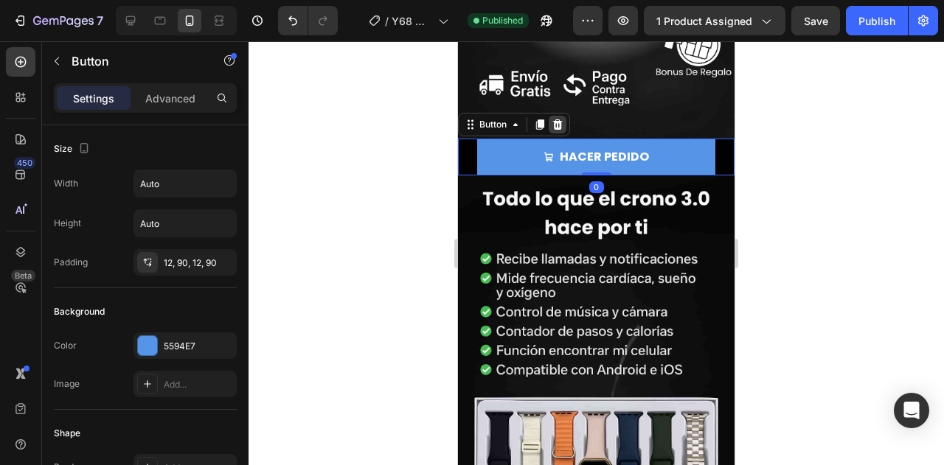
click at [558, 119] on icon at bounding box center [558, 125] width 12 height 12
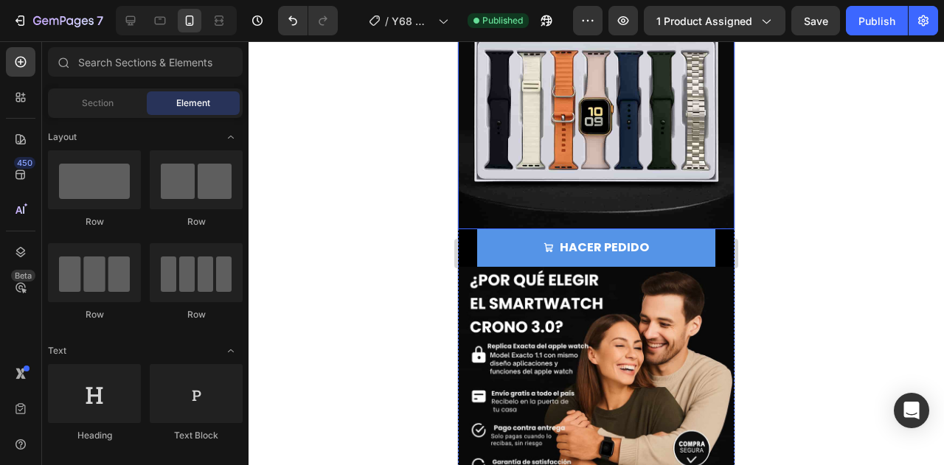
scroll to position [3305, 0]
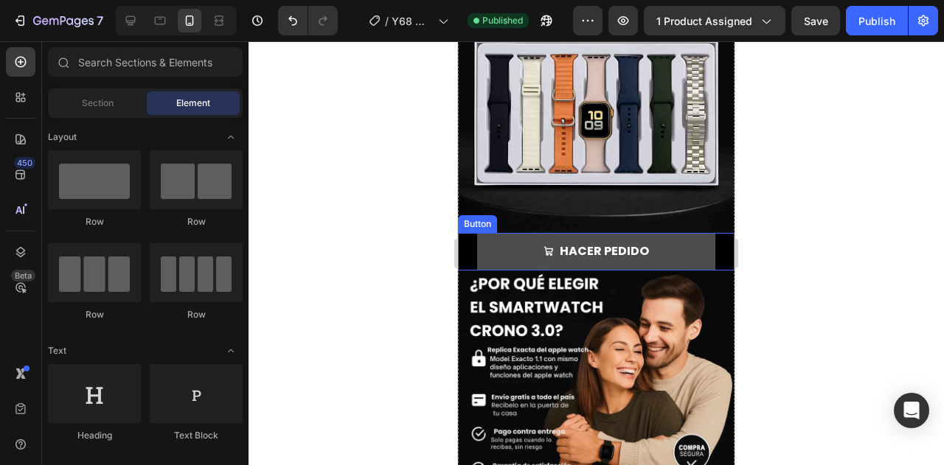
click at [665, 233] on link "HACER PEDIDO" at bounding box center [596, 251] width 238 height 37
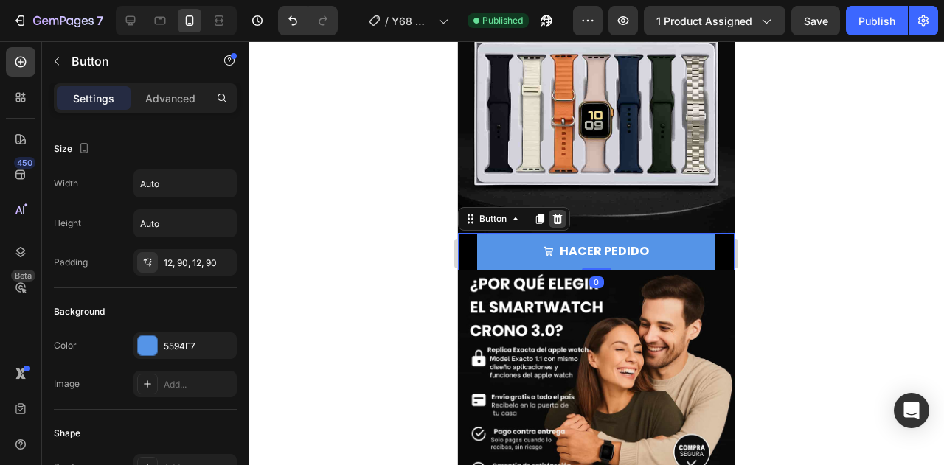
click at [556, 213] on icon at bounding box center [558, 219] width 12 height 12
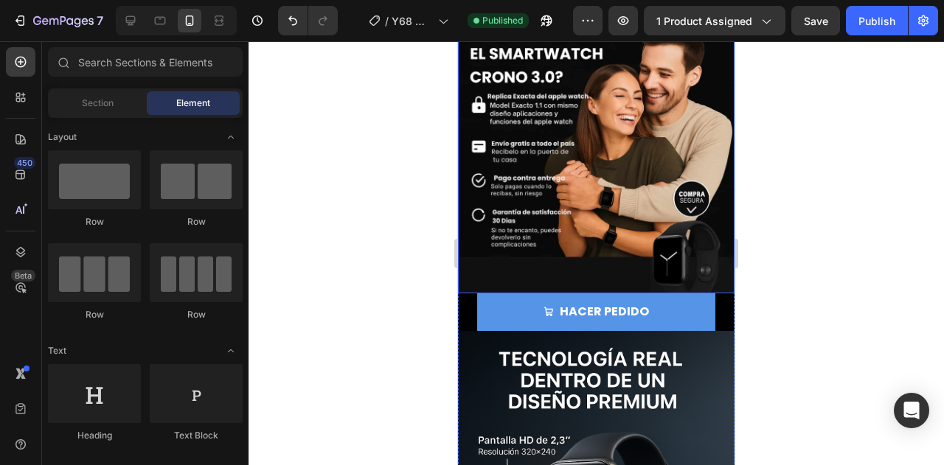
scroll to position [3525, 0]
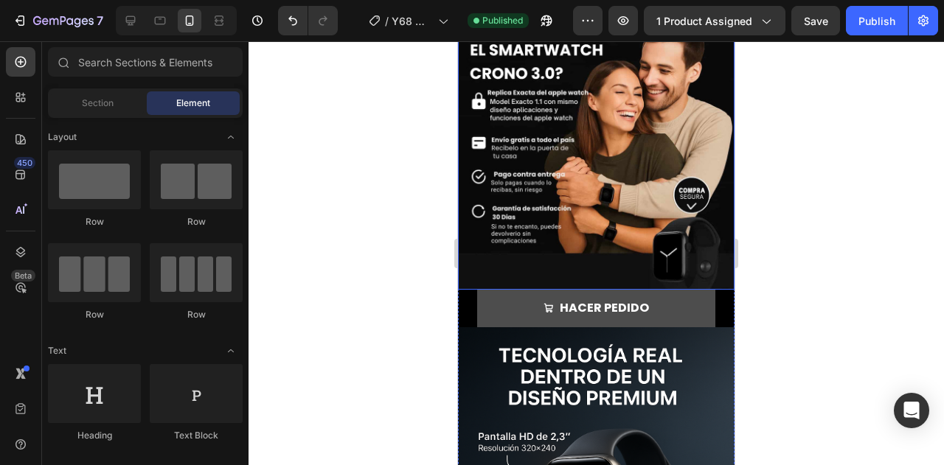
click at [668, 290] on link "HACER PEDIDO" at bounding box center [596, 308] width 238 height 37
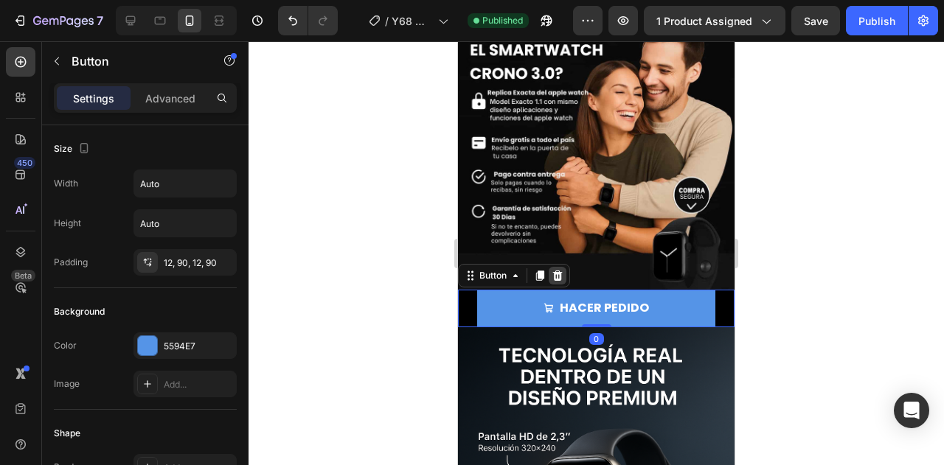
click at [560, 271] on icon at bounding box center [558, 276] width 10 height 10
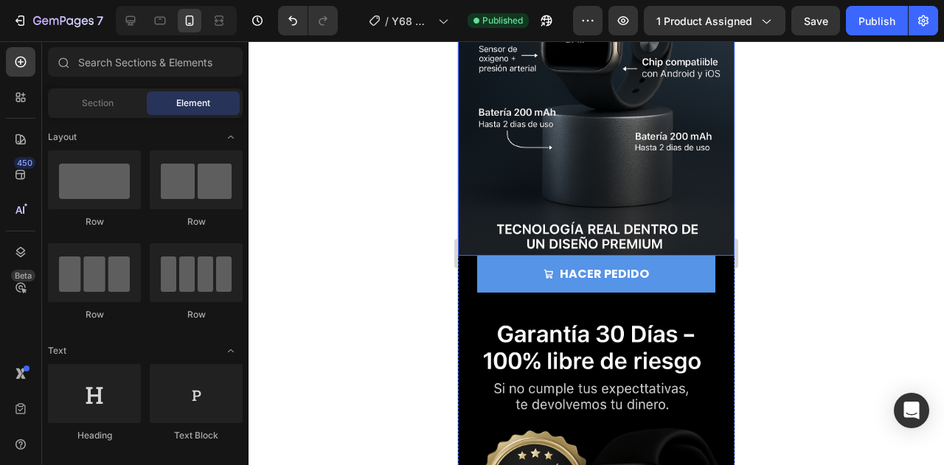
scroll to position [3980, 0]
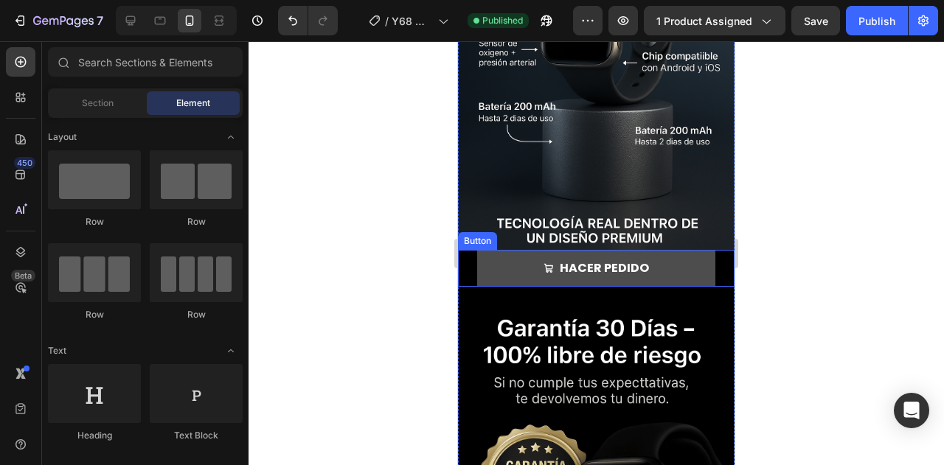
click at [677, 250] on link "HACER PEDIDO" at bounding box center [596, 268] width 238 height 37
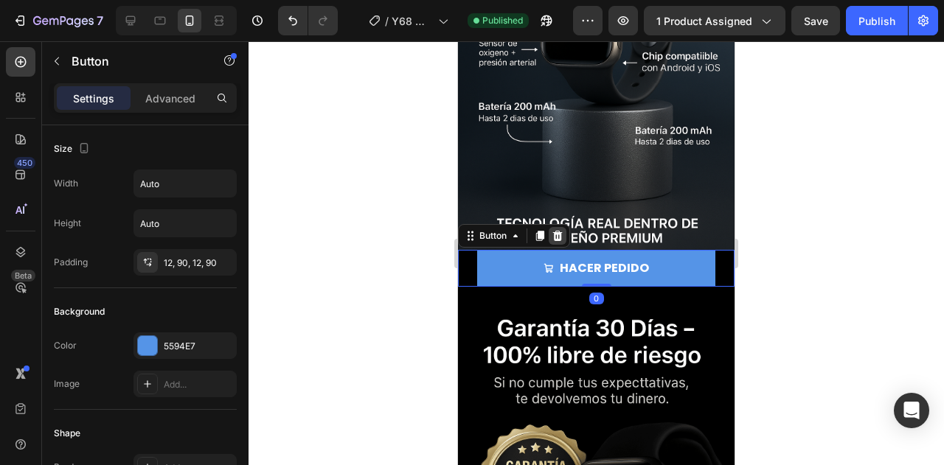
click at [558, 230] on icon at bounding box center [558, 236] width 12 height 12
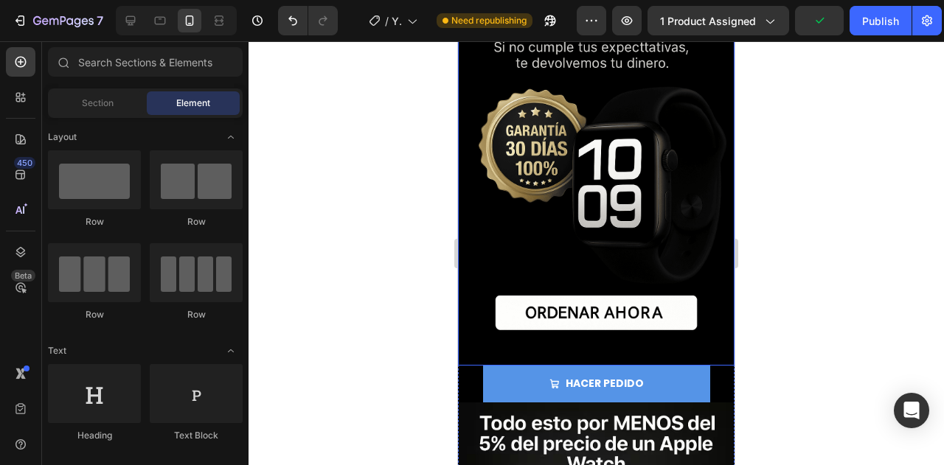
scroll to position [4280, 0]
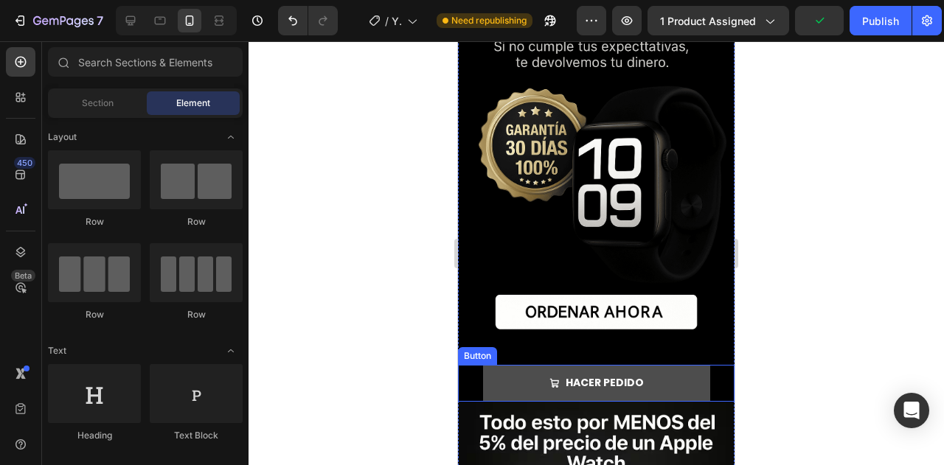
click at [652, 365] on link "HACER PEDIDO" at bounding box center [596, 383] width 227 height 36
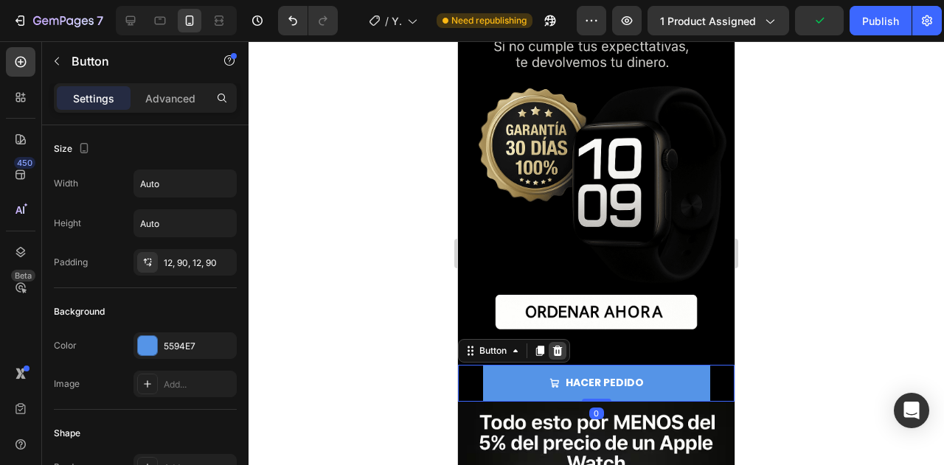
click at [556, 345] on icon at bounding box center [558, 351] width 12 height 12
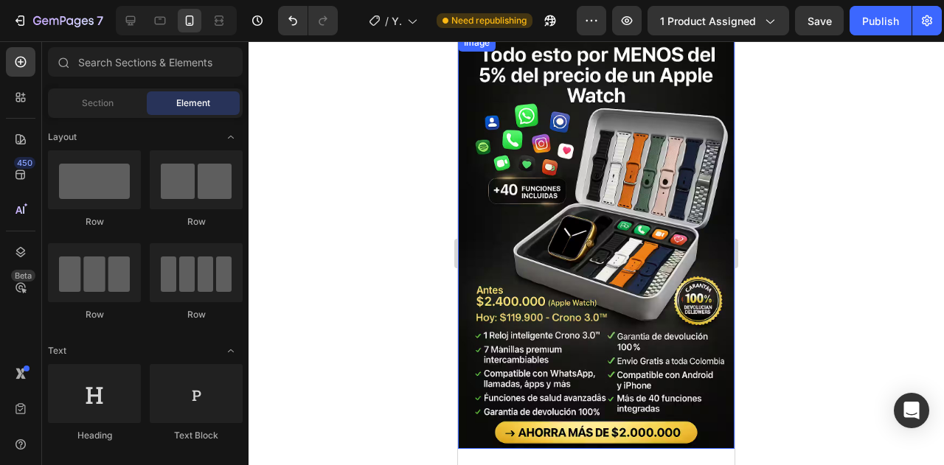
scroll to position [4609, 0]
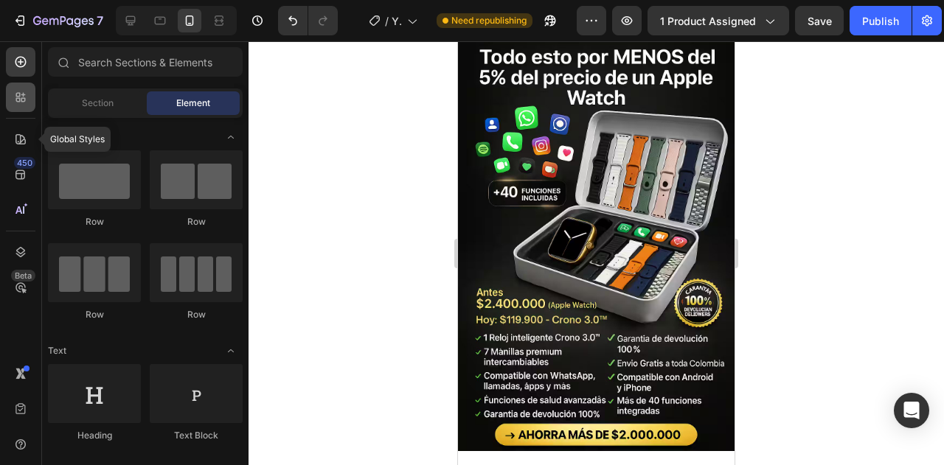
click at [19, 101] on icon at bounding box center [18, 100] width 4 height 4
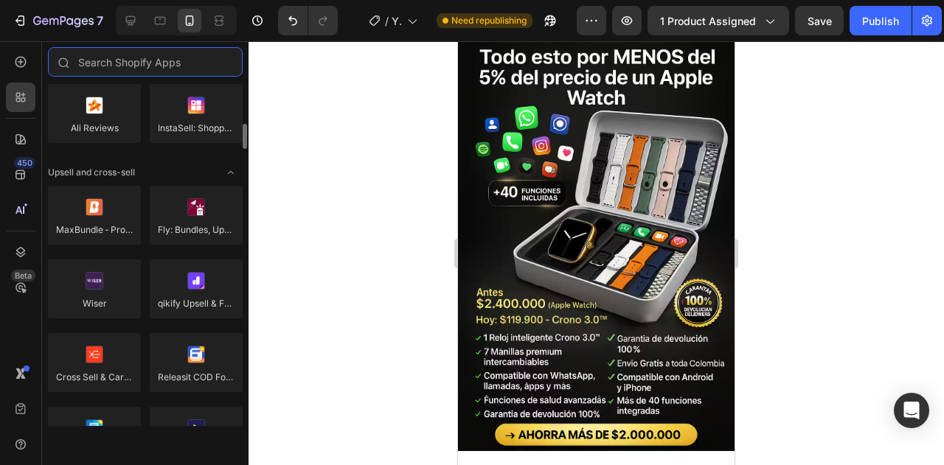
scroll to position [549, 0]
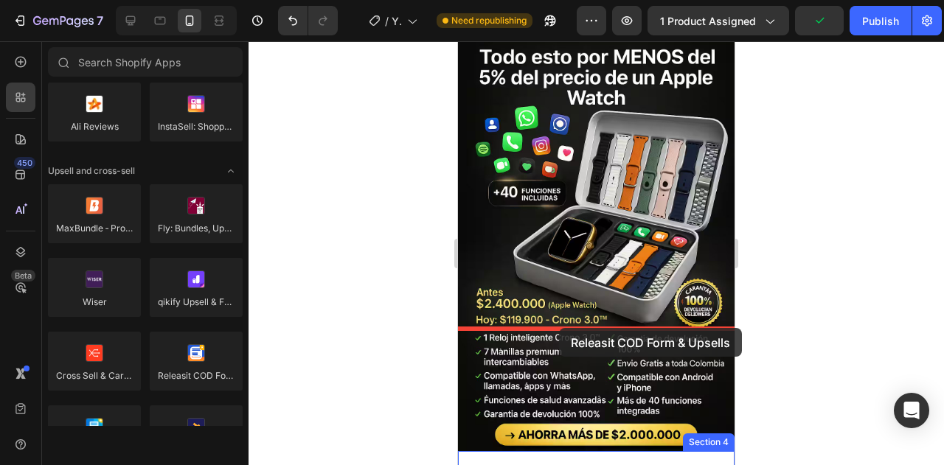
drag, startPoint x: 650, startPoint y: 409, endPoint x: 559, endPoint y: 328, distance: 121.2
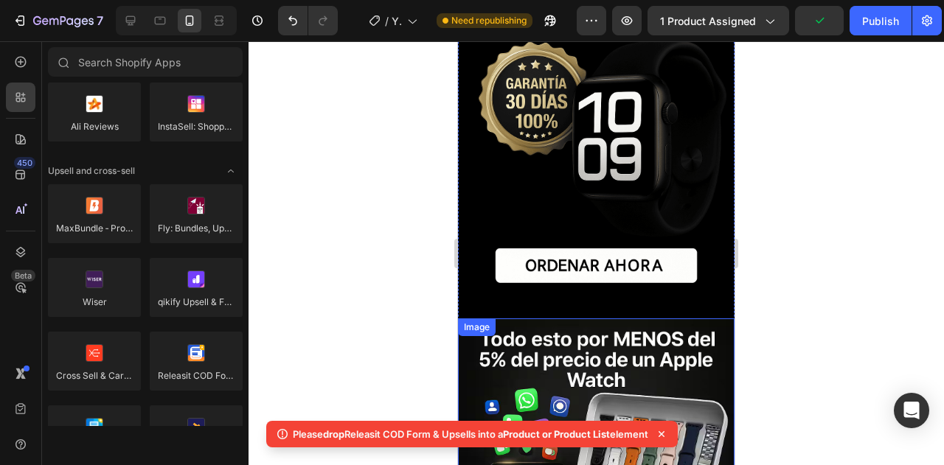
scroll to position [4156, 0]
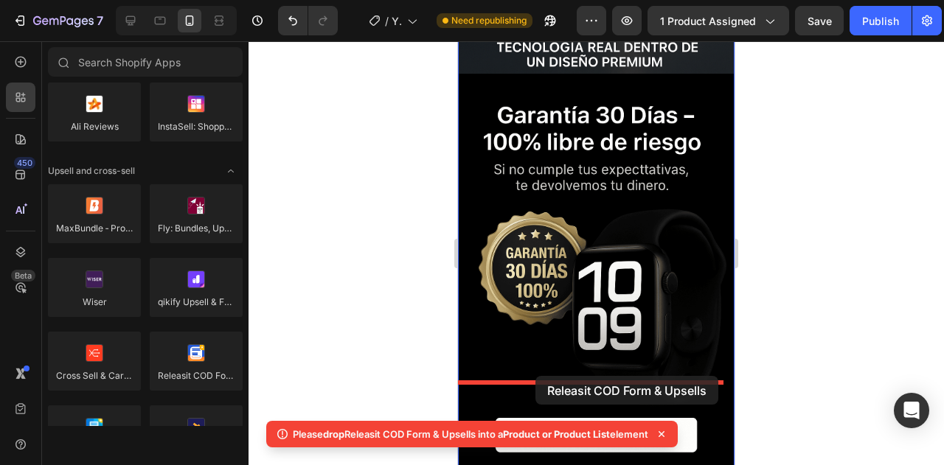
drag, startPoint x: 660, startPoint y: 394, endPoint x: 536, endPoint y: 376, distance: 125.9
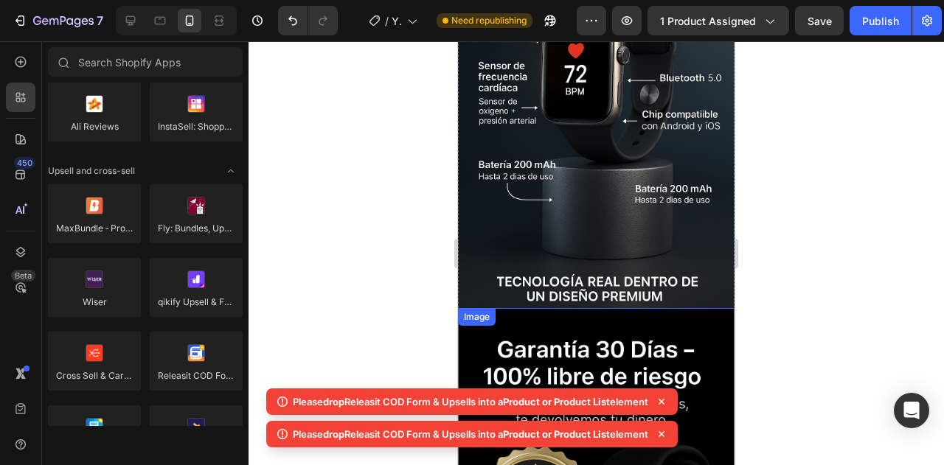
scroll to position [3920, 0]
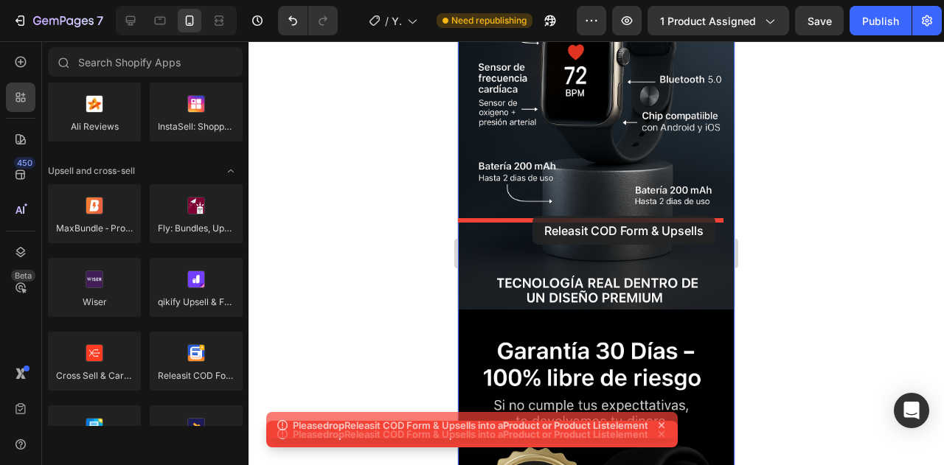
drag, startPoint x: 644, startPoint y: 393, endPoint x: 534, endPoint y: 216, distance: 208.4
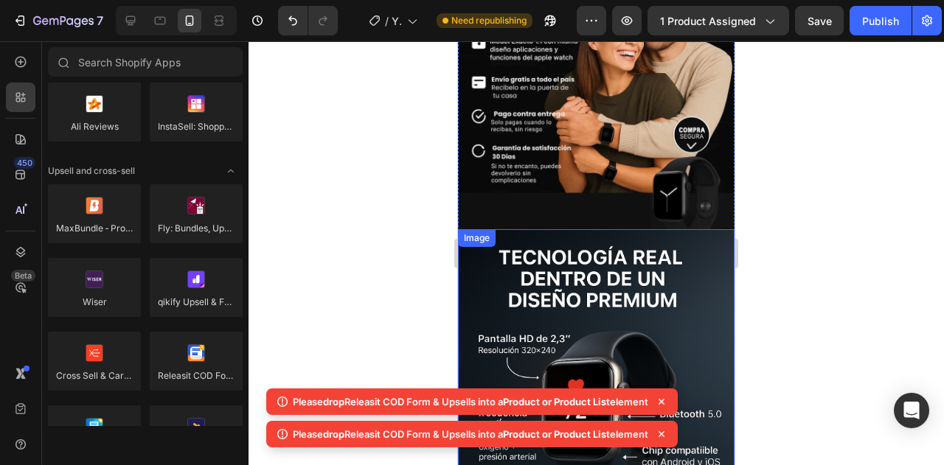
scroll to position [3497, 0]
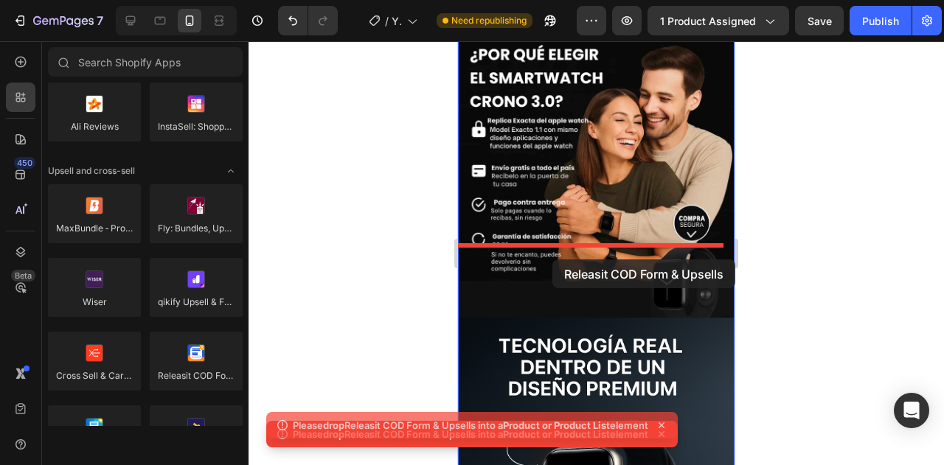
drag, startPoint x: 654, startPoint y: 396, endPoint x: 558, endPoint y: 256, distance: 170.2
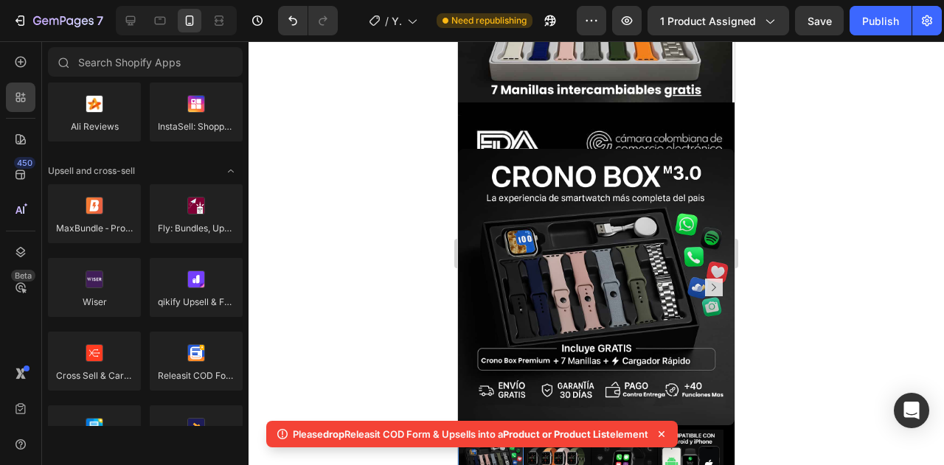
scroll to position [798, 0]
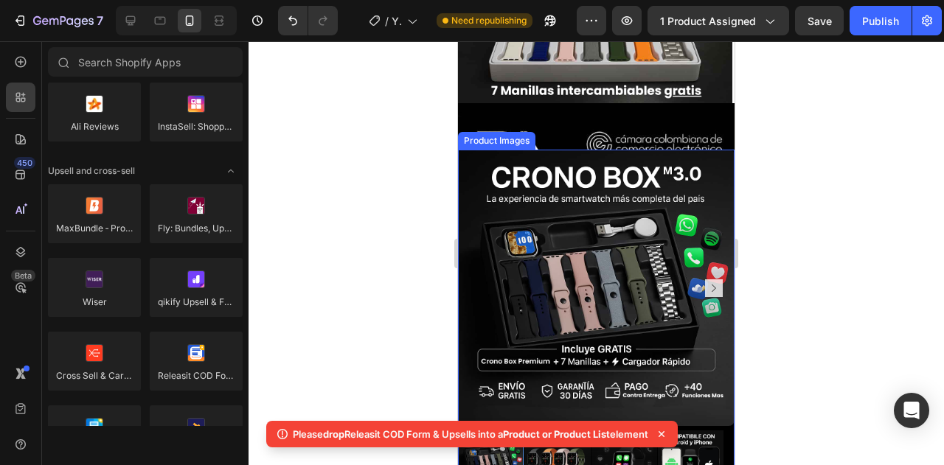
click at [584, 155] on img at bounding box center [596, 288] width 277 height 277
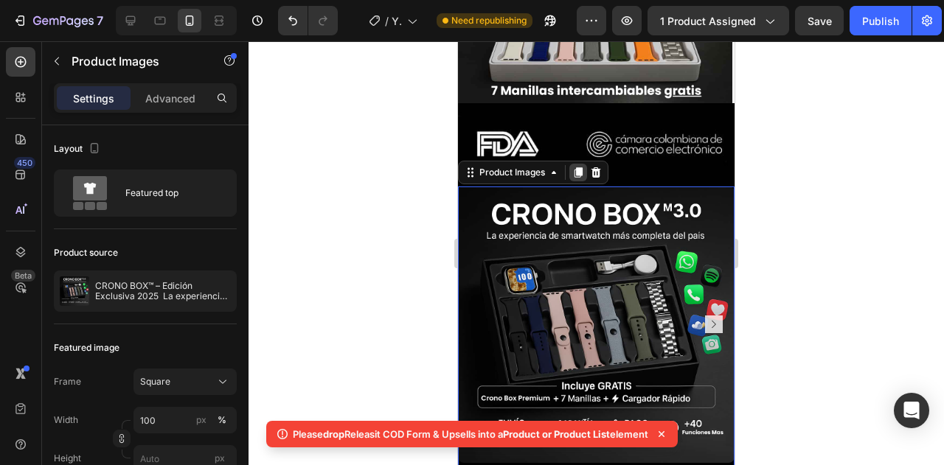
click at [572, 164] on div at bounding box center [578, 173] width 18 height 18
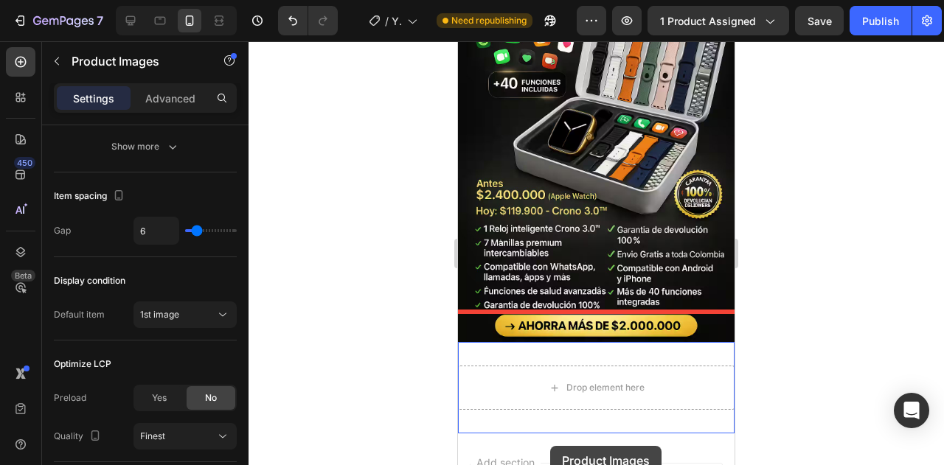
scroll to position [5078, 0]
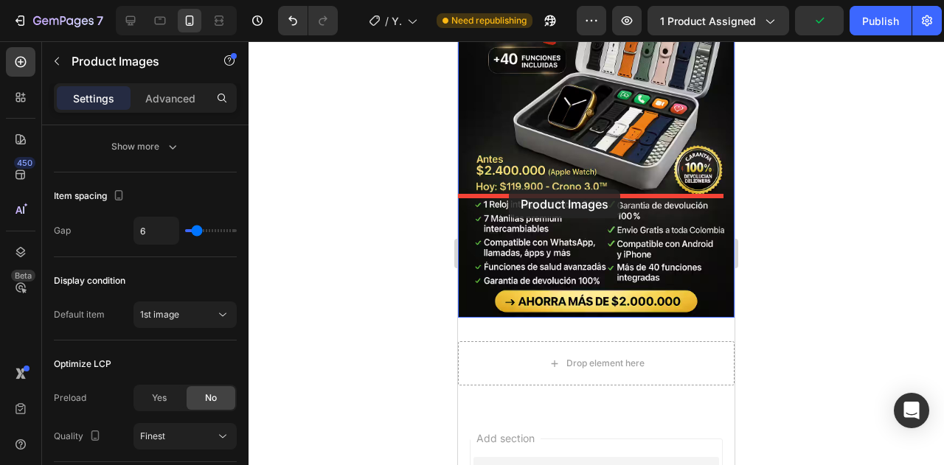
drag, startPoint x: 488, startPoint y: 80, endPoint x: 509, endPoint y: 190, distance: 112.0
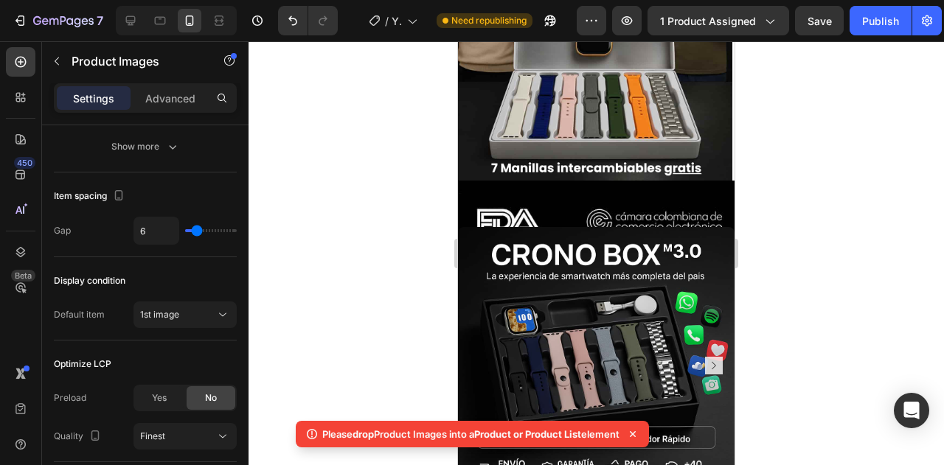
scroll to position [719, 0]
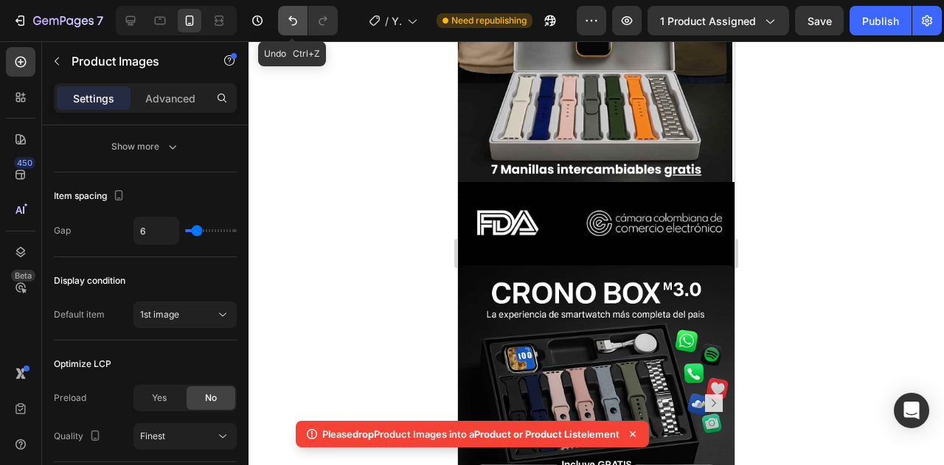
click at [282, 22] on button "Undo/Redo" at bounding box center [293, 21] width 30 height 30
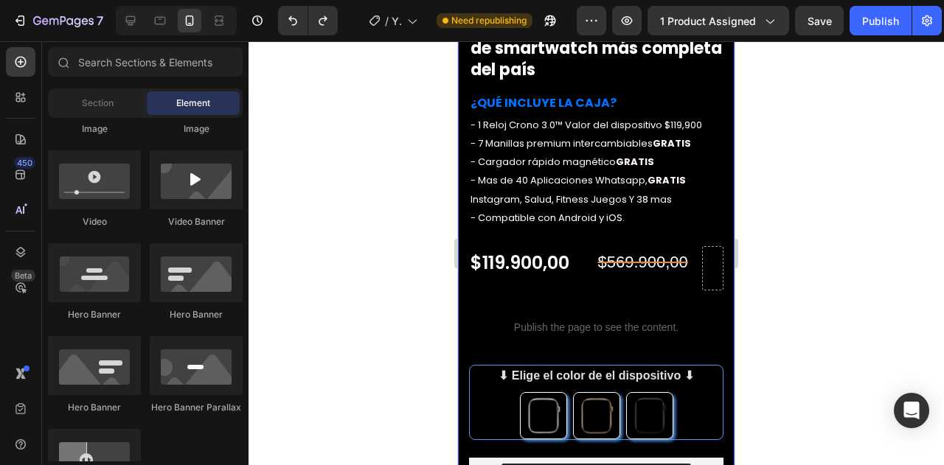
scroll to position [1339, 0]
click at [467, 342] on div "Icon Icon Icon Icon Icon Icon List +2000 Clientes satisfechos (Ver Reseñas) Tex…" at bounding box center [596, 283] width 277 height 656
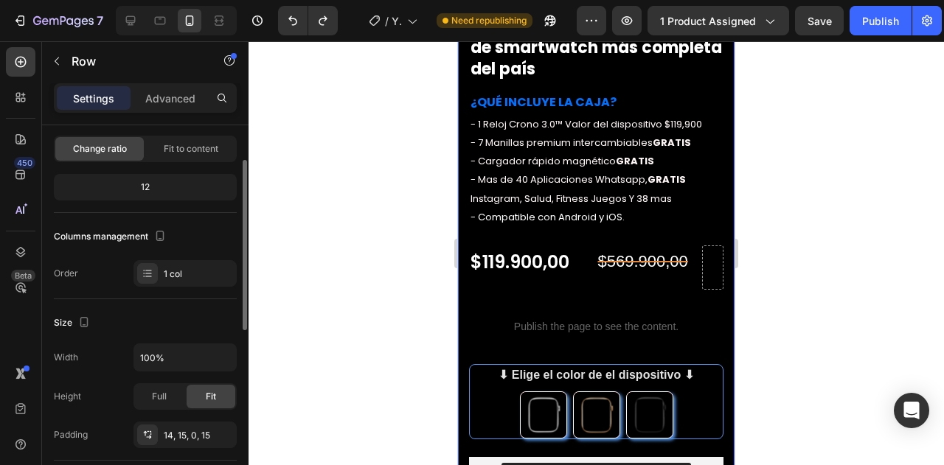
scroll to position [96, 0]
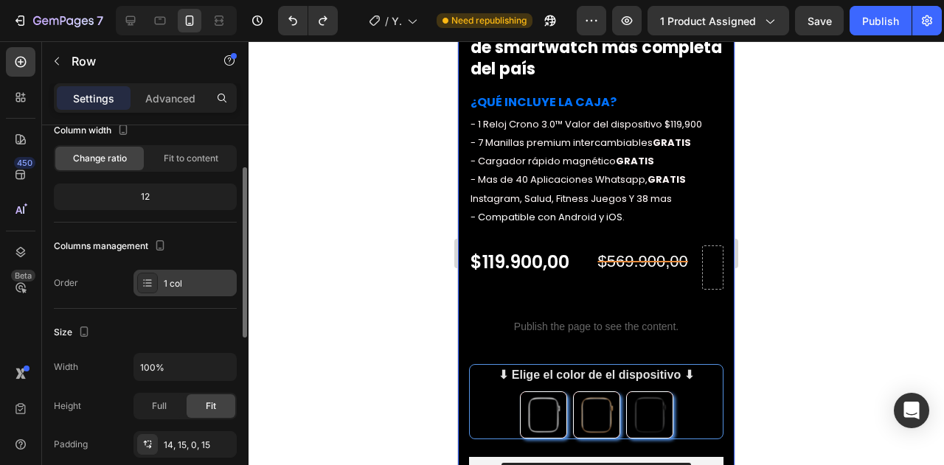
click at [189, 271] on div "1 col" at bounding box center [185, 283] width 103 height 27
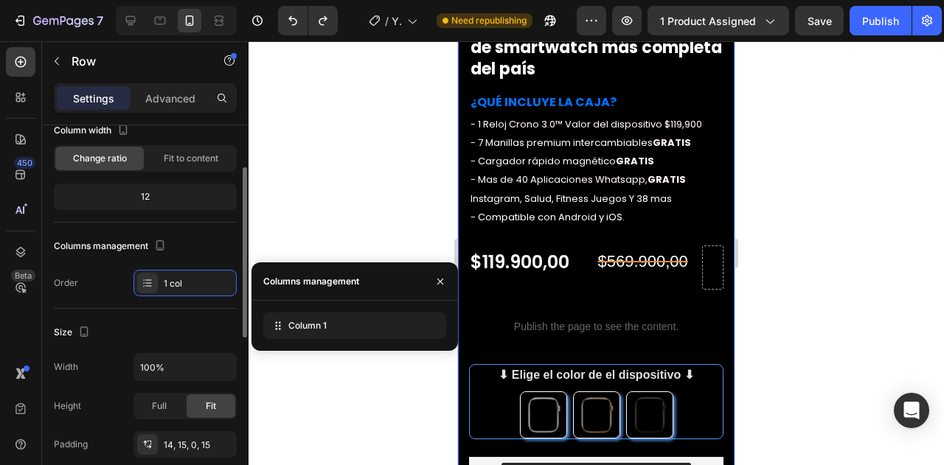
click at [117, 271] on div "Order 1 col" at bounding box center [145, 283] width 183 height 27
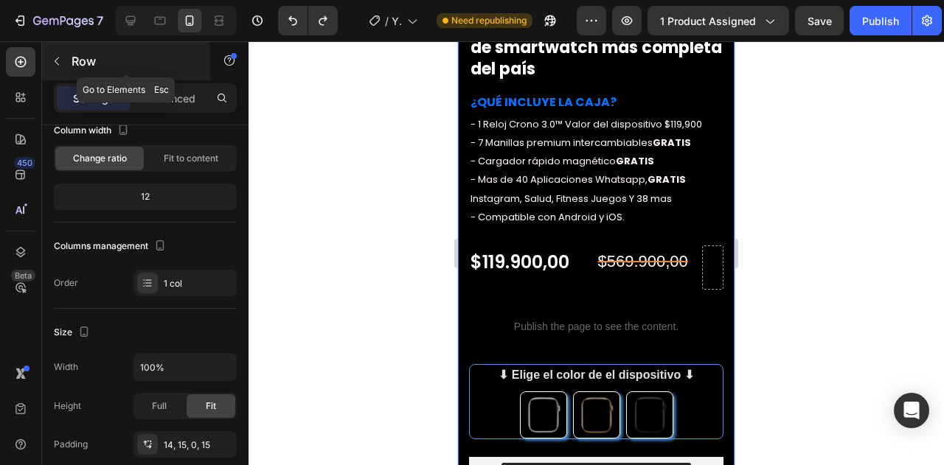
click at [64, 66] on button "button" at bounding box center [57, 61] width 24 height 24
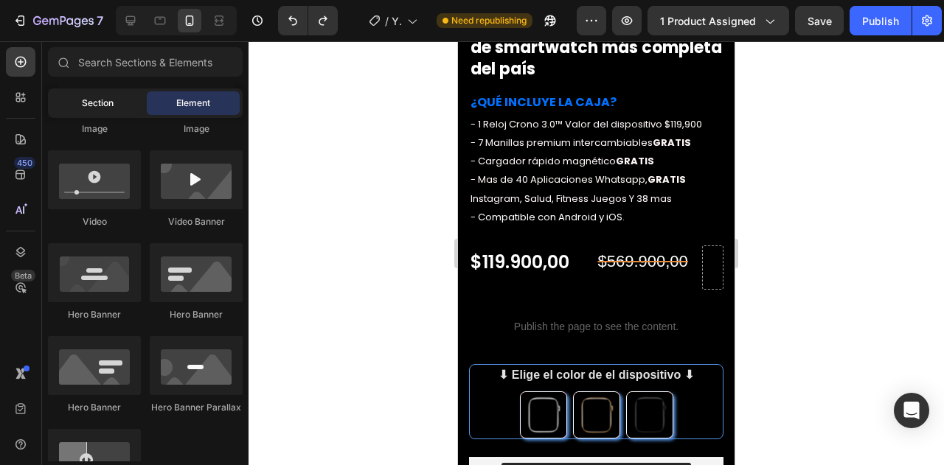
click at [102, 114] on div "Section" at bounding box center [97, 103] width 93 height 24
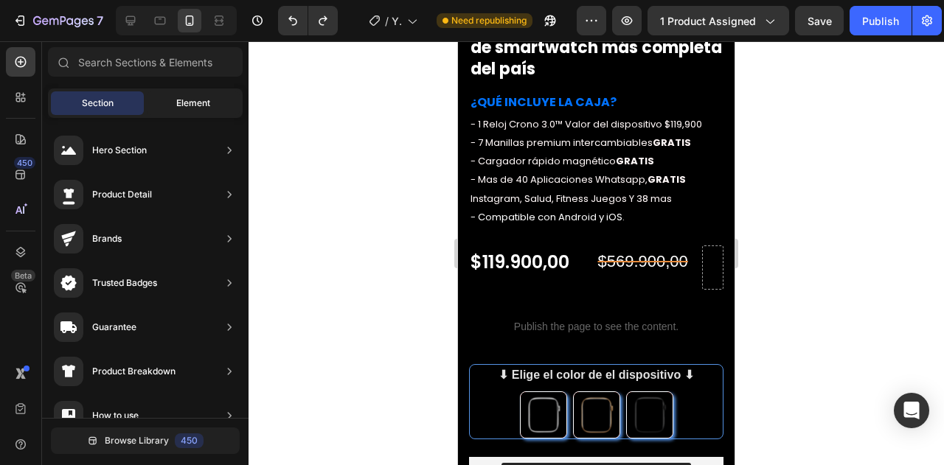
click at [160, 107] on div "Element" at bounding box center [193, 103] width 93 height 24
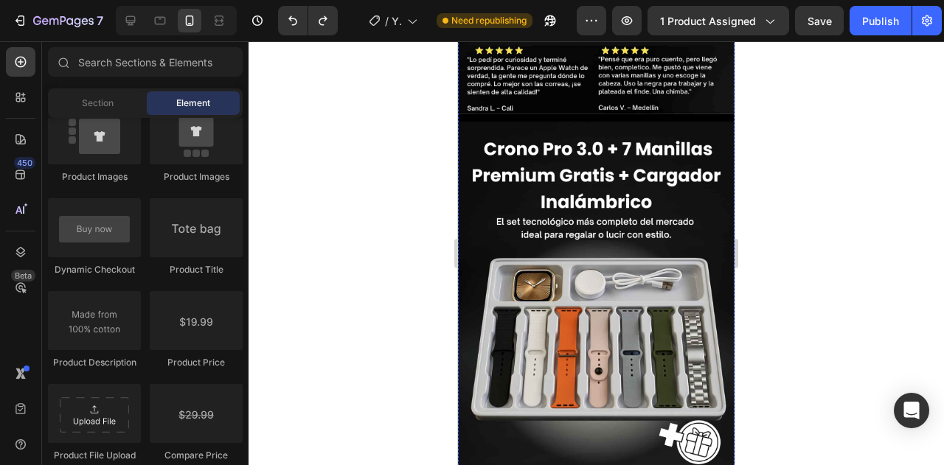
scroll to position [2588, 0]
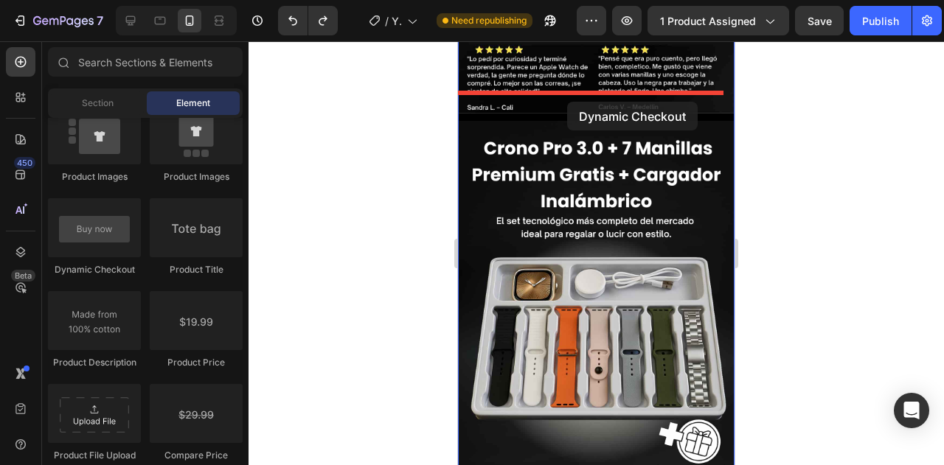
drag, startPoint x: 543, startPoint y: 280, endPoint x: 568, endPoint y: 100, distance: 181.7
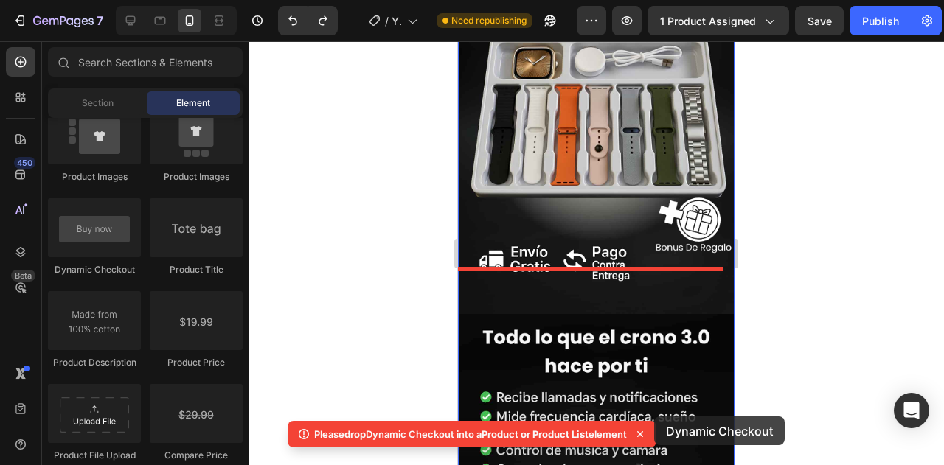
scroll to position [2825, 0]
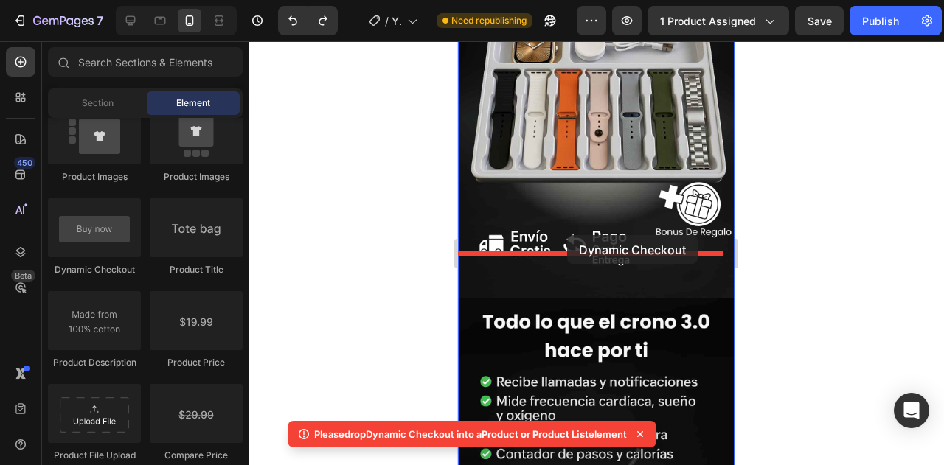
drag, startPoint x: 559, startPoint y: 271, endPoint x: 567, endPoint y: 236, distance: 35.6
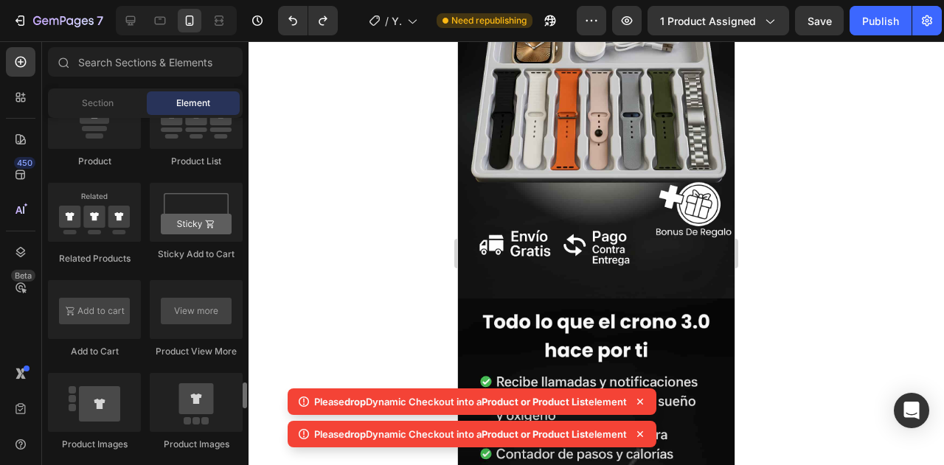
scroll to position [2008, 0]
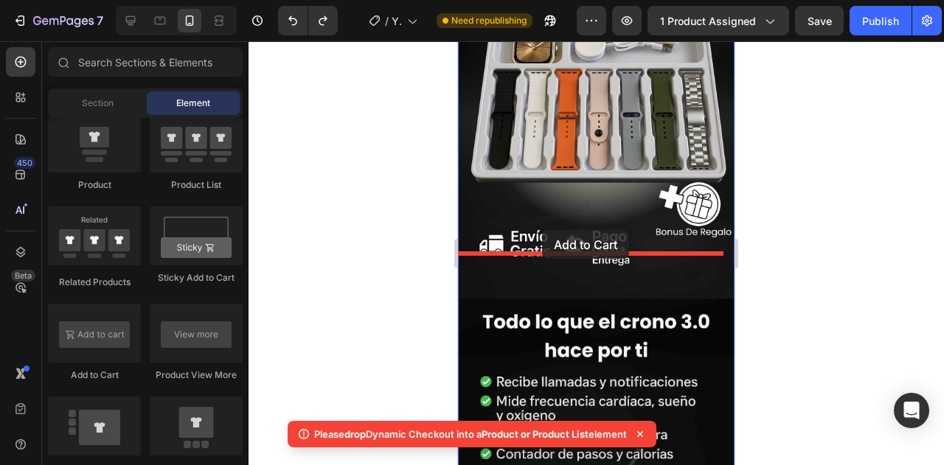
drag, startPoint x: 537, startPoint y: 381, endPoint x: 542, endPoint y: 229, distance: 151.3
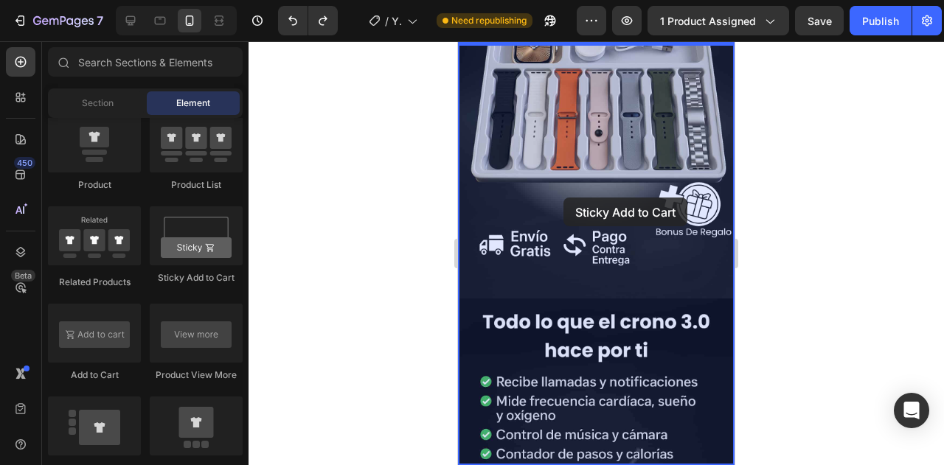
drag, startPoint x: 648, startPoint y: 288, endPoint x: 564, endPoint y: 195, distance: 125.8
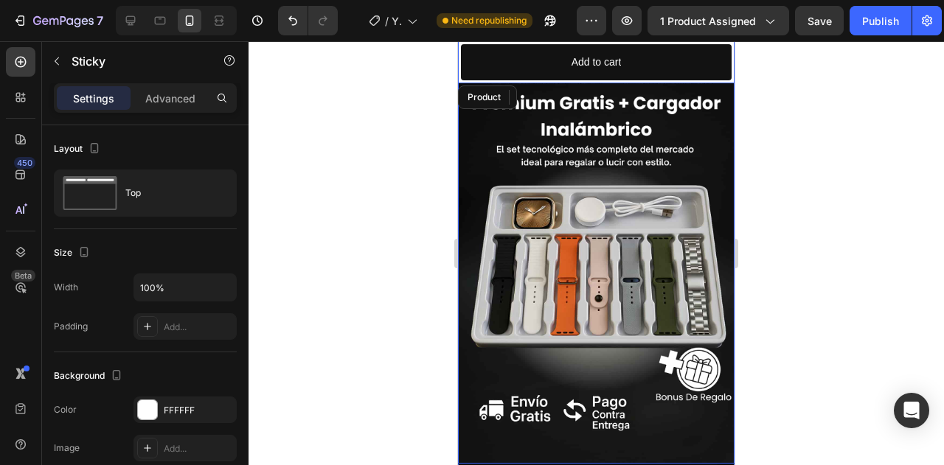
scroll to position [2705, 0]
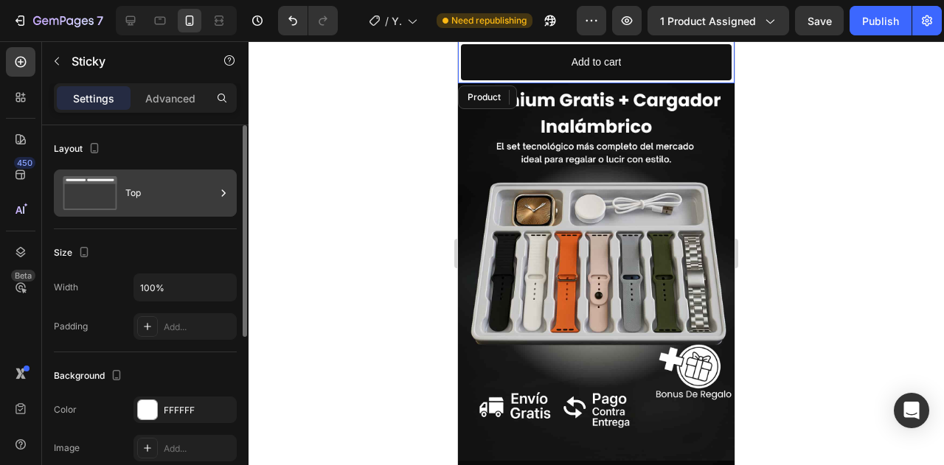
click at [174, 184] on div "Top" at bounding box center [170, 193] width 90 height 34
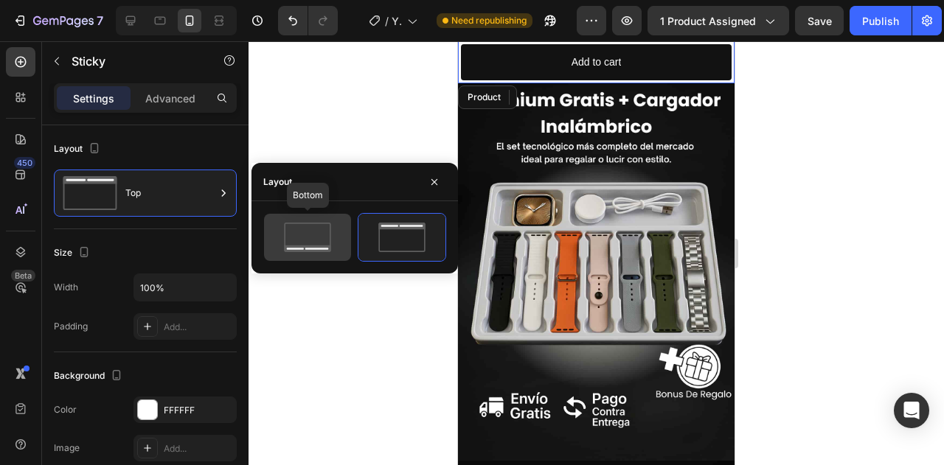
click at [326, 237] on icon at bounding box center [307, 238] width 69 height 30
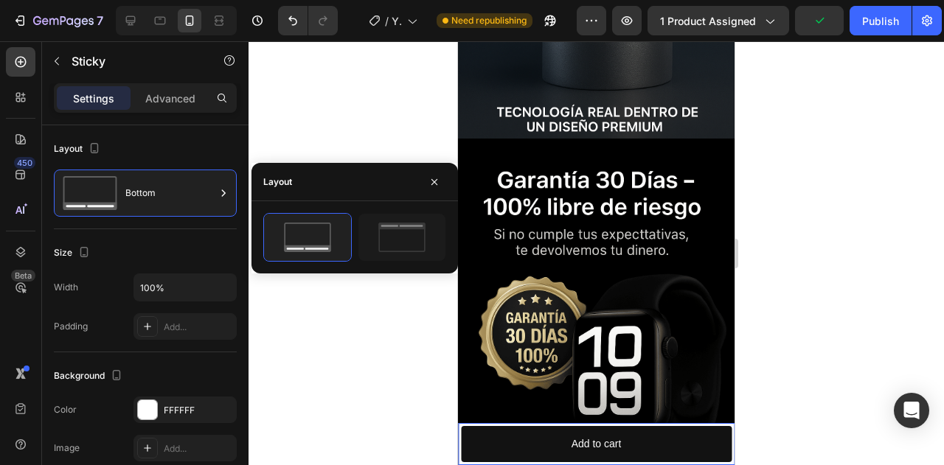
scroll to position [4106, 0]
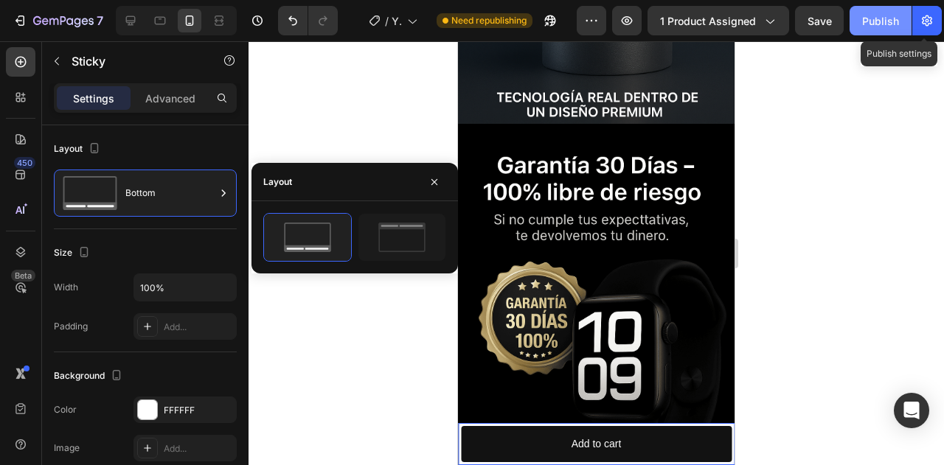
click at [887, 8] on button "Publish" at bounding box center [881, 21] width 62 height 30
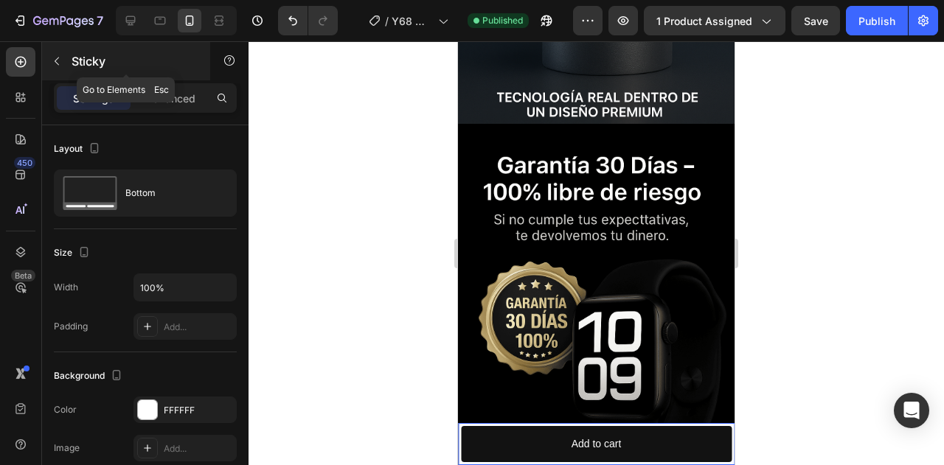
click at [52, 61] on icon "button" at bounding box center [57, 61] width 12 height 12
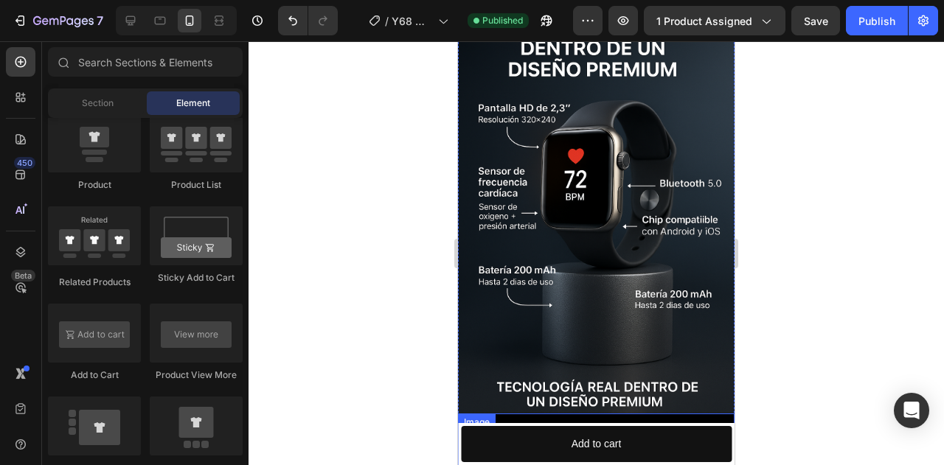
scroll to position [3781, 0]
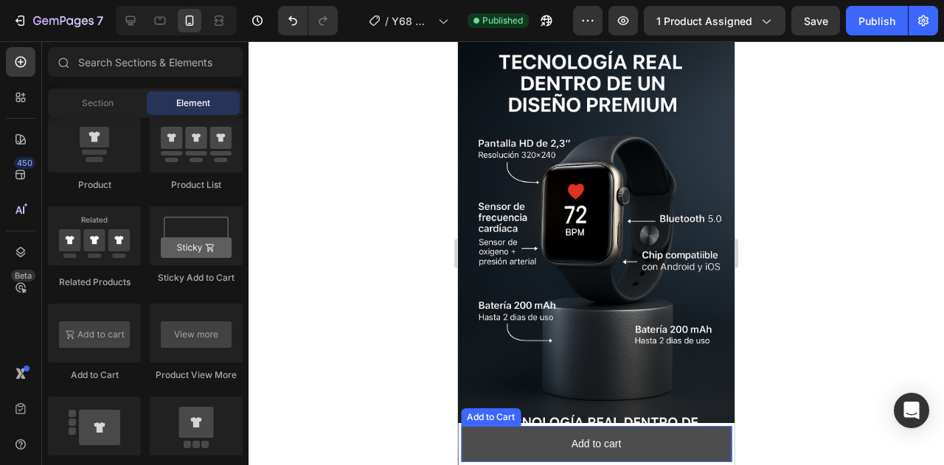
click at [677, 443] on button "Add to cart" at bounding box center [596, 444] width 271 height 36
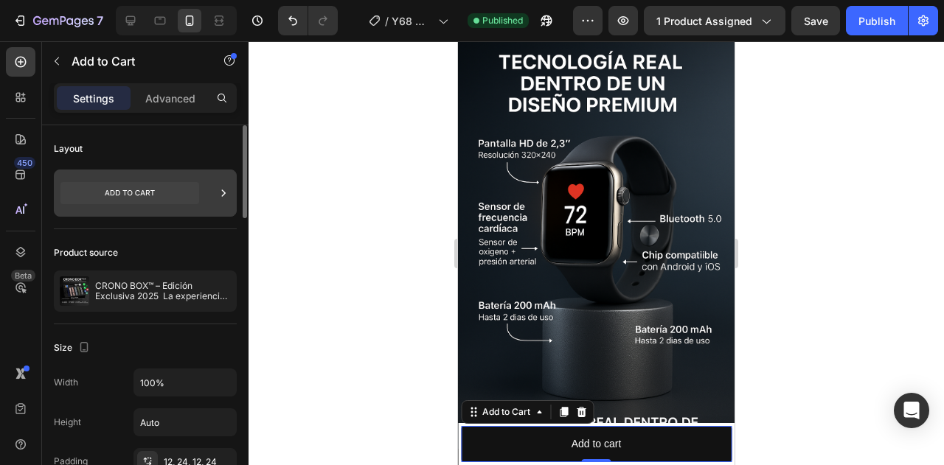
click at [122, 189] on icon at bounding box center [129, 193] width 139 height 22
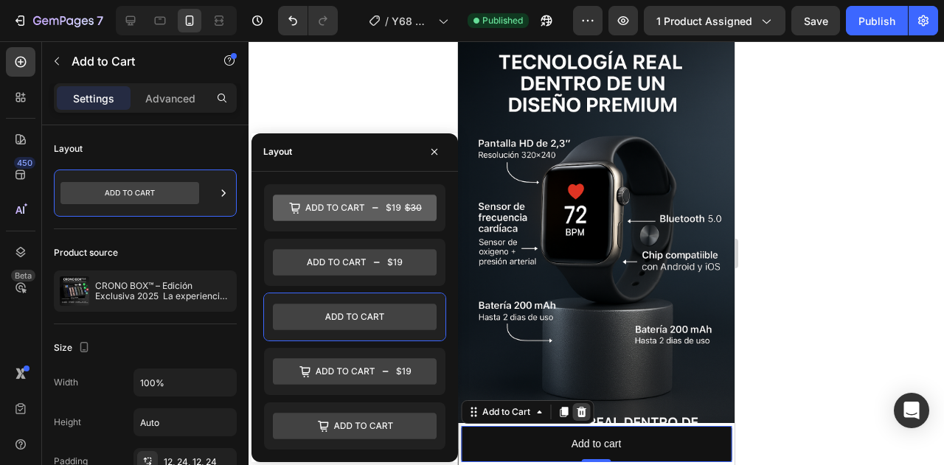
click at [584, 412] on icon at bounding box center [582, 412] width 10 height 10
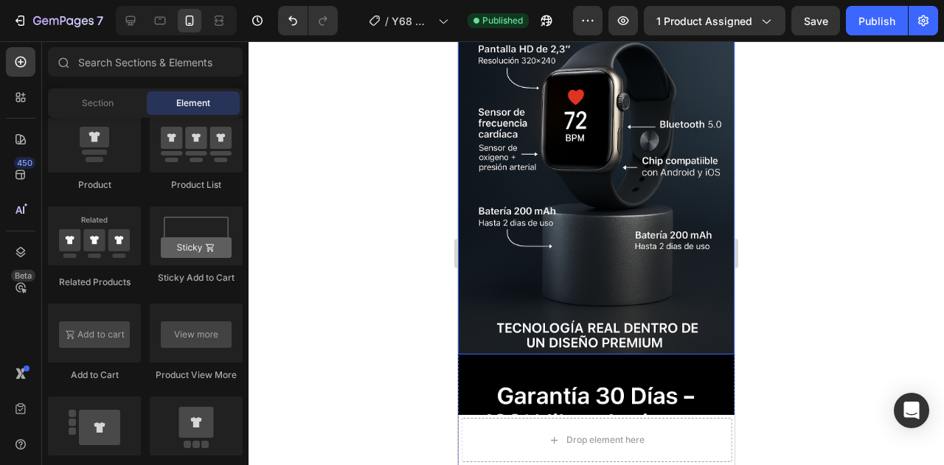
scroll to position [3887, 0]
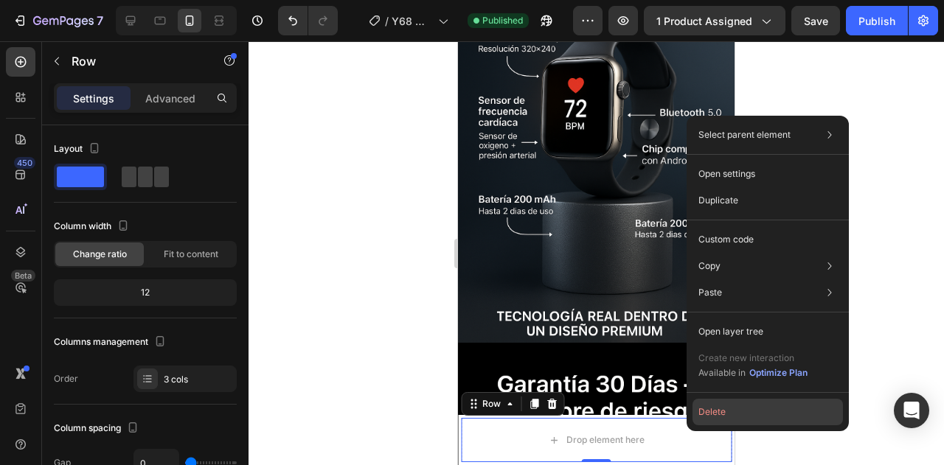
click at [745, 405] on button "Delete" at bounding box center [768, 412] width 150 height 27
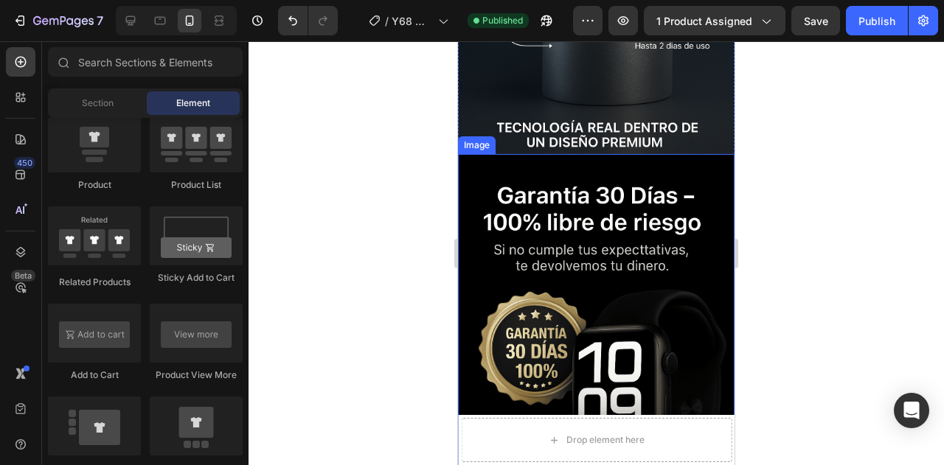
scroll to position [4075, 0]
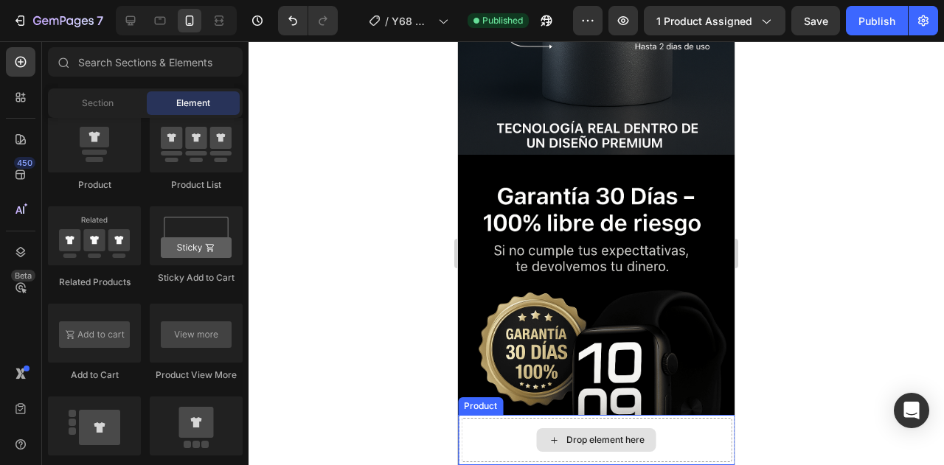
click at [689, 439] on div "Drop element here" at bounding box center [596, 440] width 271 height 44
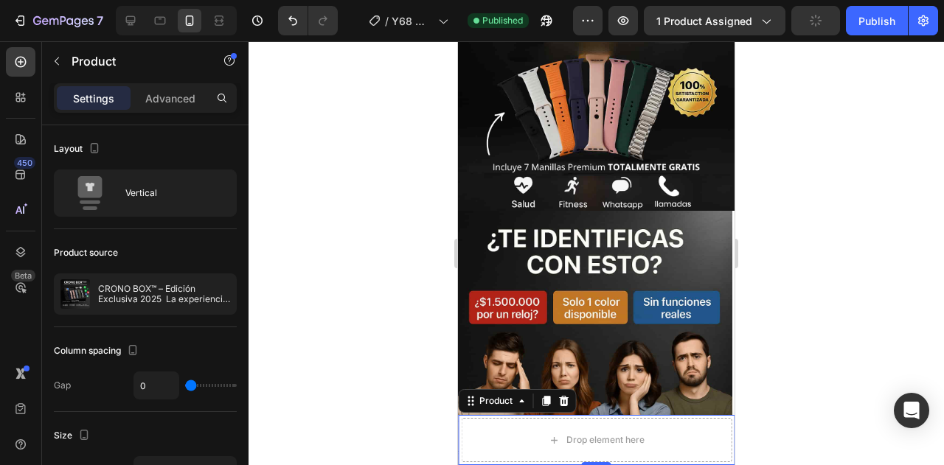
scroll to position [0, 0]
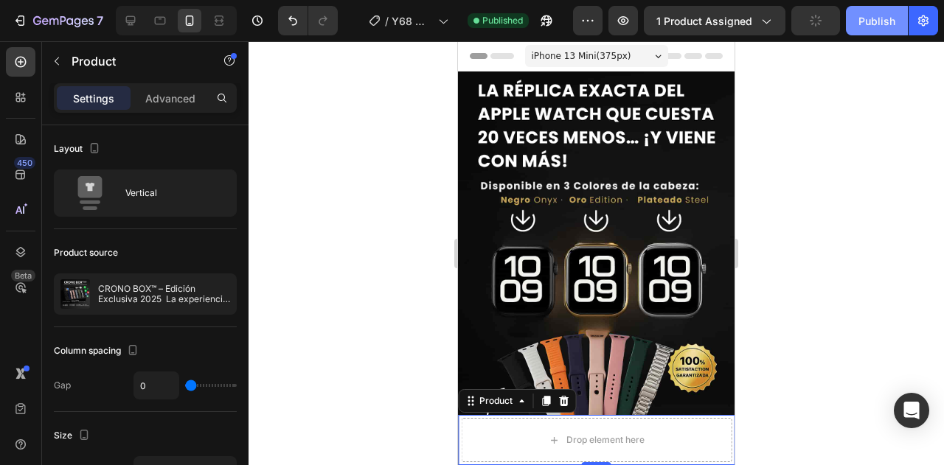
click at [866, 29] on button "Publish" at bounding box center [877, 21] width 62 height 30
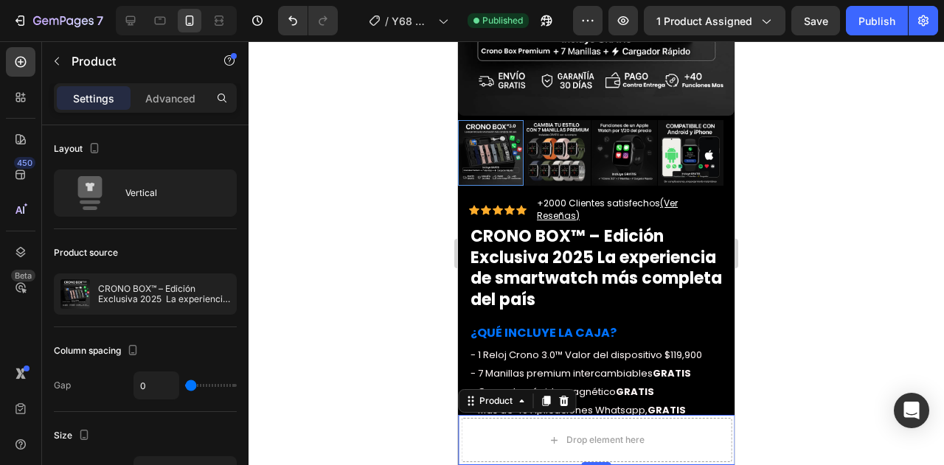
scroll to position [1115, 0]
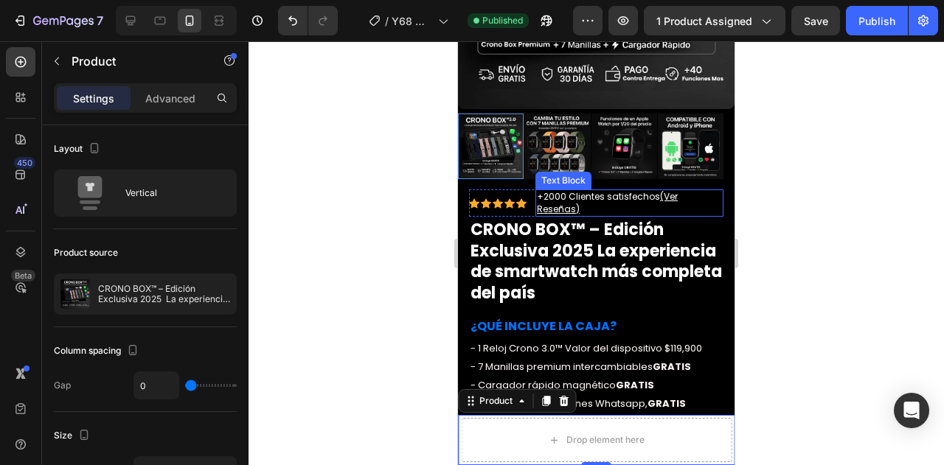
click at [637, 190] on span "+2000 Clientes satisfechos (Ver Reseñas)" at bounding box center [607, 202] width 141 height 25
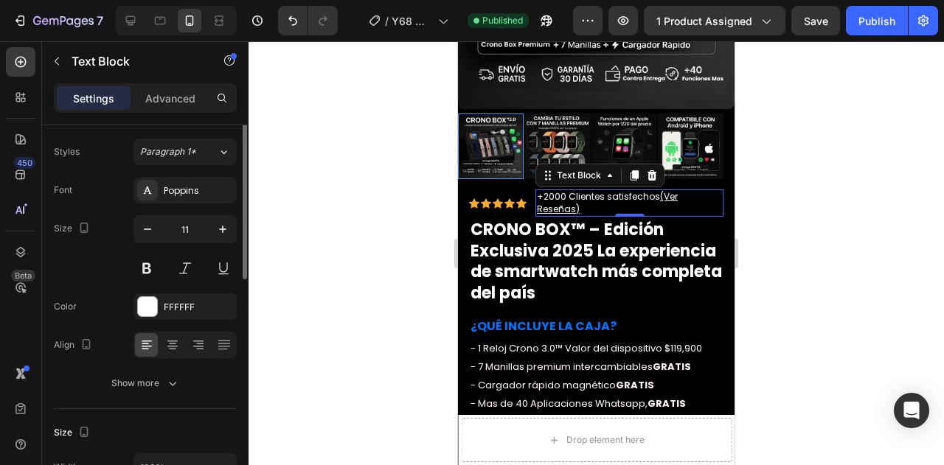
scroll to position [14, 0]
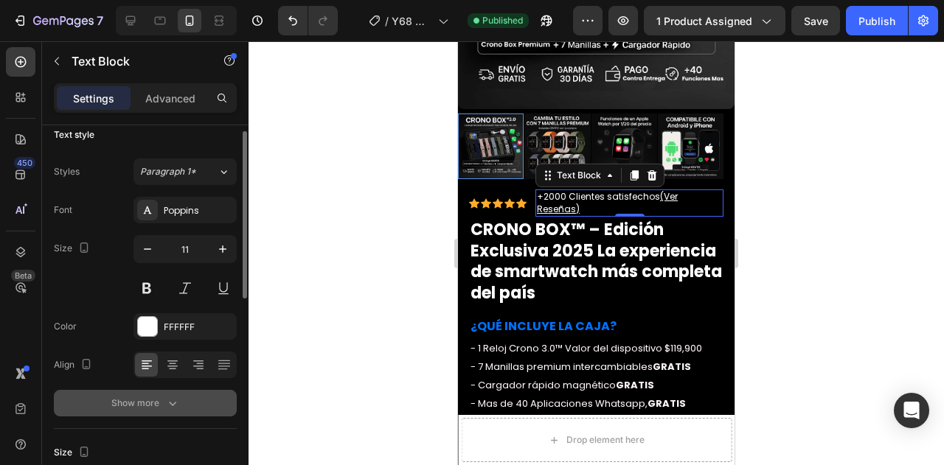
click at [150, 396] on div "Show more" at bounding box center [145, 403] width 69 height 15
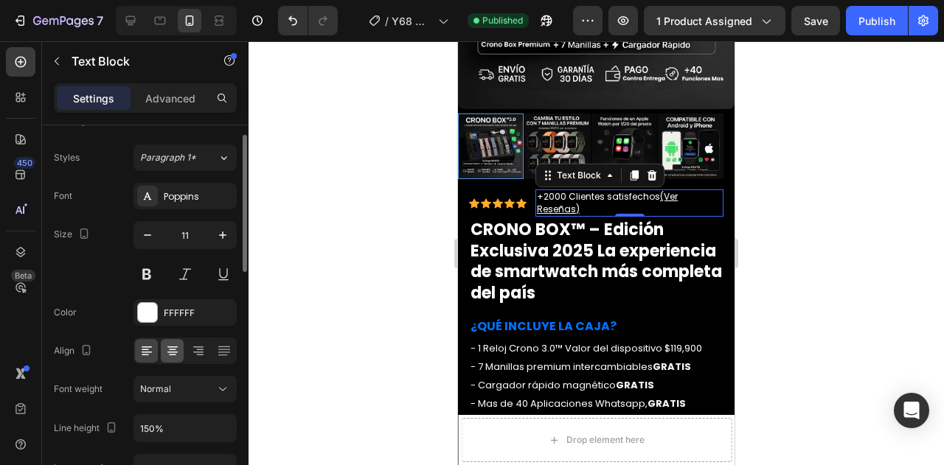
scroll to position [0, 0]
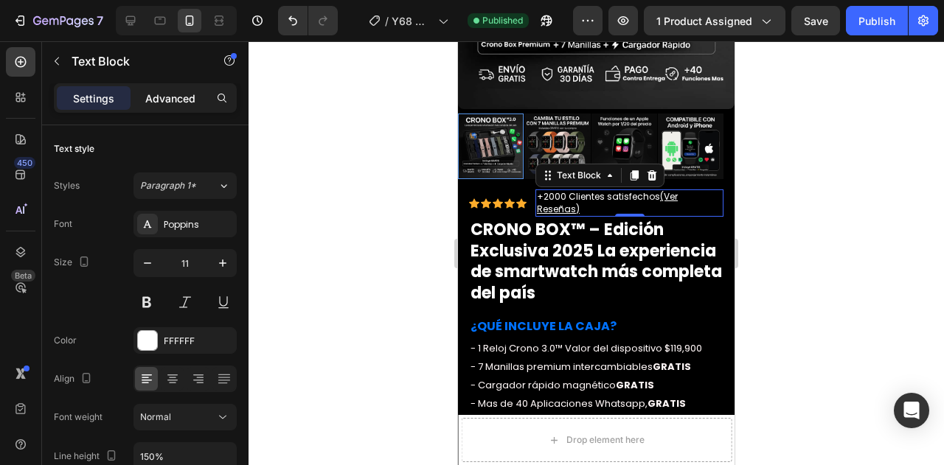
click at [170, 95] on p "Advanced" at bounding box center [170, 98] width 50 height 15
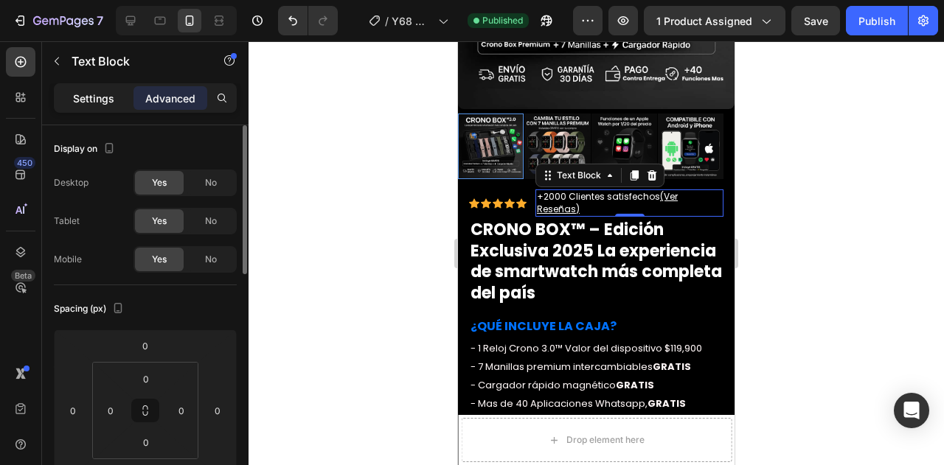
click at [91, 97] on p "Settings" at bounding box center [93, 98] width 41 height 15
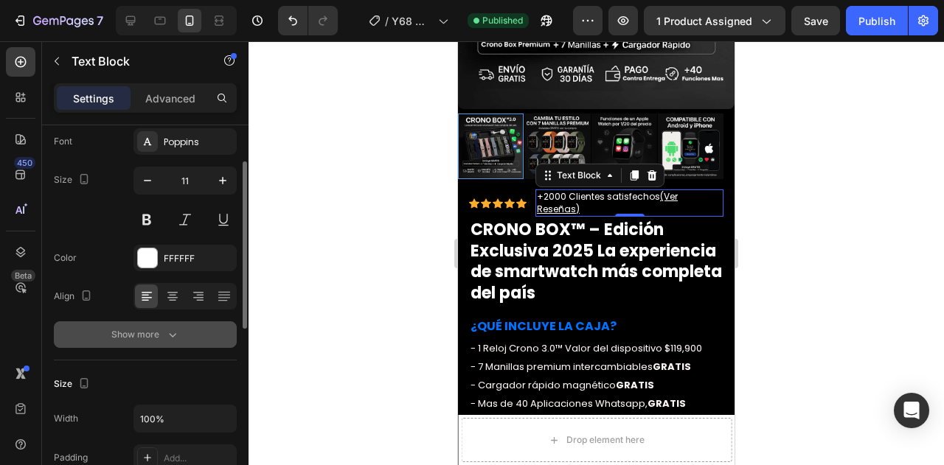
click at [156, 322] on button "Show more" at bounding box center [145, 335] width 183 height 27
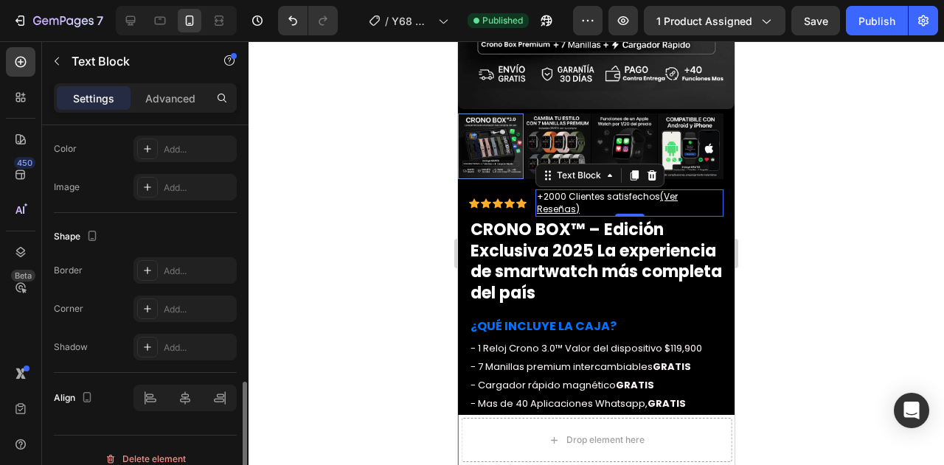
scroll to position [683, 0]
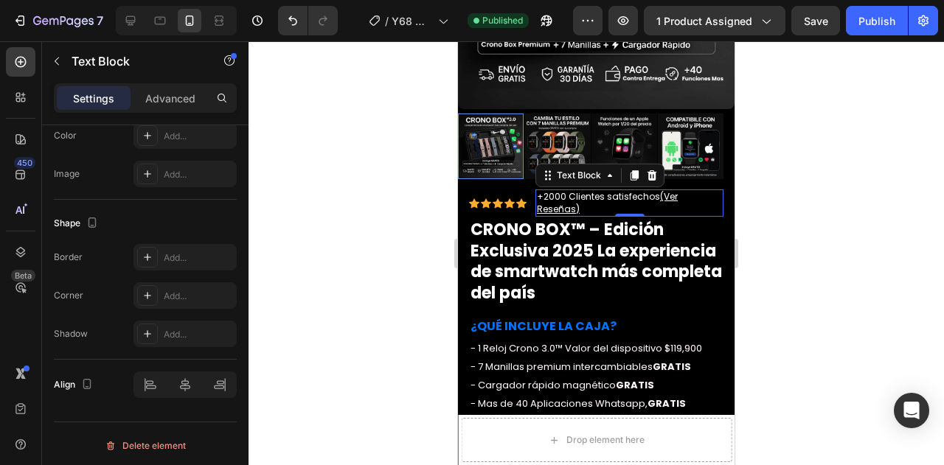
click at [572, 198] on u "(Ver Reseñas)" at bounding box center [607, 202] width 141 height 25
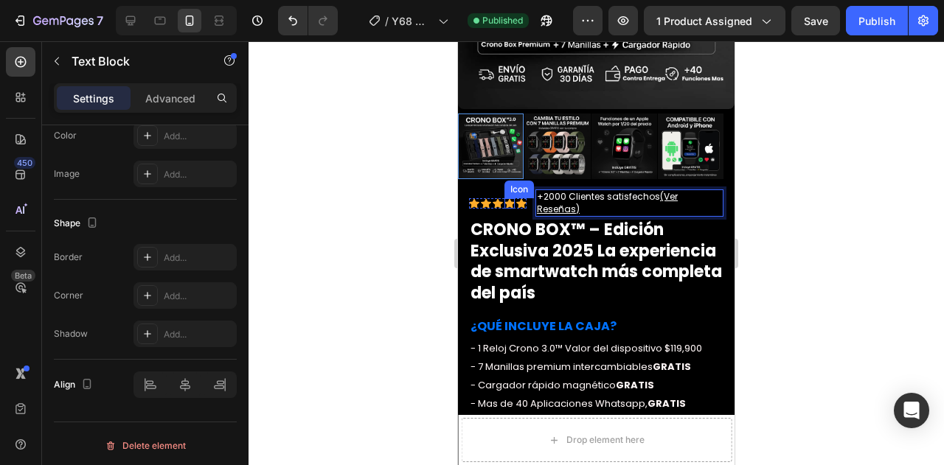
click at [511, 198] on icon at bounding box center [510, 203] width 10 height 10
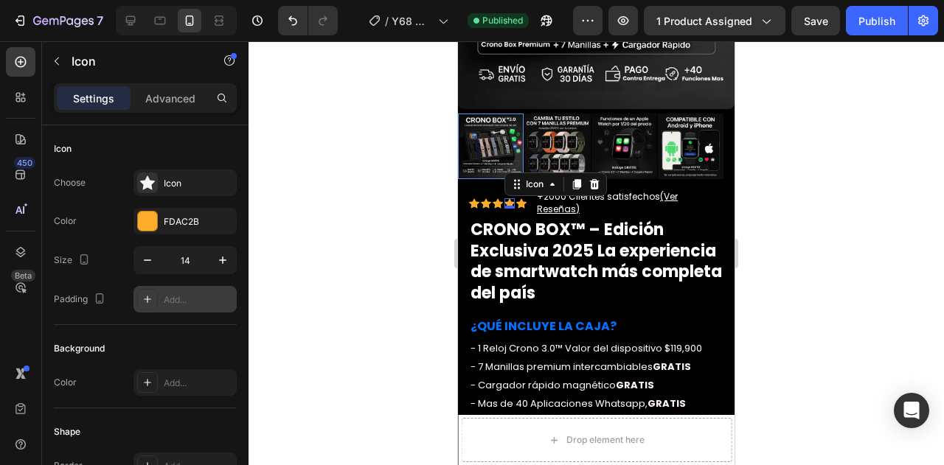
scroll to position [258, 0]
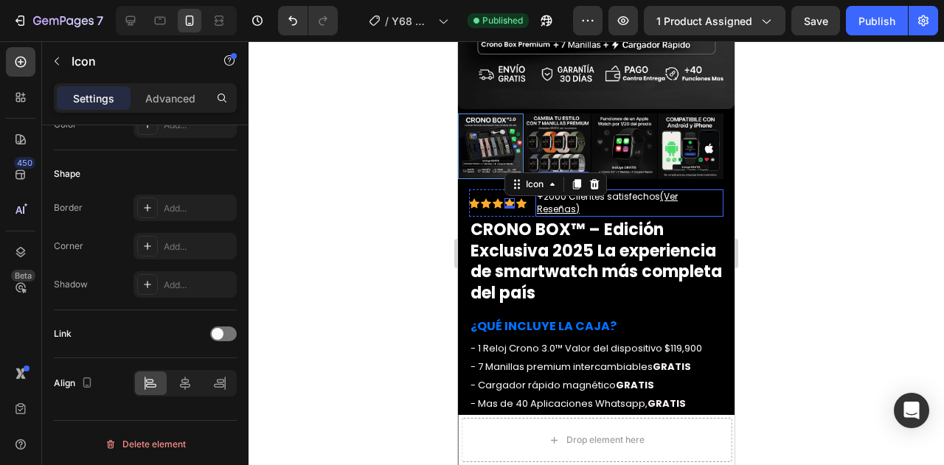
click at [651, 190] on span "+2000 Clientes satisfechos (Ver Reseñas)" at bounding box center [607, 202] width 141 height 25
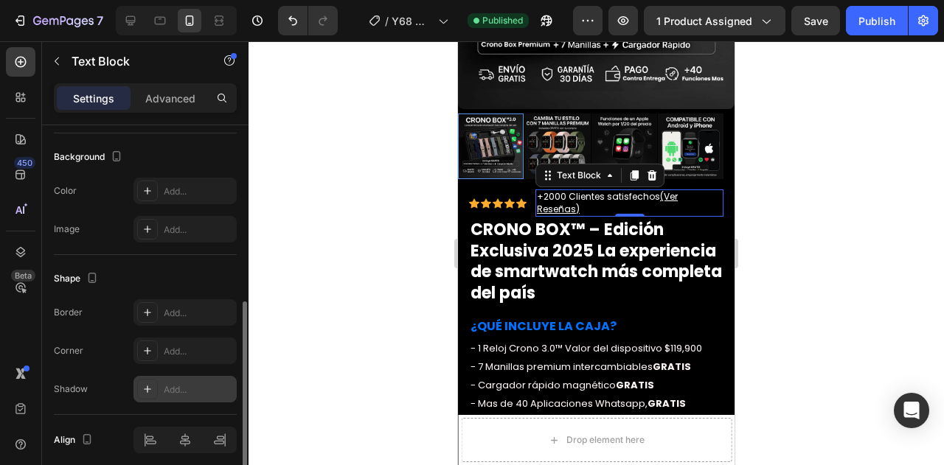
scroll to position [420, 0]
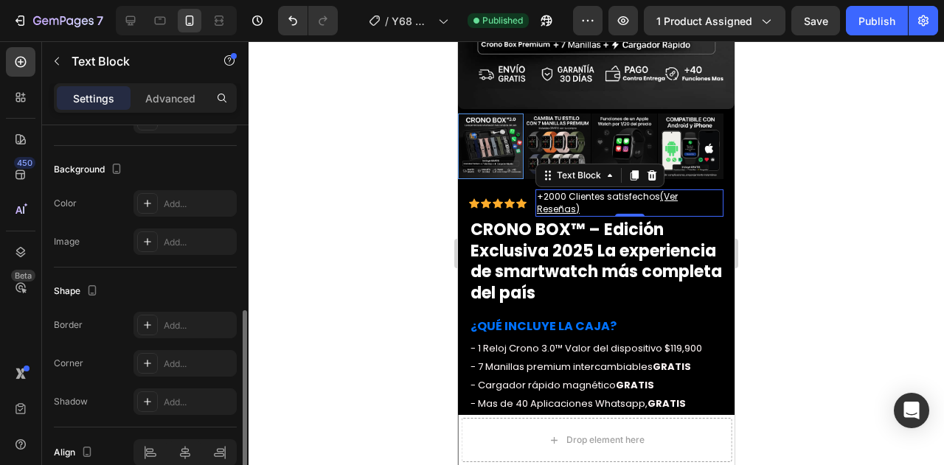
click at [643, 190] on span "+2000 Clientes satisfechos (Ver Reseñas)" at bounding box center [607, 202] width 141 height 25
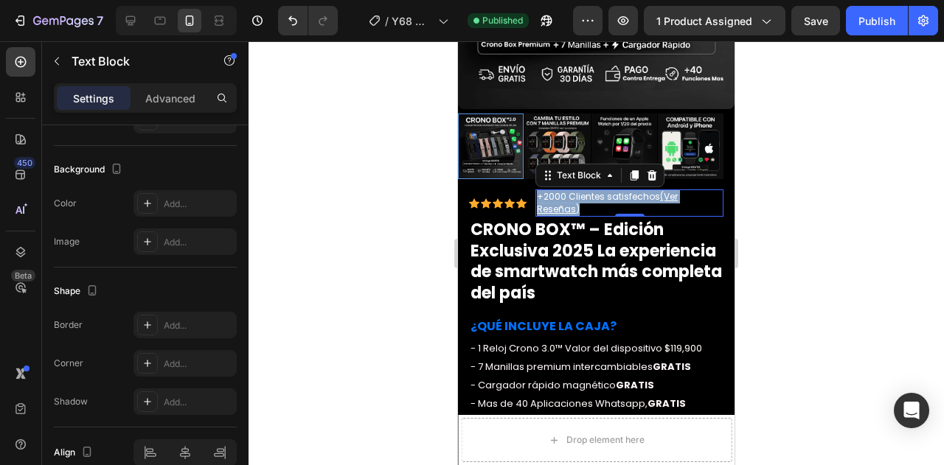
click at [643, 190] on span "+2000 Clientes satisfechos (Ver Reseñas)" at bounding box center [607, 202] width 141 height 25
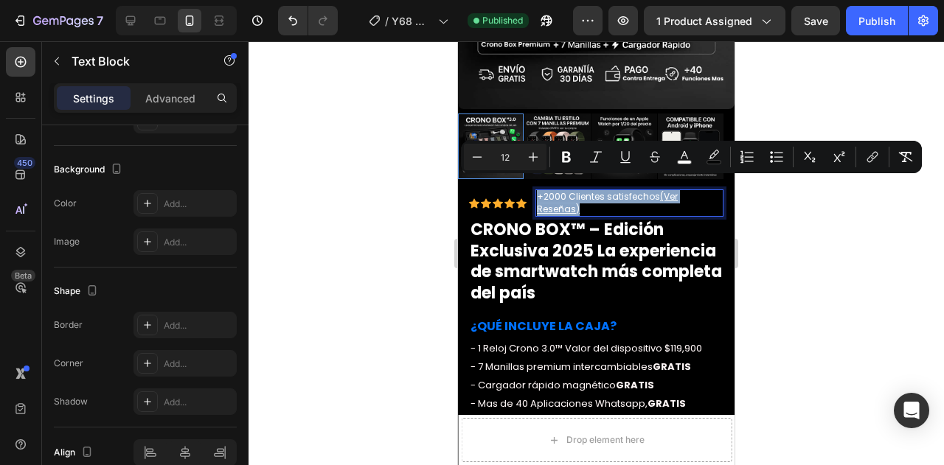
drag, startPoint x: 624, startPoint y: 185, endPoint x: 662, endPoint y: 183, distance: 37.7
click at [662, 190] on u "(Ver Reseñas)" at bounding box center [607, 202] width 141 height 25
click at [640, 190] on span "+2000 Clientes satisfechos (Ver Reseñas)" at bounding box center [607, 202] width 141 height 25
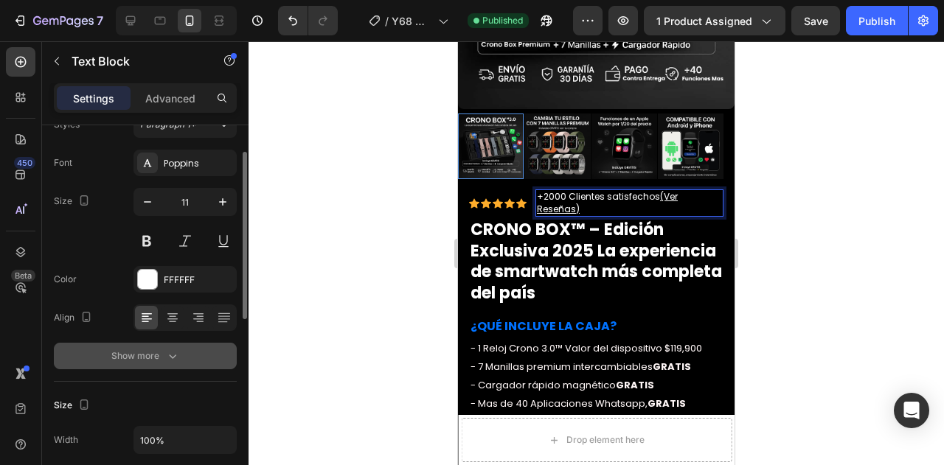
click at [142, 353] on div "Show more" at bounding box center [145, 356] width 69 height 15
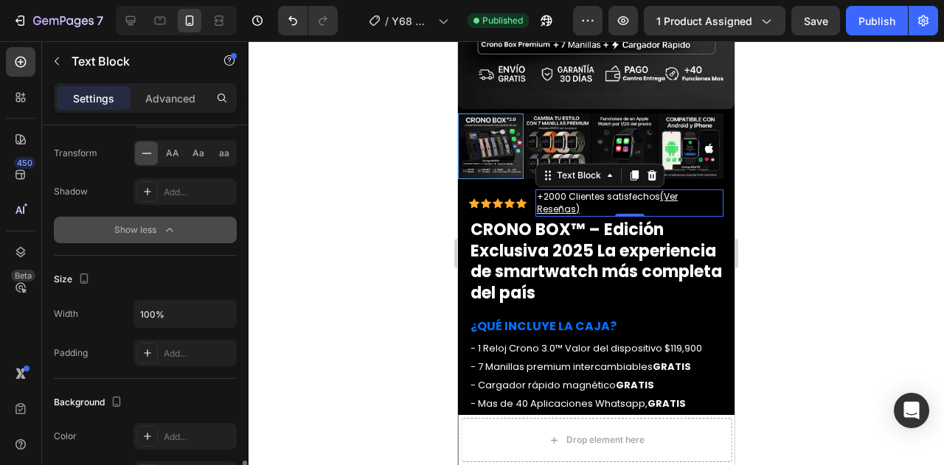
scroll to position [683, 0]
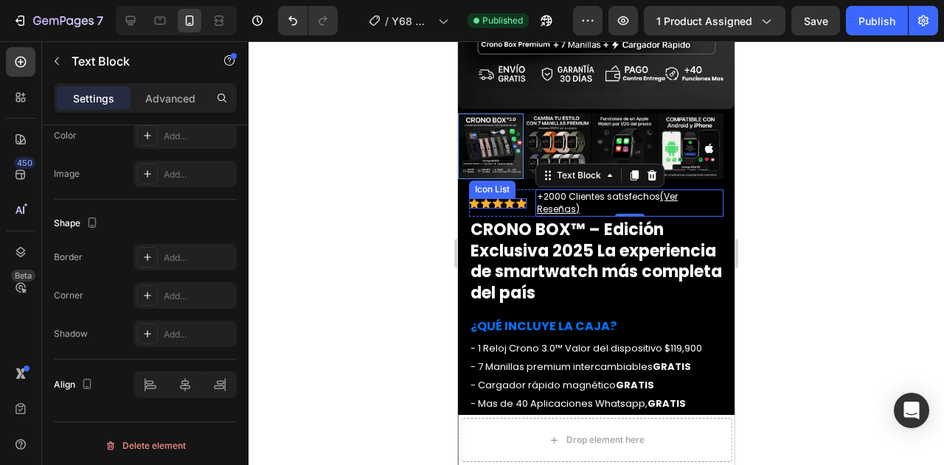
click at [385, 215] on div at bounding box center [597, 253] width 696 height 424
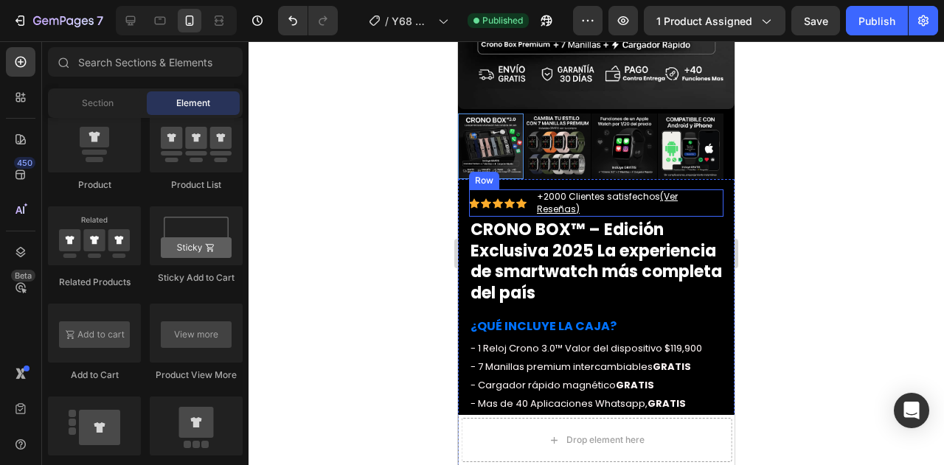
click at [507, 198] on div "Icon Icon Icon Icon Icon Icon List" at bounding box center [498, 203] width 58 height 27
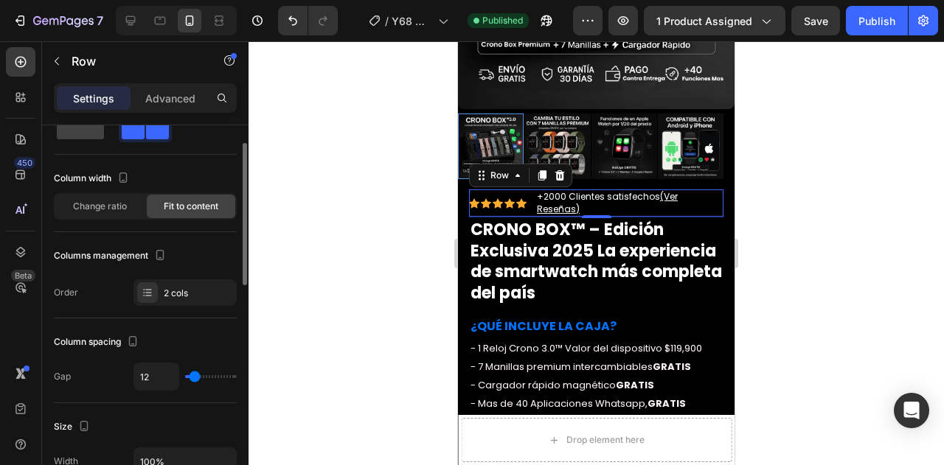
scroll to position [0, 0]
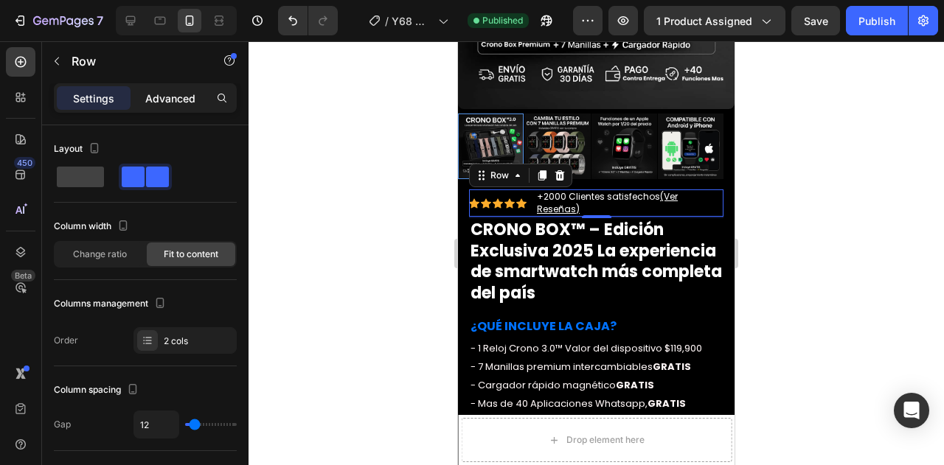
click at [176, 95] on p "Advanced" at bounding box center [170, 98] width 50 height 15
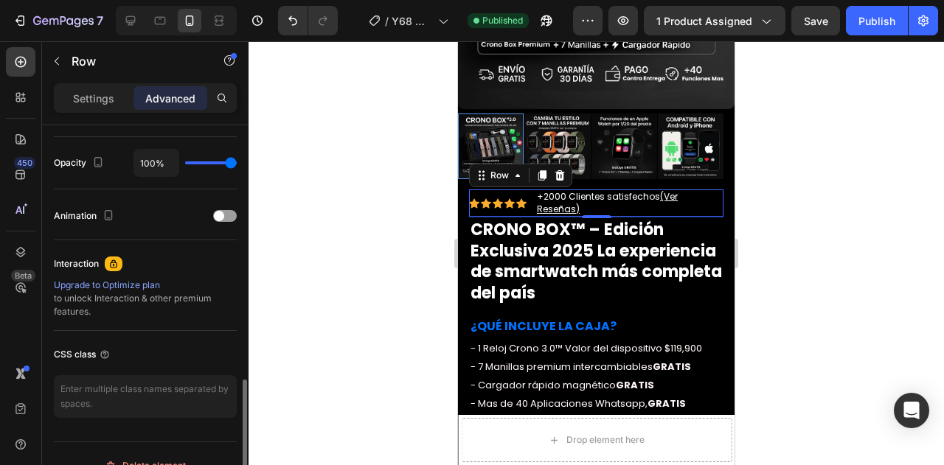
scroll to position [599, 0]
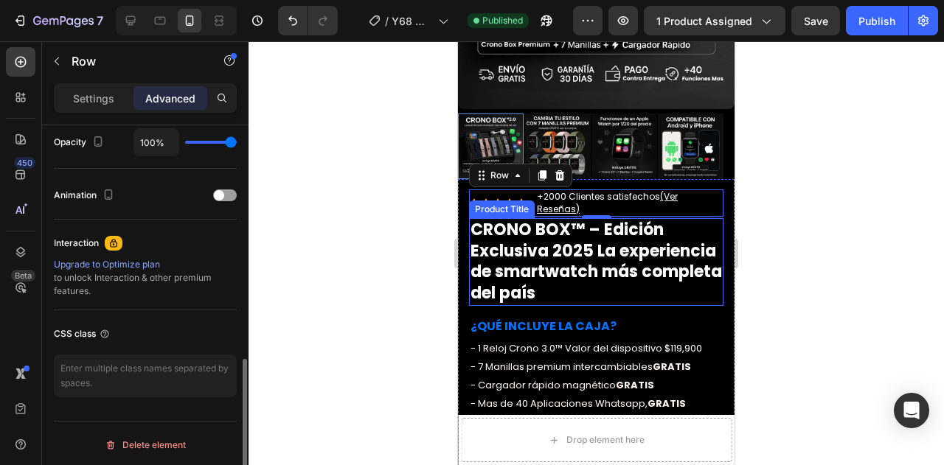
click at [788, 215] on div at bounding box center [597, 253] width 696 height 424
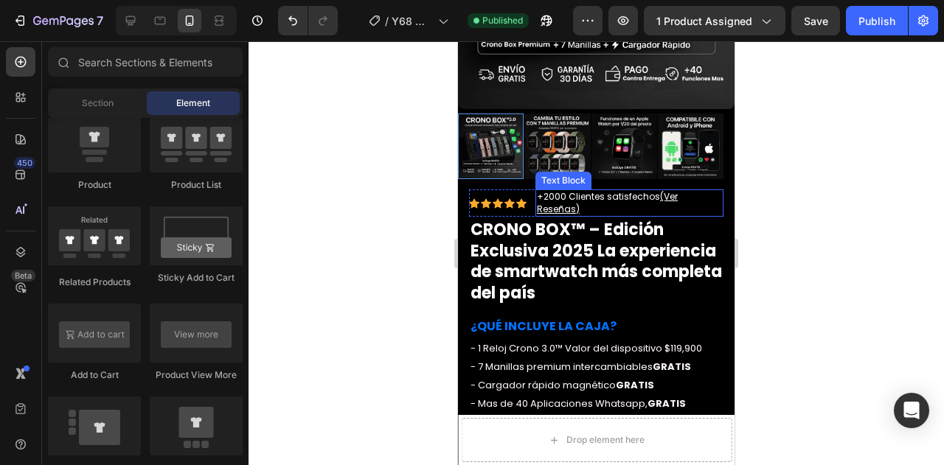
click at [675, 195] on p "+2000 Clientes satisfechos (Ver Reseñas)" at bounding box center [629, 203] width 185 height 24
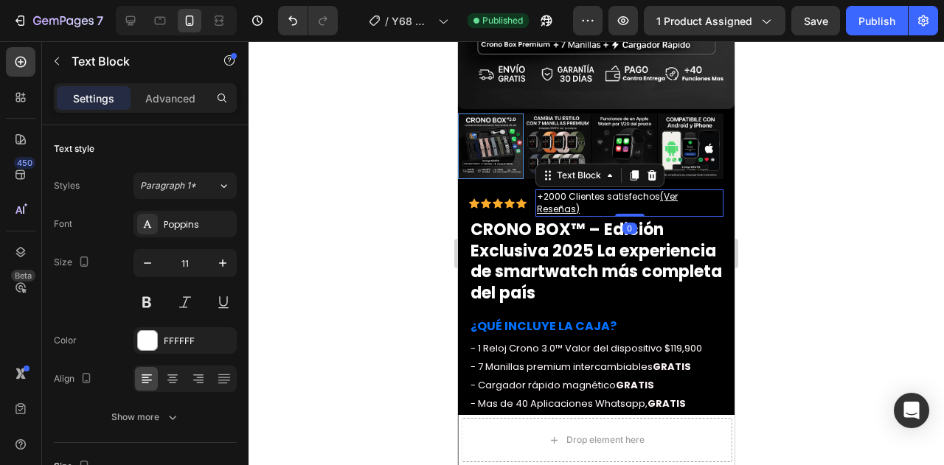
click at [817, 193] on div at bounding box center [597, 253] width 696 height 424
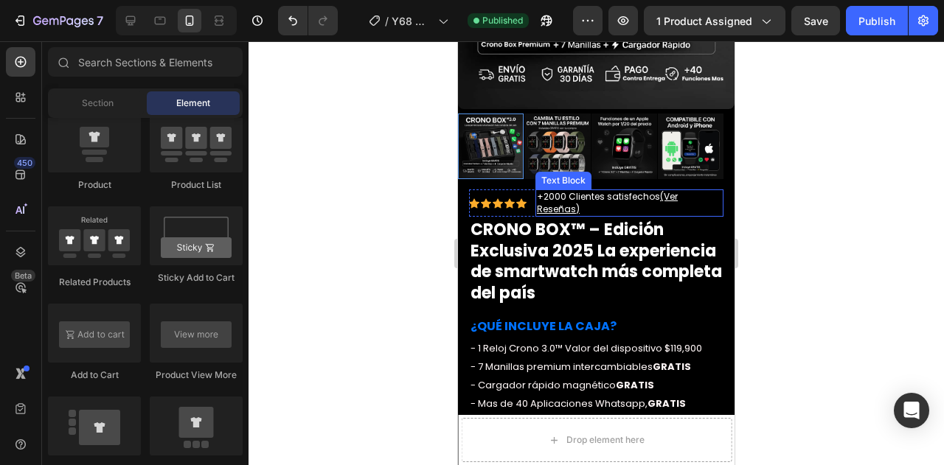
click at [687, 193] on p "+2000 Clientes satisfechos (Ver Reseñas)" at bounding box center [629, 203] width 185 height 24
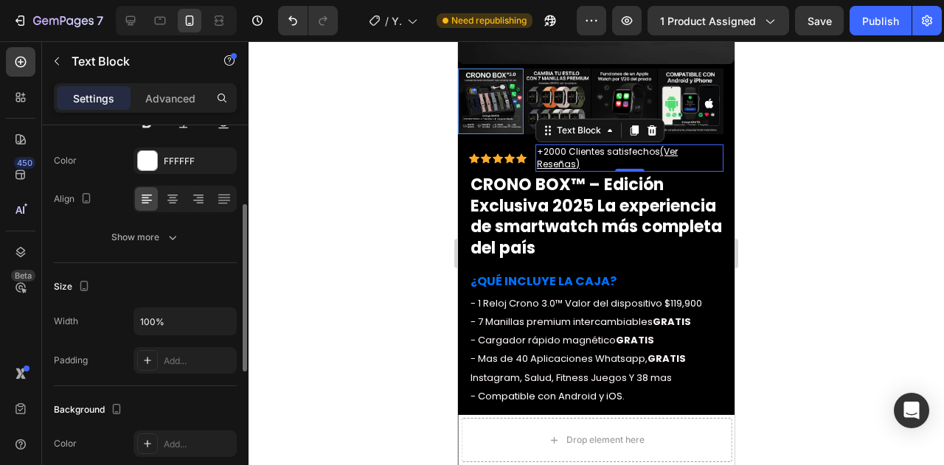
scroll to position [0, 0]
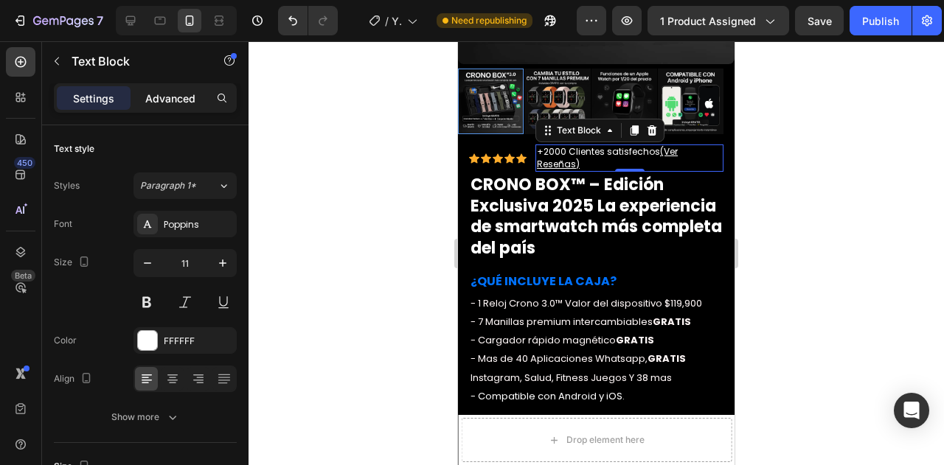
click at [149, 96] on p "Advanced" at bounding box center [170, 98] width 50 height 15
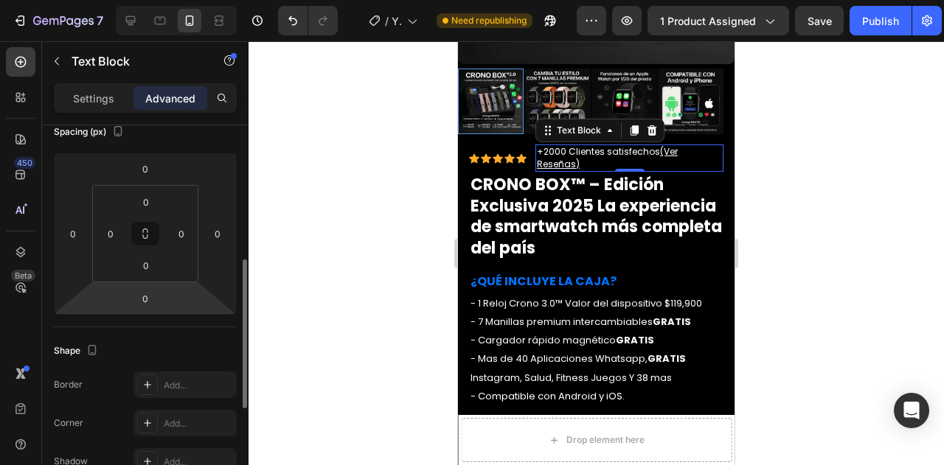
scroll to position [125, 0]
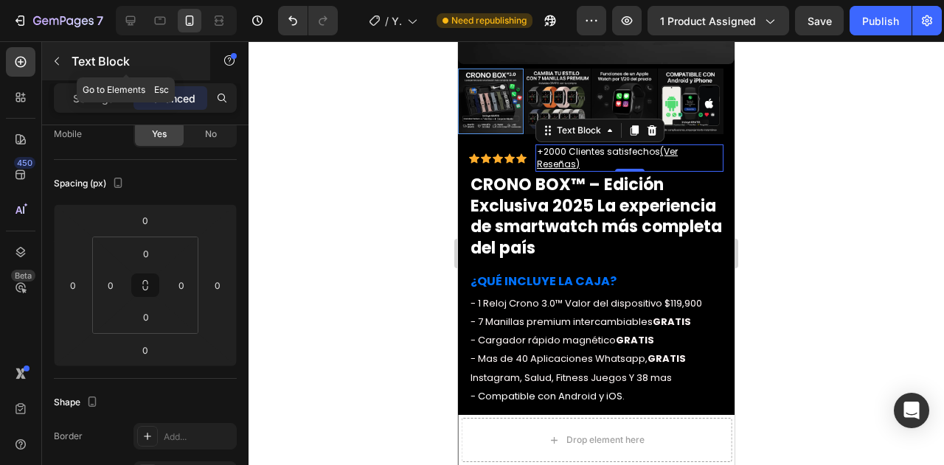
click at [77, 63] on p "Text Block" at bounding box center [134, 61] width 125 height 18
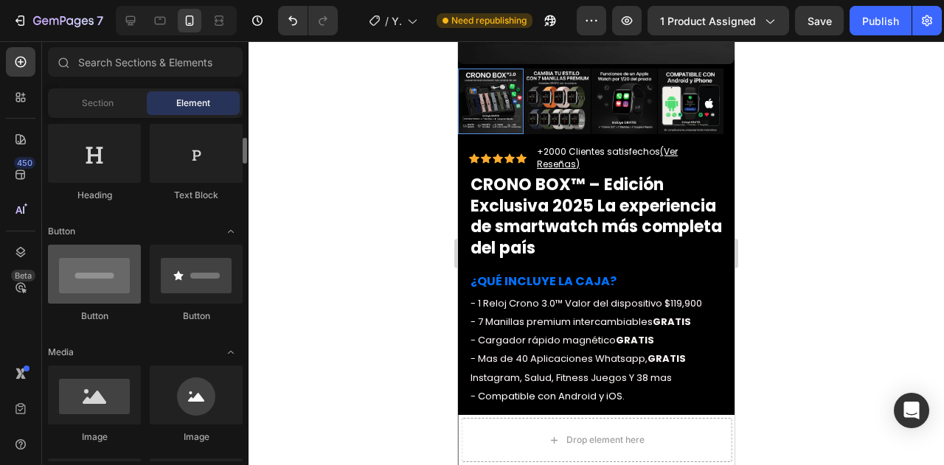
scroll to position [242, 0]
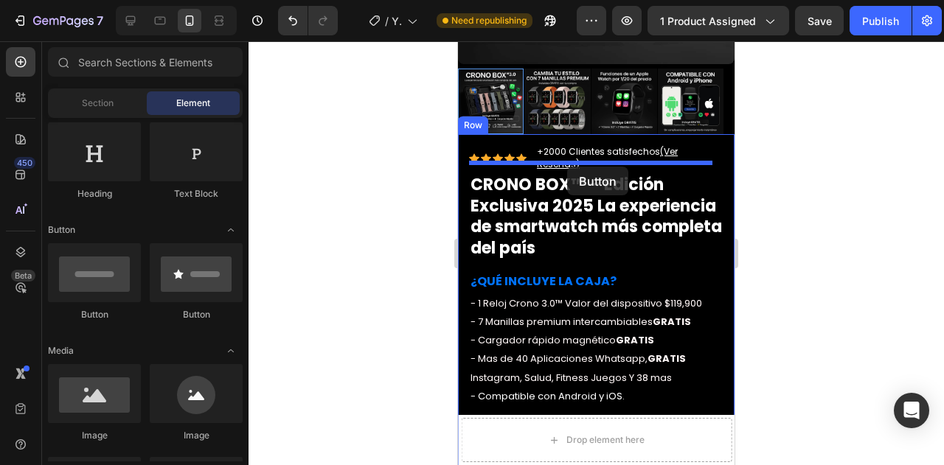
drag, startPoint x: 558, startPoint y: 330, endPoint x: 567, endPoint y: 167, distance: 163.3
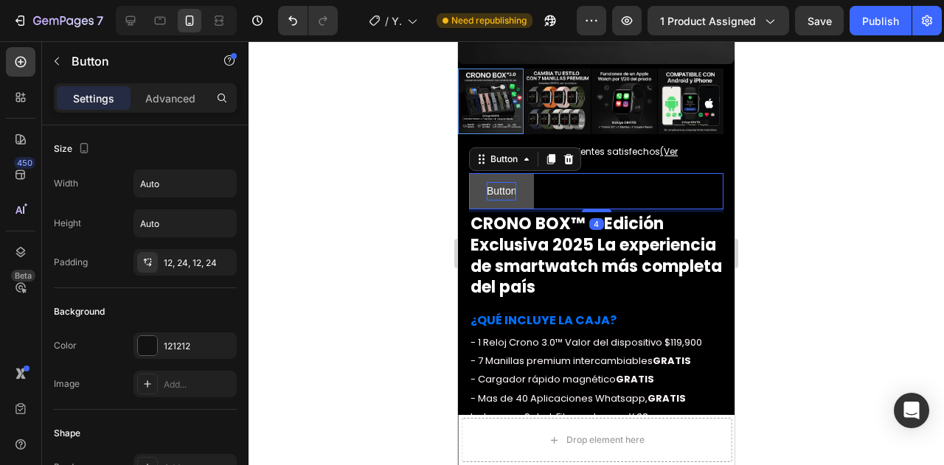
click at [509, 183] on p "Button" at bounding box center [502, 191] width 30 height 18
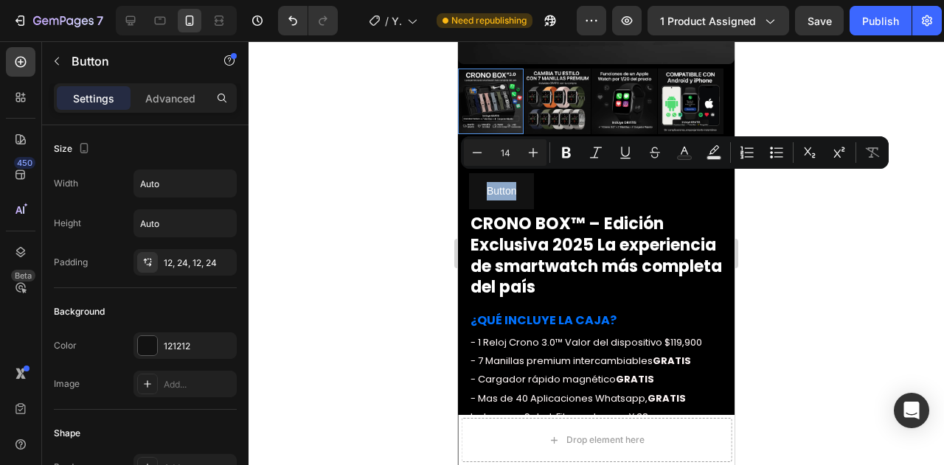
click at [602, 180] on div "Button Button 4" at bounding box center [596, 191] width 254 height 36
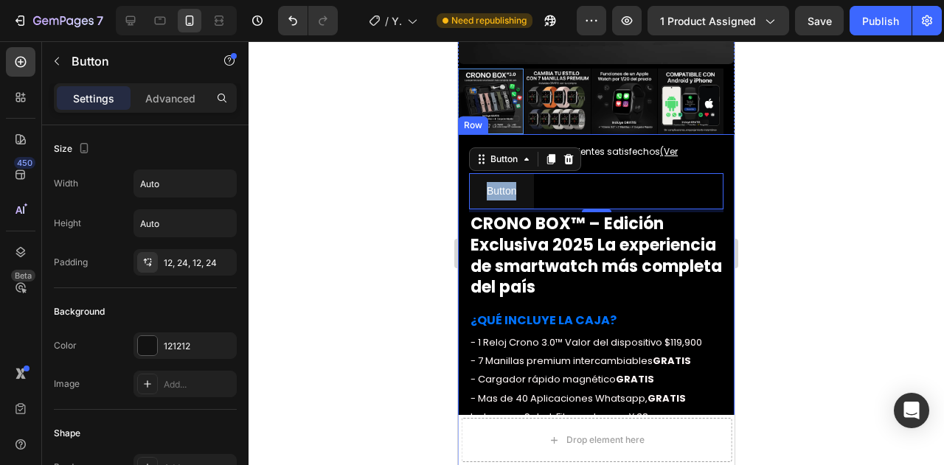
drag, startPoint x: 524, startPoint y: 174, endPoint x: 686, endPoint y: 139, distance: 166.1
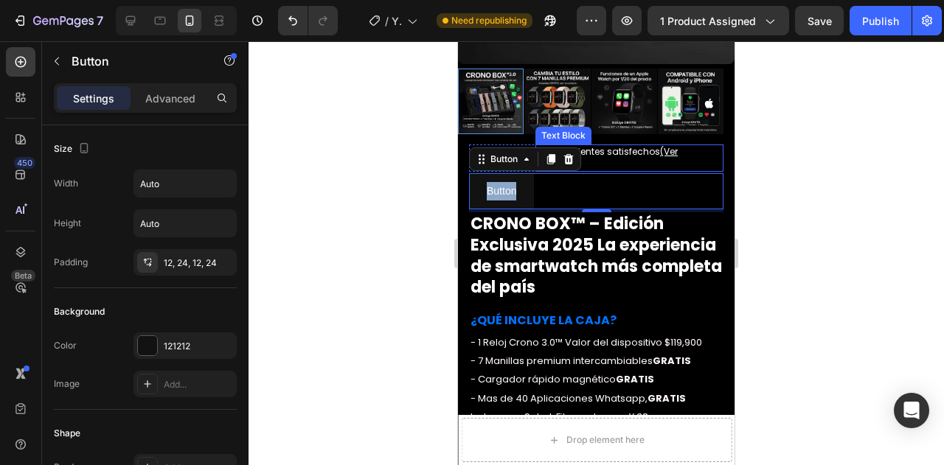
drag, startPoint x: 494, startPoint y: 150, endPoint x: 690, endPoint y: 134, distance: 196.8
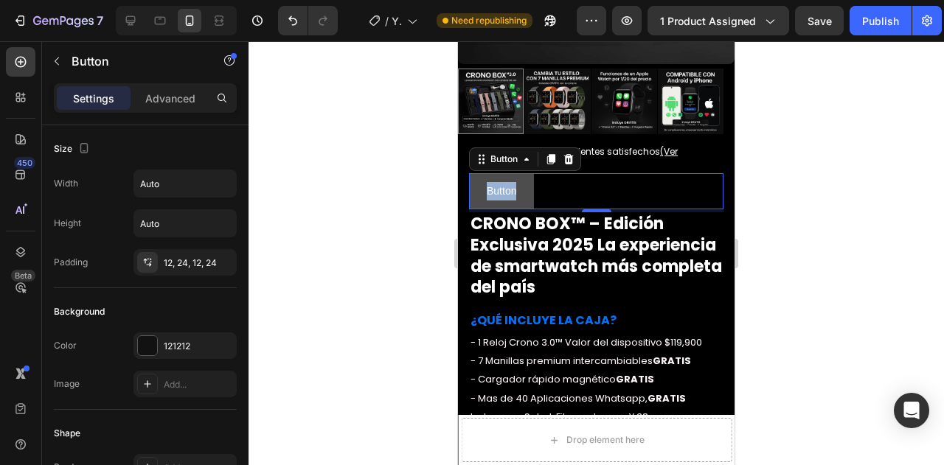
drag, startPoint x: 480, startPoint y: 148, endPoint x: 524, endPoint y: 190, distance: 60.0
click at [524, 190] on div "Button Button 4" at bounding box center [596, 191] width 254 height 36
click at [440, 191] on div at bounding box center [597, 253] width 696 height 424
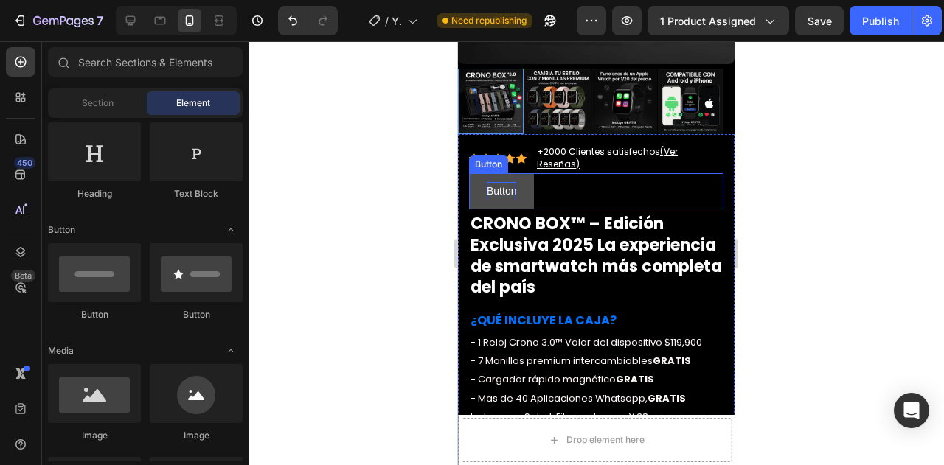
click at [492, 182] on p "Button" at bounding box center [502, 191] width 30 height 18
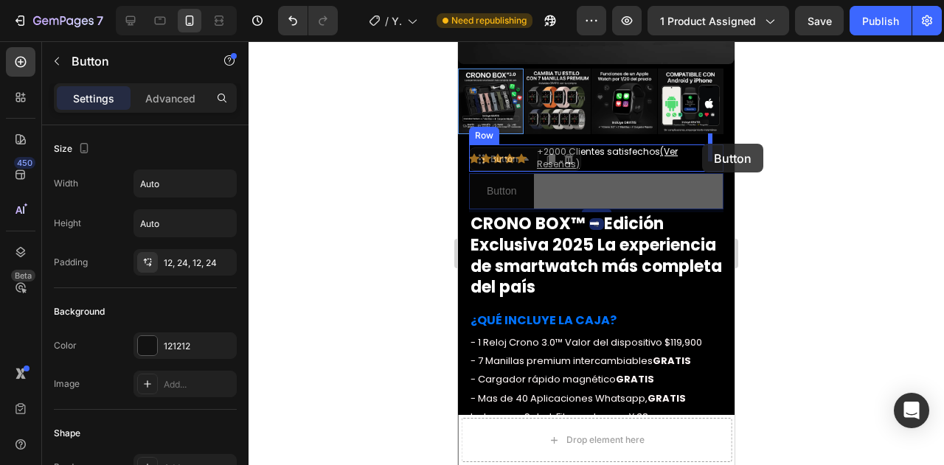
drag, startPoint x: 483, startPoint y: 145, endPoint x: 702, endPoint y: 144, distance: 219.1
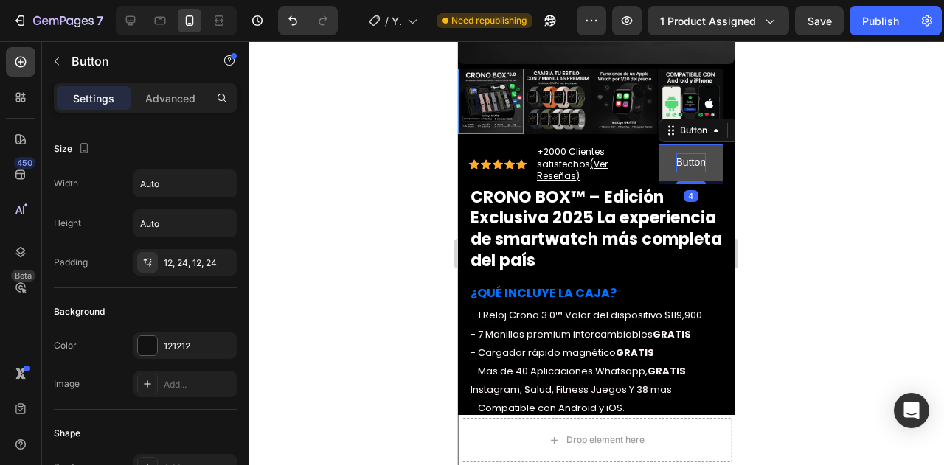
click at [684, 153] on p "Button" at bounding box center [691, 162] width 30 height 18
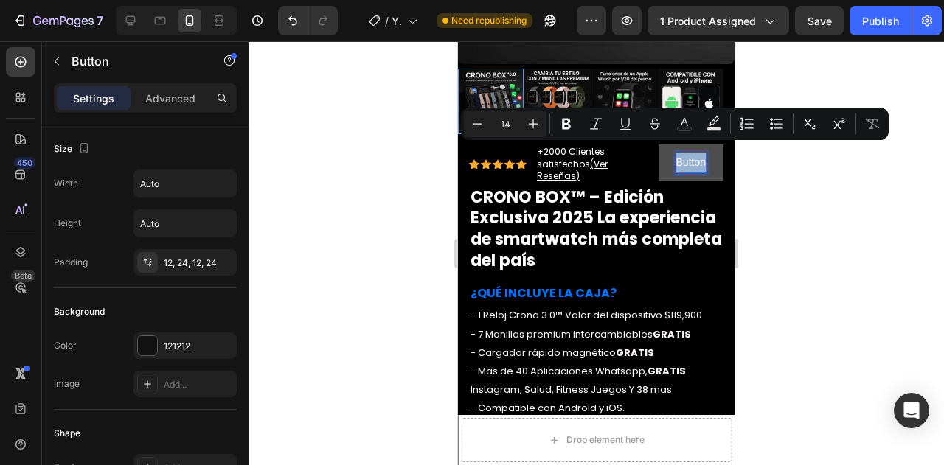
click at [684, 153] on p "Button" at bounding box center [691, 162] width 30 height 18
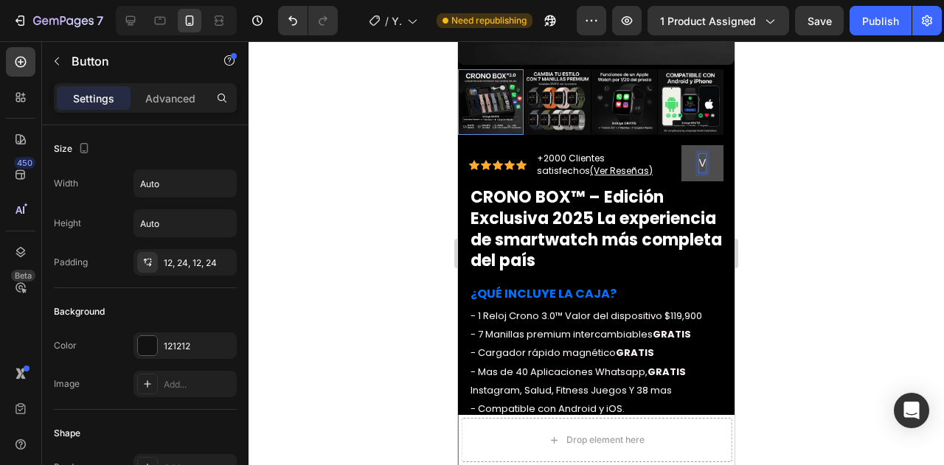
scroll to position [1160, 0]
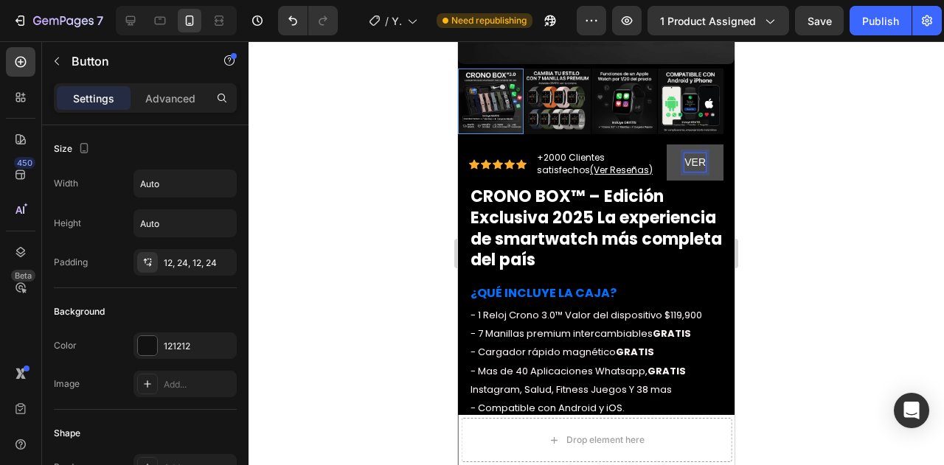
click at [667, 145] on button "VER" at bounding box center [695, 163] width 57 height 36
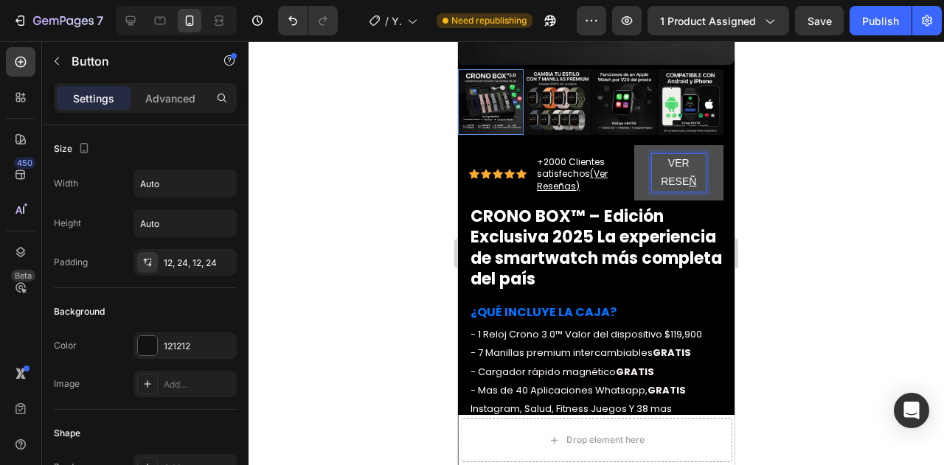
click at [689, 176] on u "Ñ" at bounding box center [692, 182] width 7 height 12
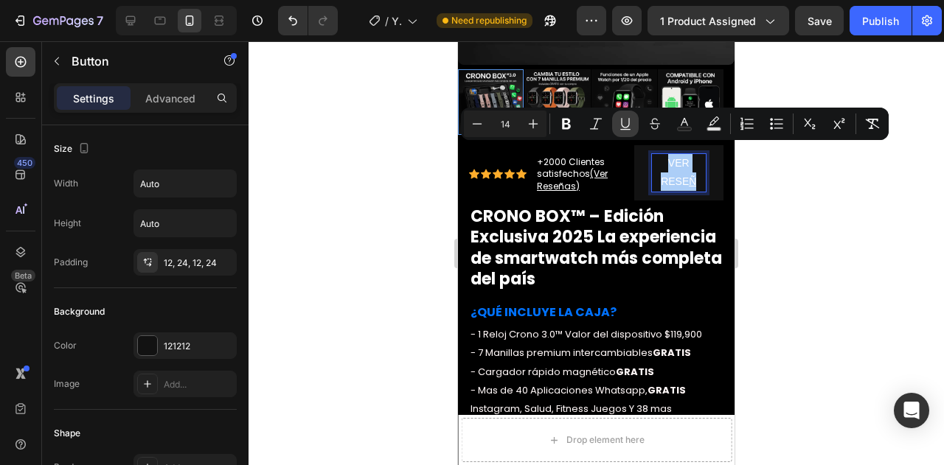
click at [627, 125] on icon "Editor contextual toolbar" at bounding box center [625, 124] width 15 height 15
click at [625, 125] on icon "Editor contextual toolbar" at bounding box center [625, 124] width 15 height 15
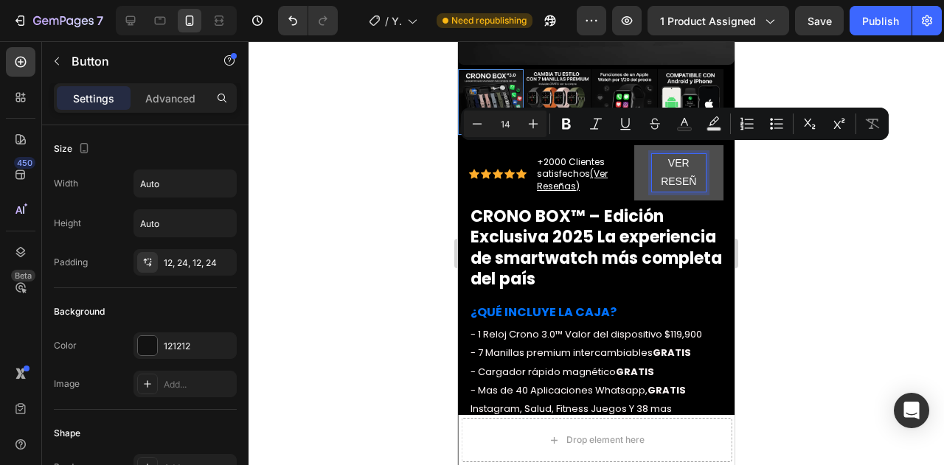
click at [691, 173] on p "VER RESEÑ" at bounding box center [679, 172] width 55 height 37
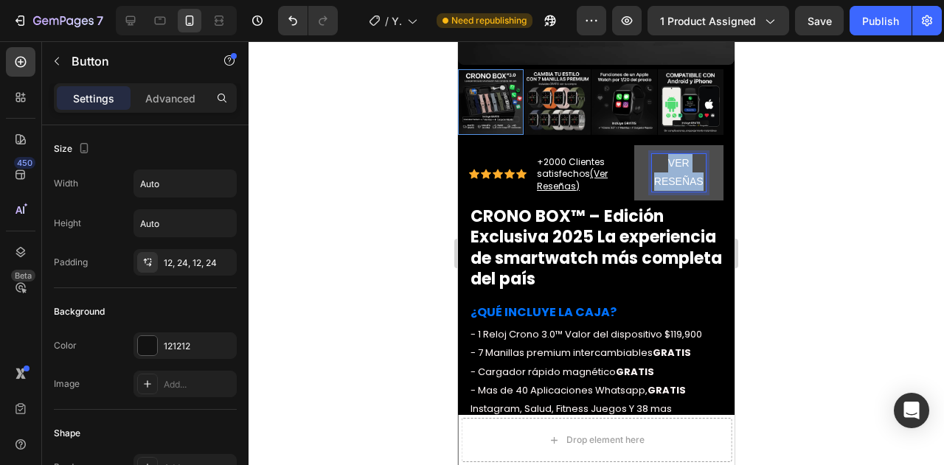
drag, startPoint x: 680, startPoint y: 190, endPoint x: 649, endPoint y: 148, distance: 52.2
click at [652, 154] on p "VER RESEÑAS" at bounding box center [679, 172] width 55 height 37
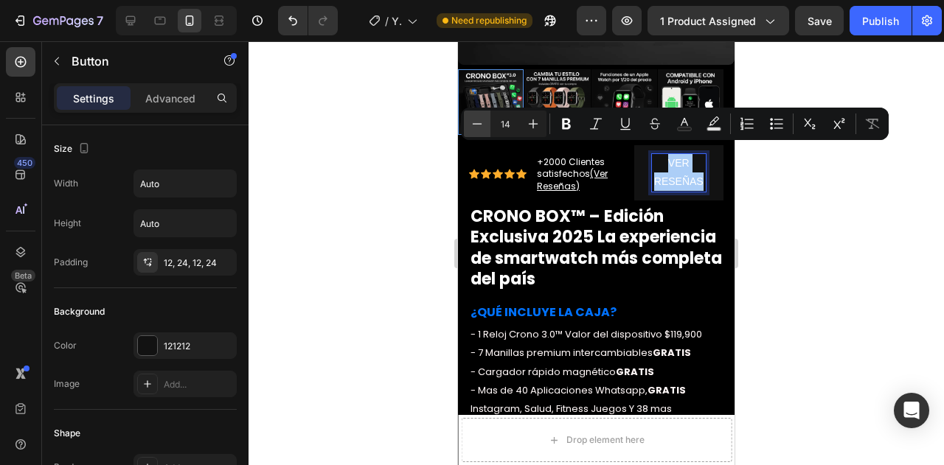
click at [482, 122] on icon "Editor contextual toolbar" at bounding box center [477, 124] width 15 height 15
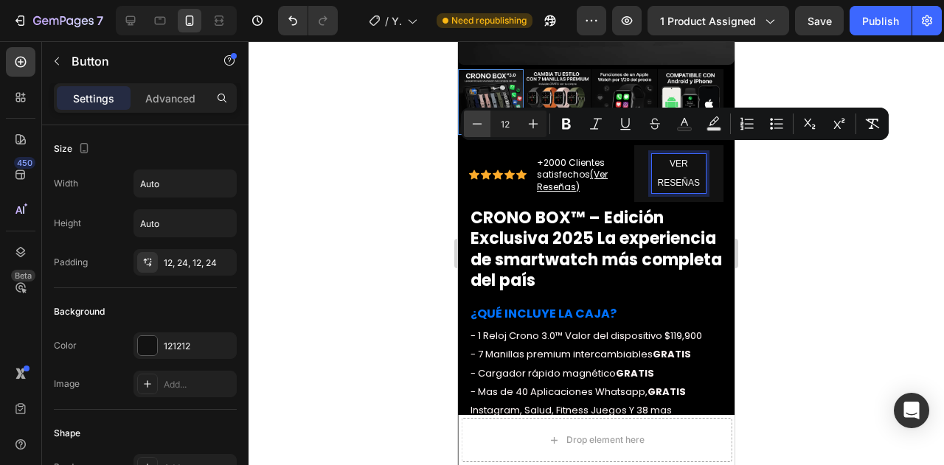
click at [482, 122] on icon "Editor contextual toolbar" at bounding box center [477, 124] width 15 height 15
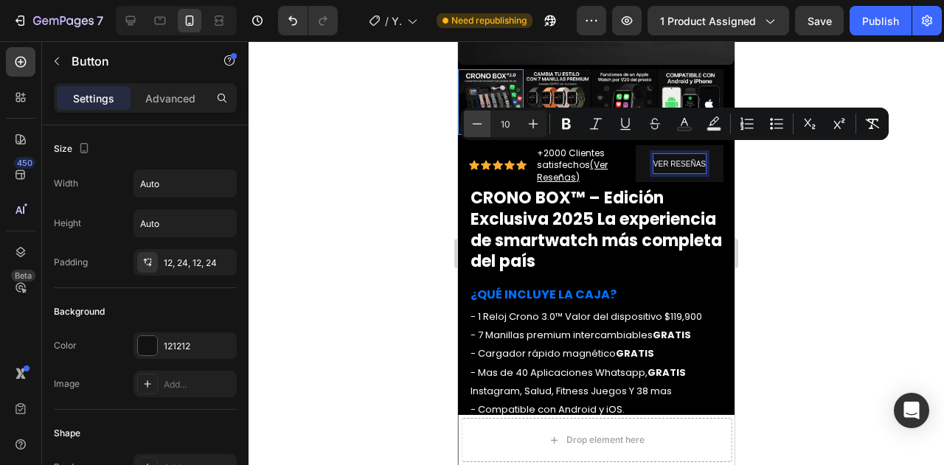
click at [482, 122] on icon "Editor contextual toolbar" at bounding box center [477, 124] width 15 height 15
click at [532, 122] on icon "Editor contextual toolbar" at bounding box center [533, 124] width 15 height 15
type input "9"
click at [715, 119] on icon "Editor contextual toolbar" at bounding box center [714, 124] width 15 height 15
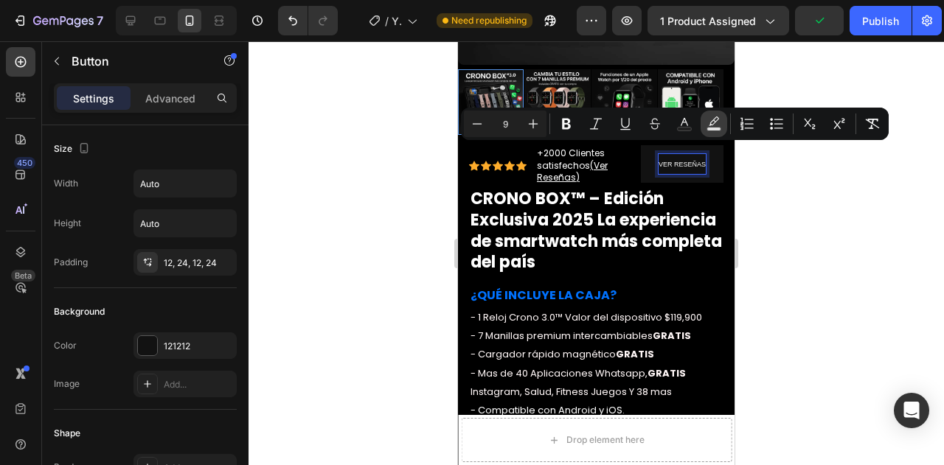
type input "000000"
type input "77"
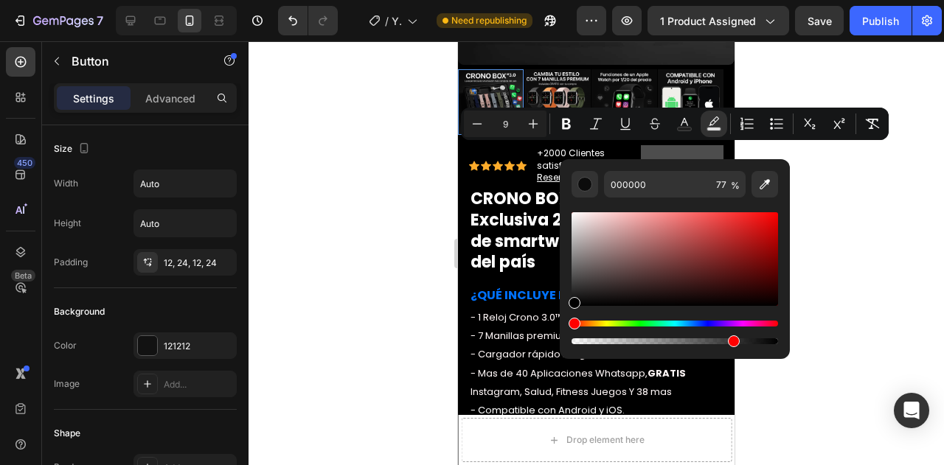
click at [641, 152] on button "VER RESEÑAS" at bounding box center [682, 164] width 83 height 38
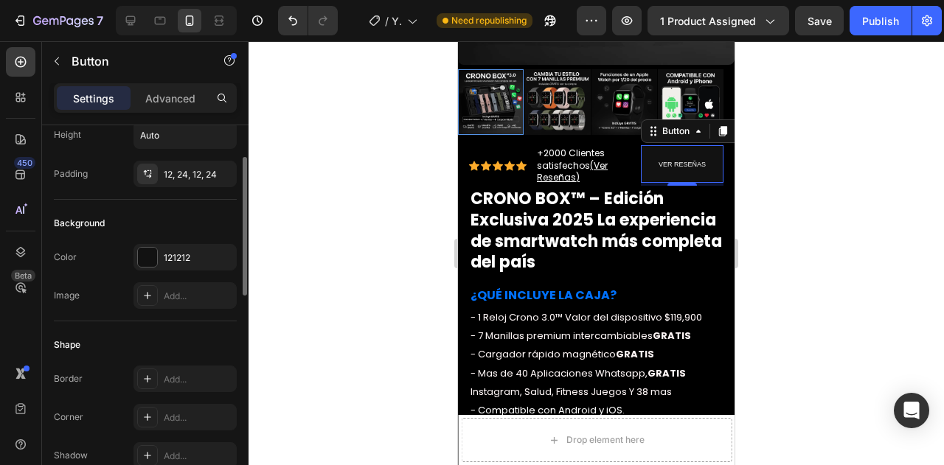
scroll to position [89, 0]
click at [146, 251] on div at bounding box center [147, 256] width 19 height 19
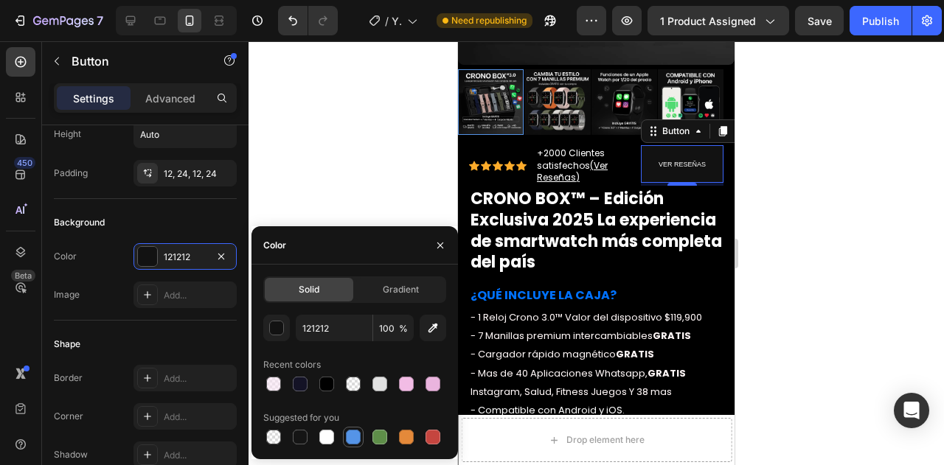
click at [351, 445] on div at bounding box center [353, 438] width 18 height 18
type input "5594E7"
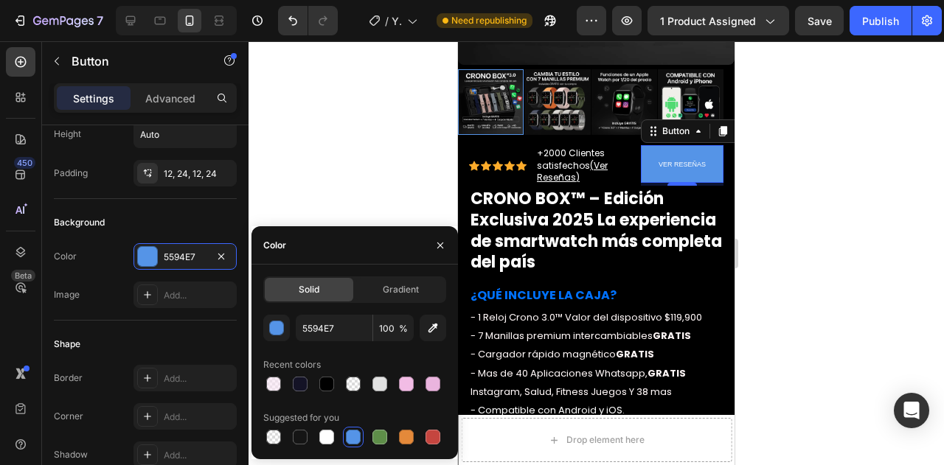
click at [836, 200] on div at bounding box center [597, 253] width 696 height 424
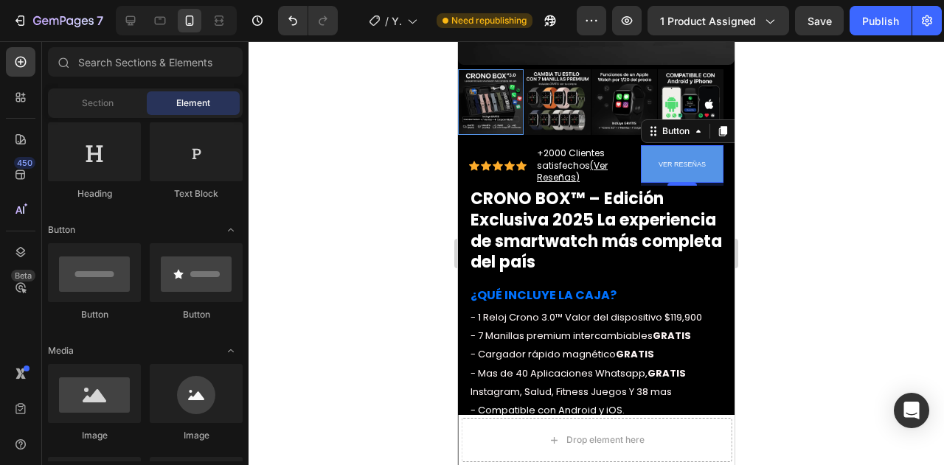
click at [836, 200] on div at bounding box center [597, 253] width 696 height 424
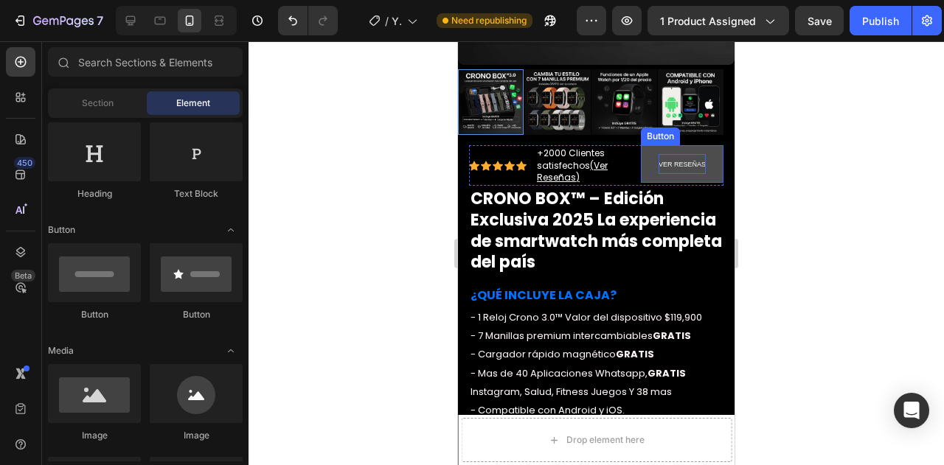
click at [672, 161] on span "VER RESEÑAS" at bounding box center [682, 164] width 47 height 7
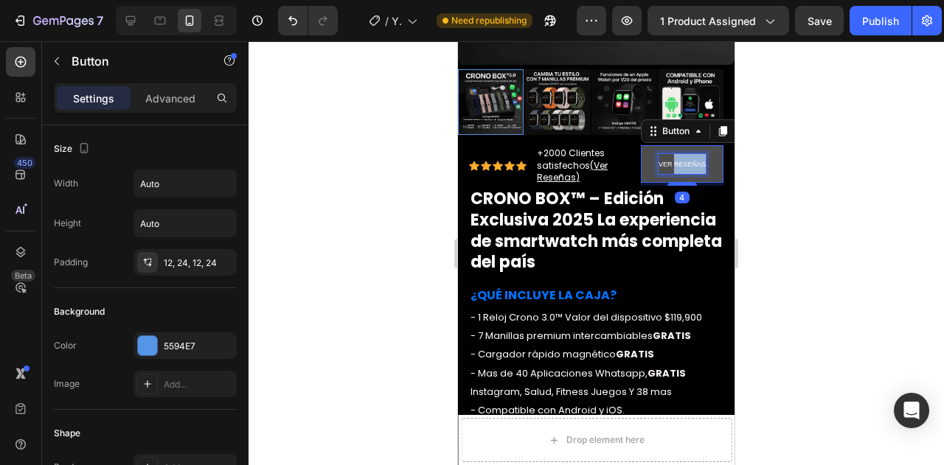
click at [668, 161] on span "VER RESEÑAS" at bounding box center [682, 164] width 47 height 7
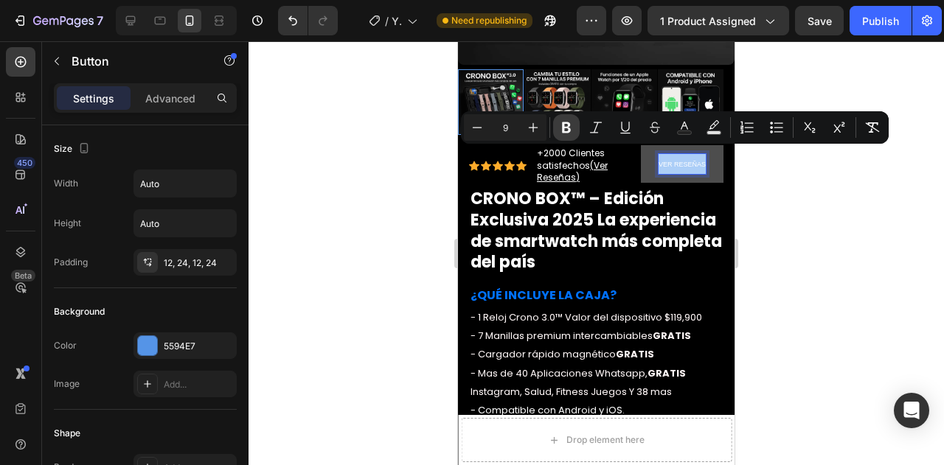
click at [569, 125] on icon "Editor contextual toolbar" at bounding box center [566, 127] width 9 height 11
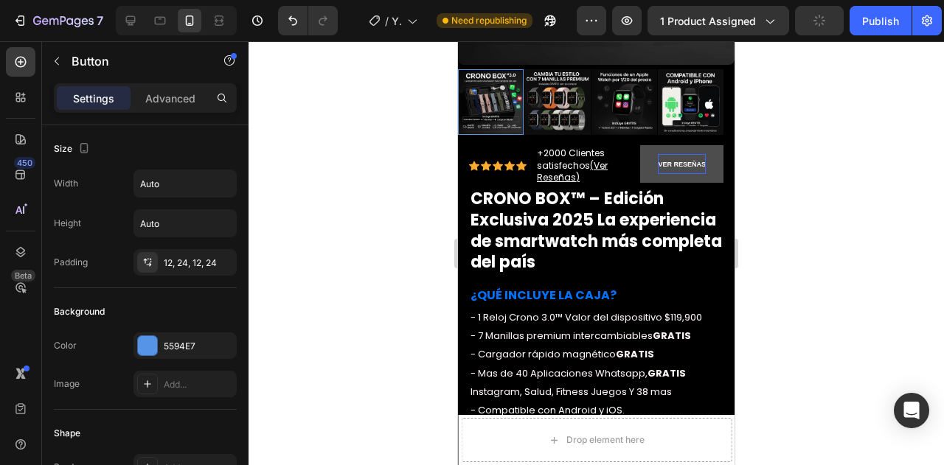
click at [782, 164] on div at bounding box center [597, 253] width 696 height 424
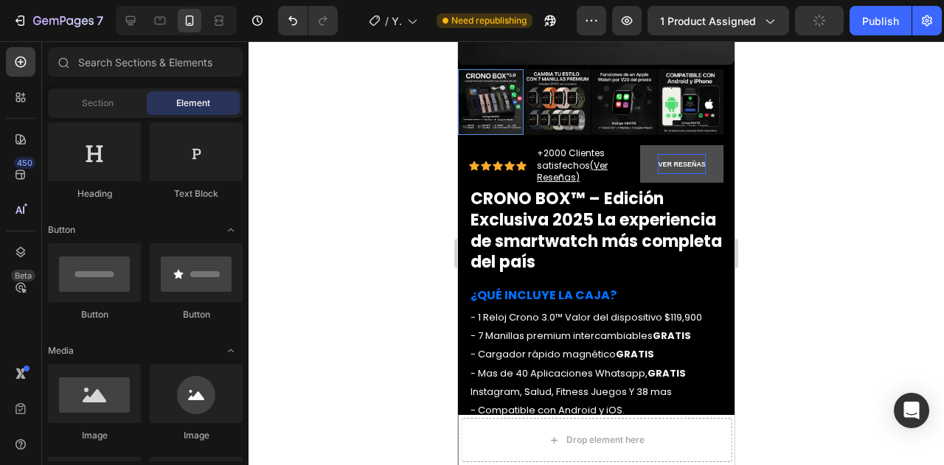
click at [782, 164] on div at bounding box center [597, 253] width 696 height 424
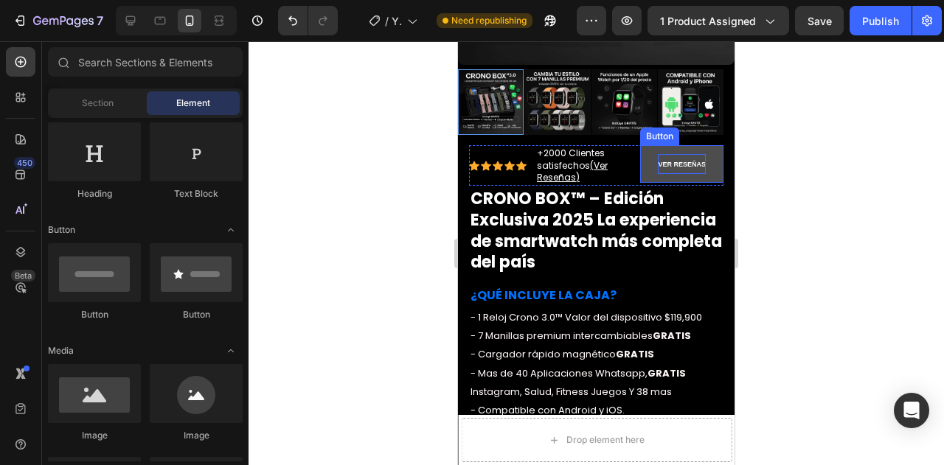
click at [674, 145] on button "VER RESEÑAS" at bounding box center [681, 164] width 83 height 38
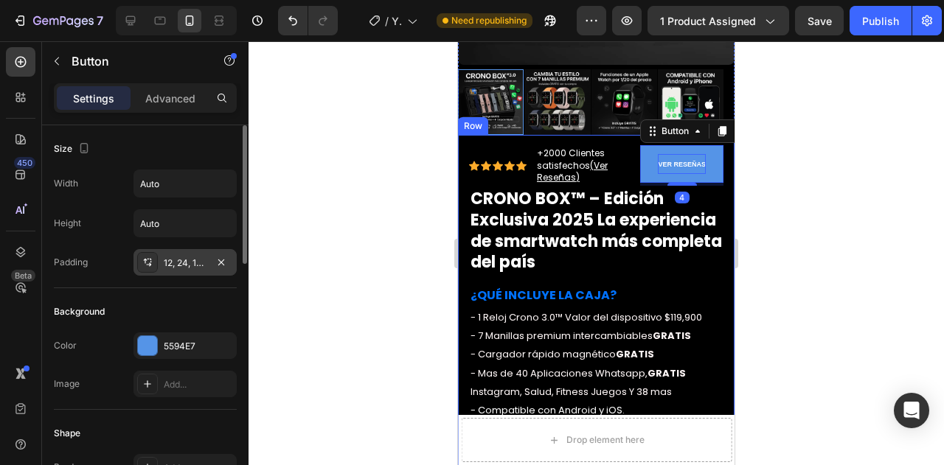
scroll to position [12, 0]
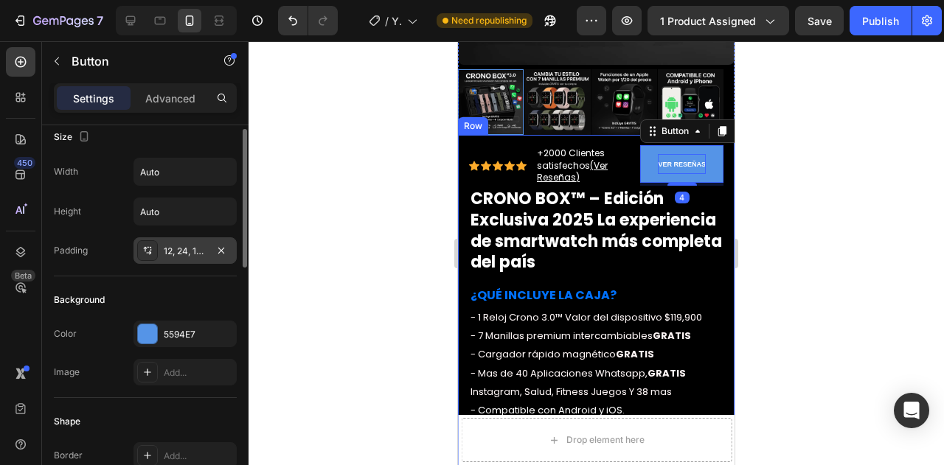
click at [170, 247] on div "12, 24, 12, 24" at bounding box center [185, 251] width 43 height 13
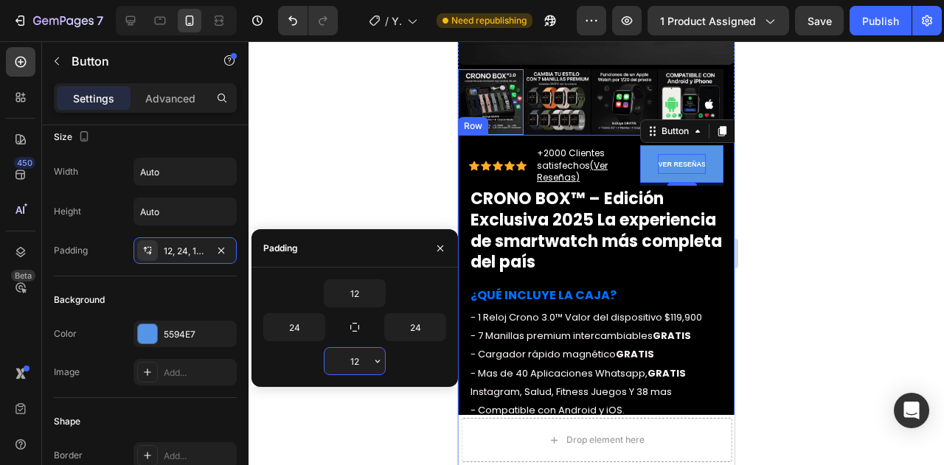
click at [361, 365] on input "12" at bounding box center [355, 361] width 60 height 27
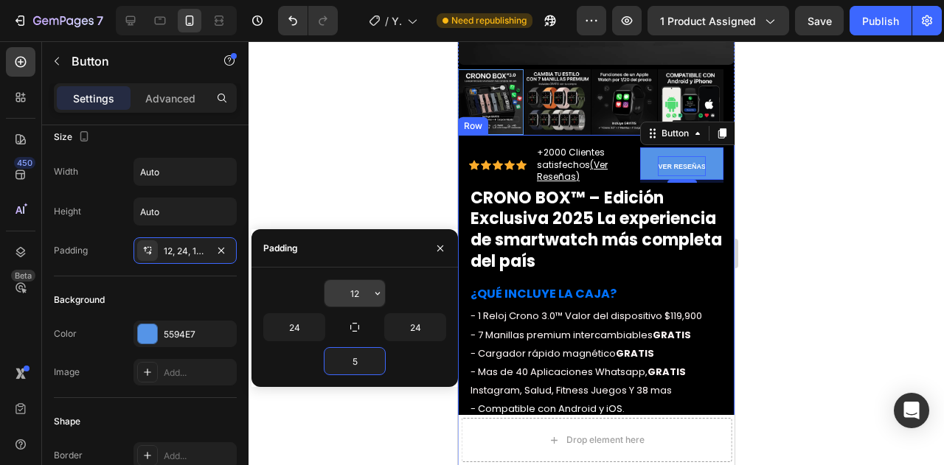
type input "5"
click at [354, 295] on input "12" at bounding box center [355, 293] width 60 height 27
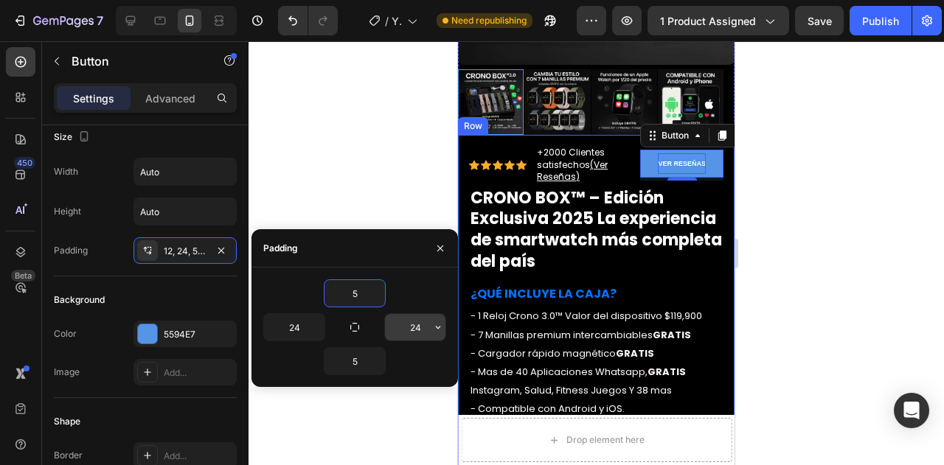
type input "5"
click at [417, 325] on input "24" at bounding box center [415, 327] width 60 height 27
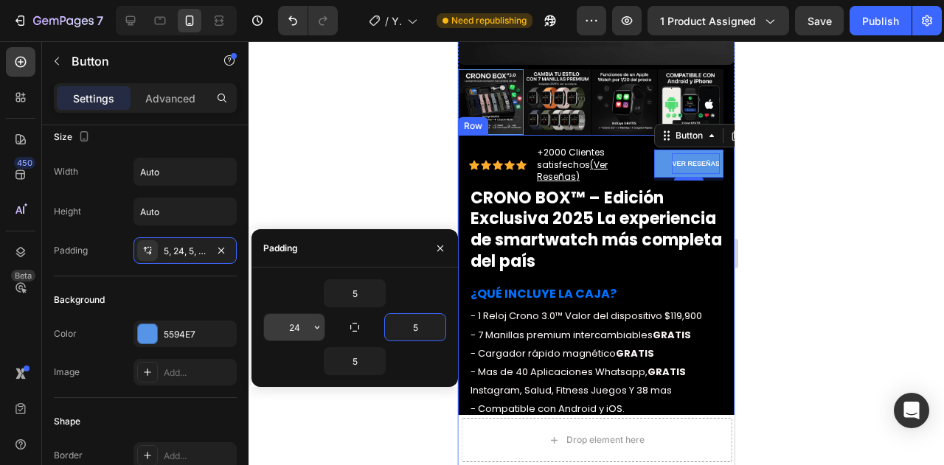
type input "5"
click at [304, 326] on input "24" at bounding box center [294, 327] width 60 height 27
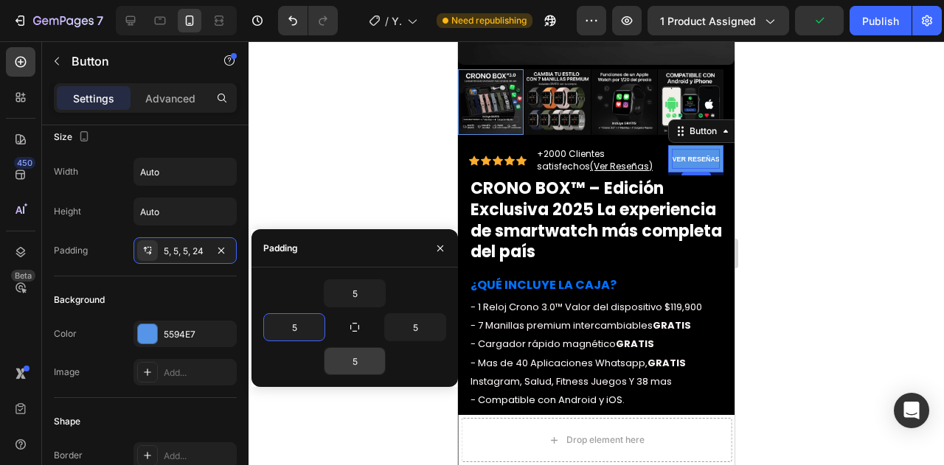
type input "5"
click at [353, 311] on div "5 5 5 5" at bounding box center [354, 328] width 183 height 96
click at [351, 296] on input "5" at bounding box center [355, 293] width 60 height 27
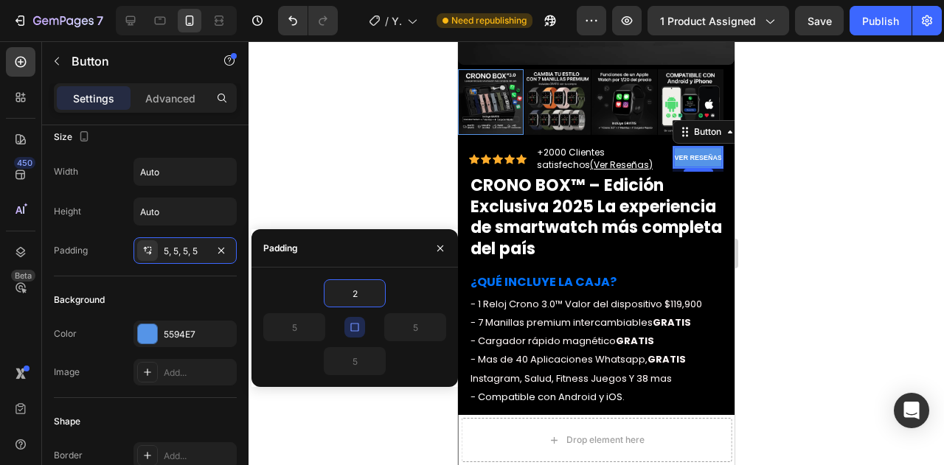
type input "2"
click at [835, 194] on div at bounding box center [597, 253] width 696 height 424
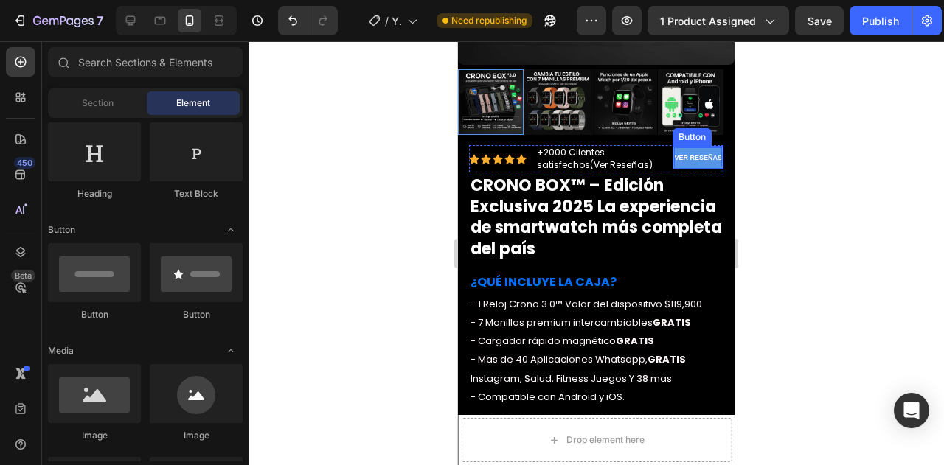
click at [674, 154] on strong "VER RESEÑAS" at bounding box center [698, 157] width 48 height 7
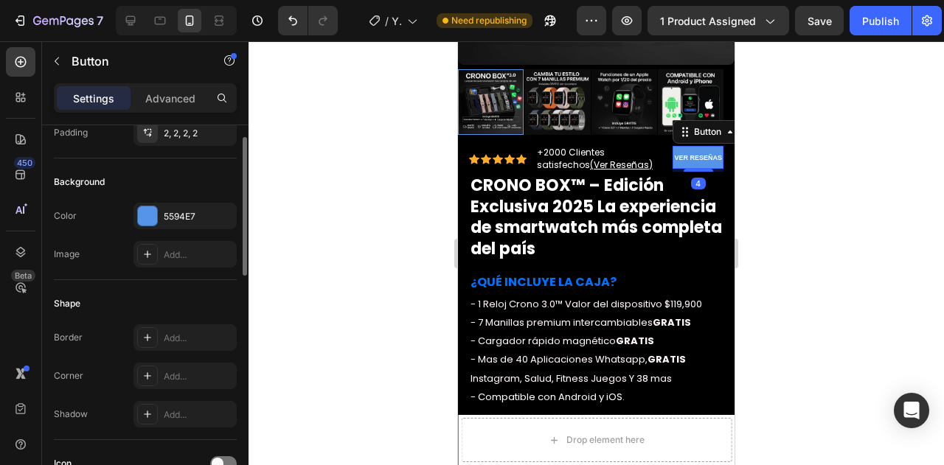
scroll to position [97, 0]
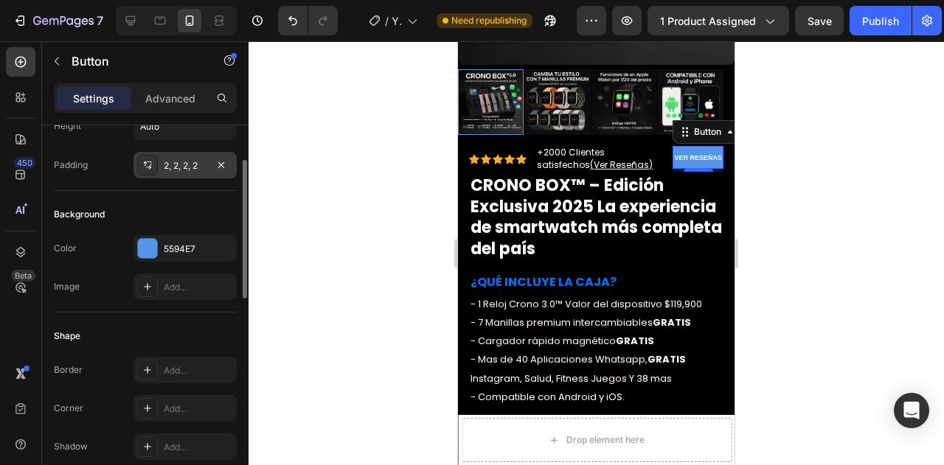
click at [189, 162] on div "2, 2, 2, 2" at bounding box center [185, 165] width 43 height 13
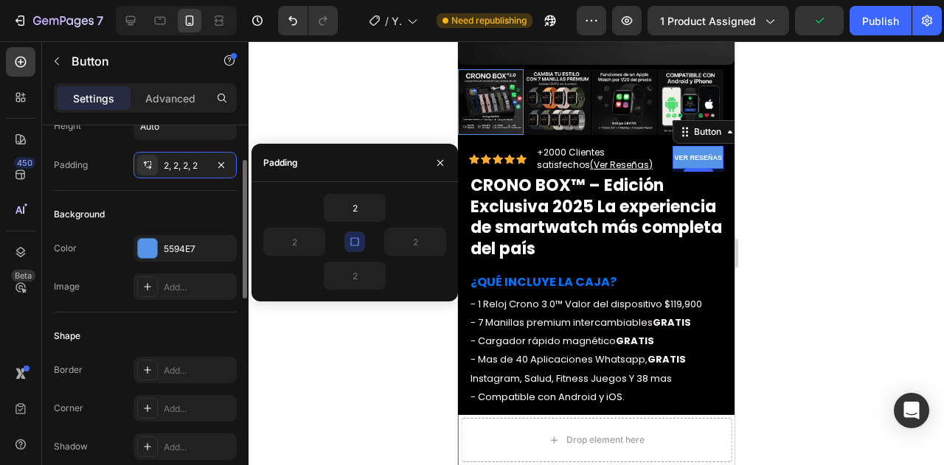
click at [110, 289] on div "Image Add..." at bounding box center [145, 287] width 183 height 27
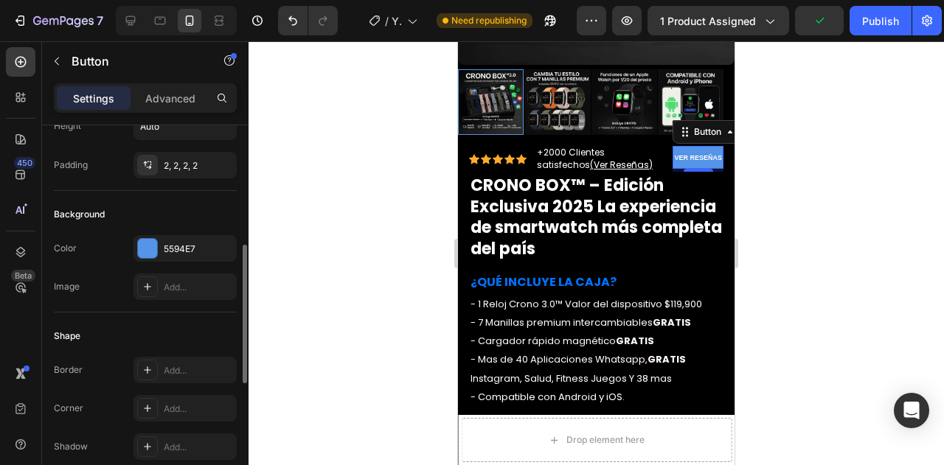
scroll to position [167, 0]
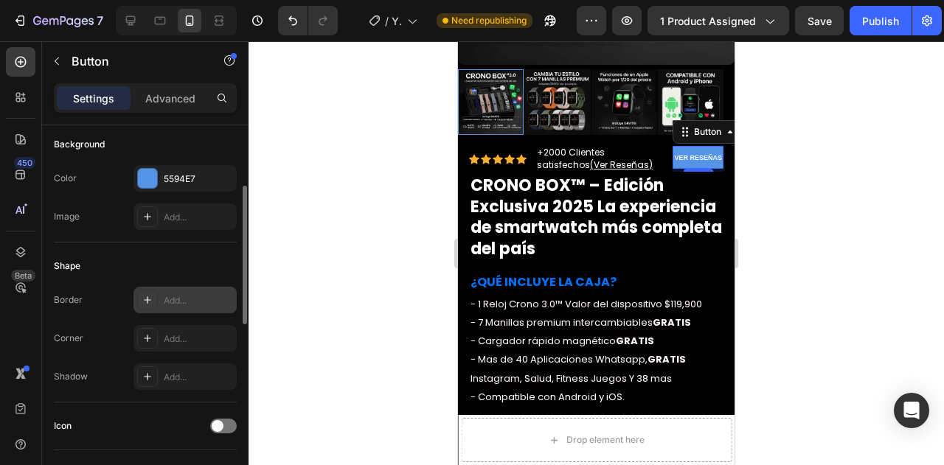
click at [170, 302] on div "Add..." at bounding box center [198, 300] width 69 height 13
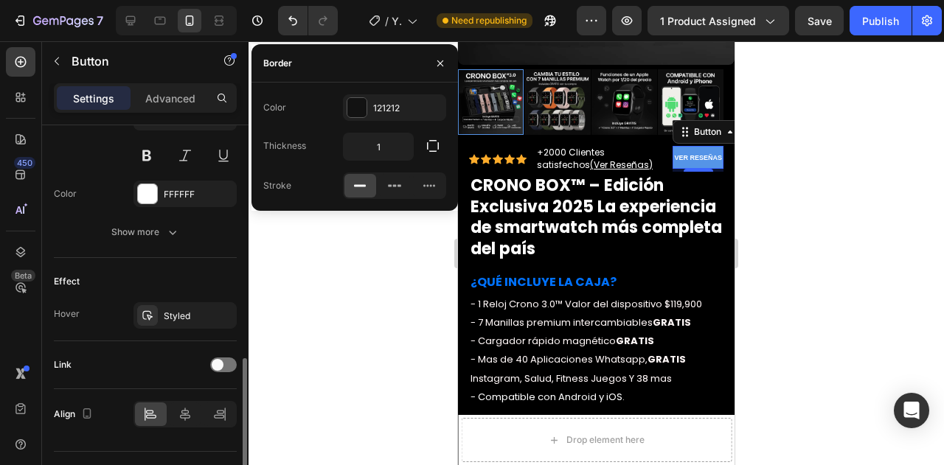
scroll to position [672, 0]
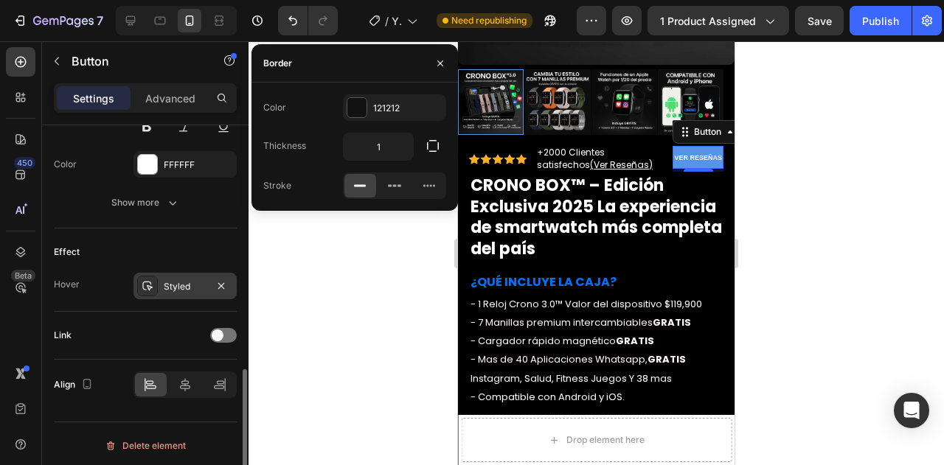
click at [181, 280] on div "Styled" at bounding box center [185, 286] width 43 height 13
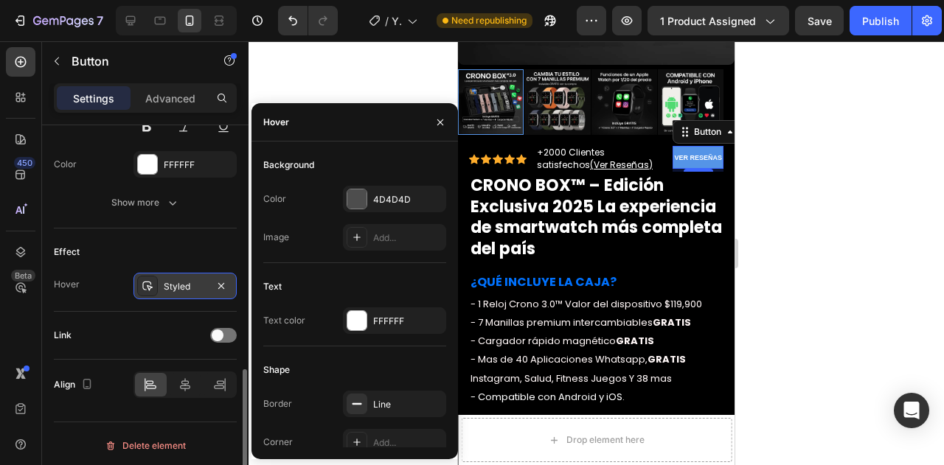
click at [187, 283] on div "Styled" at bounding box center [185, 286] width 43 height 13
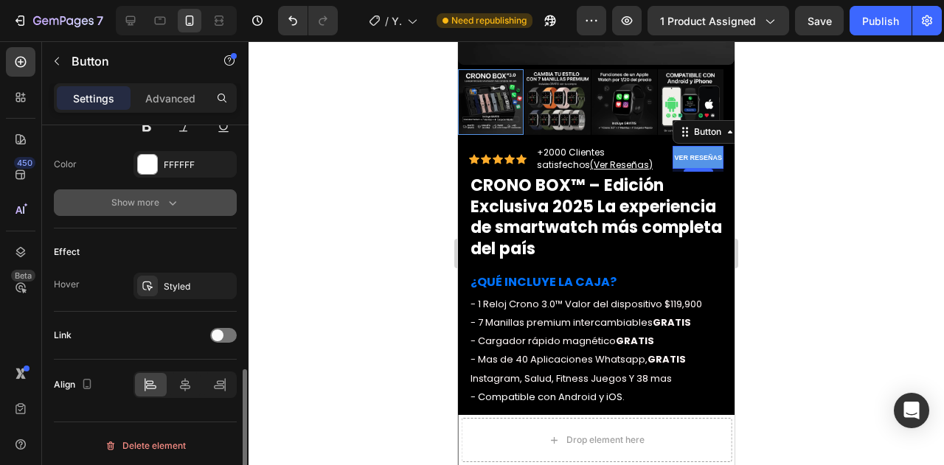
click at [153, 203] on div "Show more" at bounding box center [145, 202] width 69 height 15
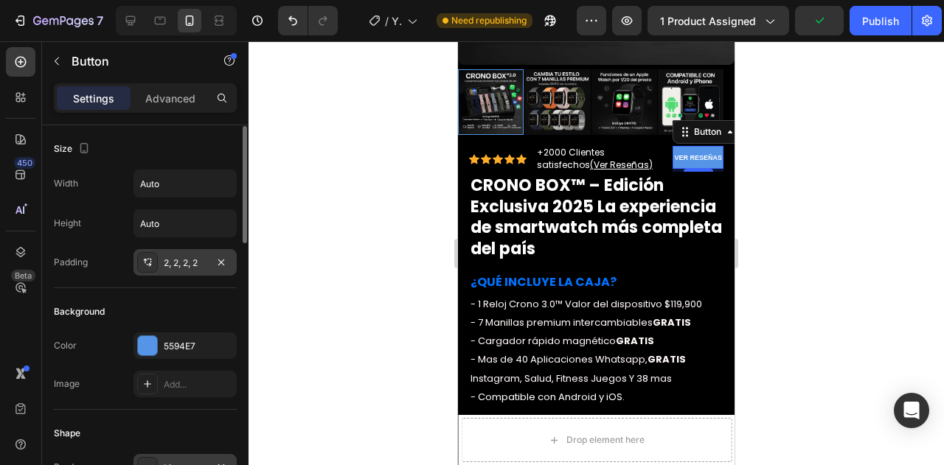
scroll to position [86, 0]
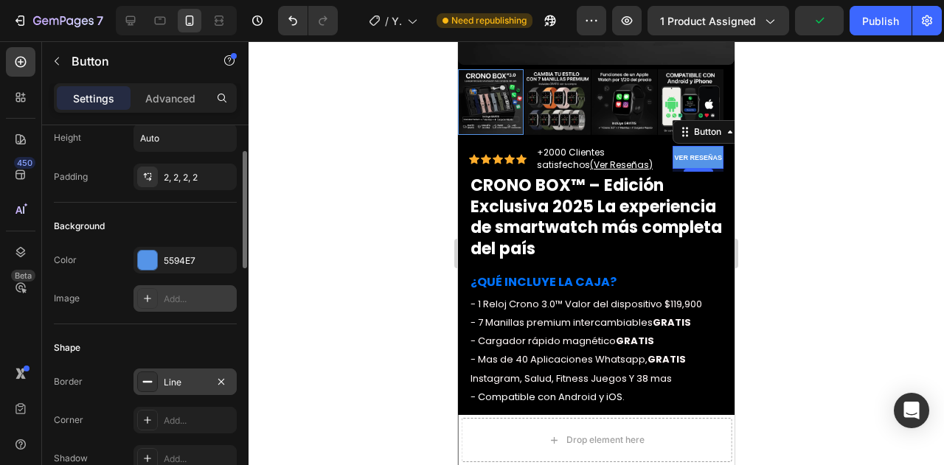
click at [153, 290] on div at bounding box center [147, 298] width 21 height 21
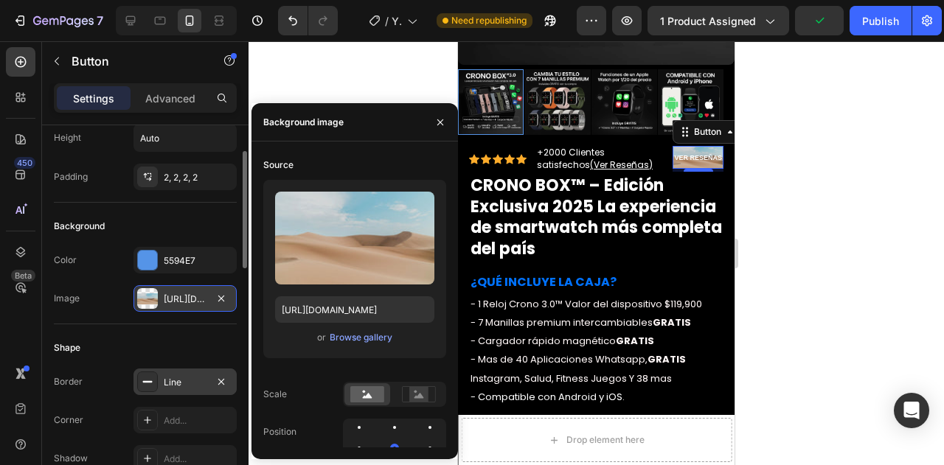
click at [170, 297] on div "https://cdn.shopify.com/s/files/1/2005/9307/files/background_settings.jpg" at bounding box center [185, 299] width 43 height 13
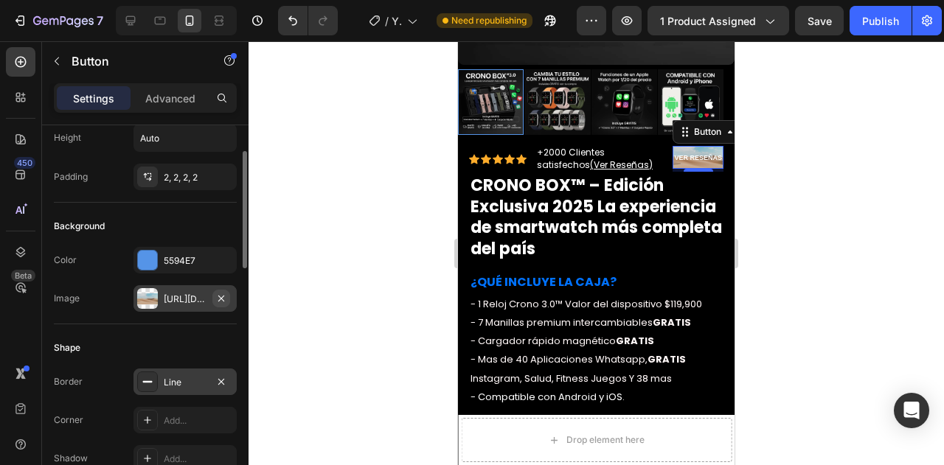
click at [223, 299] on icon "button" at bounding box center [221, 299] width 12 height 12
click at [160, 336] on div "Shape" at bounding box center [145, 348] width 183 height 24
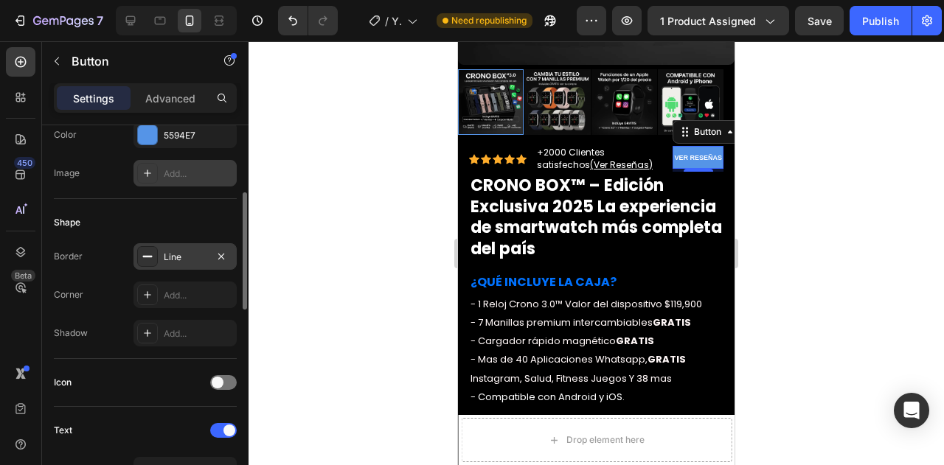
scroll to position [213, 0]
click at [179, 294] on div "Add..." at bounding box center [198, 293] width 69 height 13
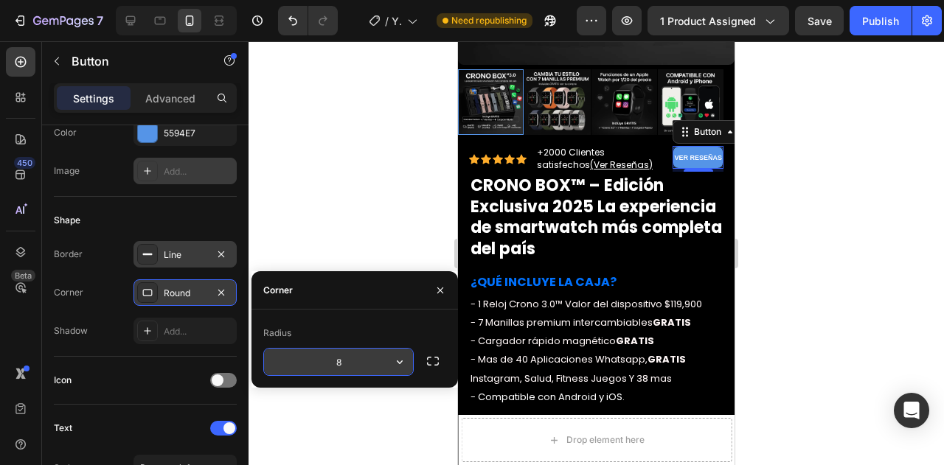
click at [401, 367] on icon "button" at bounding box center [399, 362] width 15 height 15
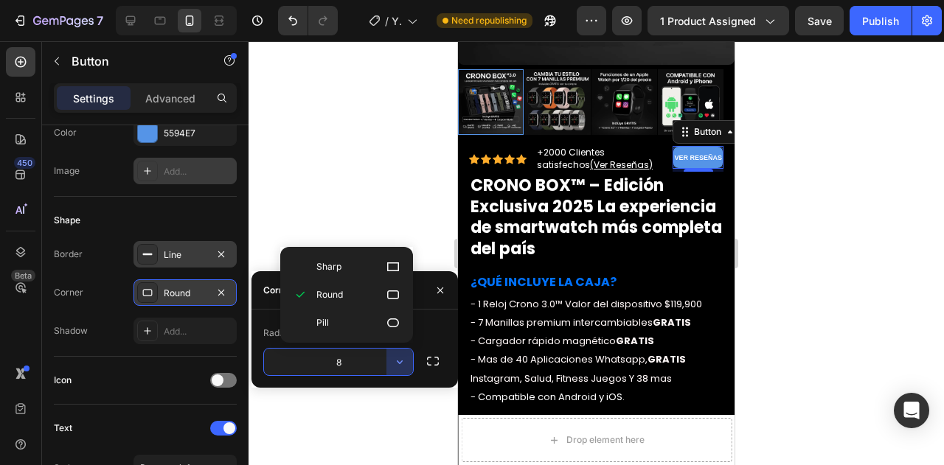
click at [794, 271] on div at bounding box center [597, 253] width 696 height 424
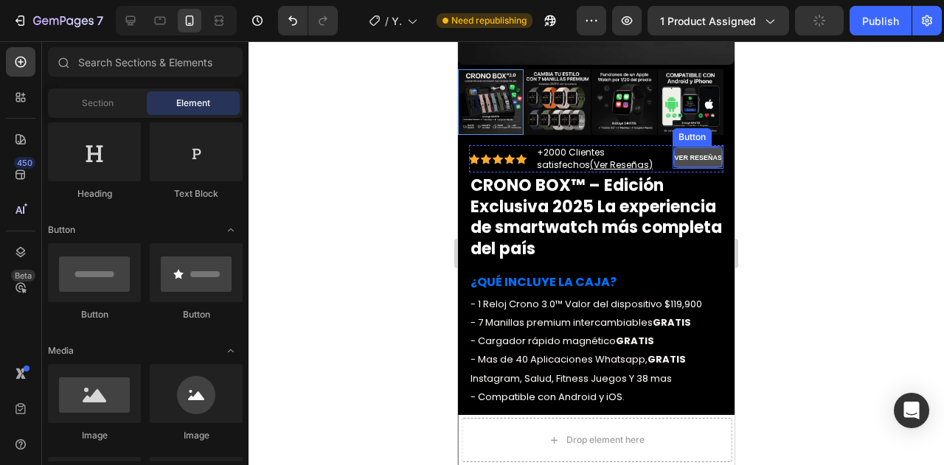
click at [693, 155] on strong "VER RESEÑAS" at bounding box center [698, 157] width 48 height 7
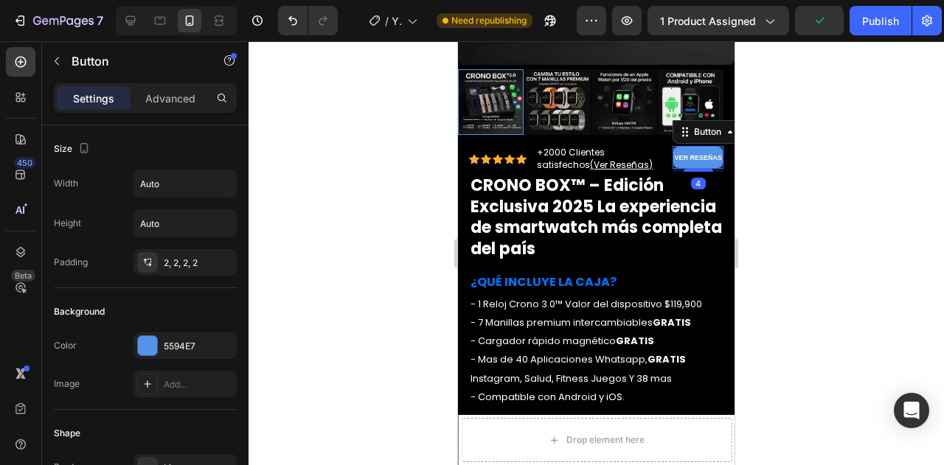
click at [831, 139] on div at bounding box center [597, 253] width 696 height 424
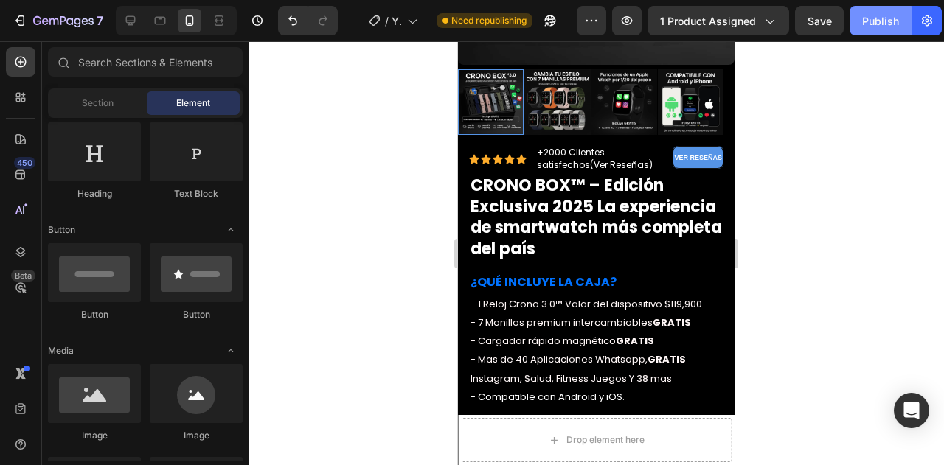
click at [882, 14] on div "Publish" at bounding box center [880, 20] width 37 height 15
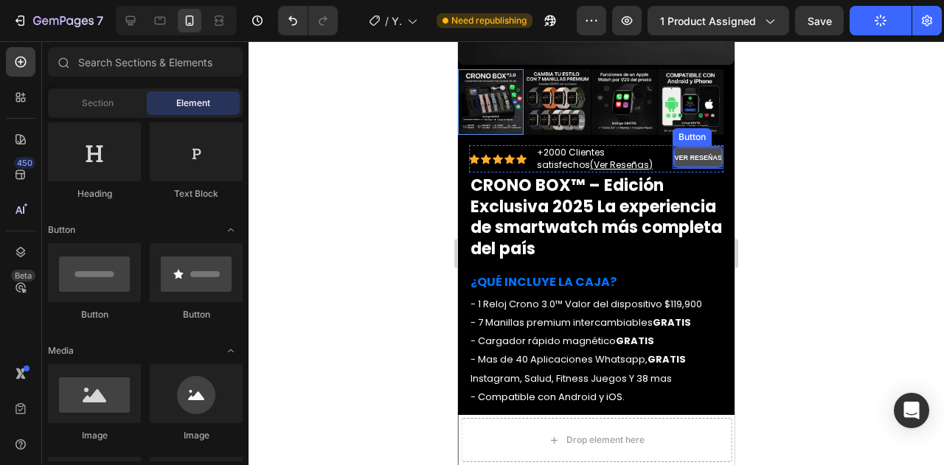
click at [687, 154] on strong "VER RESEÑAS" at bounding box center [698, 157] width 48 height 7
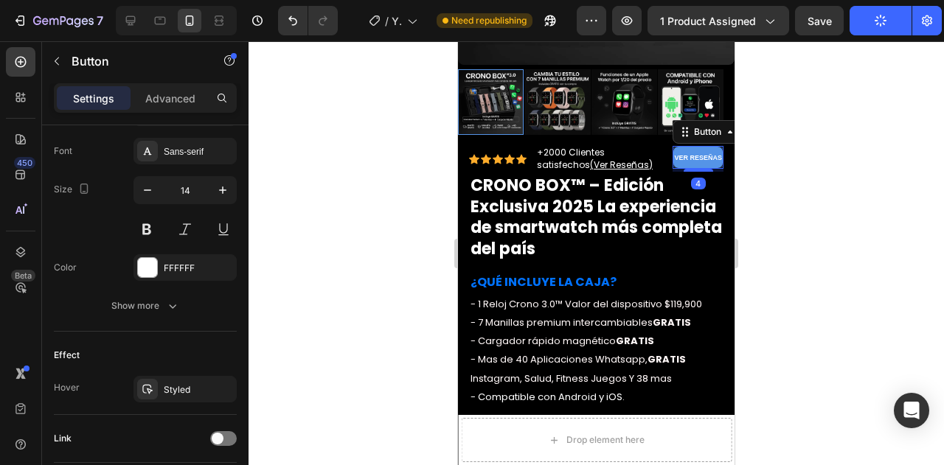
scroll to position [672, 0]
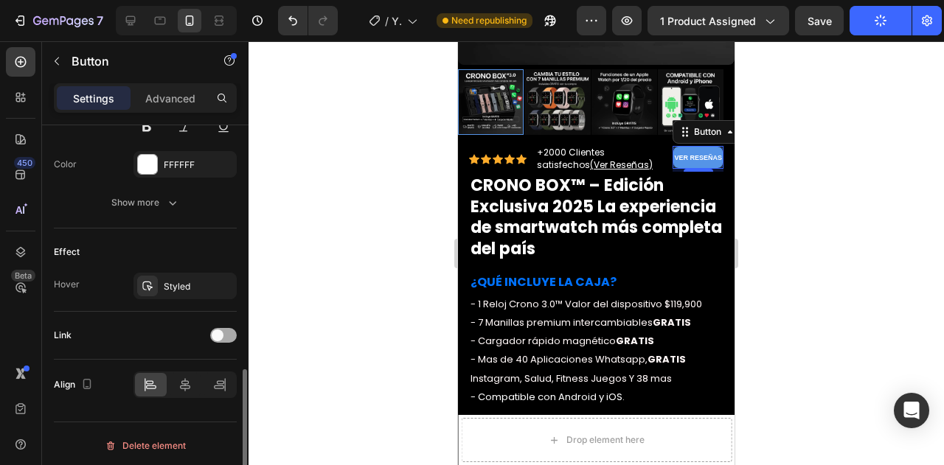
click at [219, 334] on span at bounding box center [218, 336] width 12 height 12
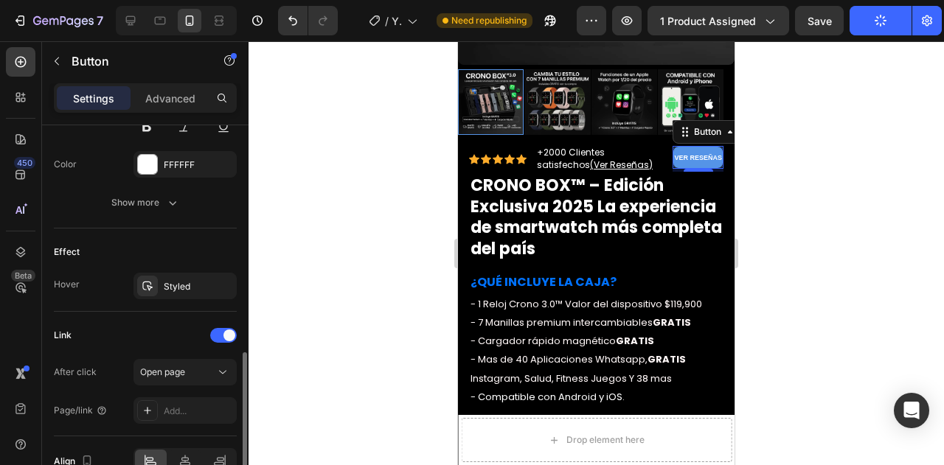
scroll to position [749, 0]
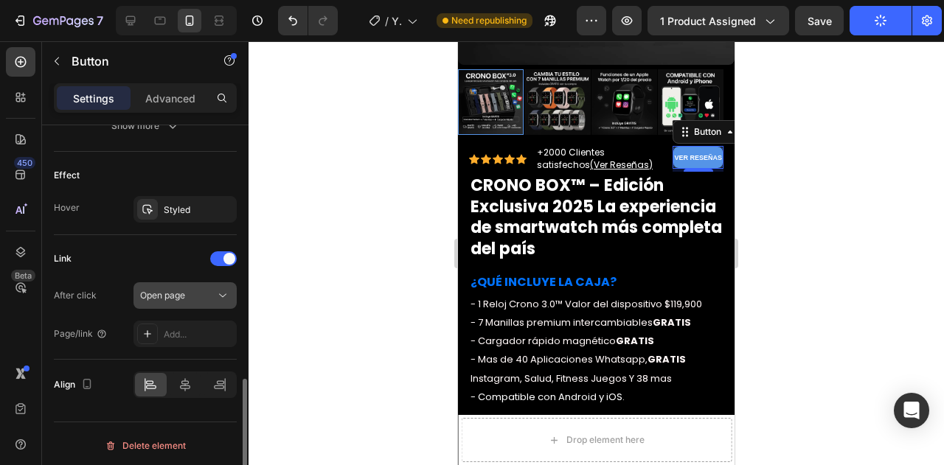
click at [172, 291] on span "Open page" at bounding box center [162, 295] width 45 height 11
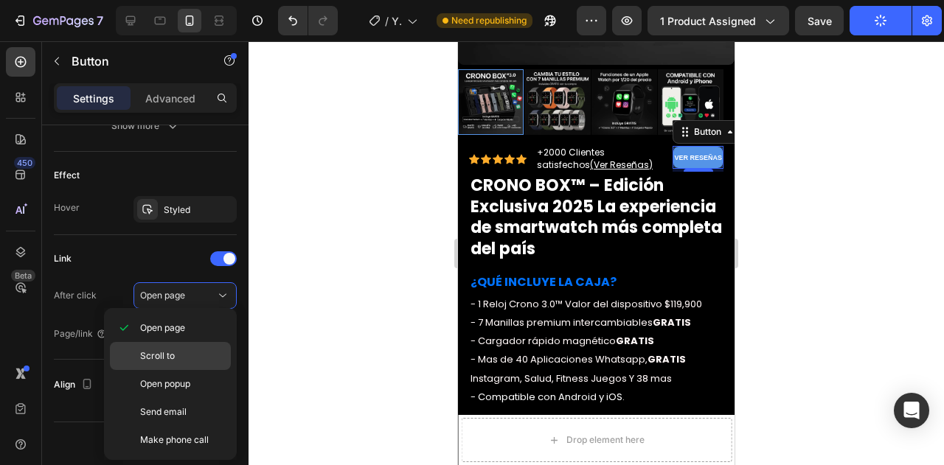
click at [186, 350] on p "Scroll to" at bounding box center [182, 356] width 84 height 13
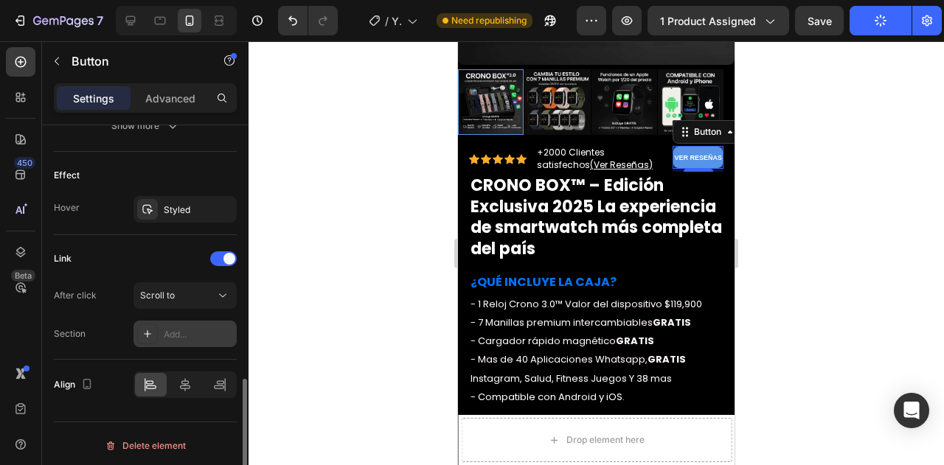
click at [168, 336] on div "Add..." at bounding box center [198, 334] width 69 height 13
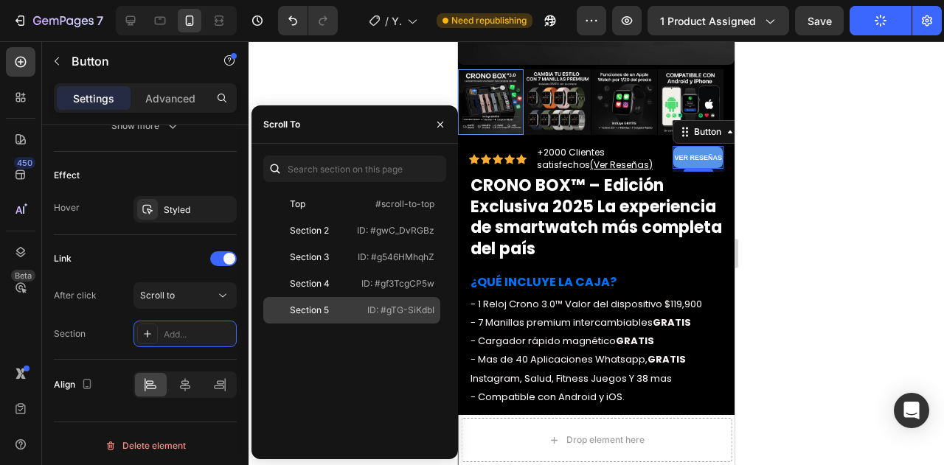
click at [354, 309] on div "Section 5" at bounding box center [312, 310] width 86 height 13
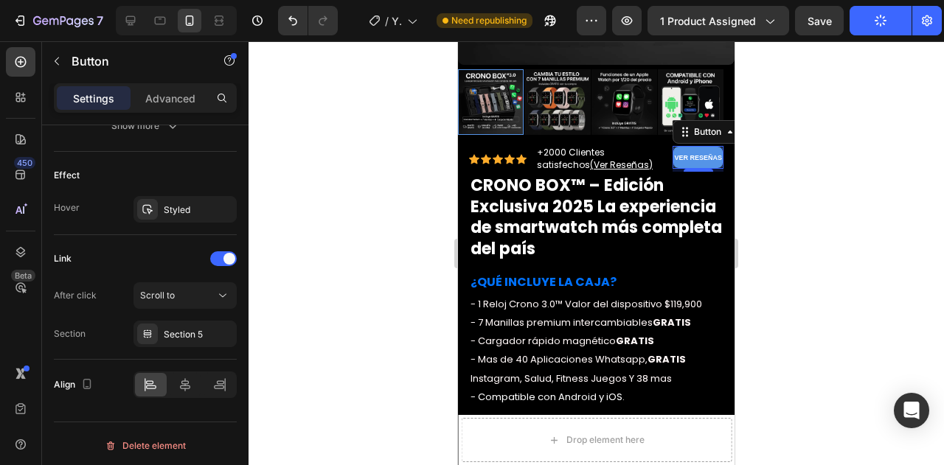
click at [831, 169] on div at bounding box center [597, 253] width 696 height 424
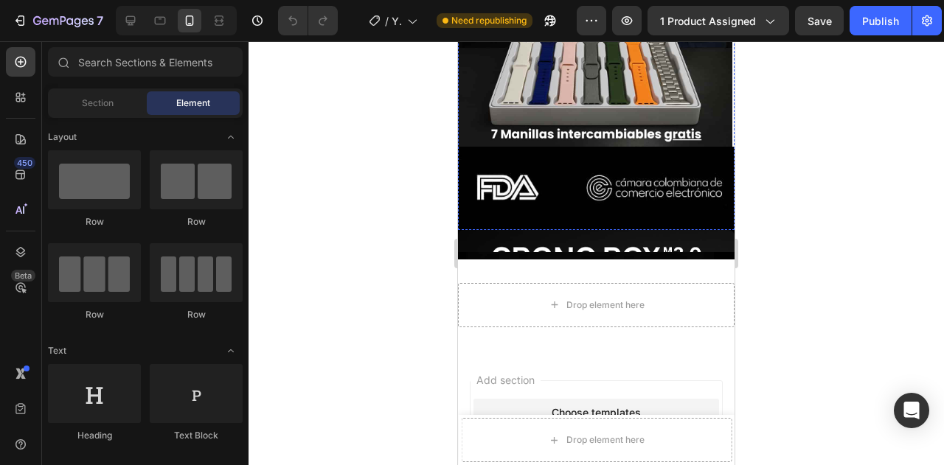
scroll to position [842, 0]
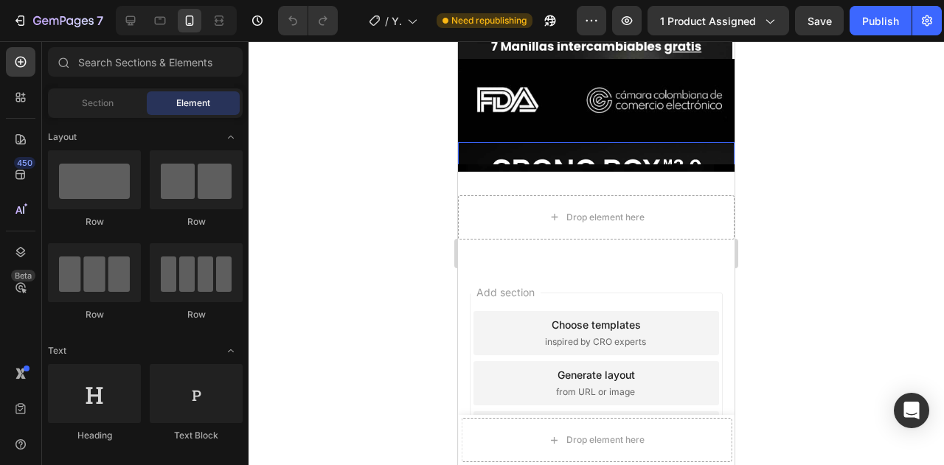
click at [639, 142] on img at bounding box center [596, 280] width 277 height 277
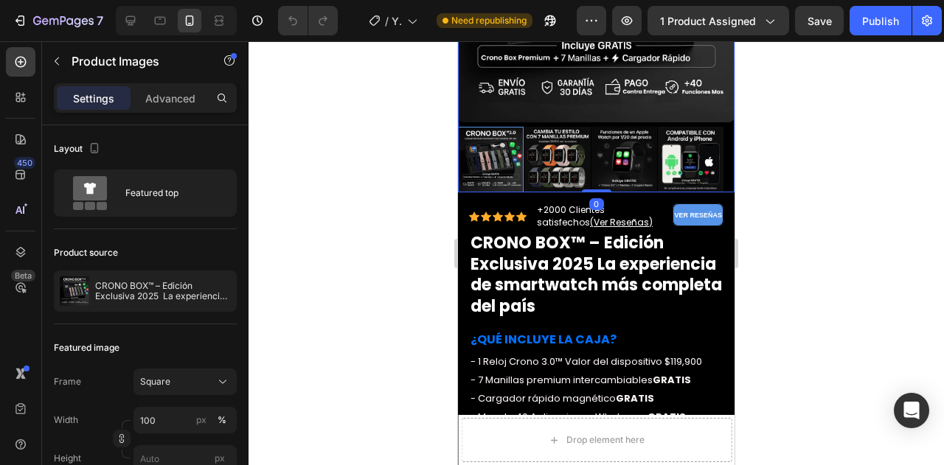
scroll to position [1105, 0]
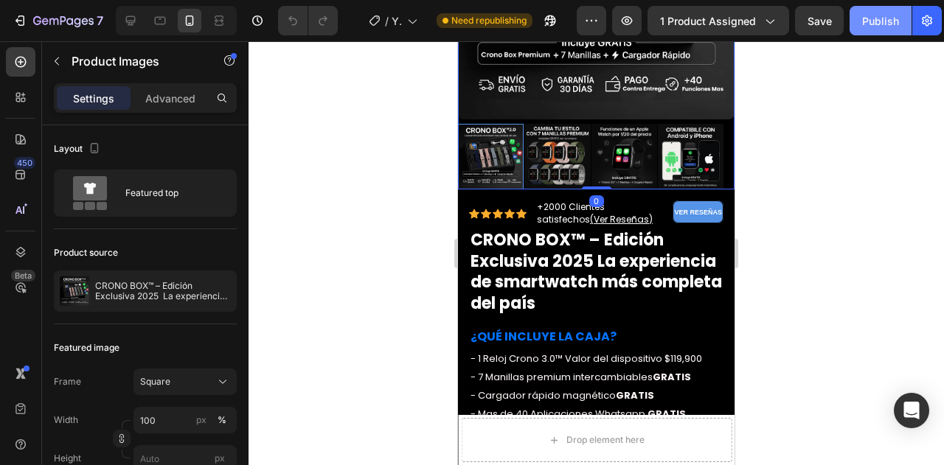
click at [870, 26] on div "Publish" at bounding box center [880, 20] width 37 height 15
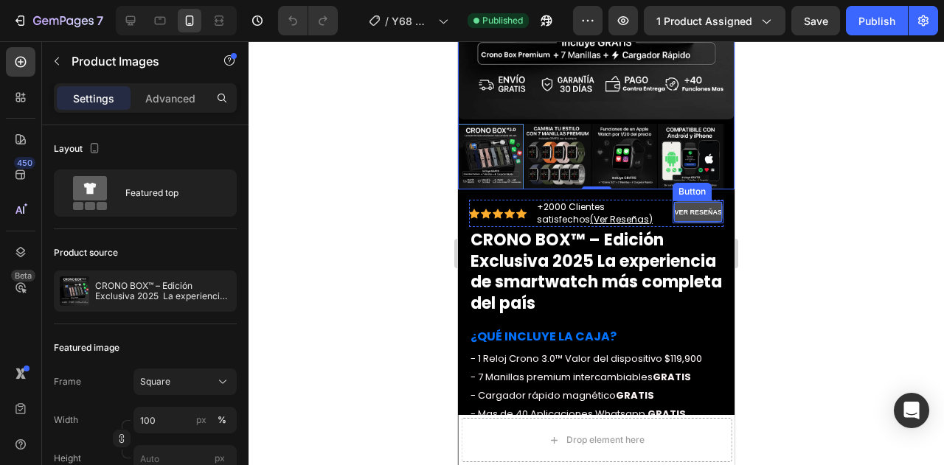
click at [675, 209] on strong "VER RESEÑAS" at bounding box center [698, 212] width 48 height 7
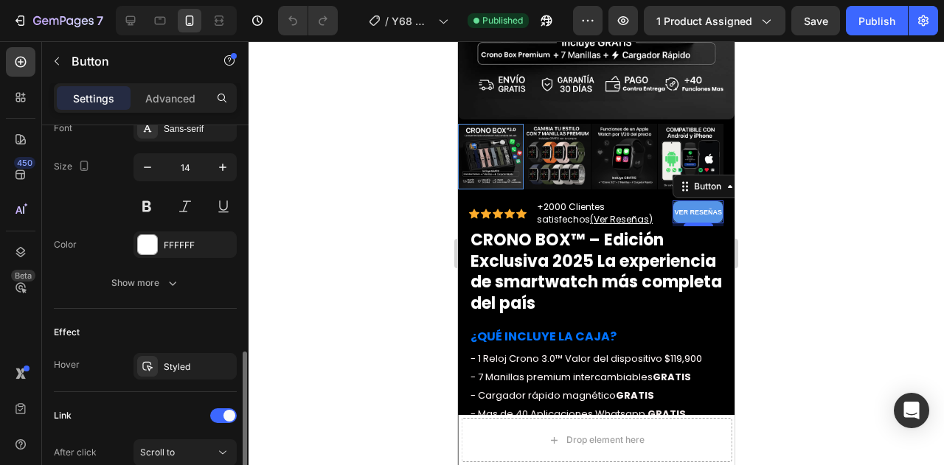
scroll to position [749, 0]
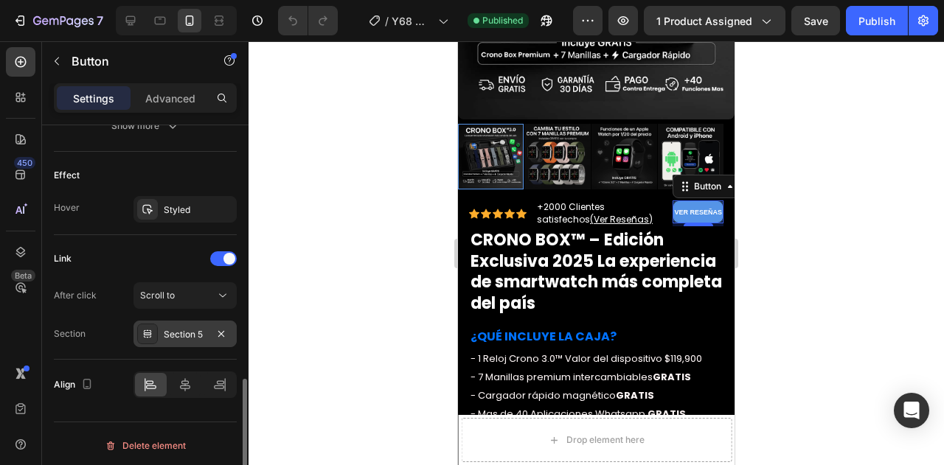
click at [178, 338] on div "Section 5" at bounding box center [185, 334] width 103 height 27
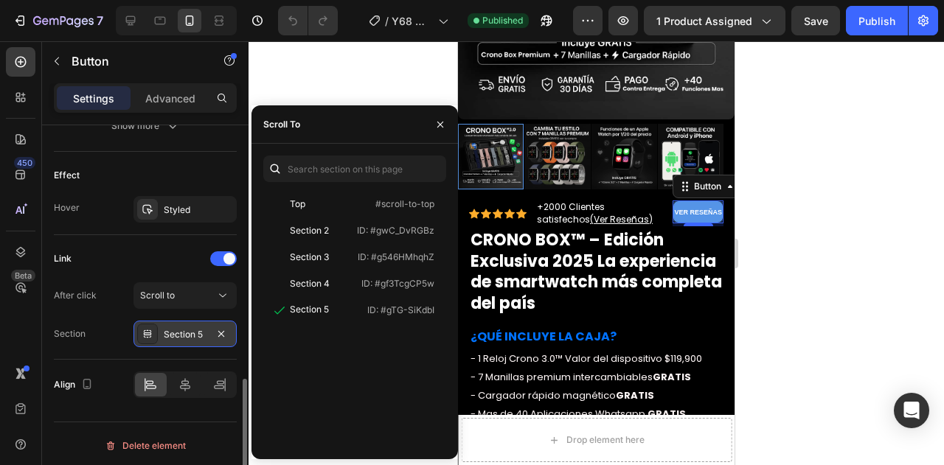
click at [170, 332] on div "Section 5" at bounding box center [185, 334] width 43 height 13
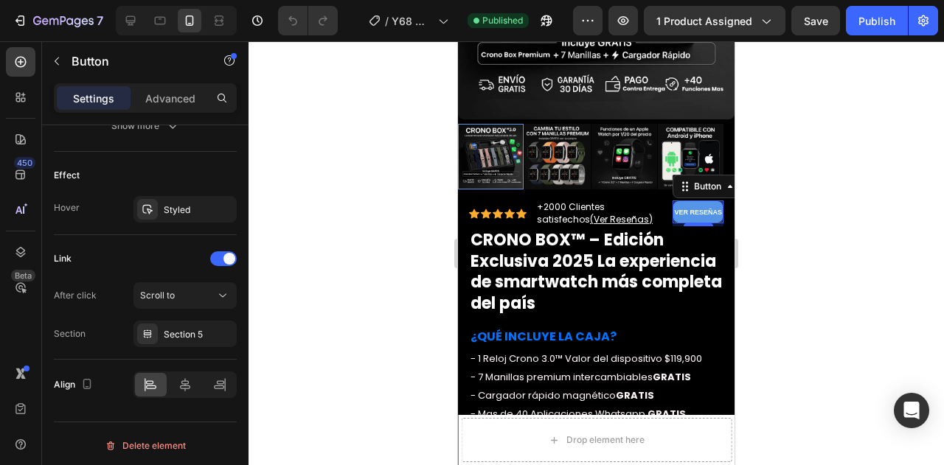
click at [299, 295] on div at bounding box center [597, 253] width 696 height 424
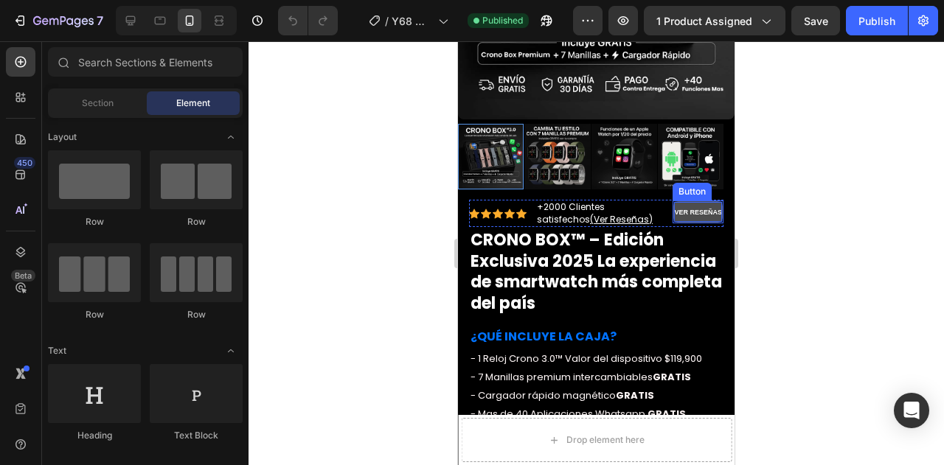
click at [687, 209] on strong "VER RESEÑAS" at bounding box center [698, 212] width 48 height 7
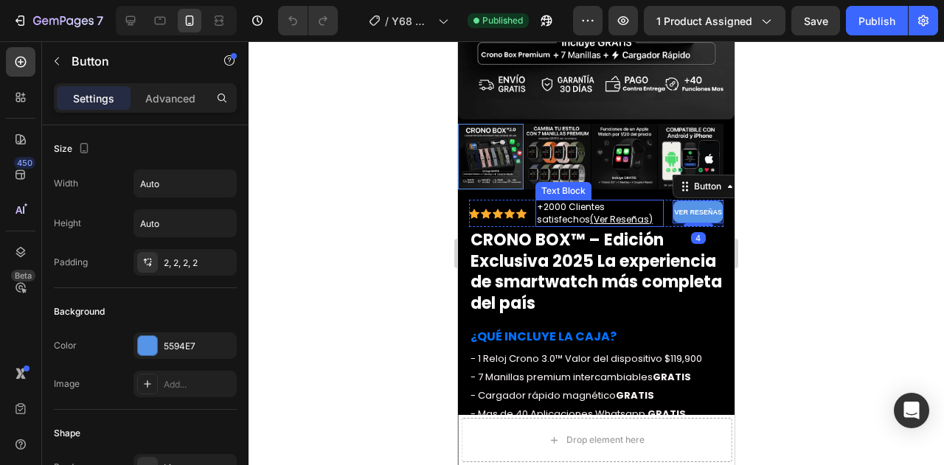
click at [575, 209] on span "+2000 Clientes satisfechos (Ver Reseñas)" at bounding box center [595, 213] width 116 height 25
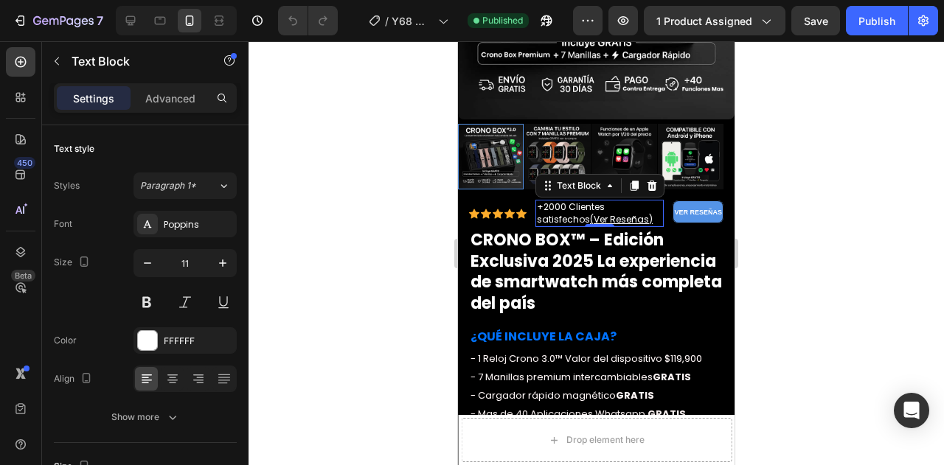
click at [575, 209] on span "+2000 Clientes satisfechos (Ver Reseñas)" at bounding box center [595, 213] width 116 height 25
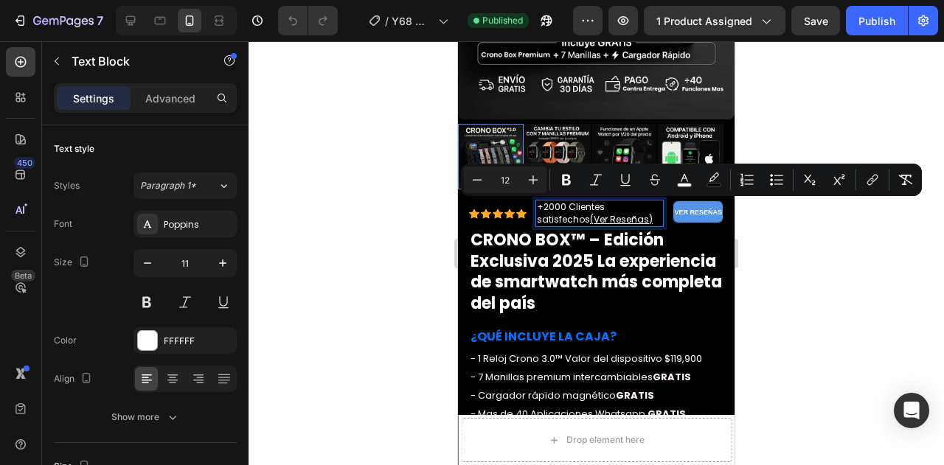
click at [611, 206] on p "+2000 Clientes satisfechos (Ver Reseñas)" at bounding box center [599, 213] width 125 height 24
drag, startPoint x: 589, startPoint y: 207, endPoint x: 611, endPoint y: 221, distance: 26.8
click at [611, 221] on p "+2000 Clientes satisfechos (Ver Reseñas)" at bounding box center [599, 213] width 125 height 24
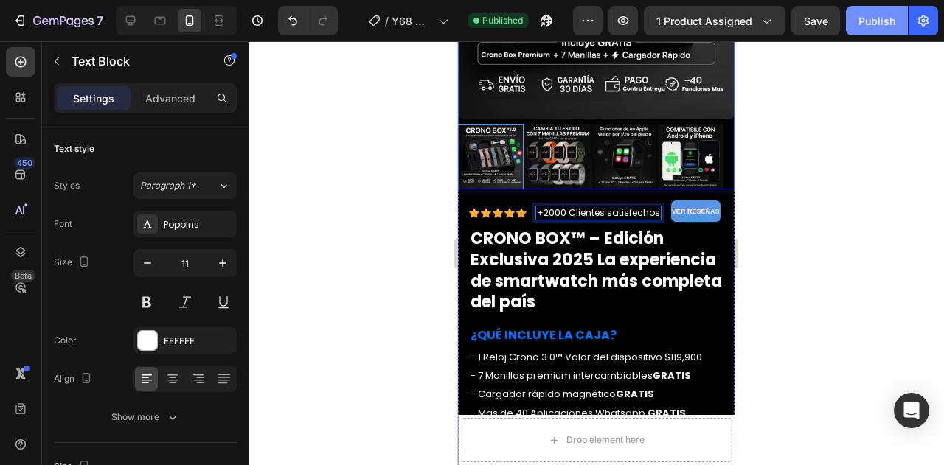
click at [864, 26] on div "Publish" at bounding box center [877, 20] width 37 height 15
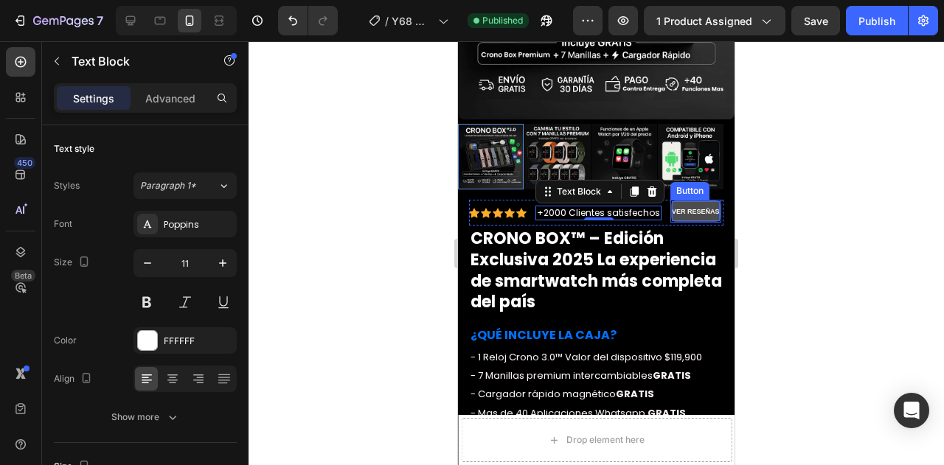
click at [686, 208] on strong "VER RESEÑAS" at bounding box center [696, 211] width 48 height 7
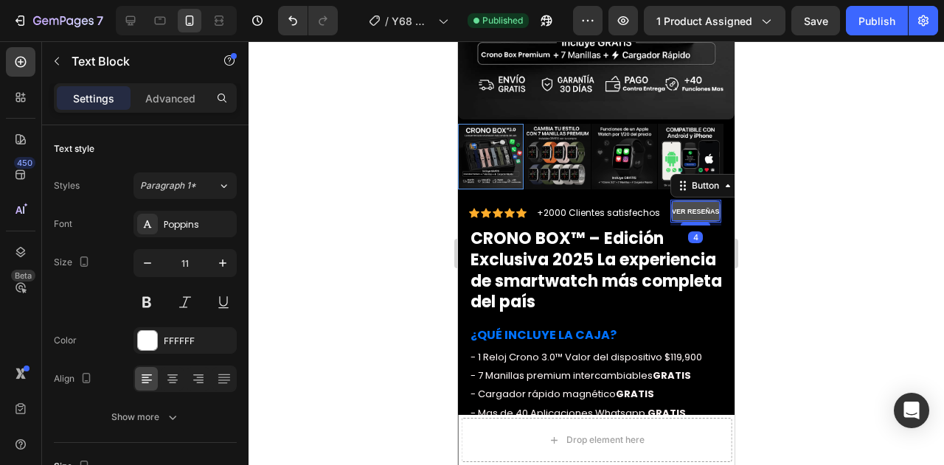
click at [686, 208] on strong "VER RESEÑAS" at bounding box center [696, 211] width 48 height 7
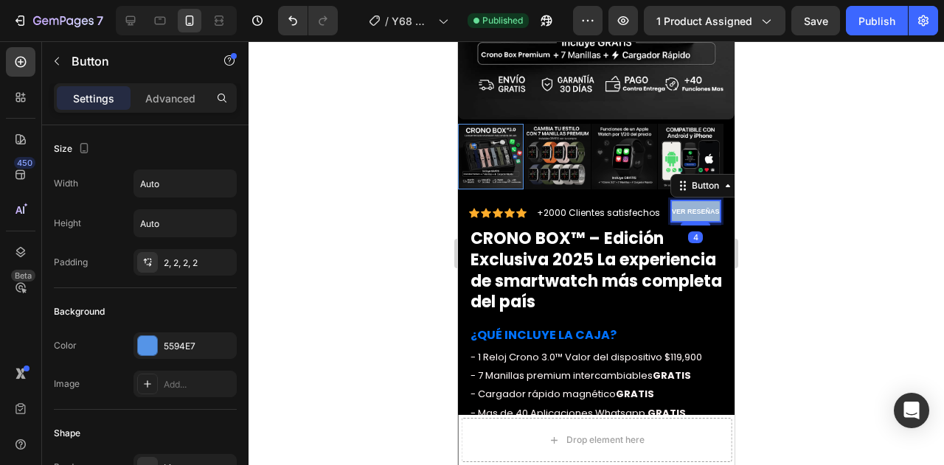
click at [686, 208] on strong "VER RESEÑAS" at bounding box center [696, 211] width 48 height 7
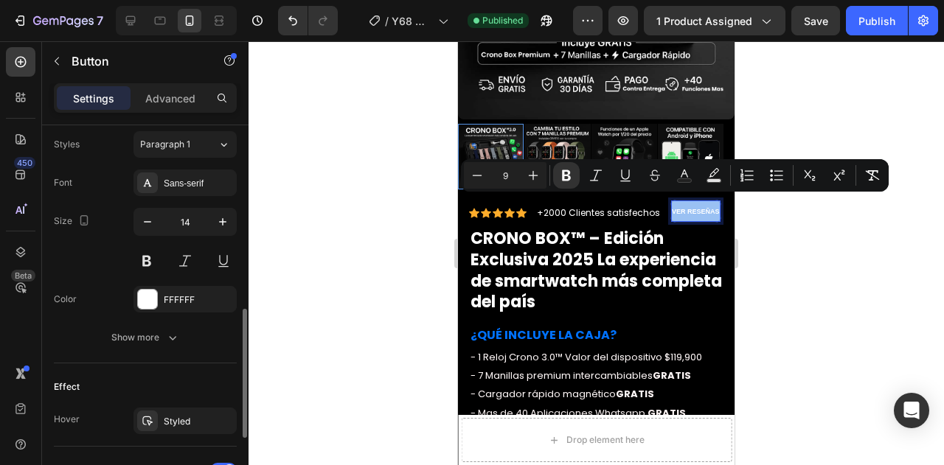
scroll to position [516, 0]
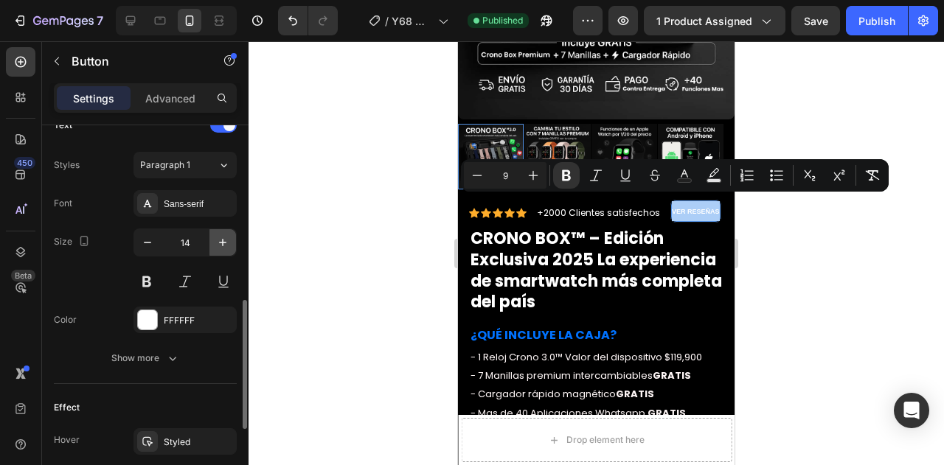
click at [218, 243] on icon "button" at bounding box center [222, 242] width 15 height 15
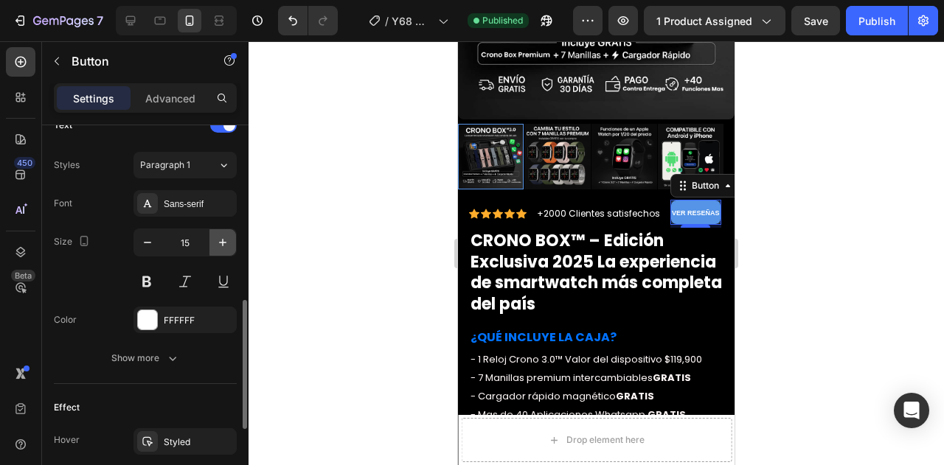
click at [218, 243] on icon "button" at bounding box center [222, 242] width 15 height 15
click at [220, 238] on icon "button" at bounding box center [222, 242] width 15 height 15
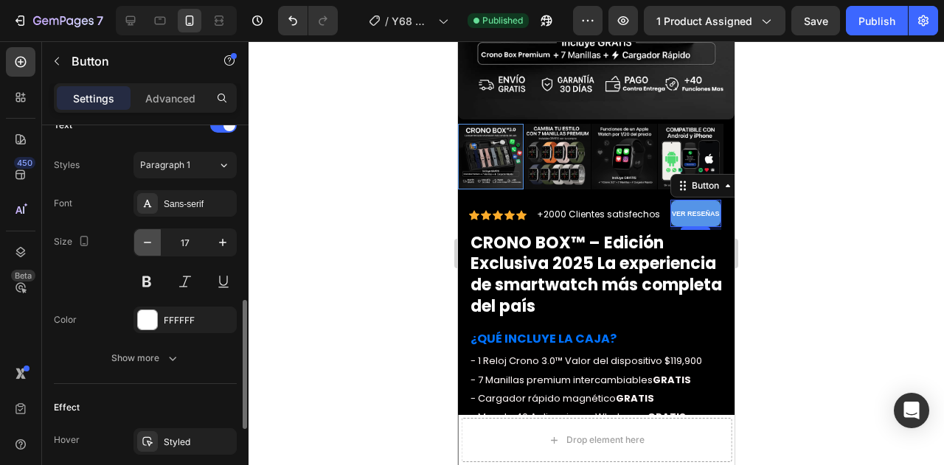
click at [148, 238] on icon "button" at bounding box center [147, 242] width 15 height 15
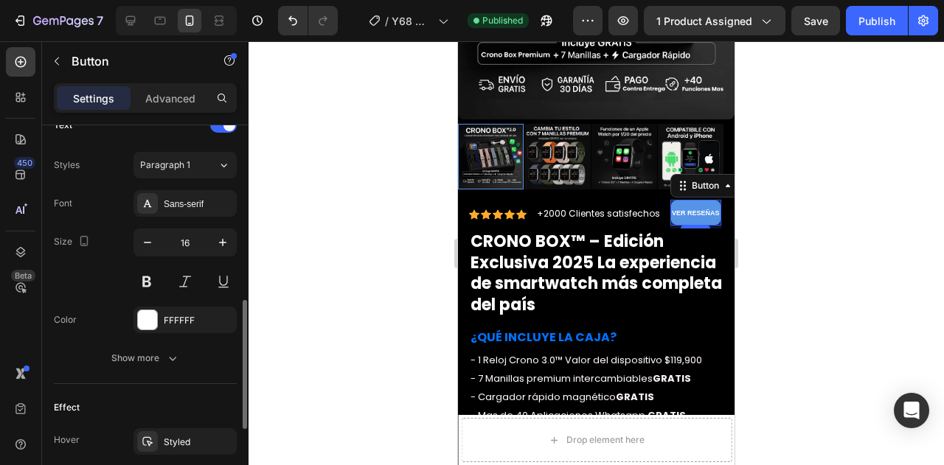
type input "15"
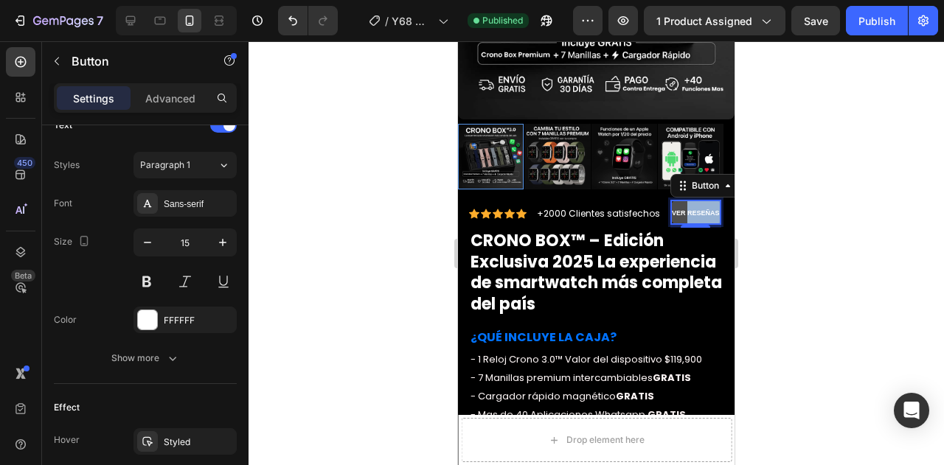
click at [683, 201] on p "VER RESEÑAS" at bounding box center [696, 212] width 48 height 22
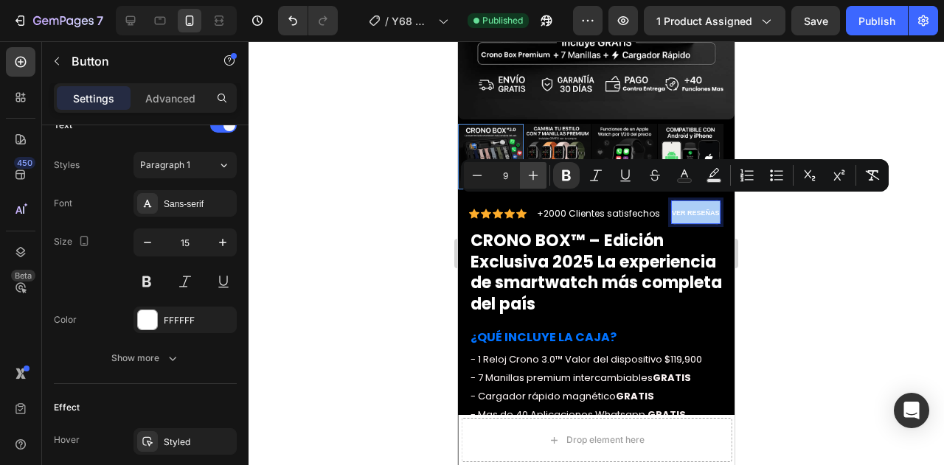
click at [527, 169] on icon "Editor contextual toolbar" at bounding box center [533, 175] width 15 height 15
click at [524, 170] on button "Plus" at bounding box center [533, 175] width 27 height 27
type input "12"
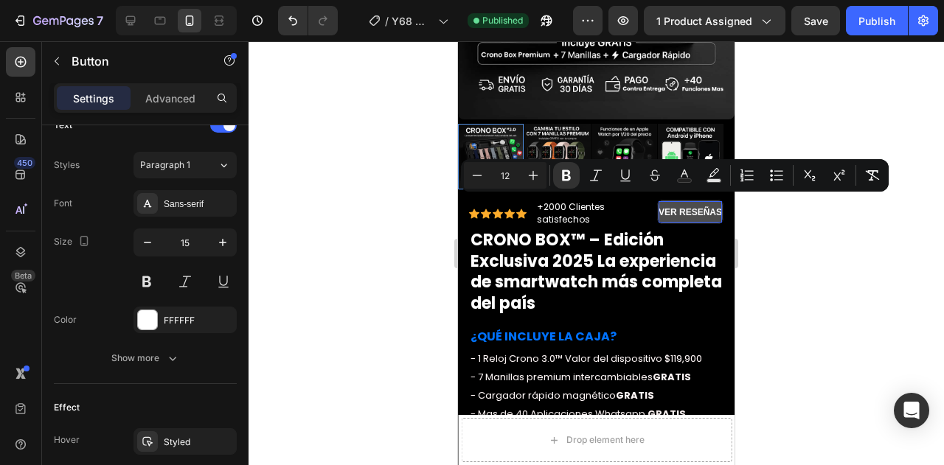
click at [801, 228] on div at bounding box center [597, 253] width 696 height 424
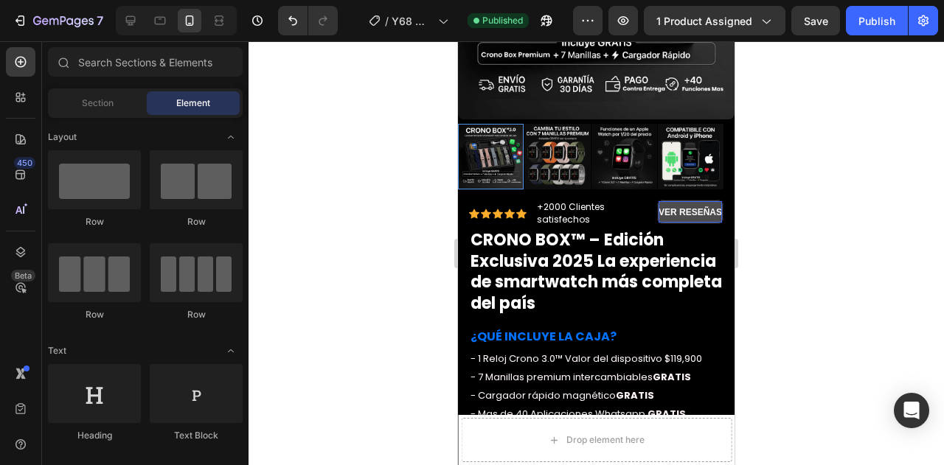
click at [801, 228] on div at bounding box center [597, 253] width 696 height 424
click at [686, 207] on strong "VER RESEÑAS" at bounding box center [690, 212] width 63 height 10
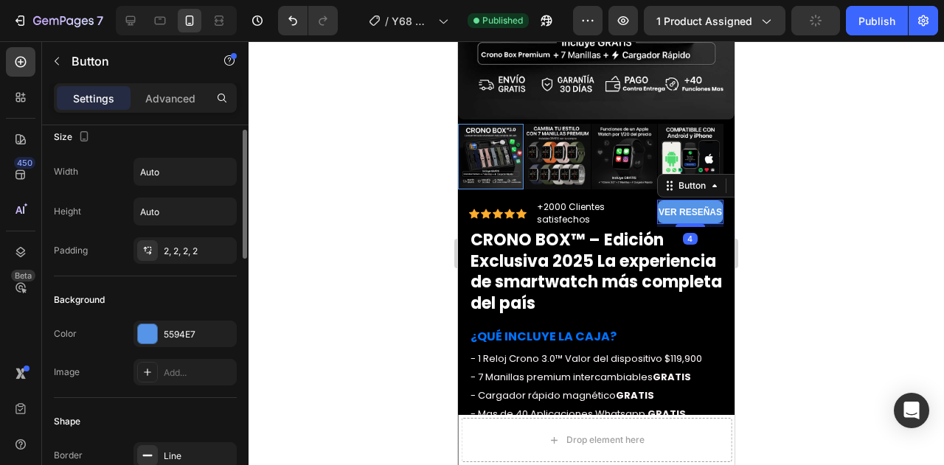
scroll to position [13, 0]
click at [187, 255] on div "2, 2, 2, 2" at bounding box center [185, 250] width 103 height 27
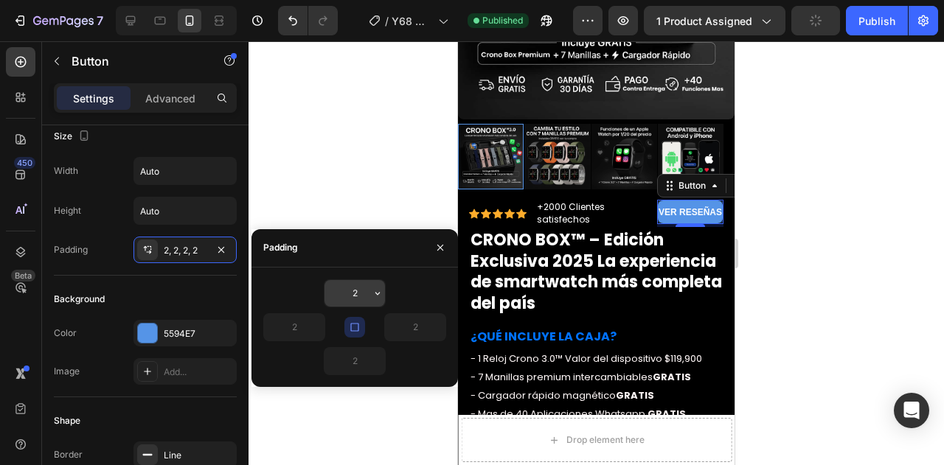
click at [361, 292] on input "2" at bounding box center [355, 293] width 60 height 27
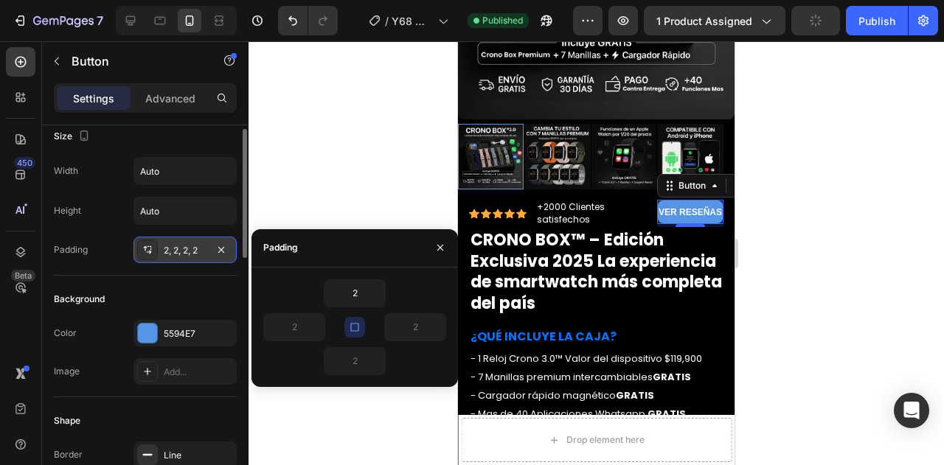
click at [164, 246] on div "2, 2, 2, 2" at bounding box center [185, 250] width 43 height 13
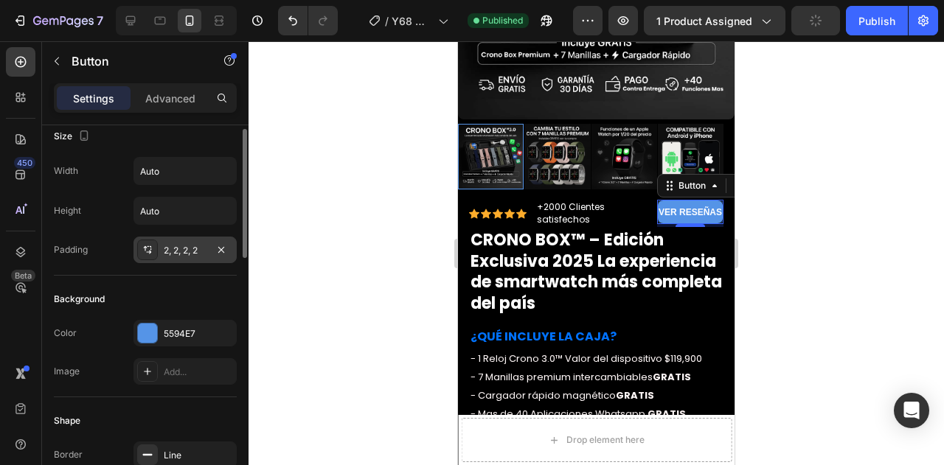
click at [173, 258] on div "2, 2, 2, 2" at bounding box center [185, 250] width 103 height 27
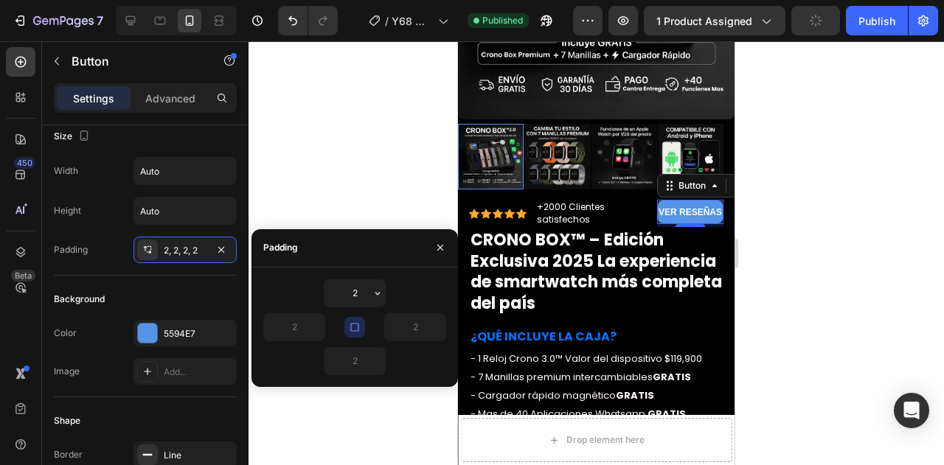
click at [356, 318] on button "button" at bounding box center [354, 327] width 21 height 21
click at [302, 330] on input "2" at bounding box center [294, 327] width 60 height 27
type input "4"
click at [417, 321] on input "2" at bounding box center [415, 327] width 60 height 27
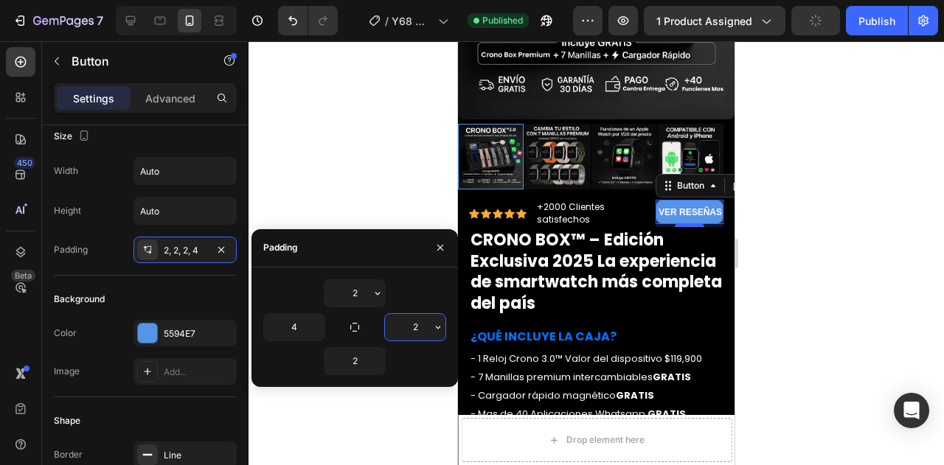
click at [417, 321] on input "2" at bounding box center [415, 327] width 60 height 27
type input "4"
click at [812, 241] on div at bounding box center [597, 253] width 696 height 424
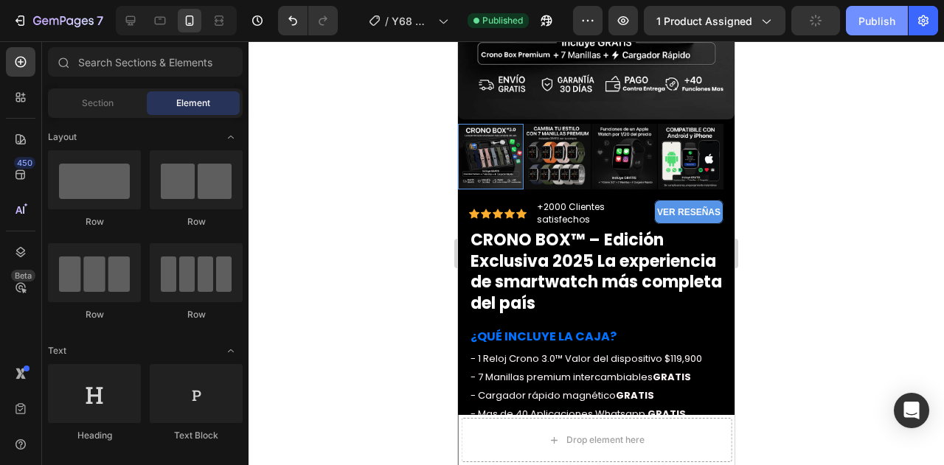
click at [890, 28] on div "Publish" at bounding box center [877, 20] width 37 height 15
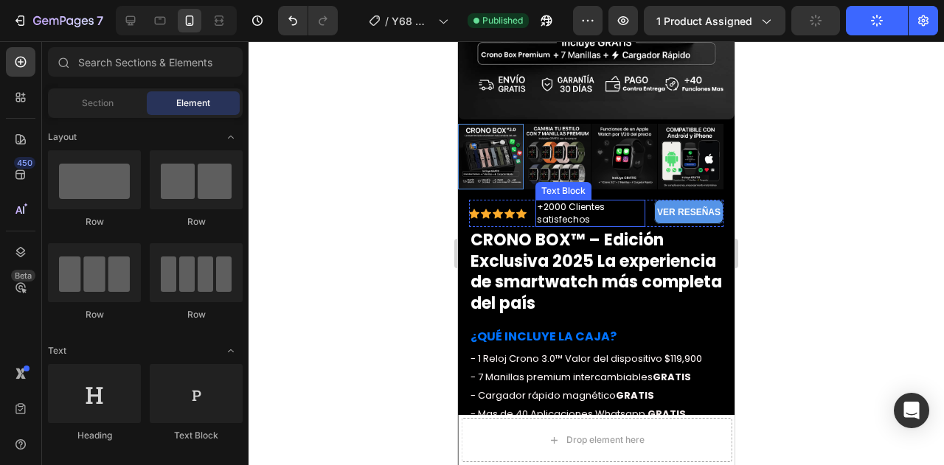
click at [566, 202] on span "+2000 Clientes satisfechos" at bounding box center [571, 213] width 68 height 25
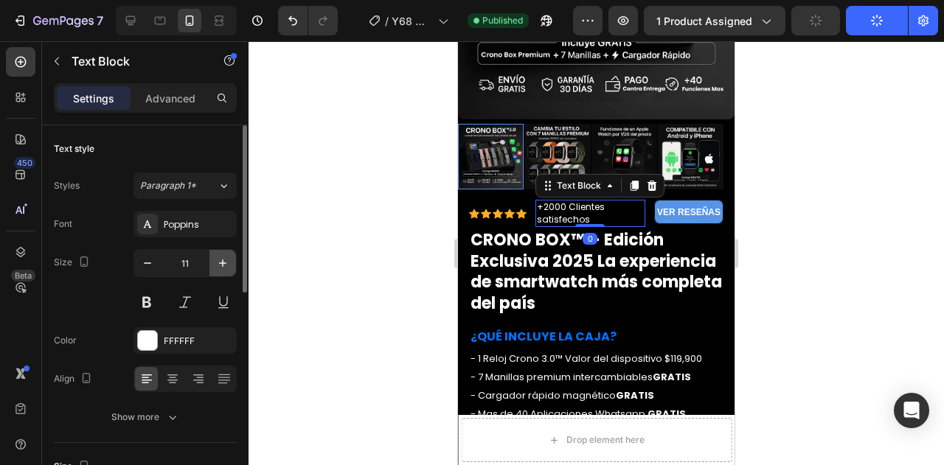
click at [221, 257] on icon "button" at bounding box center [222, 263] width 15 height 15
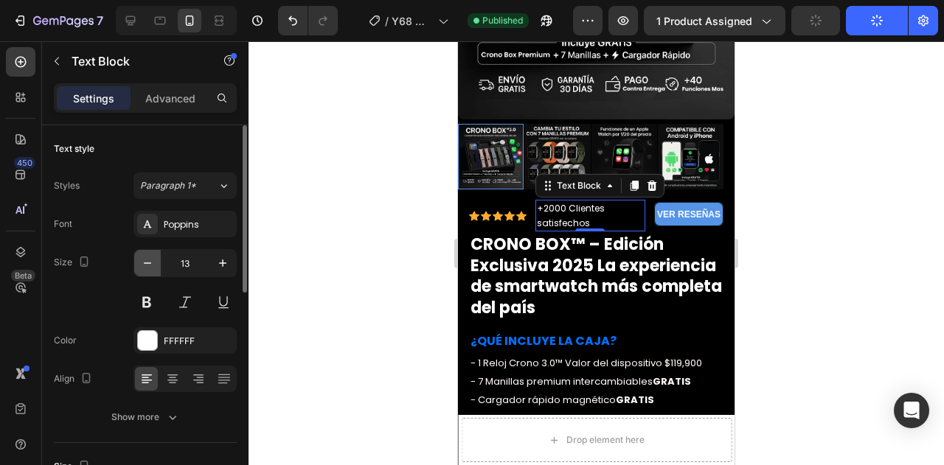
click at [150, 260] on icon "button" at bounding box center [147, 263] width 15 height 15
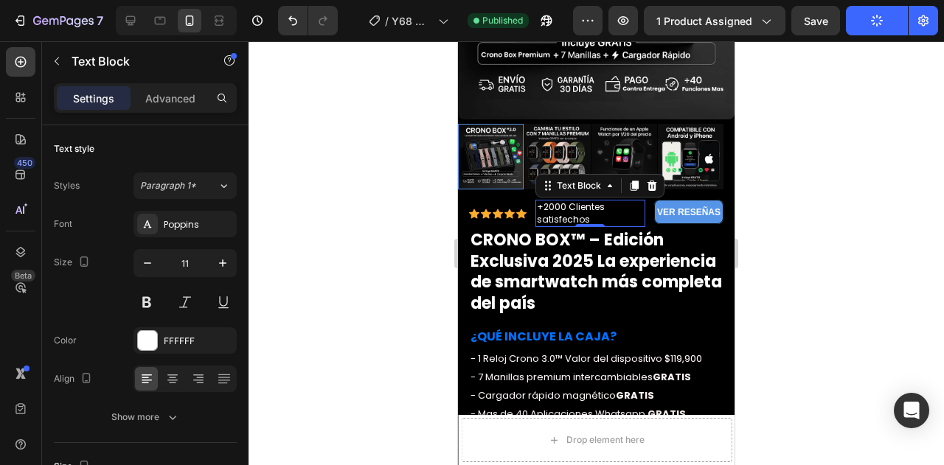
click at [561, 204] on span "+2000 Clientes satisfechos" at bounding box center [571, 213] width 68 height 25
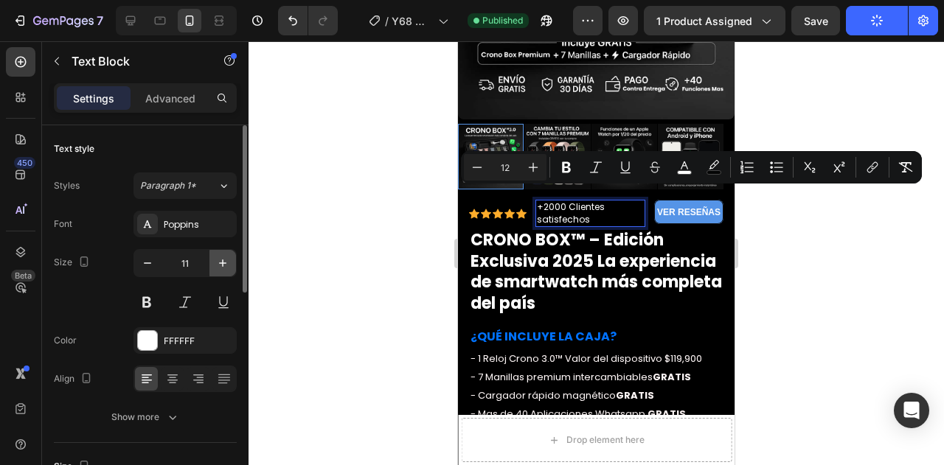
click at [221, 254] on button "button" at bounding box center [222, 263] width 27 height 27
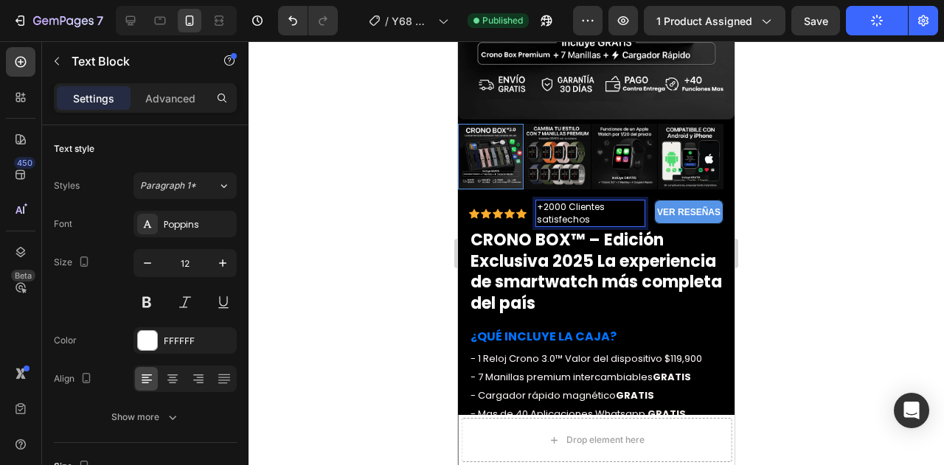
type input "13"
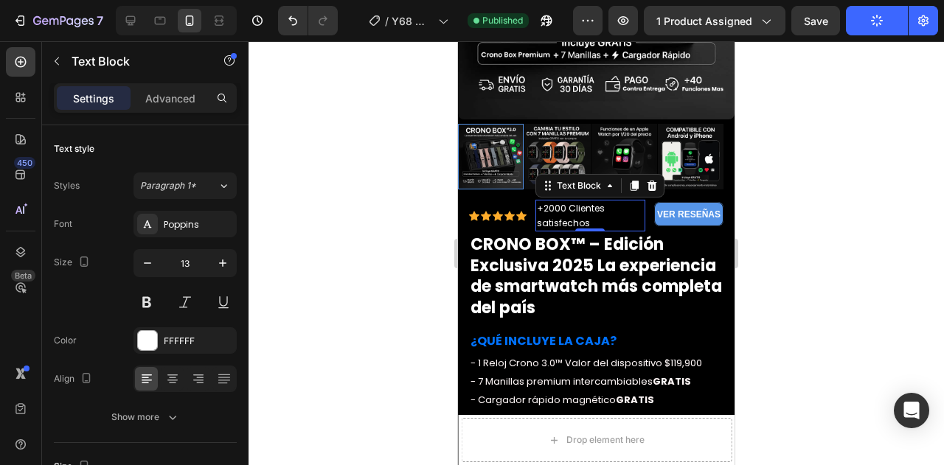
click at [575, 205] on span "+2000 Clientes satisfechos" at bounding box center [571, 215] width 68 height 27
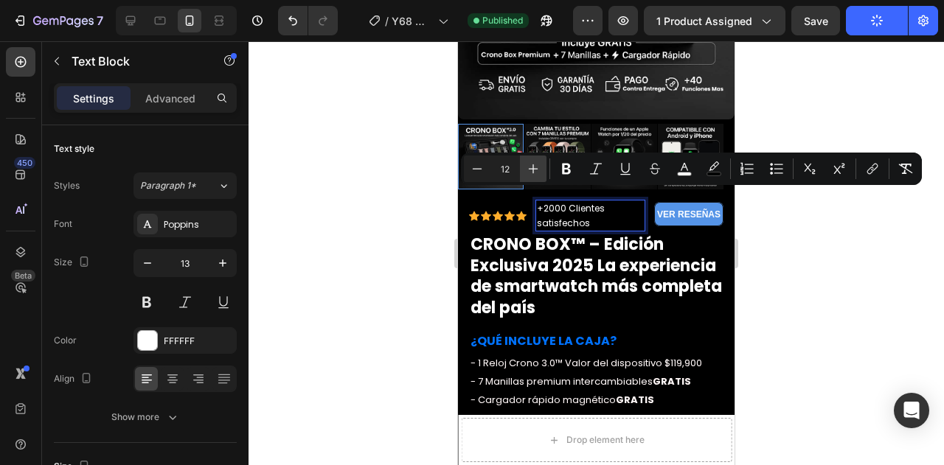
click at [537, 167] on icon "Editor contextual toolbar" at bounding box center [533, 169] width 15 height 15
type input "14"
click at [812, 229] on div at bounding box center [597, 253] width 696 height 424
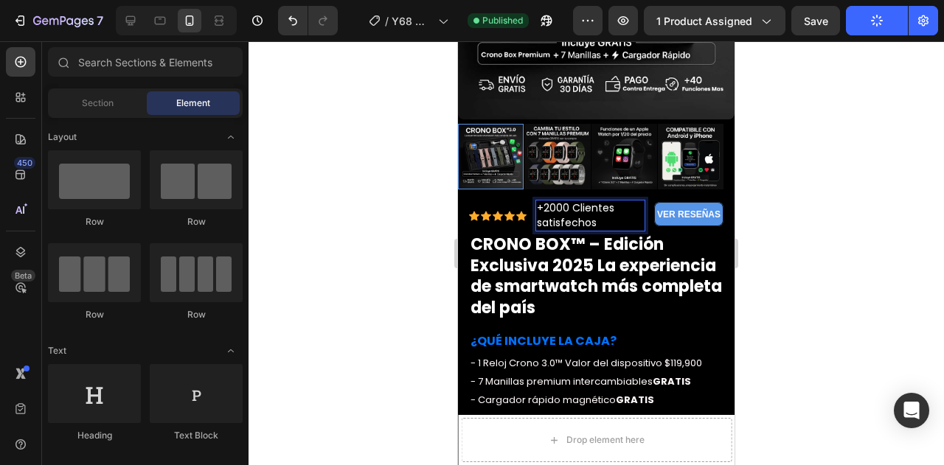
click at [812, 229] on div at bounding box center [597, 253] width 696 height 424
click at [788, 131] on div at bounding box center [597, 253] width 696 height 424
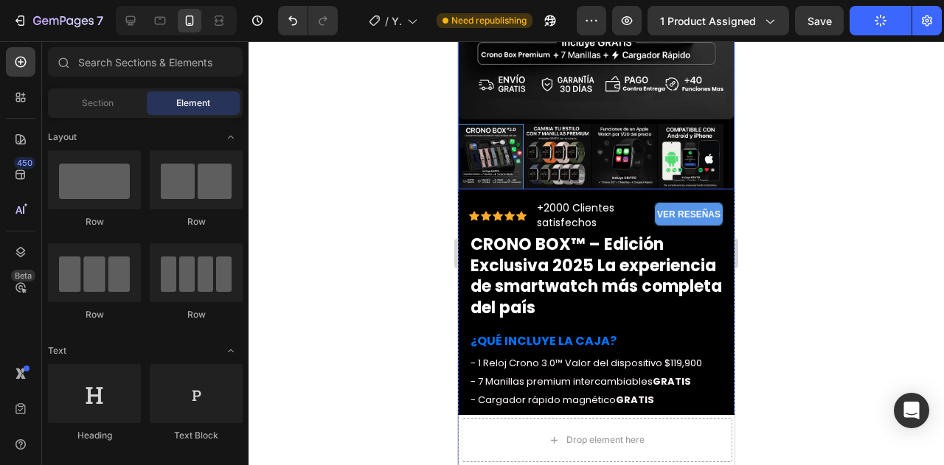
click at [807, 105] on div at bounding box center [597, 253] width 696 height 424
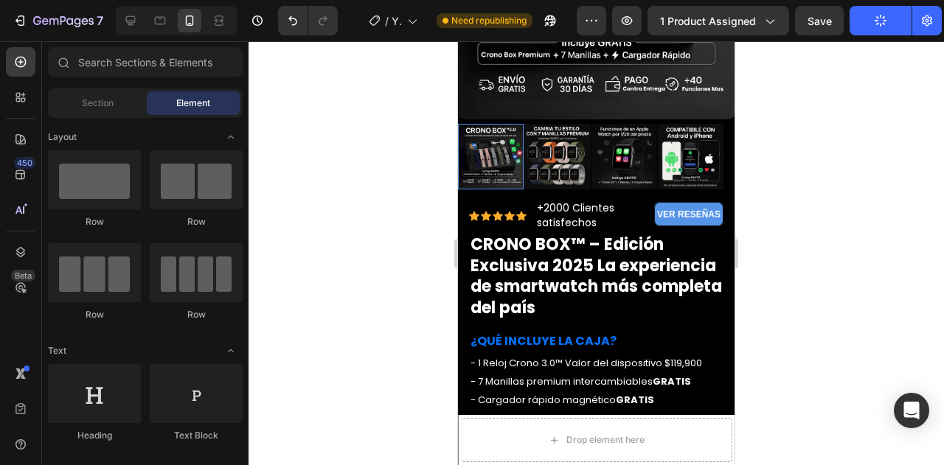
click at [372, 107] on div at bounding box center [597, 253] width 696 height 424
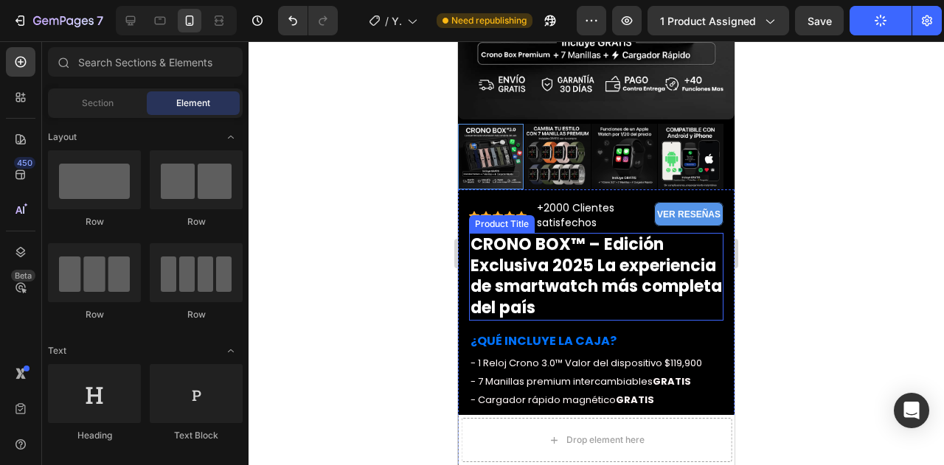
click at [627, 250] on h1 "CRONO BOX™ – Edición Exclusiva 2025 La experiencia de smartwatch más completa d…" at bounding box center [596, 276] width 254 height 87
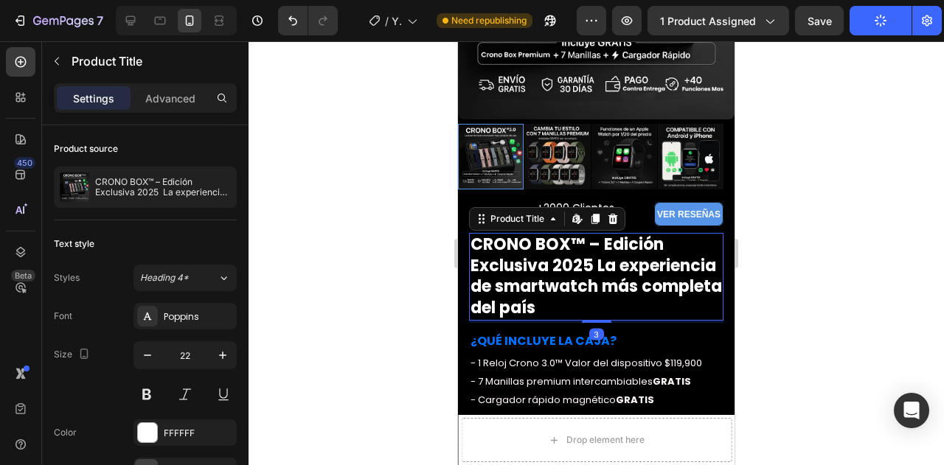
click at [857, 106] on div at bounding box center [597, 253] width 696 height 424
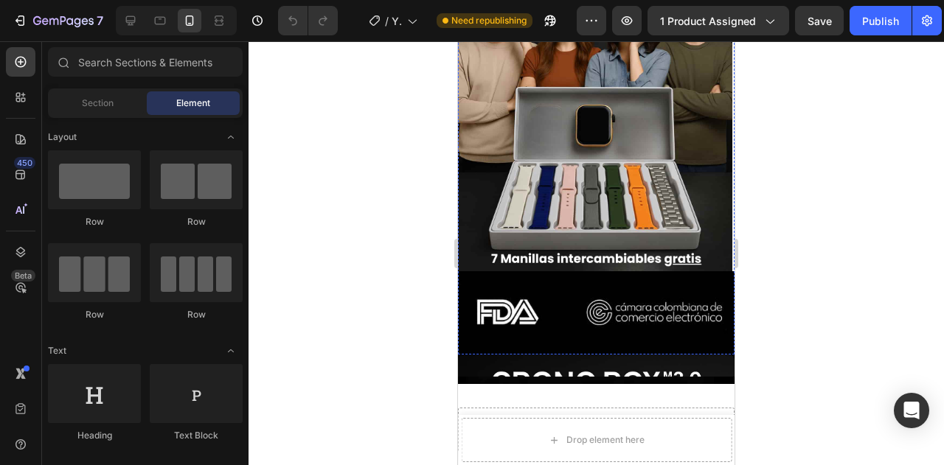
scroll to position [842, 0]
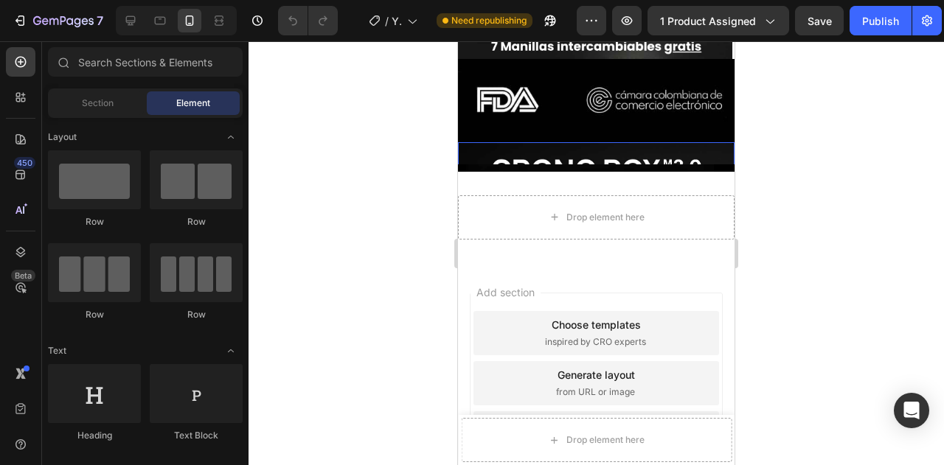
click at [642, 142] on img at bounding box center [596, 280] width 277 height 277
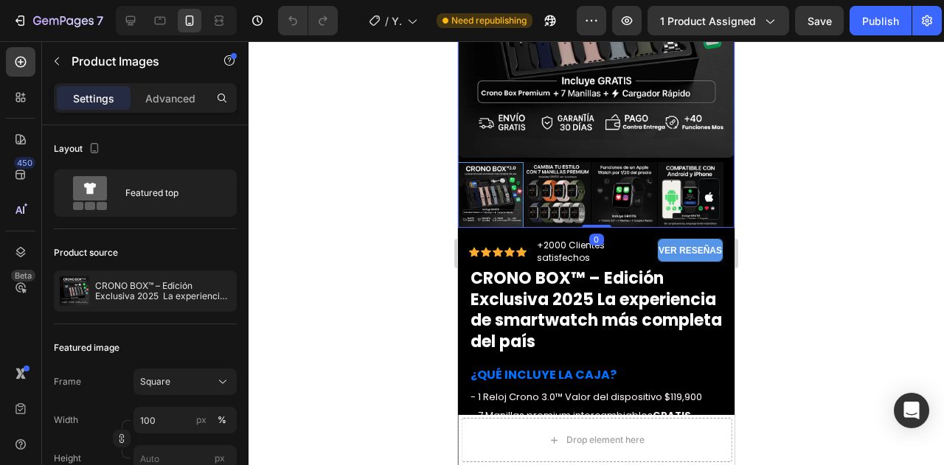
scroll to position [1093, 0]
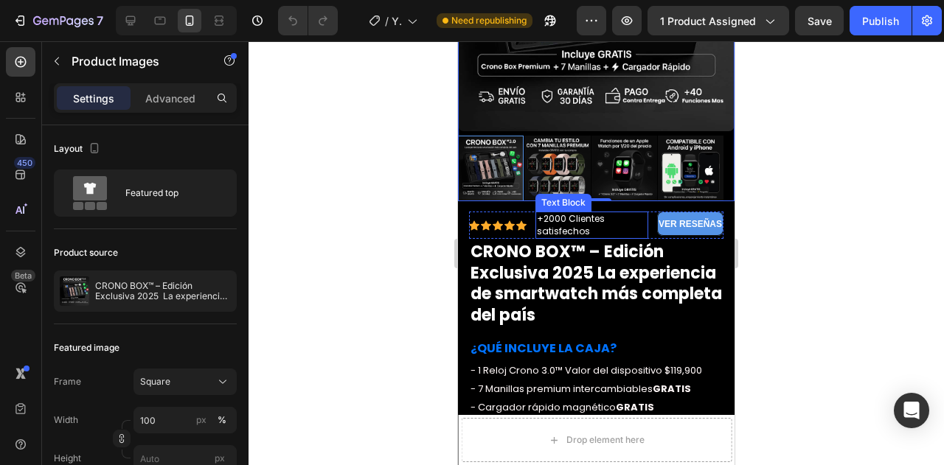
click at [580, 214] on span "+2000 Clientes satisfechos" at bounding box center [571, 224] width 68 height 25
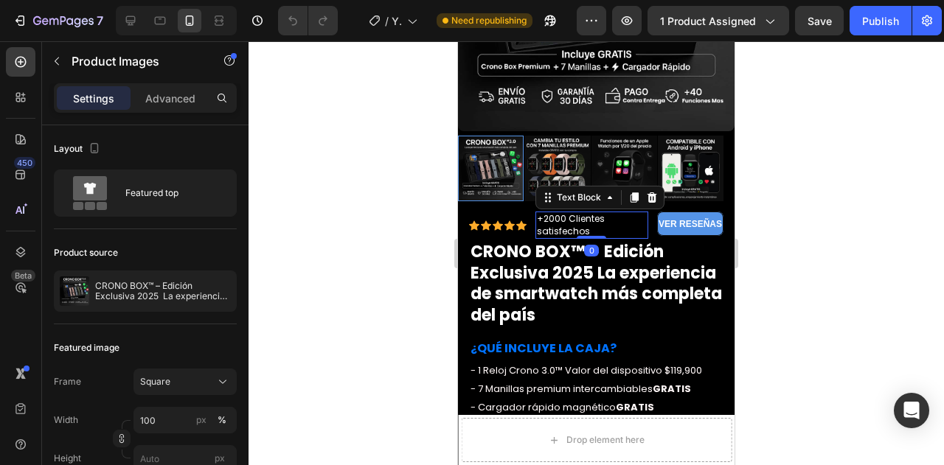
click at [580, 214] on span "+2000 Clientes satisfechos" at bounding box center [571, 224] width 68 height 25
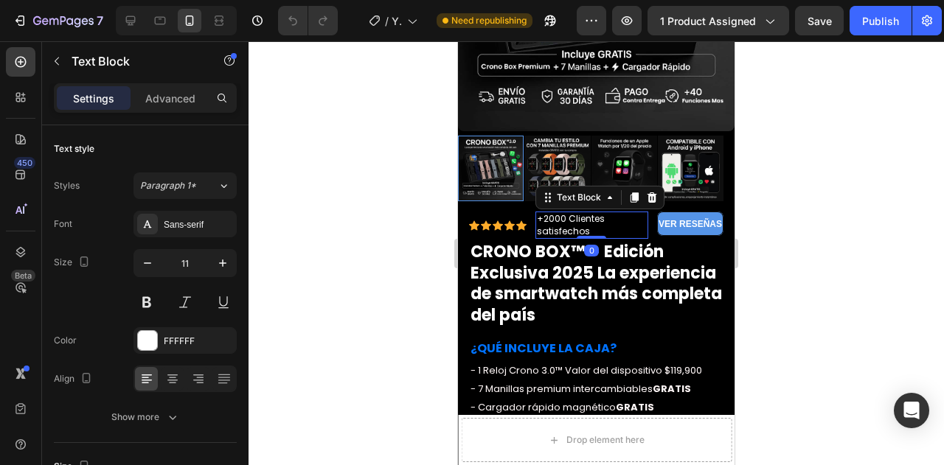
click at [580, 214] on span "+2000 Clientes satisfechos" at bounding box center [571, 224] width 68 height 25
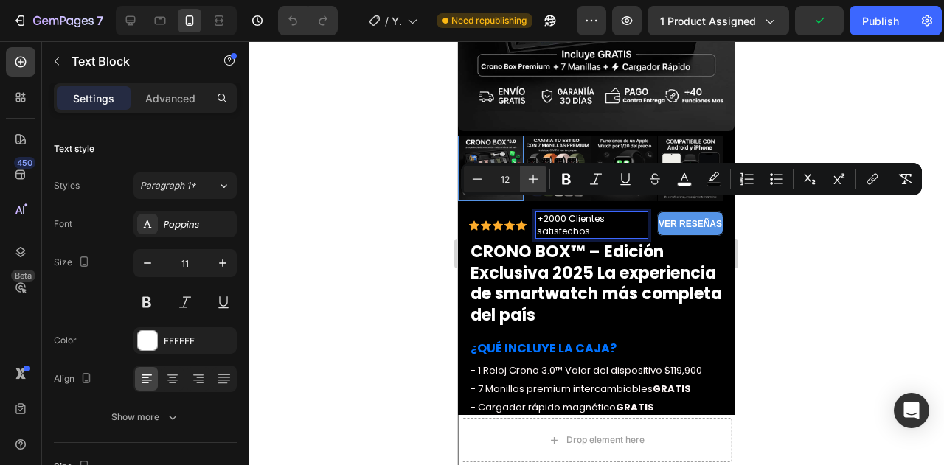
click at [535, 180] on icon "Editor contextual toolbar" at bounding box center [533, 179] width 15 height 15
type input "13"
click at [783, 241] on div at bounding box center [597, 253] width 696 height 424
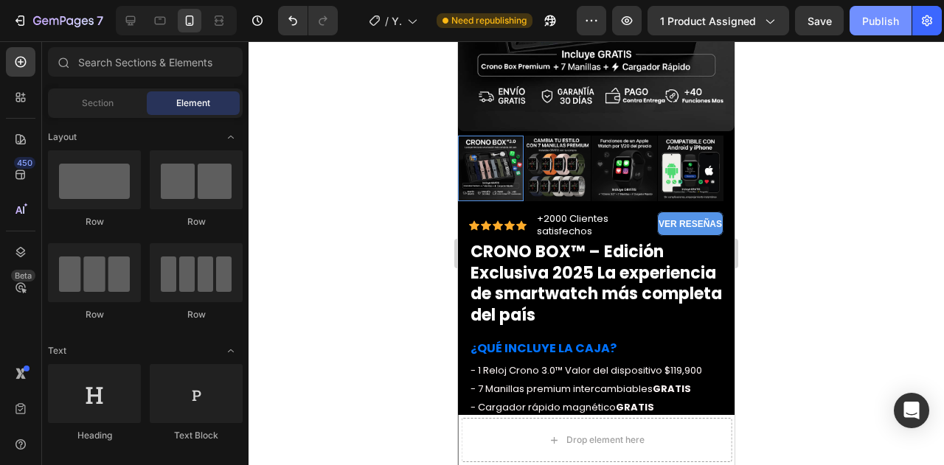
click at [883, 21] on div "Publish" at bounding box center [880, 20] width 37 height 15
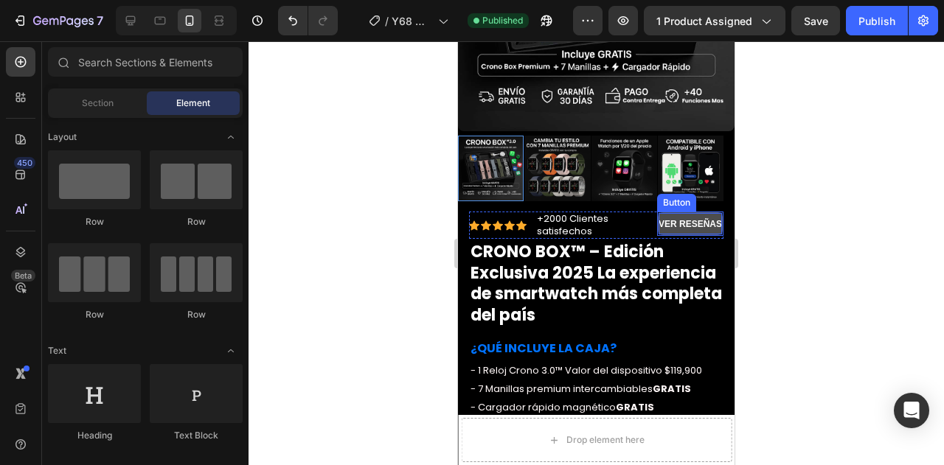
click at [684, 219] on strong "VER RESEÑAS" at bounding box center [690, 224] width 63 height 10
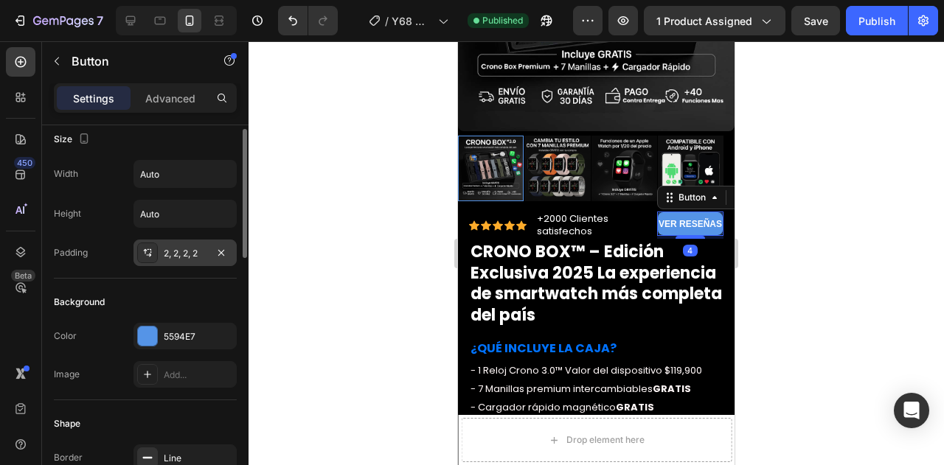
scroll to position [10, 0]
click at [173, 247] on div "2, 2, 2, 2" at bounding box center [185, 252] width 43 height 13
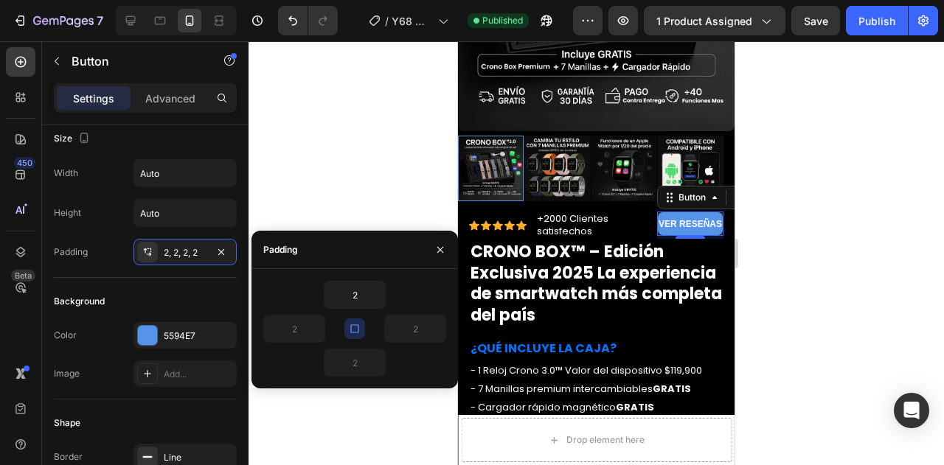
click at [349, 323] on icon "button" at bounding box center [355, 329] width 12 height 12
click at [294, 330] on input "2" at bounding box center [294, 329] width 60 height 27
type input "4"
click at [421, 325] on input "2" at bounding box center [415, 329] width 60 height 27
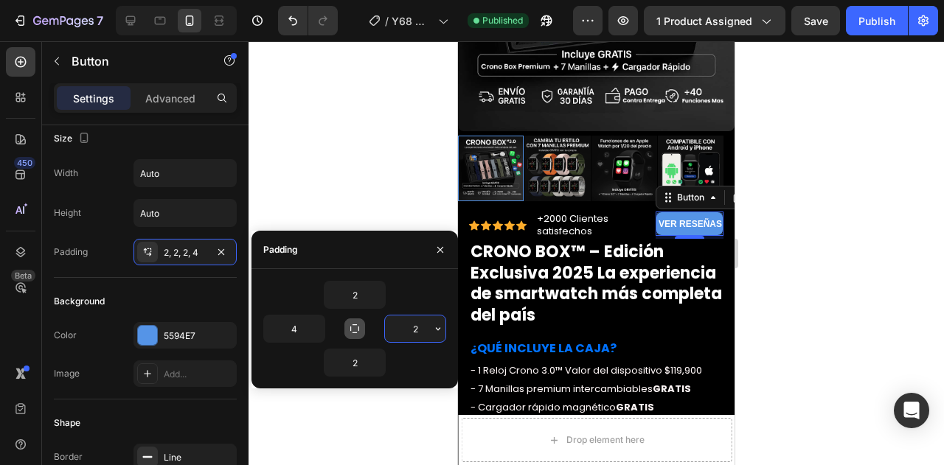
click at [421, 325] on input "2" at bounding box center [415, 329] width 60 height 27
type input "4"
click at [373, 193] on div at bounding box center [597, 253] width 696 height 424
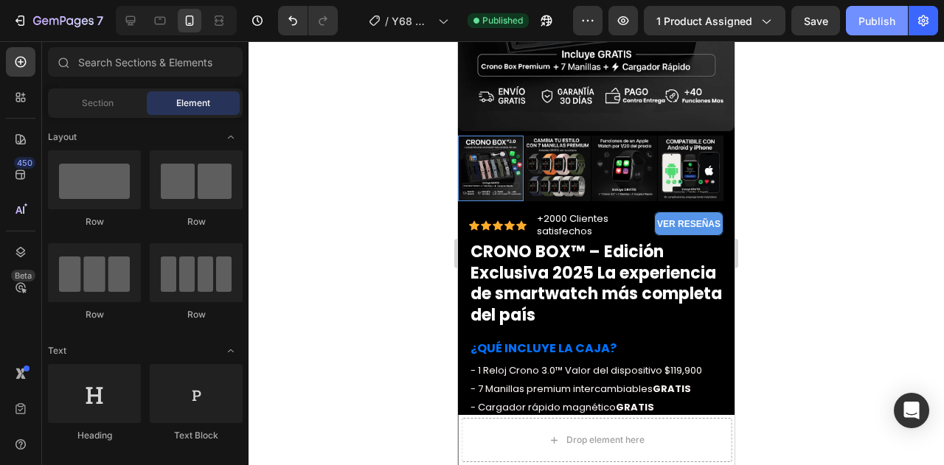
click at [864, 24] on div "Publish" at bounding box center [877, 20] width 37 height 15
